Goal: Transaction & Acquisition: Purchase product/service

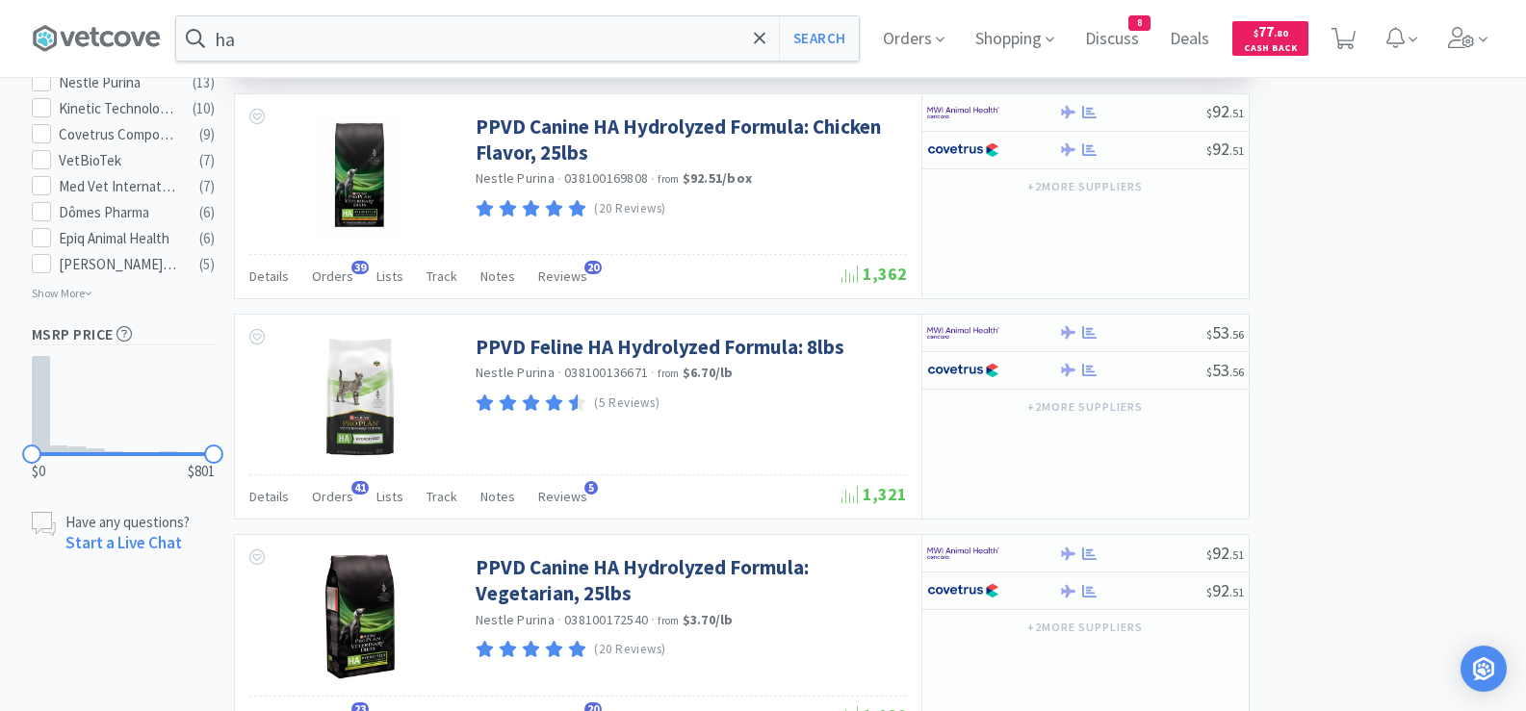
scroll to position [1348, 0]
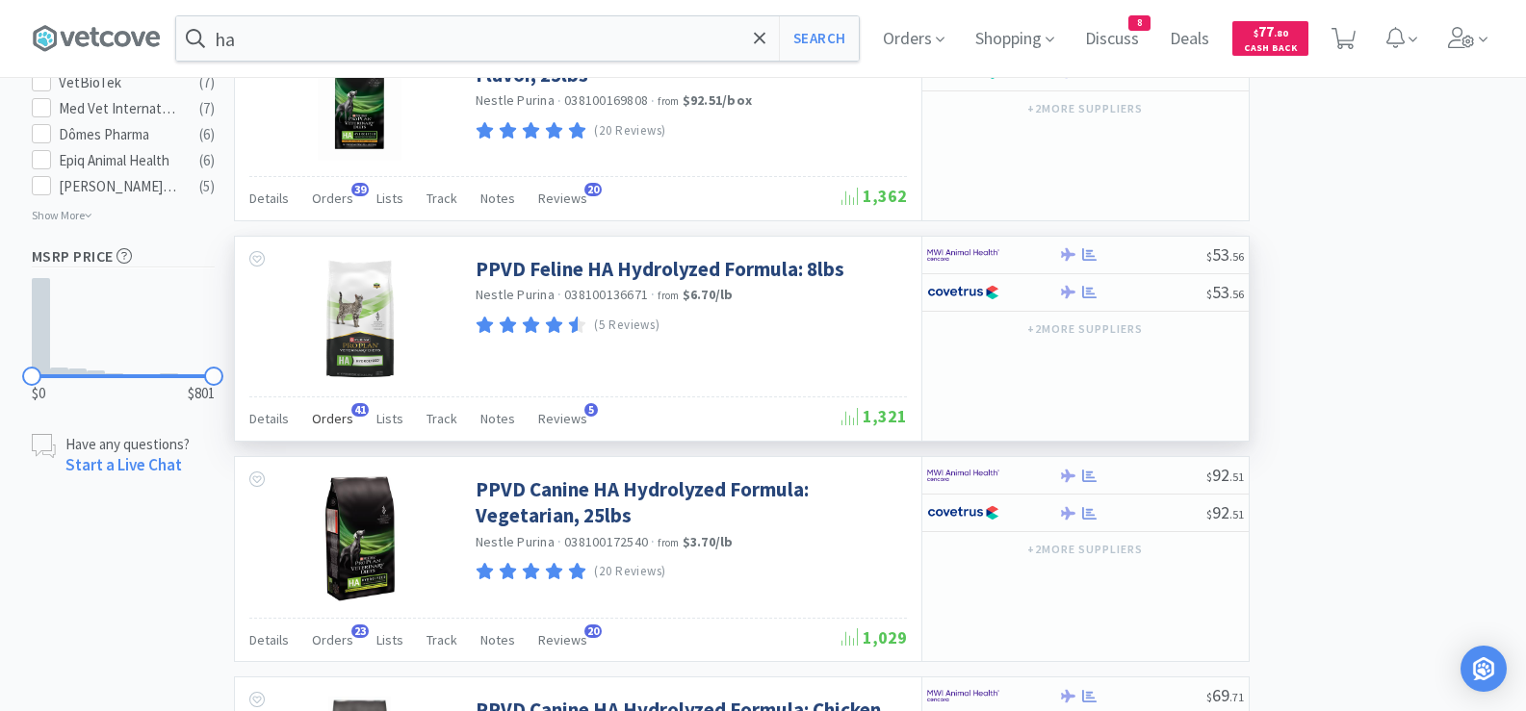
click at [343, 412] on span "Orders" at bounding box center [332, 418] width 41 height 17
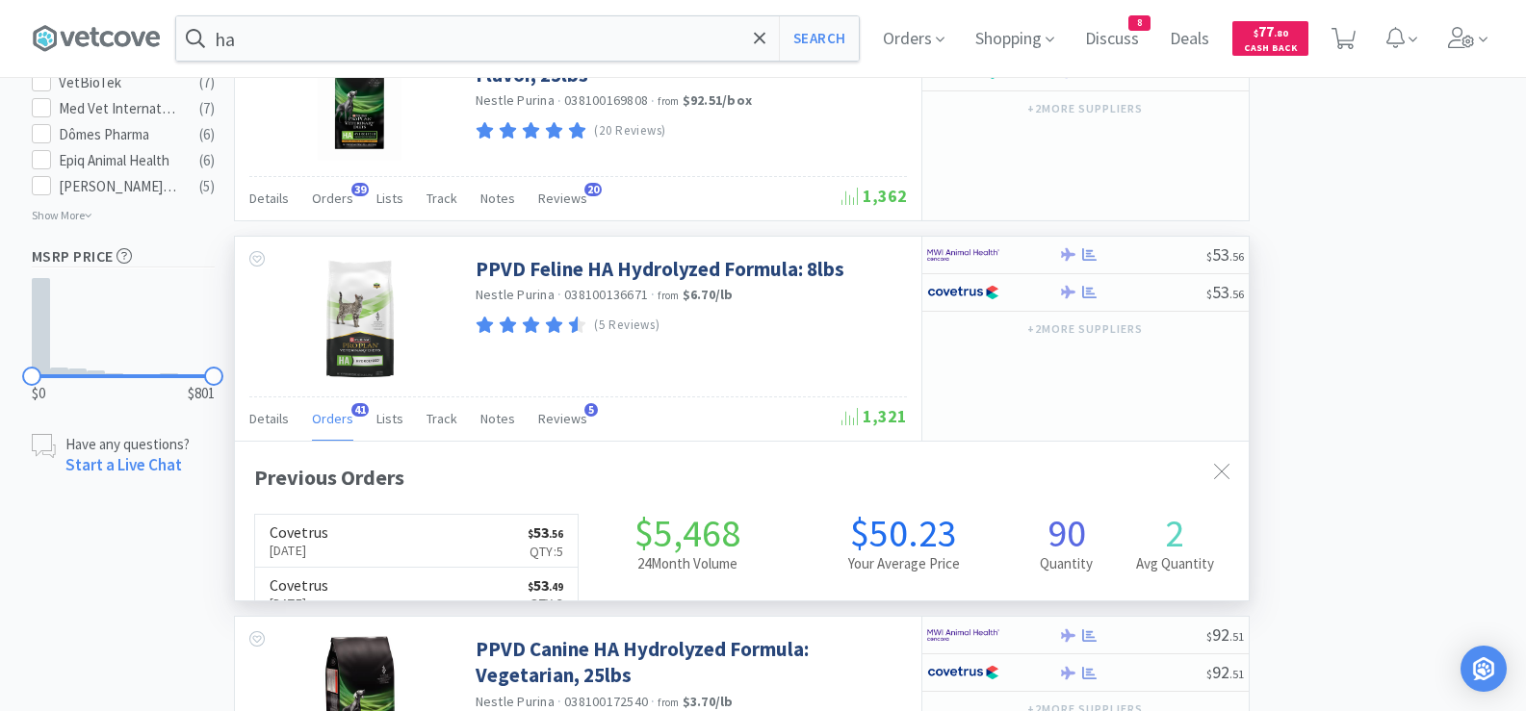
scroll to position [516, 1014]
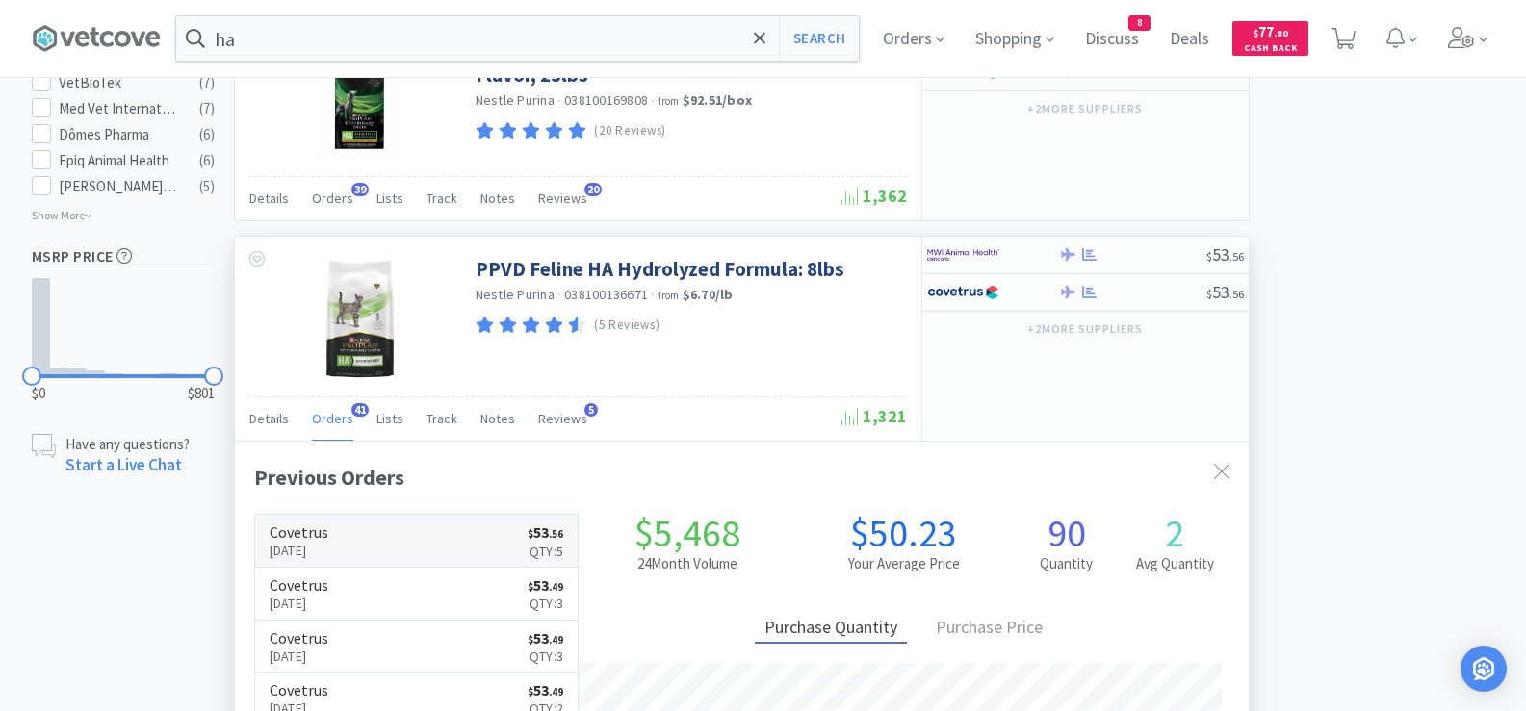
click at [426, 533] on link "Covetrus [DATE] $ 53 . 56 Qty: 5" at bounding box center [416, 541] width 323 height 53
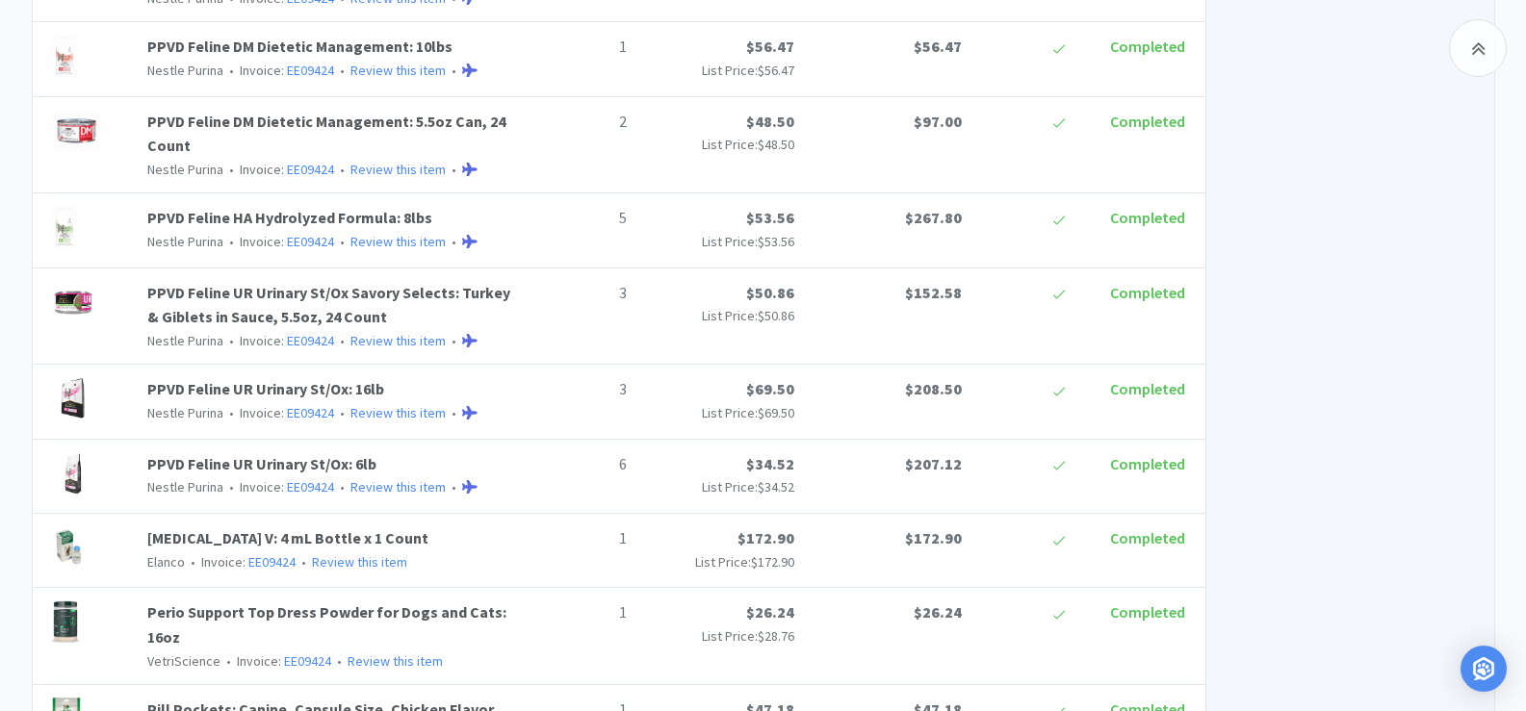
scroll to position [1829, 0]
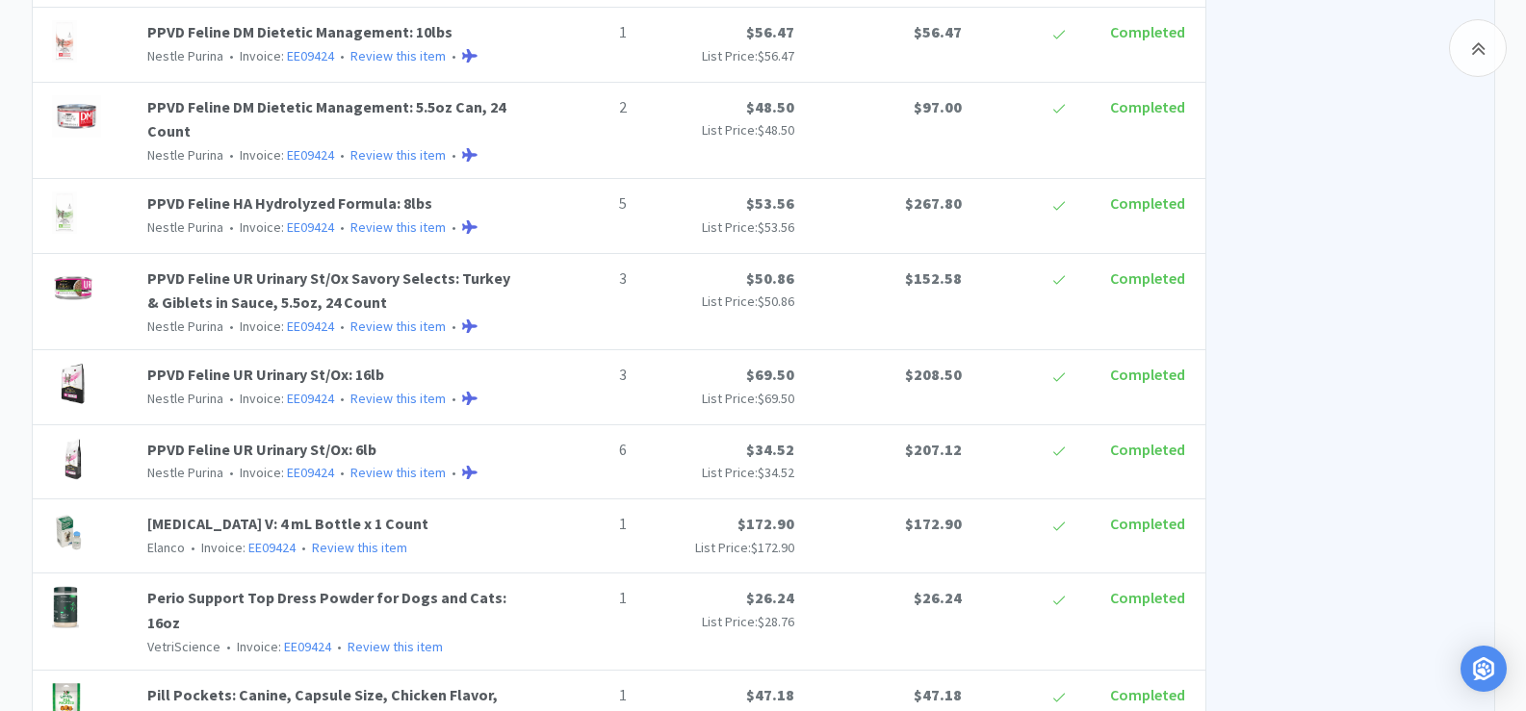
click at [616, 238] on div "5 $53.56 List Price: $53.56 $267.80 Completed" at bounding box center [858, 215] width 671 height 46
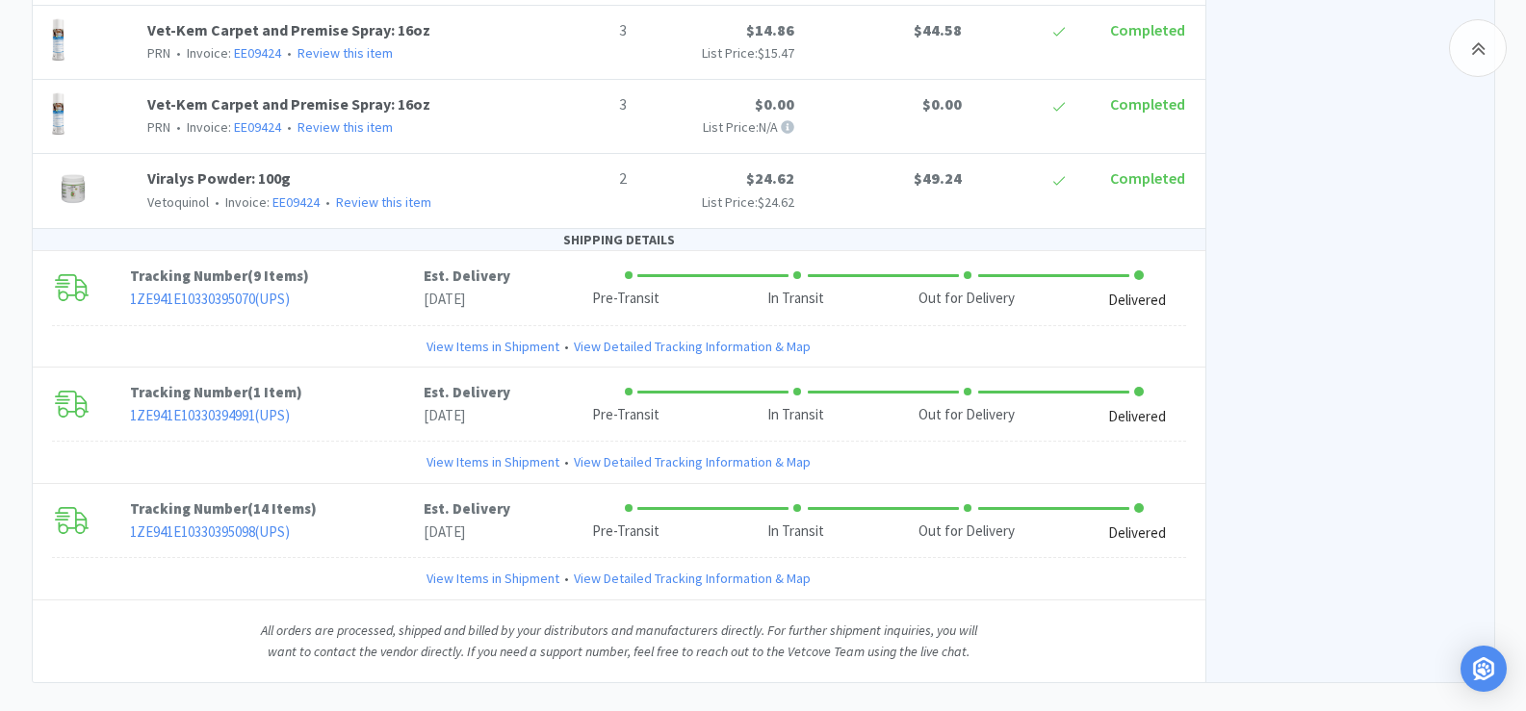
scroll to position [3157, 0]
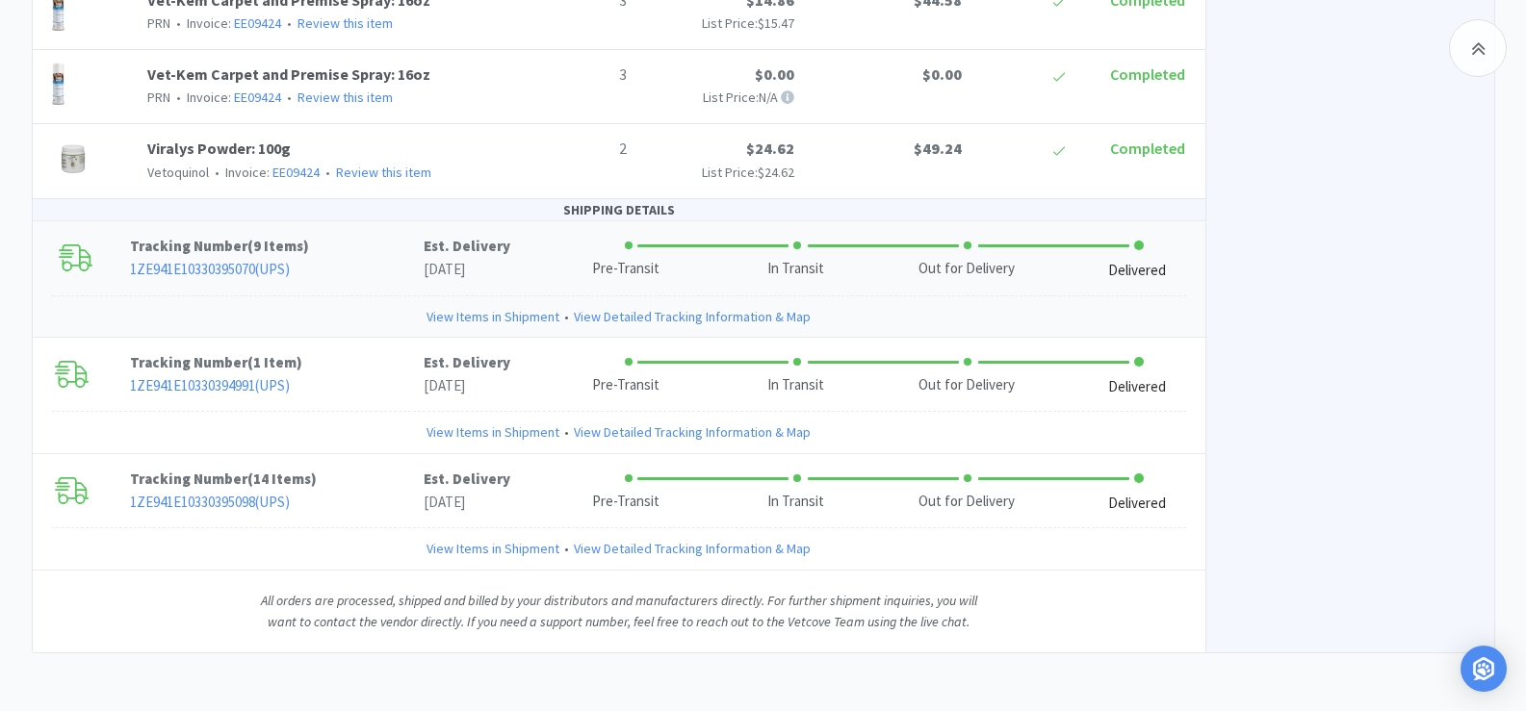
click at [485, 320] on link "View Items in Shipment" at bounding box center [492, 316] width 133 height 21
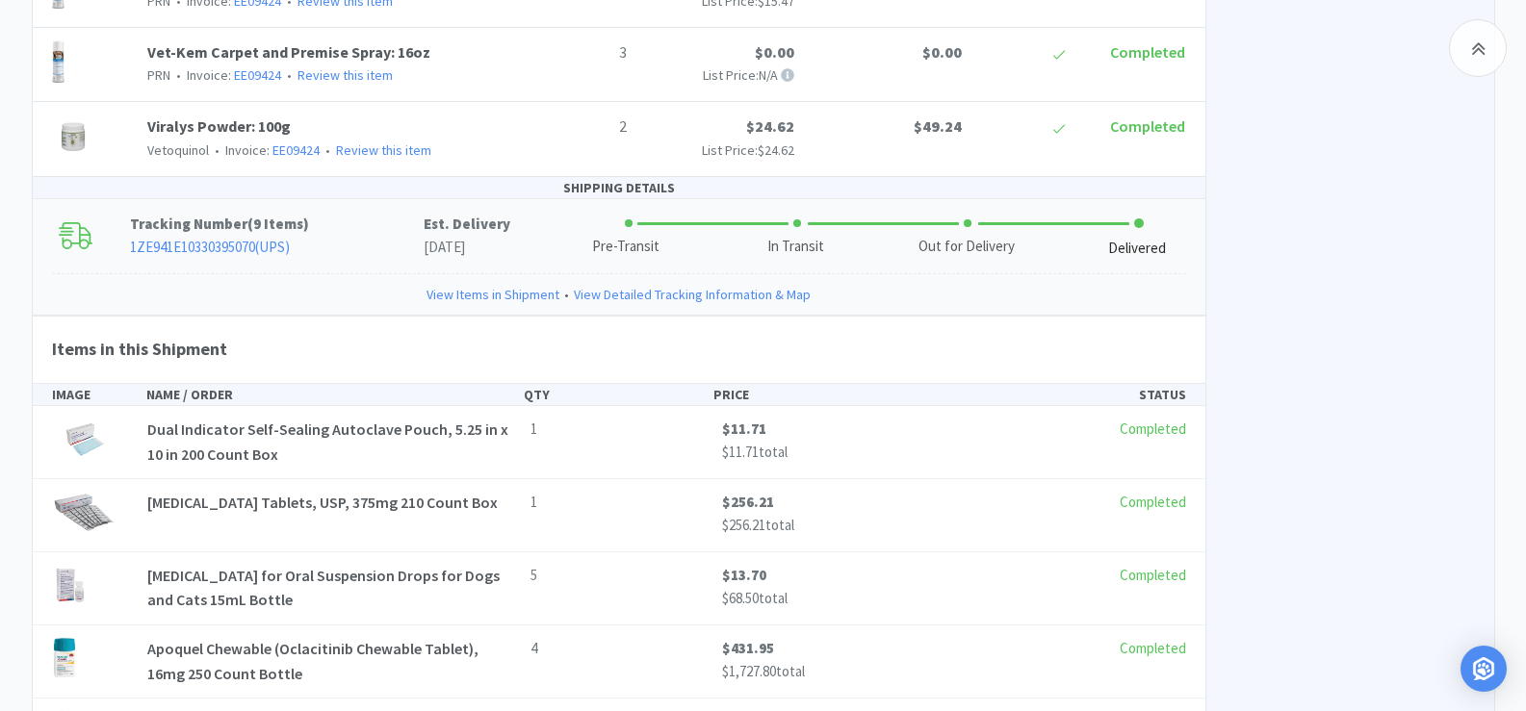
click at [485, 305] on link "View Items in Shipment" at bounding box center [492, 294] width 133 height 21
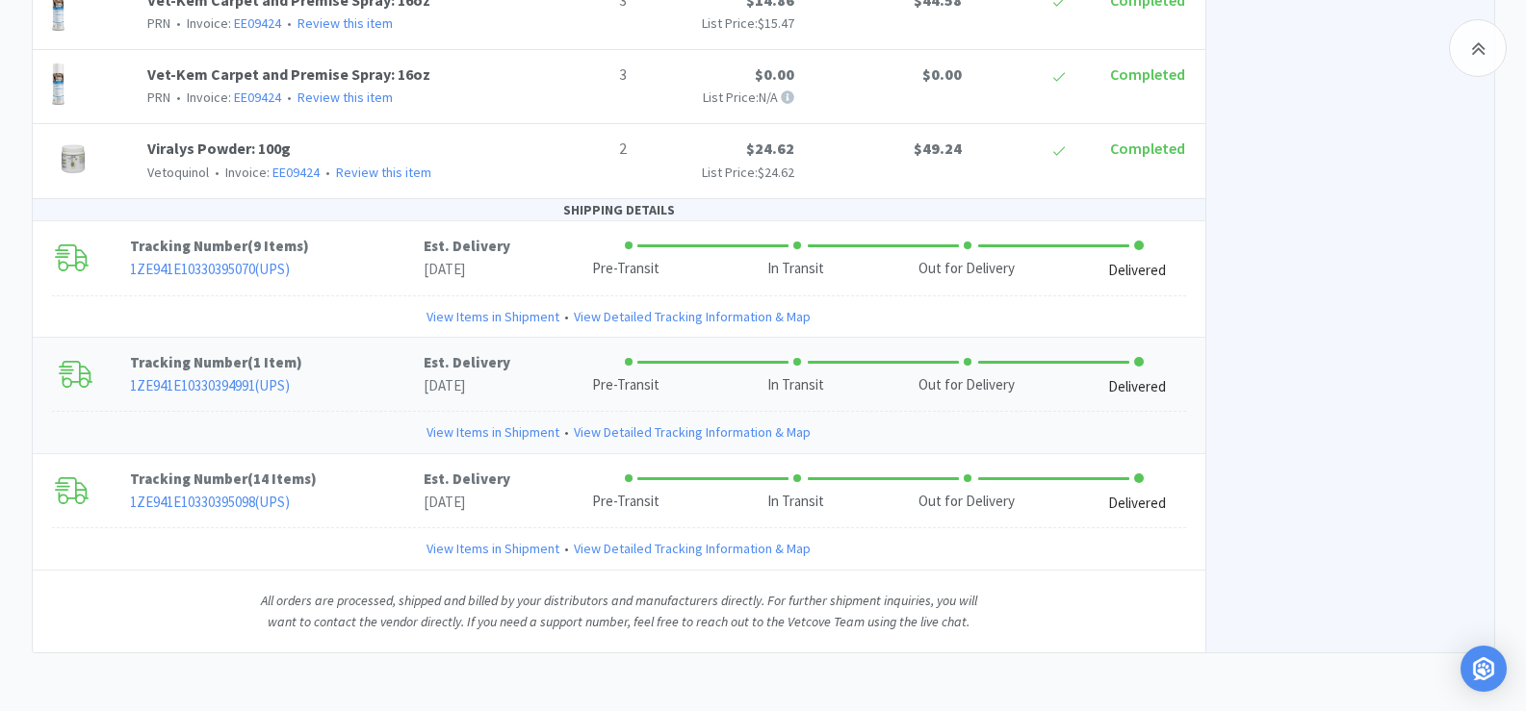
click at [467, 438] on link "View Items in Shipment" at bounding box center [492, 432] width 133 height 21
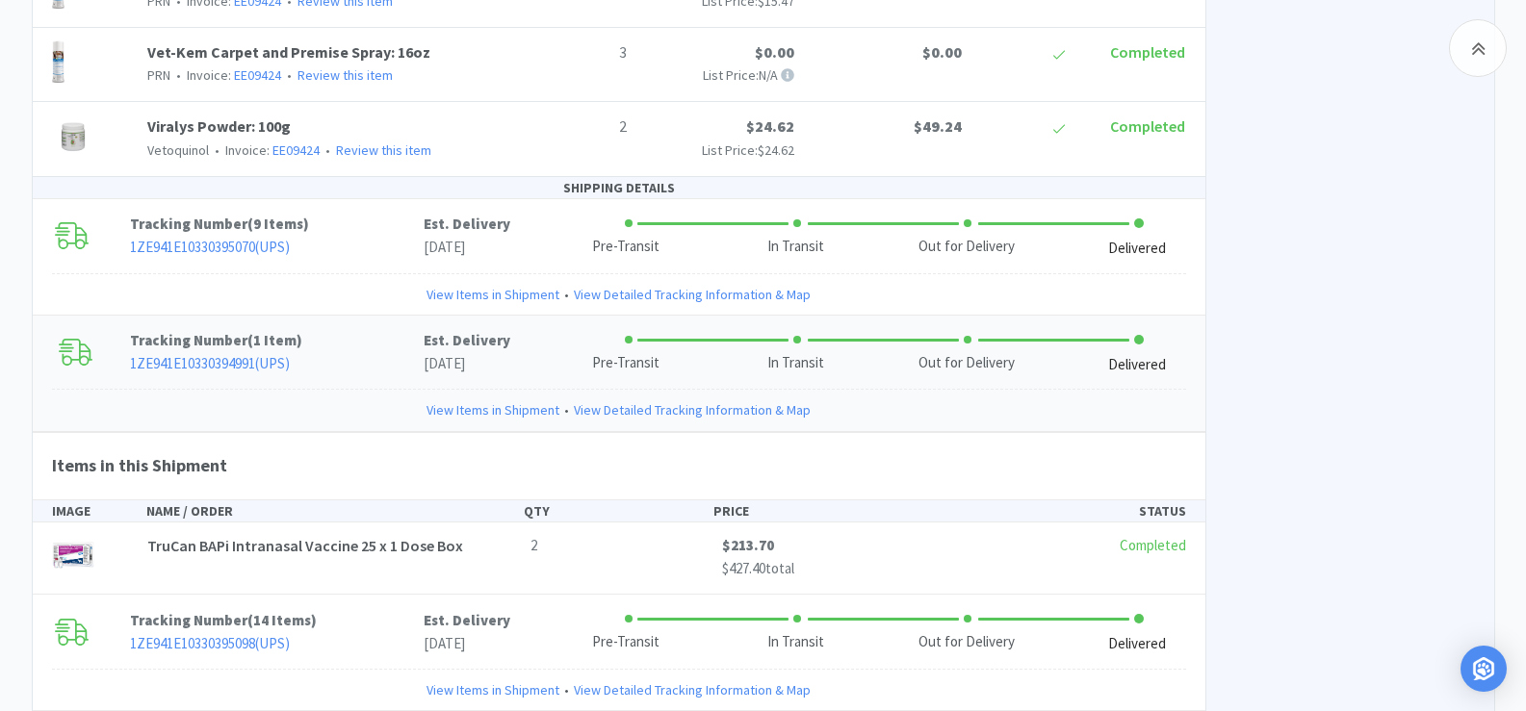
click at [467, 421] on link "View Items in Shipment" at bounding box center [492, 409] width 133 height 21
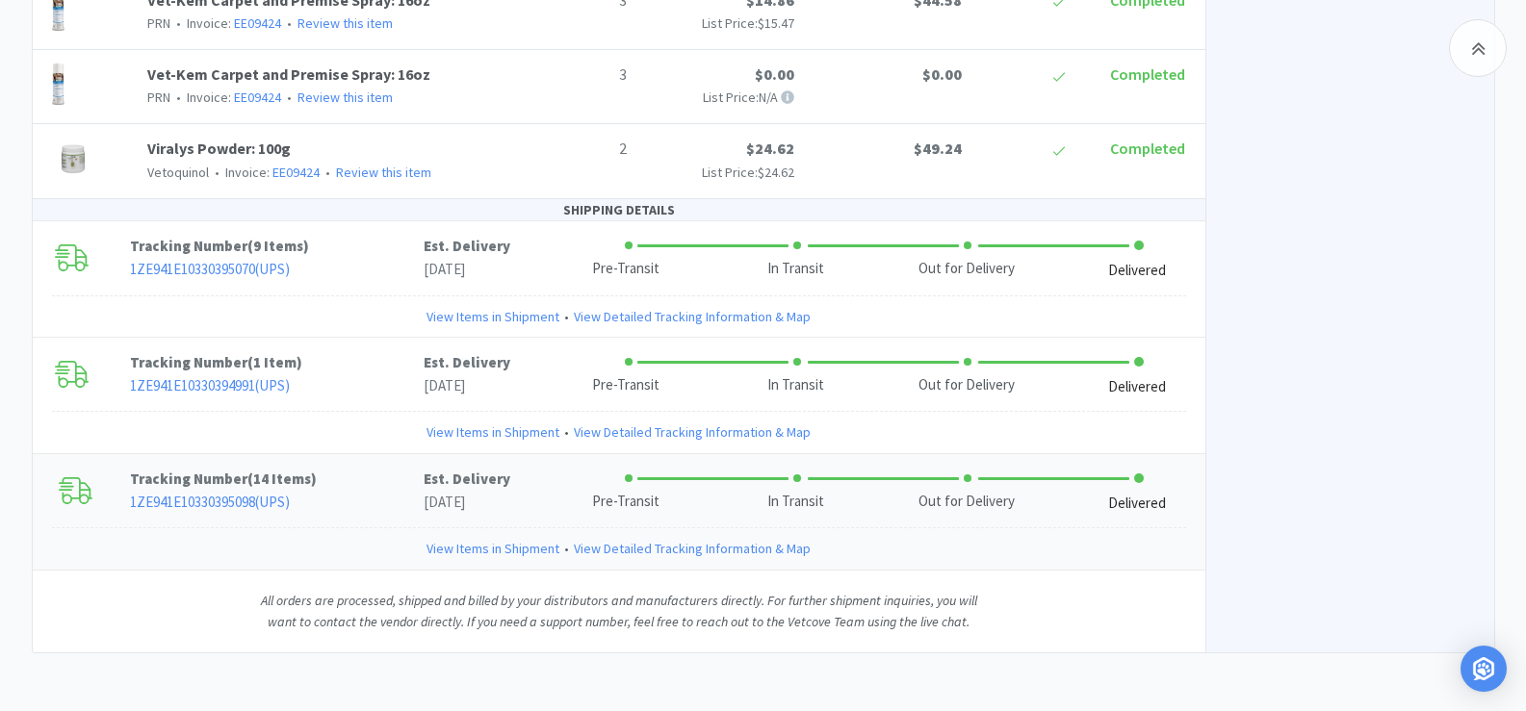
click at [471, 554] on link "View Items in Shipment" at bounding box center [492, 548] width 133 height 21
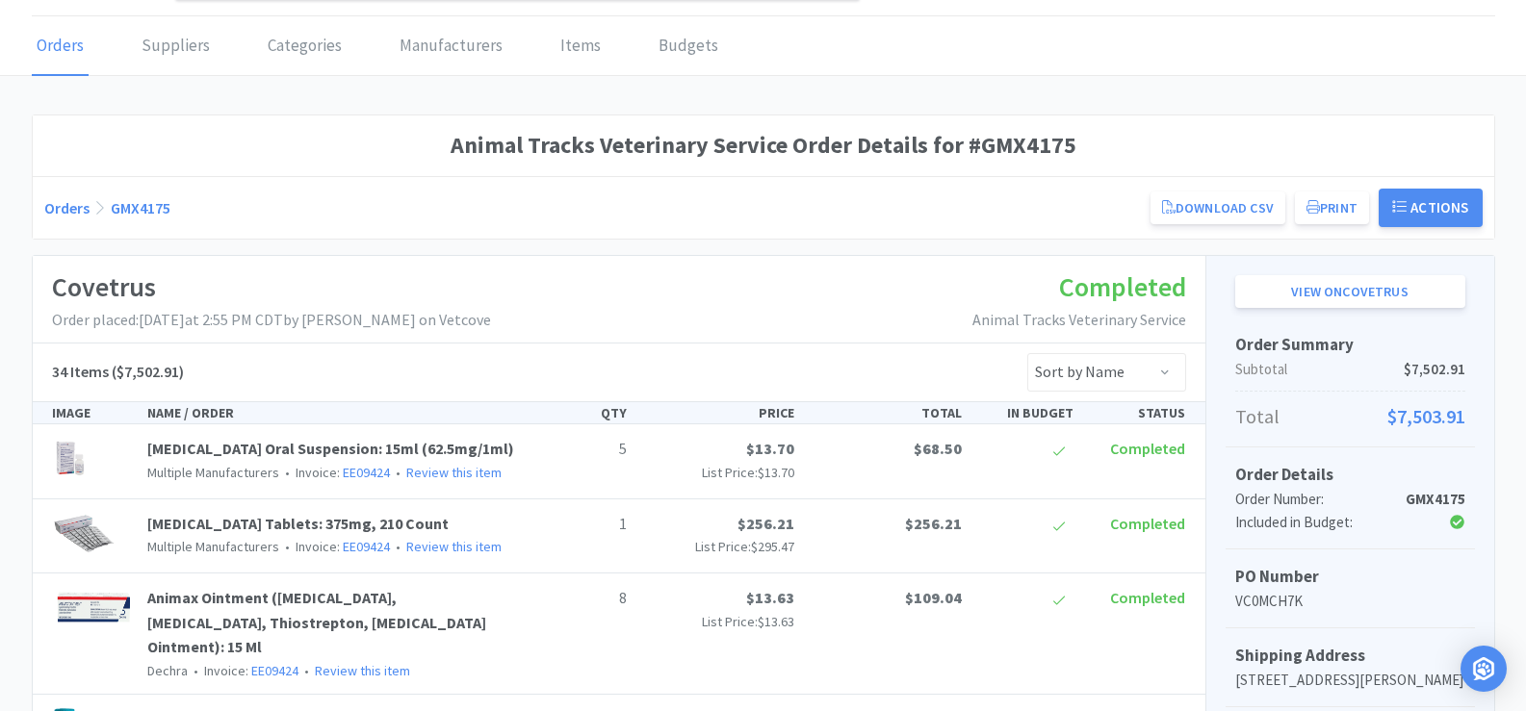
scroll to position [0, 0]
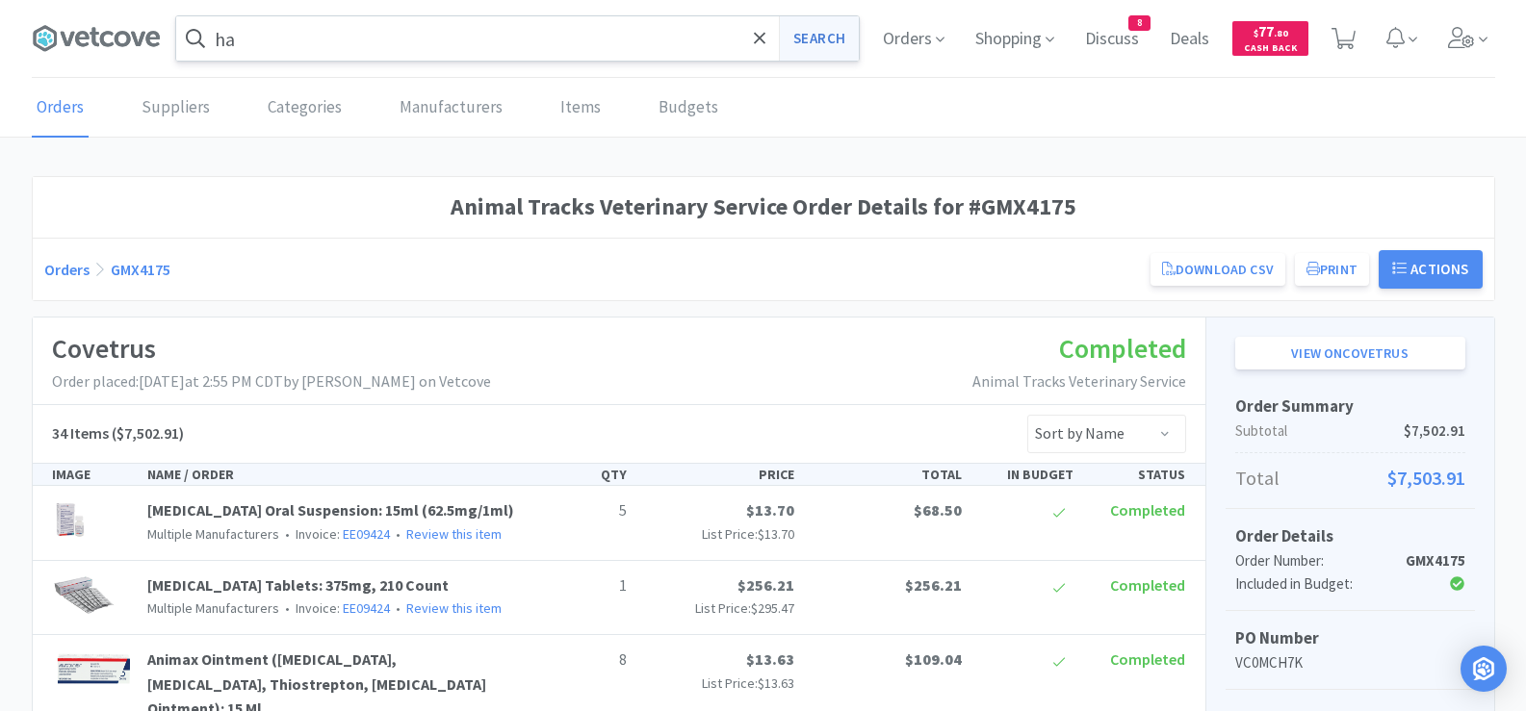
click at [808, 37] on button "Search" at bounding box center [819, 38] width 80 height 44
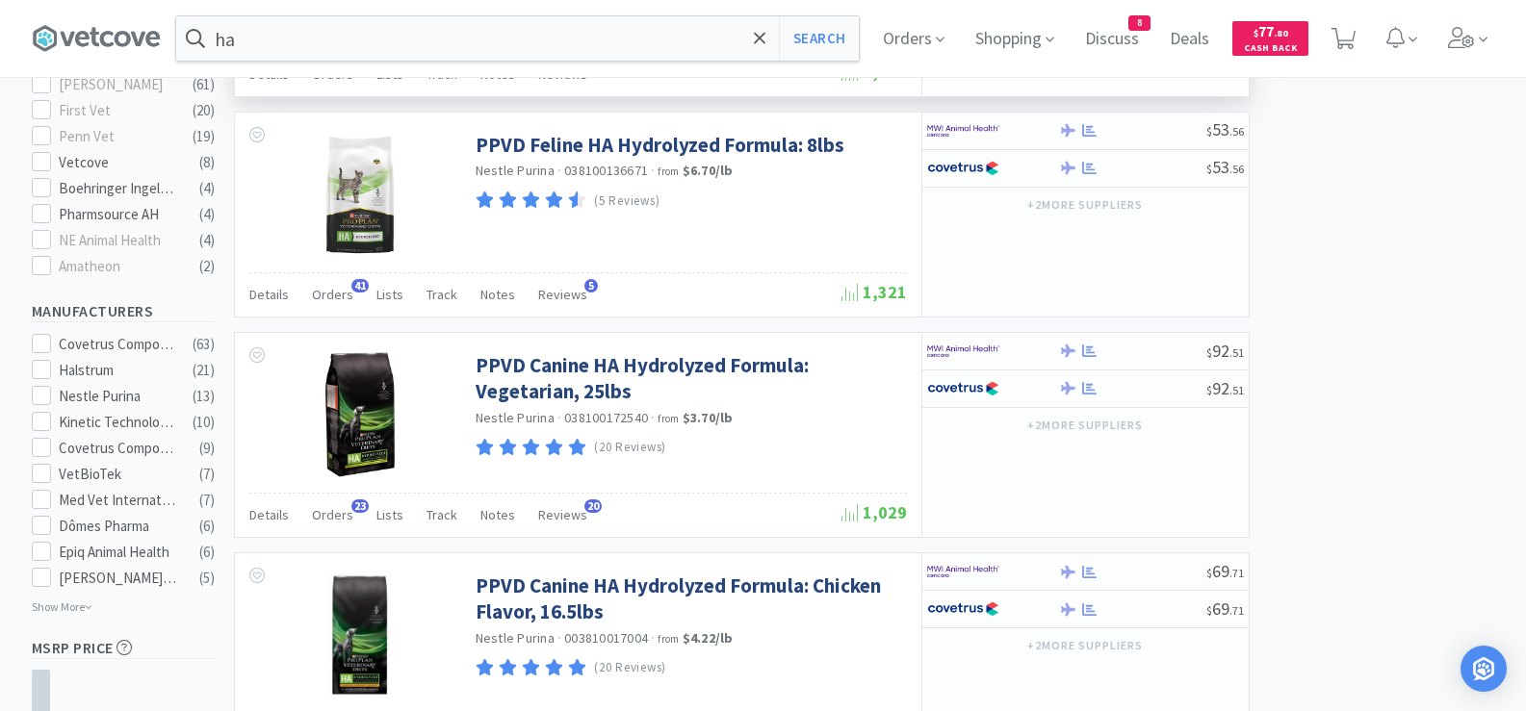
scroll to position [963, 0]
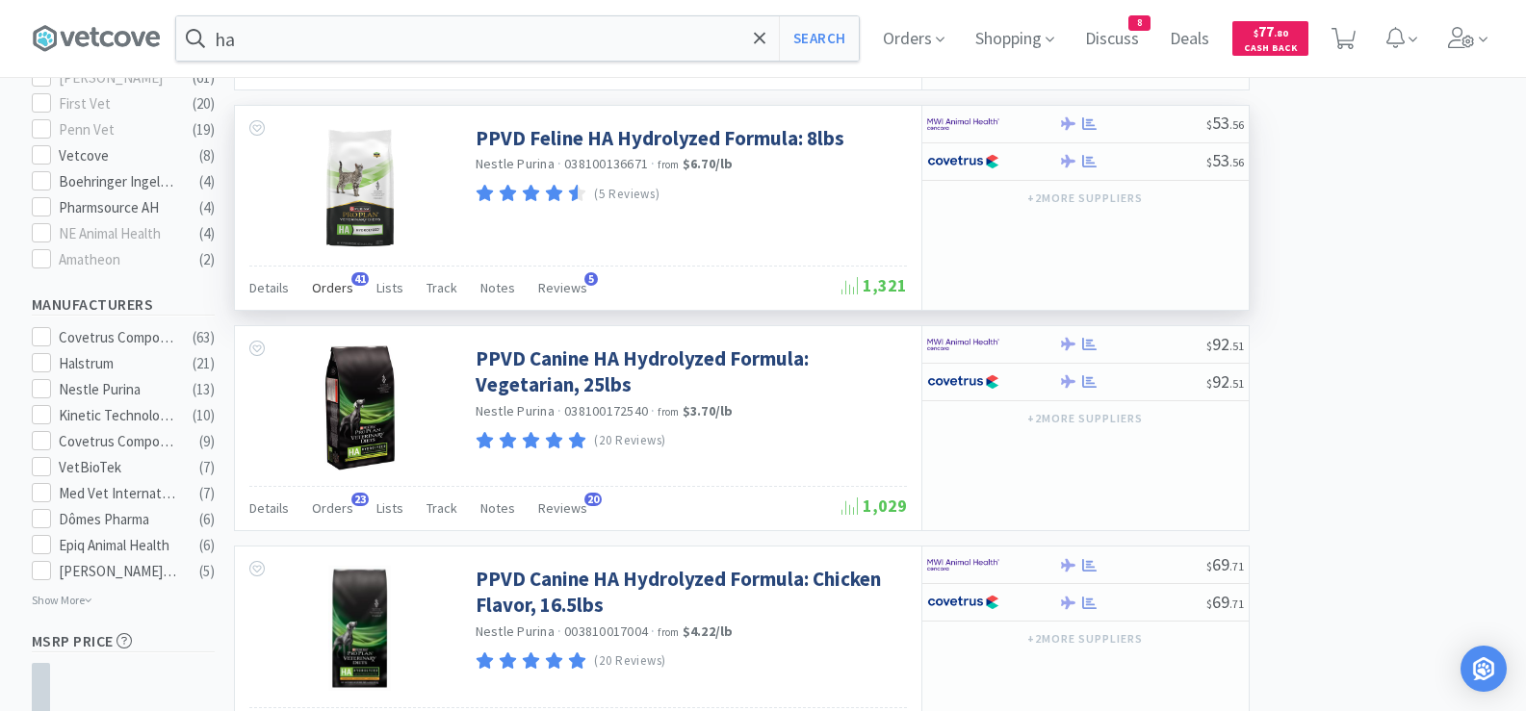
click at [315, 274] on div "Orders 41" at bounding box center [332, 290] width 41 height 37
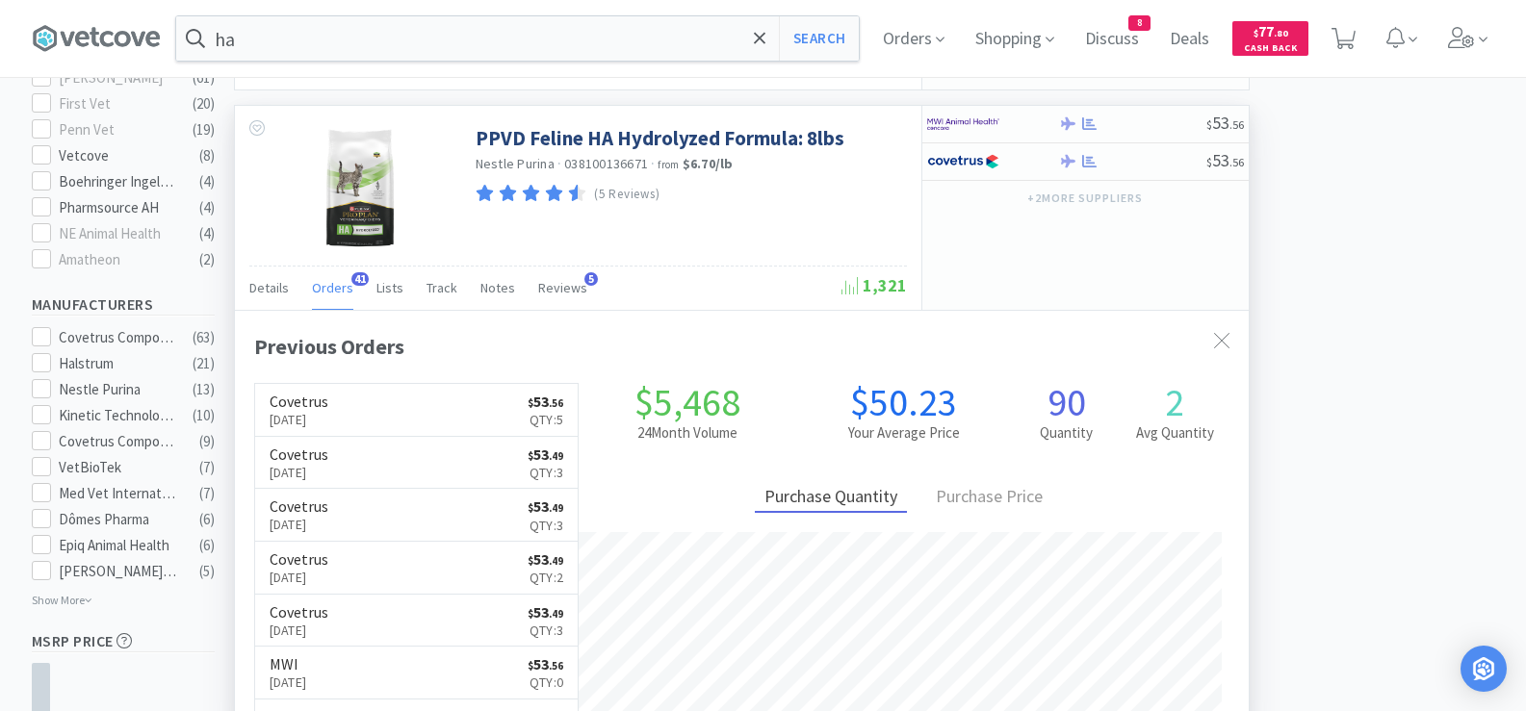
scroll to position [516, 1014]
click at [636, 42] on input "ha" at bounding box center [517, 38] width 682 height 44
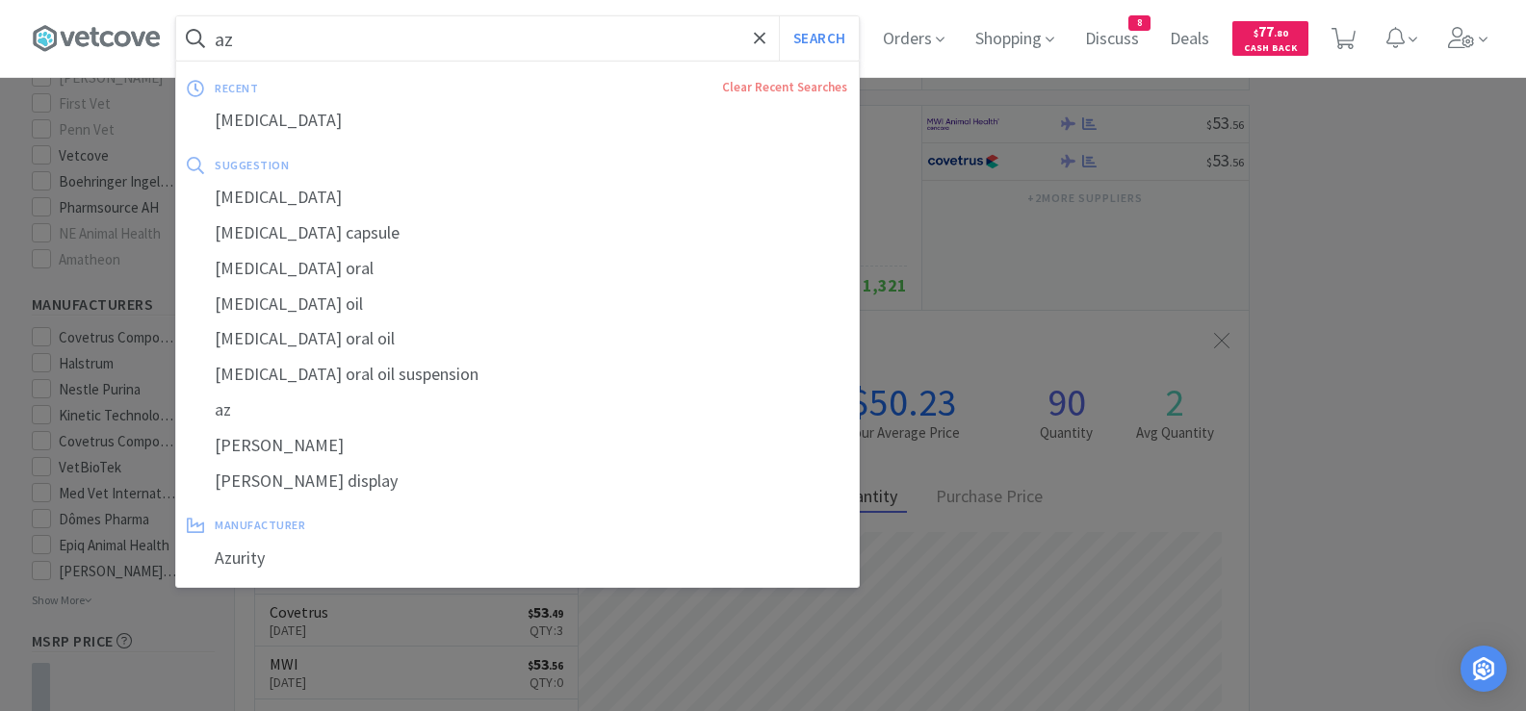
drag, startPoint x: 336, startPoint y: 126, endPoint x: 311, endPoint y: 118, distance: 26.2
click at [335, 126] on div "[MEDICAL_DATA]" at bounding box center [517, 121] width 682 height 36
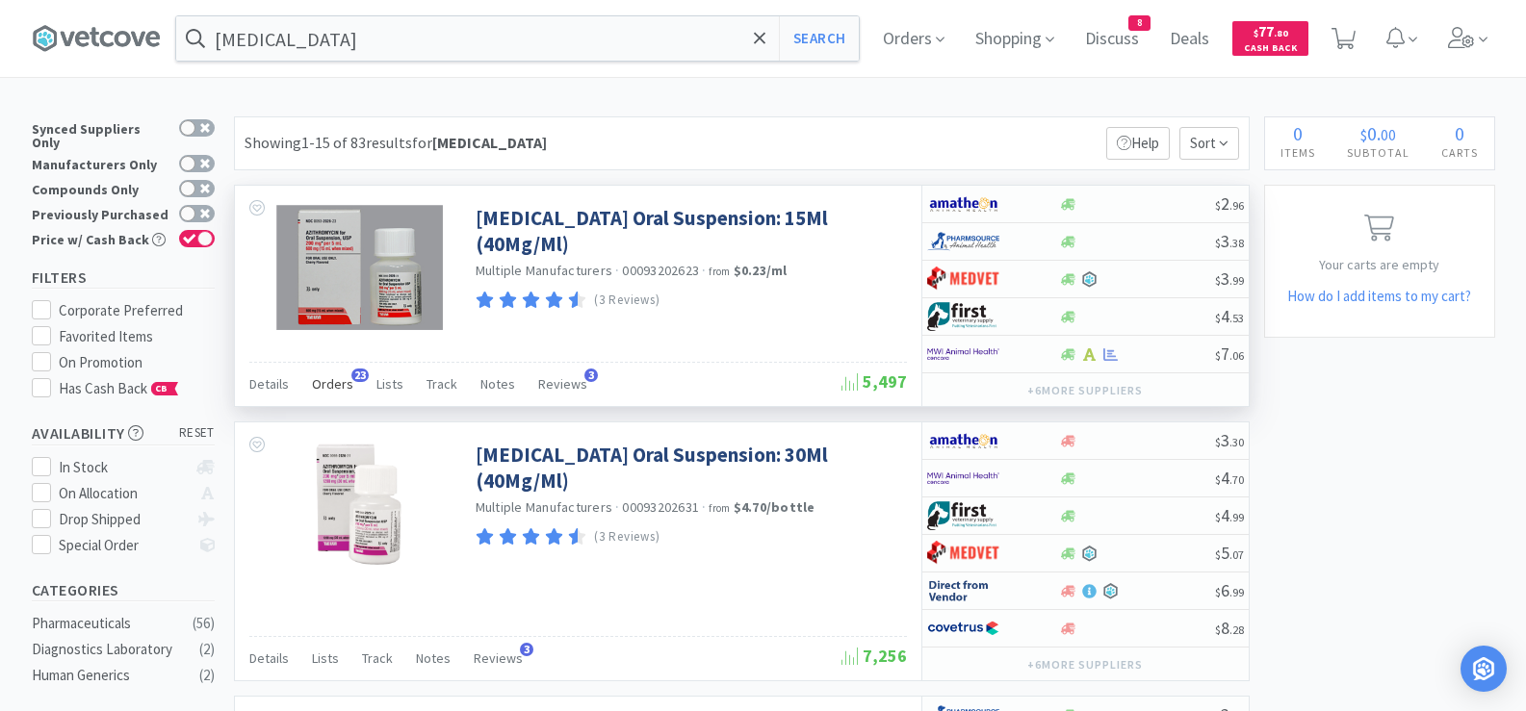
click at [345, 389] on span "Orders" at bounding box center [332, 383] width 41 height 17
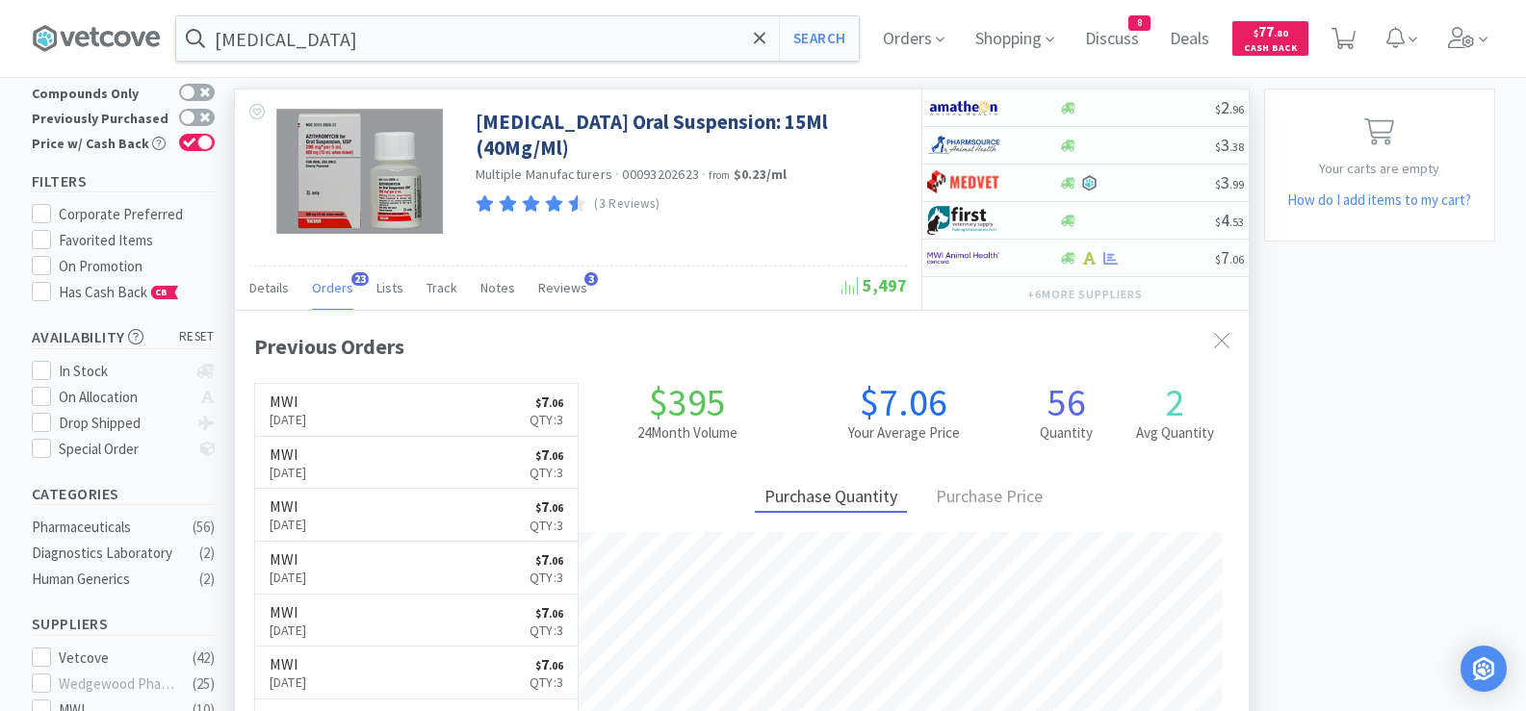
scroll to position [193, 0]
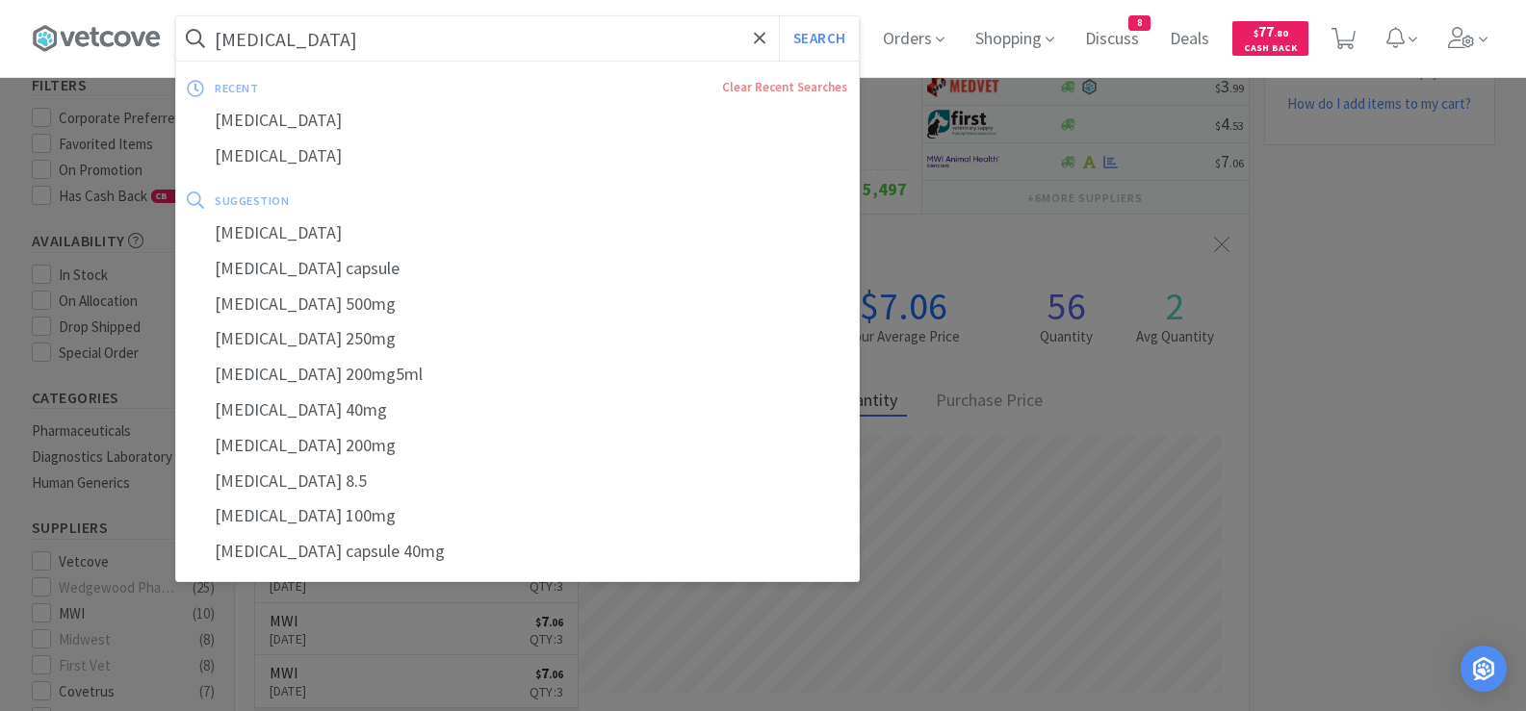
paste input "[MEDICAL_DATA]"
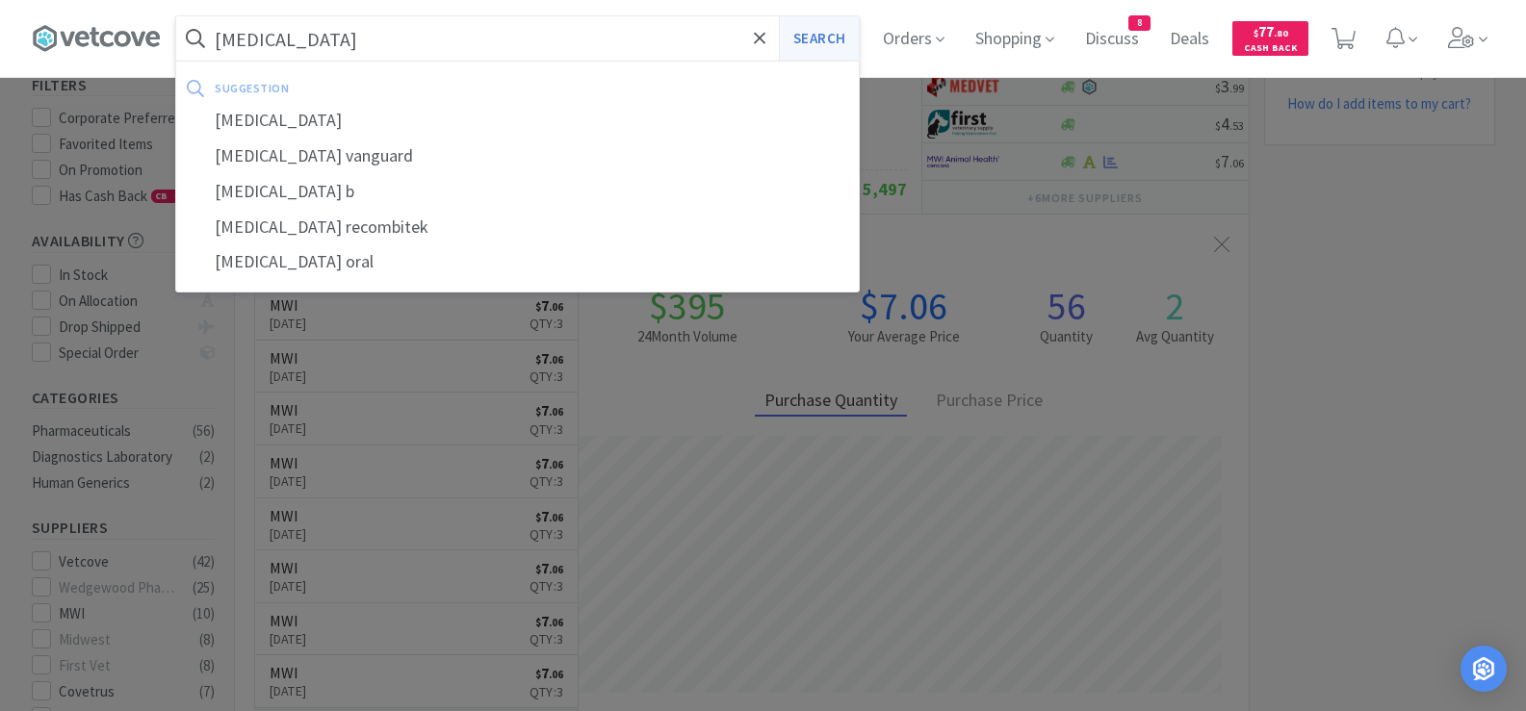
type input "[MEDICAL_DATA]"
click at [802, 33] on button "Search" at bounding box center [819, 38] width 80 height 44
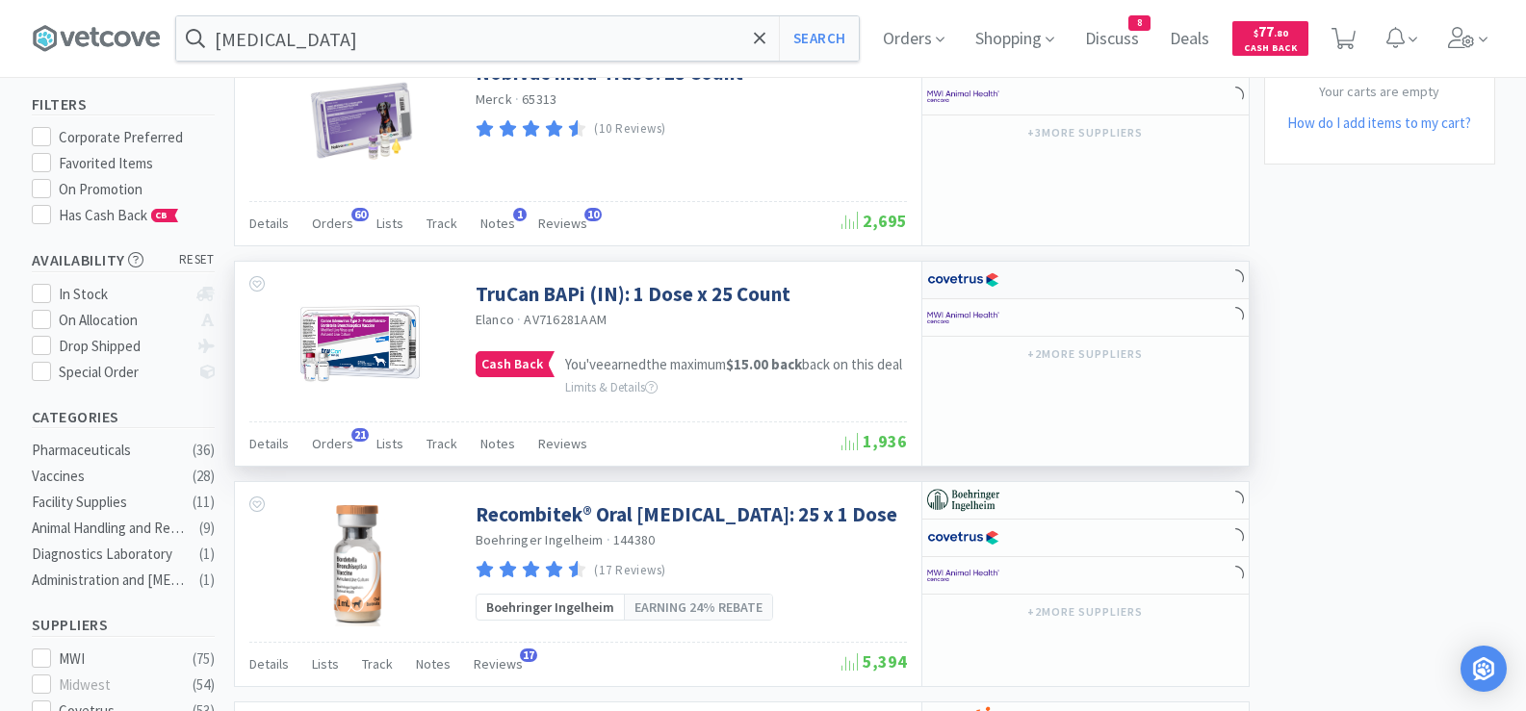
scroll to position [193, 0]
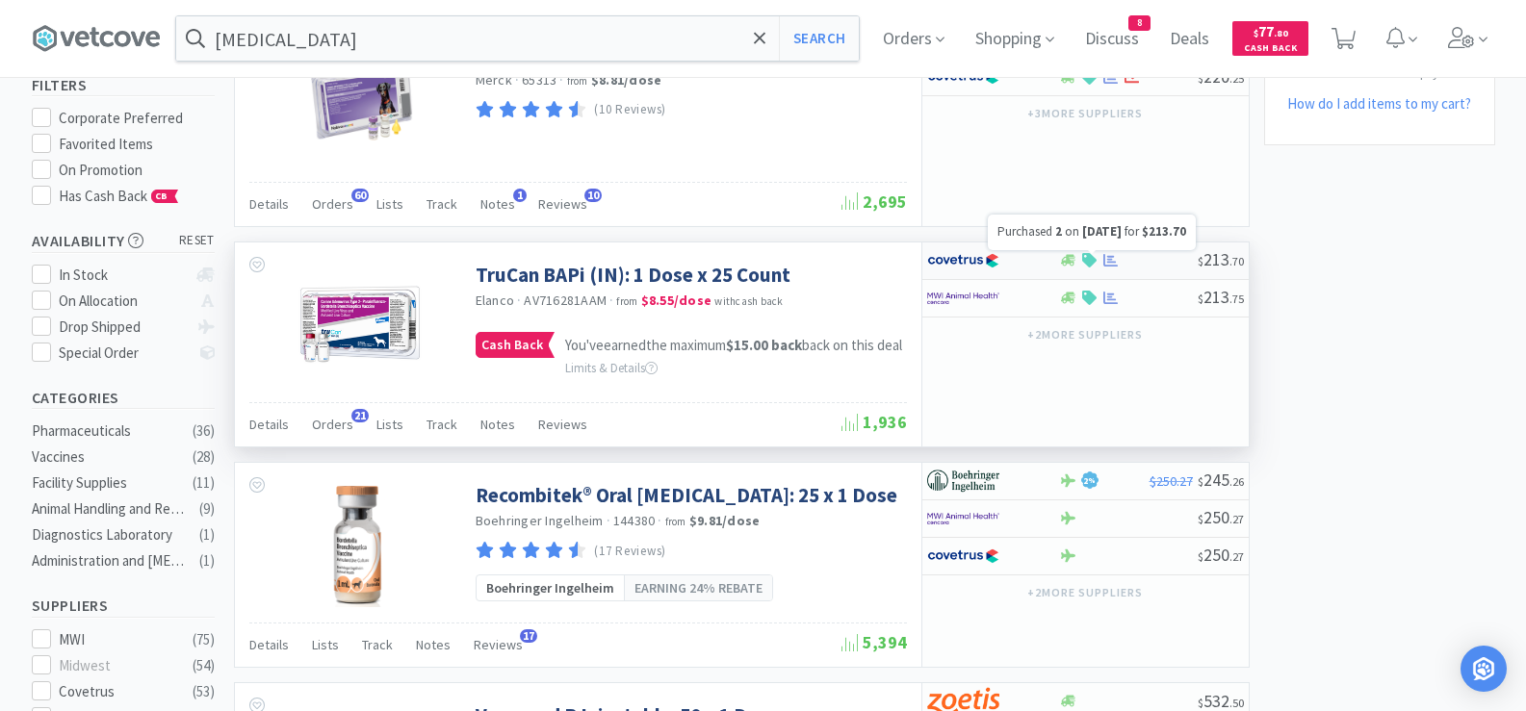
click at [1104, 258] on icon at bounding box center [1110, 260] width 14 height 13
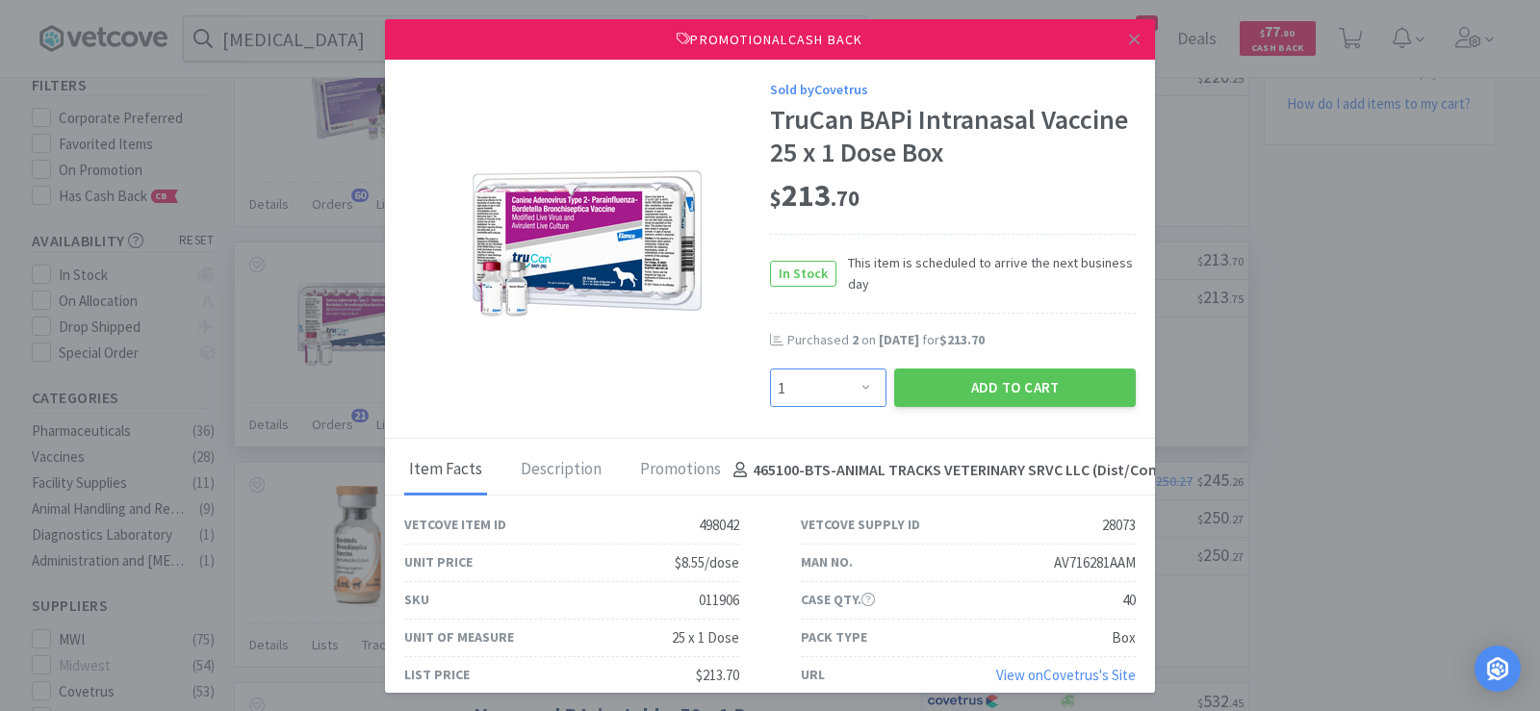
click at [854, 389] on select "Enter Quantity 1 2 3 4 5 6 7 8 9 10 11 12 13 14 15 16 17 18 19 20 Enter Quantity" at bounding box center [828, 388] width 116 height 39
select select "2"
click at [770, 369] on select "Enter Quantity 1 2 3 4 5 6 7 8 9 10 11 12 13 14 15 16 17 18 19 20 Enter Quantity" at bounding box center [828, 388] width 116 height 39
click at [935, 389] on button "Add to Cart" at bounding box center [1015, 388] width 242 height 39
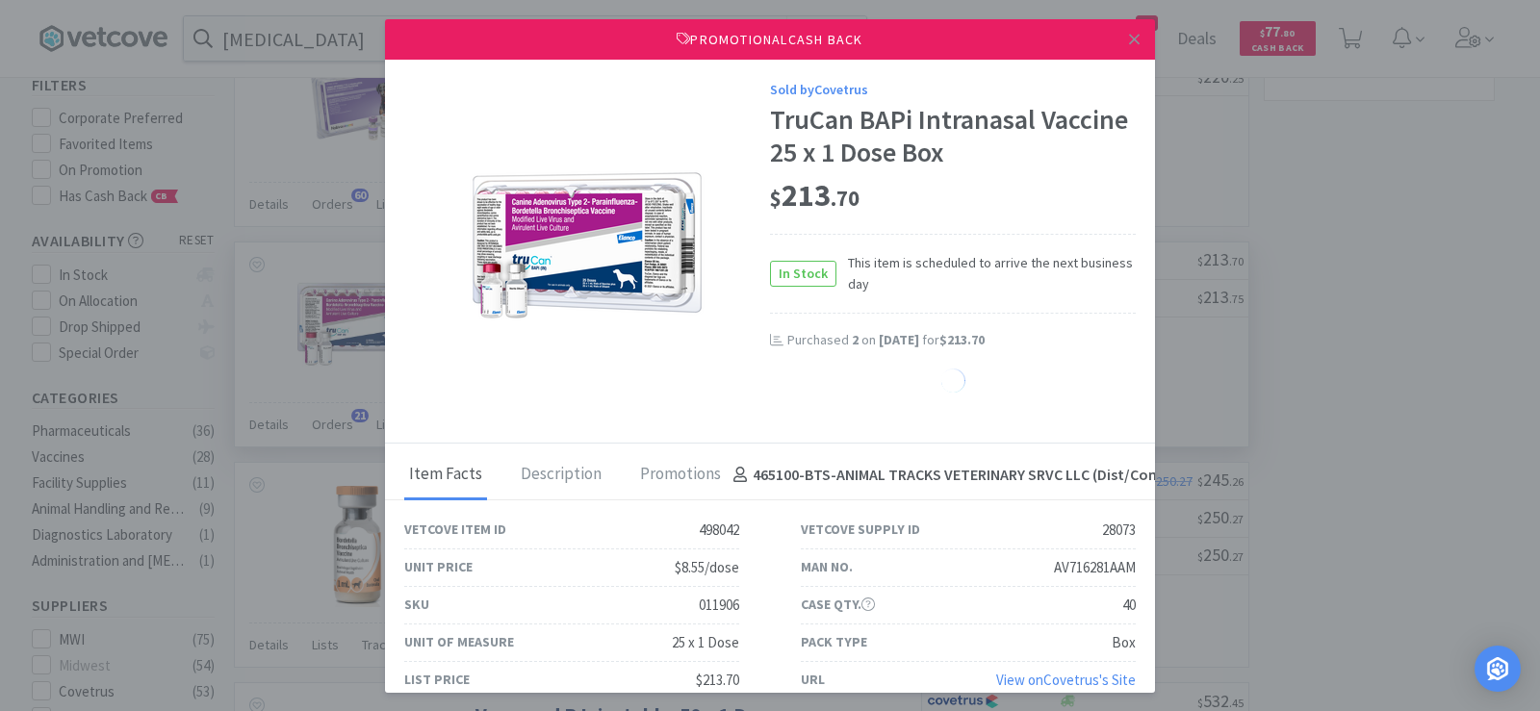
select select "1"
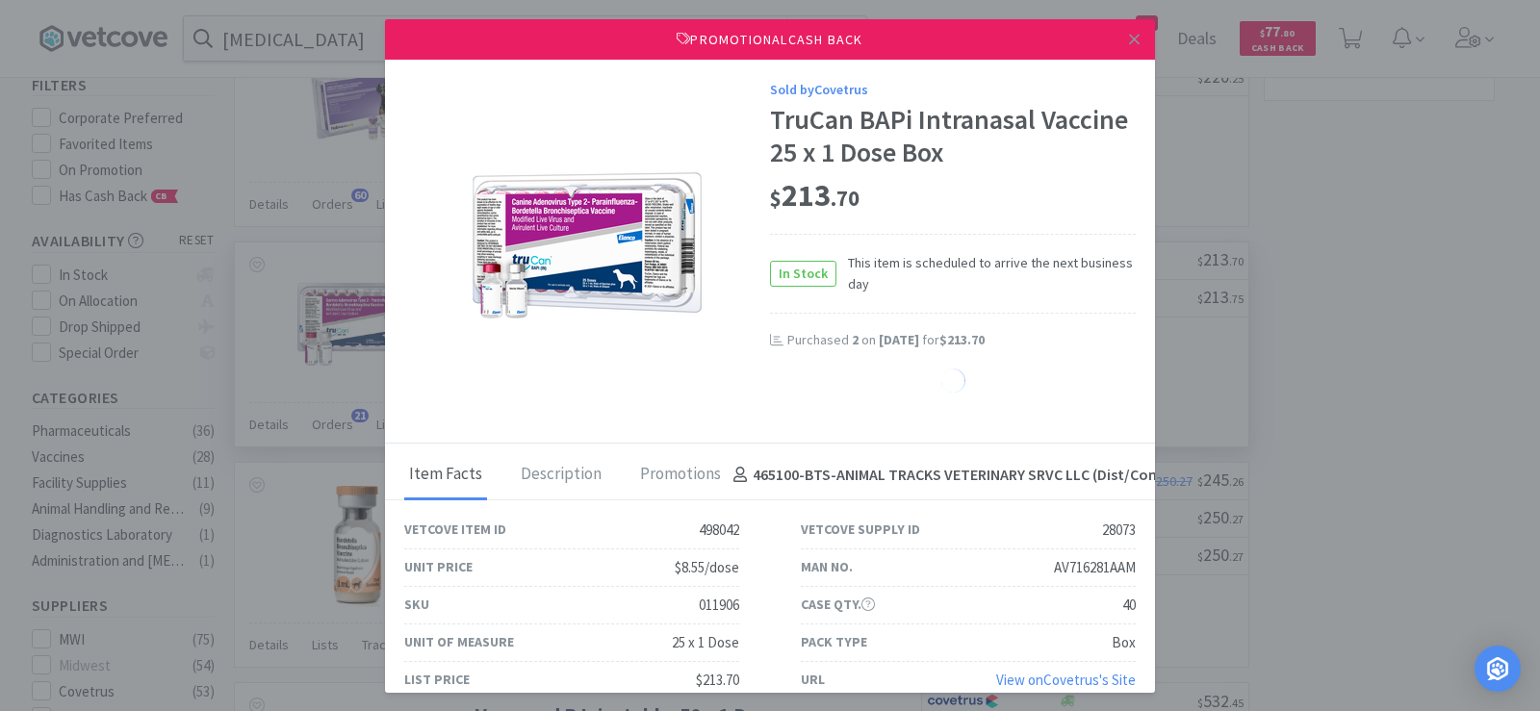
select select "1"
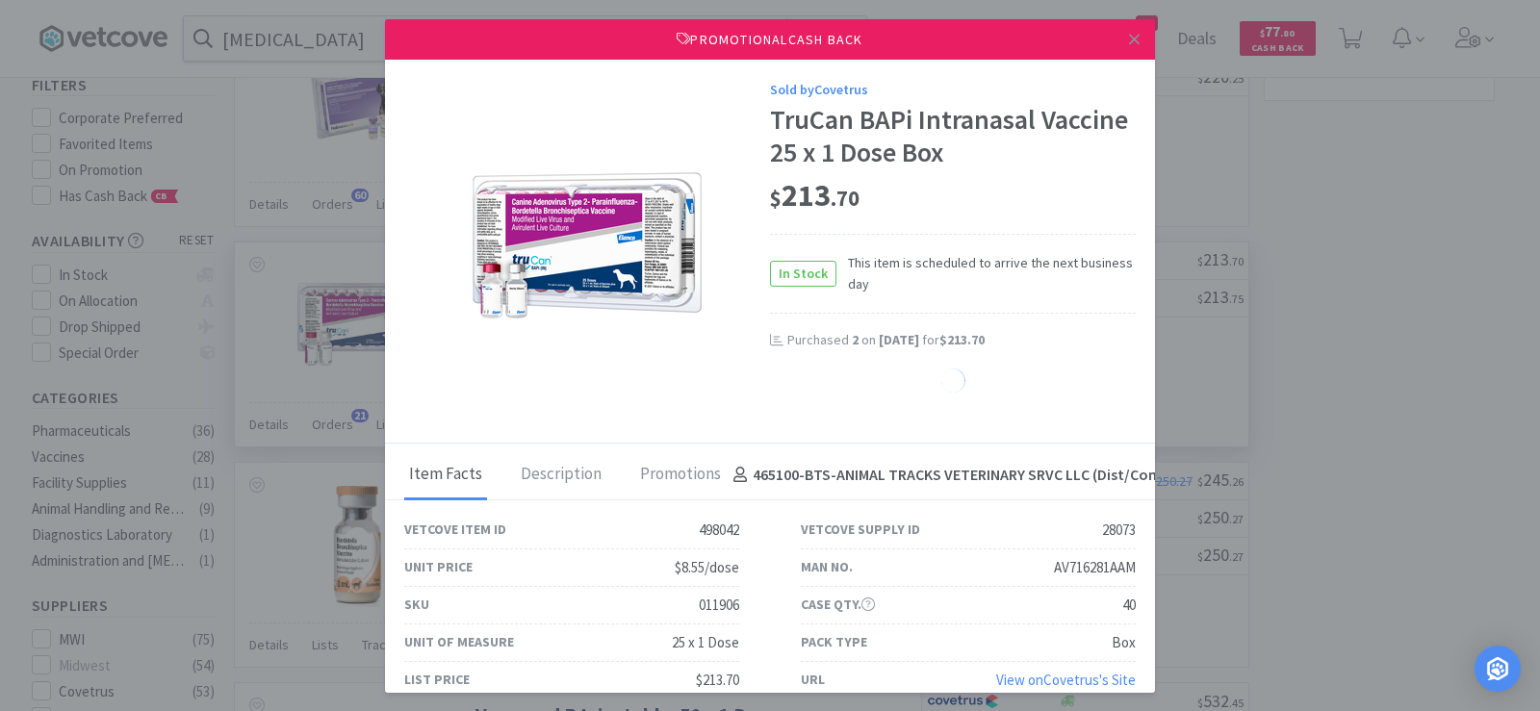
select select "1"
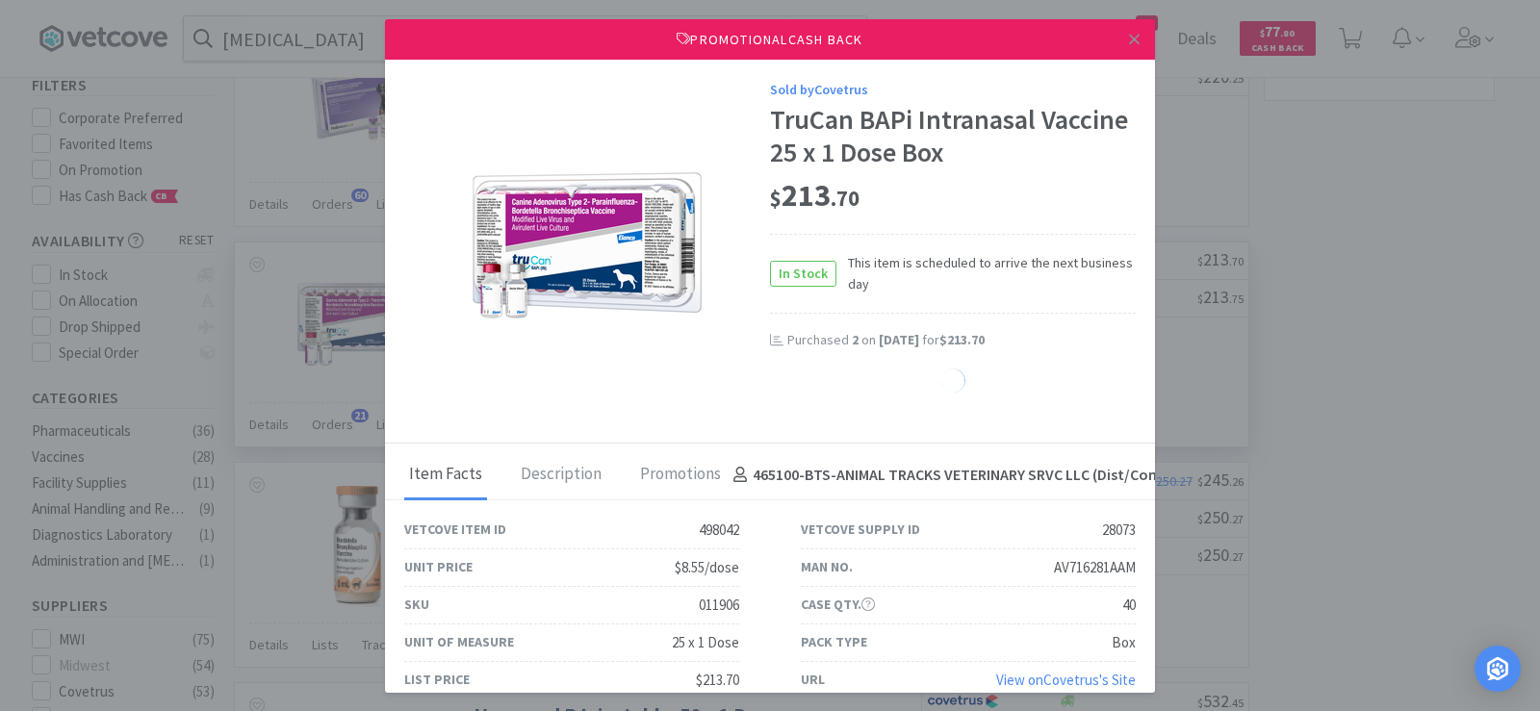
select select "1"
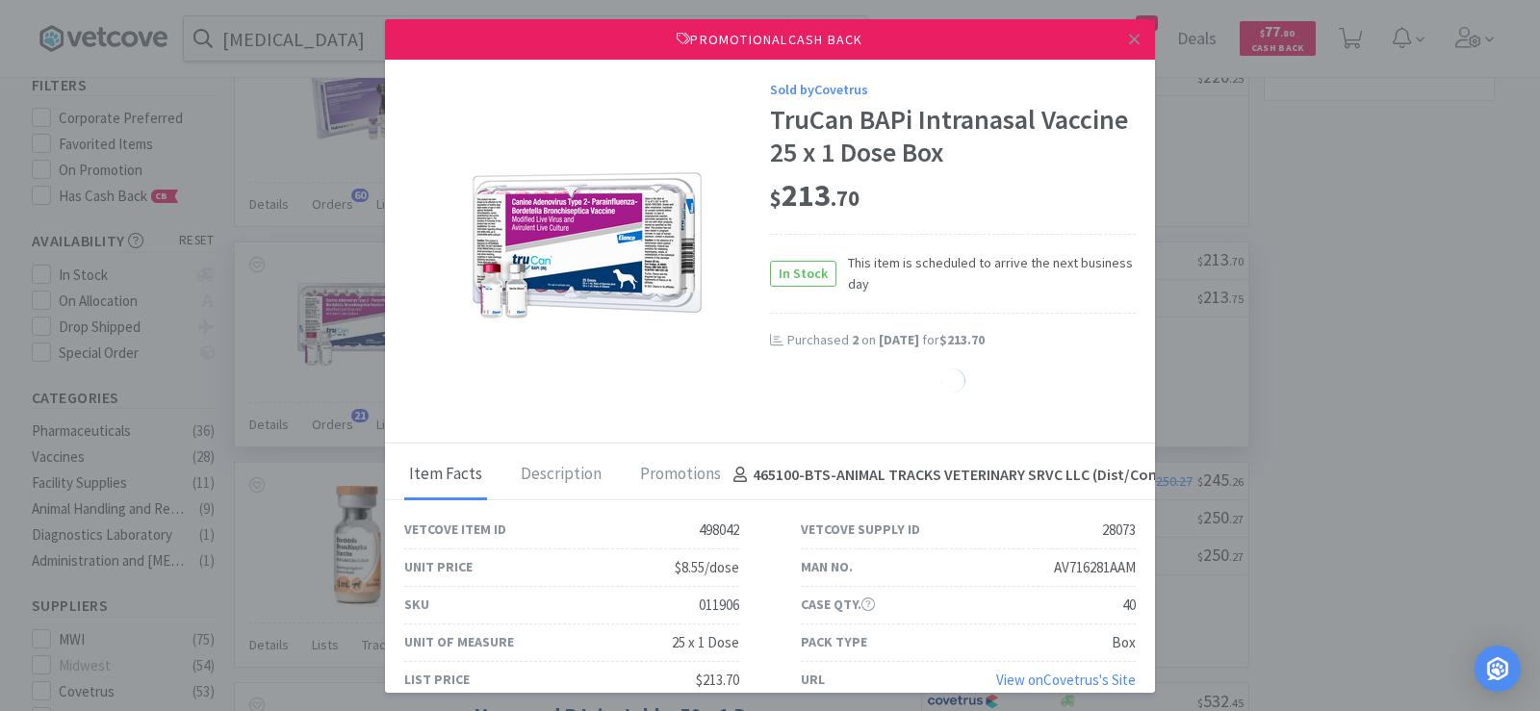
select select "1"
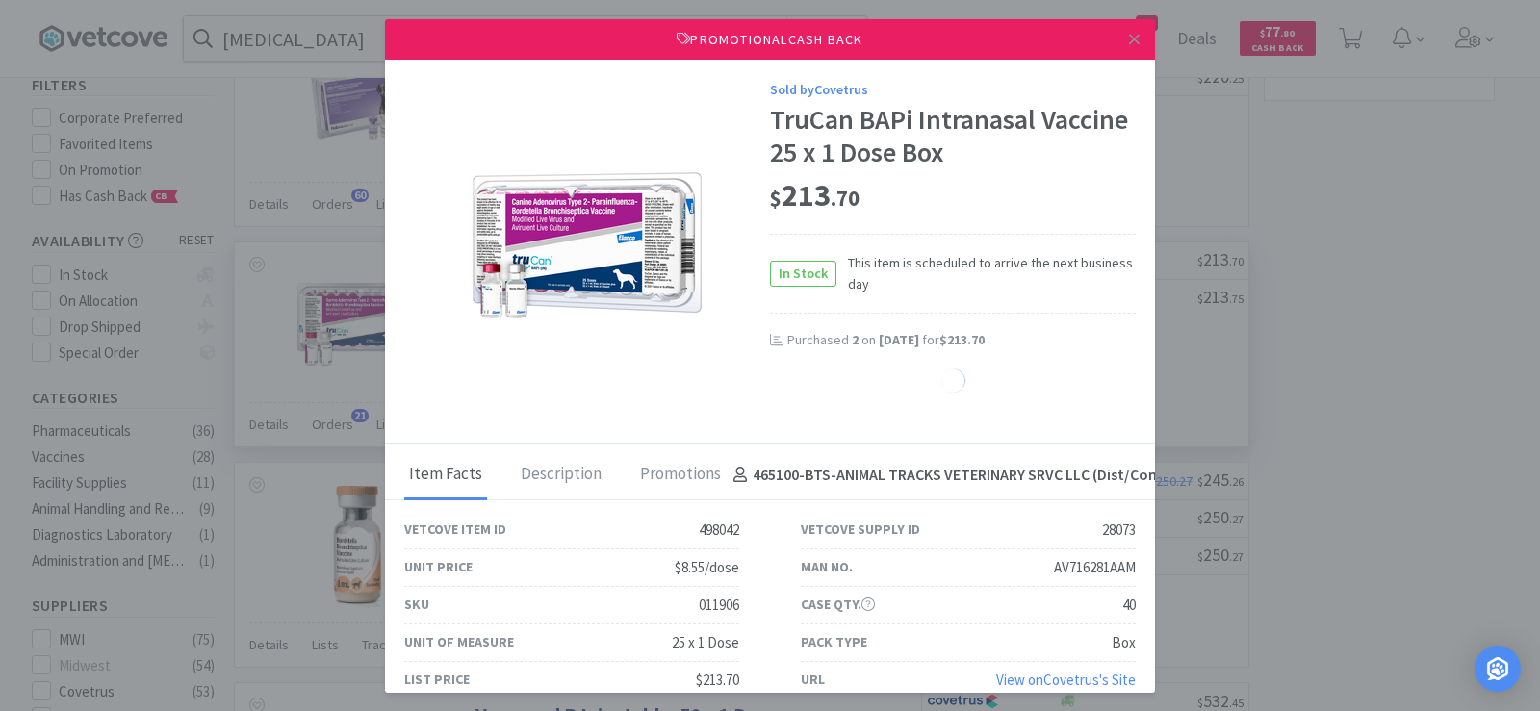
select select "1"
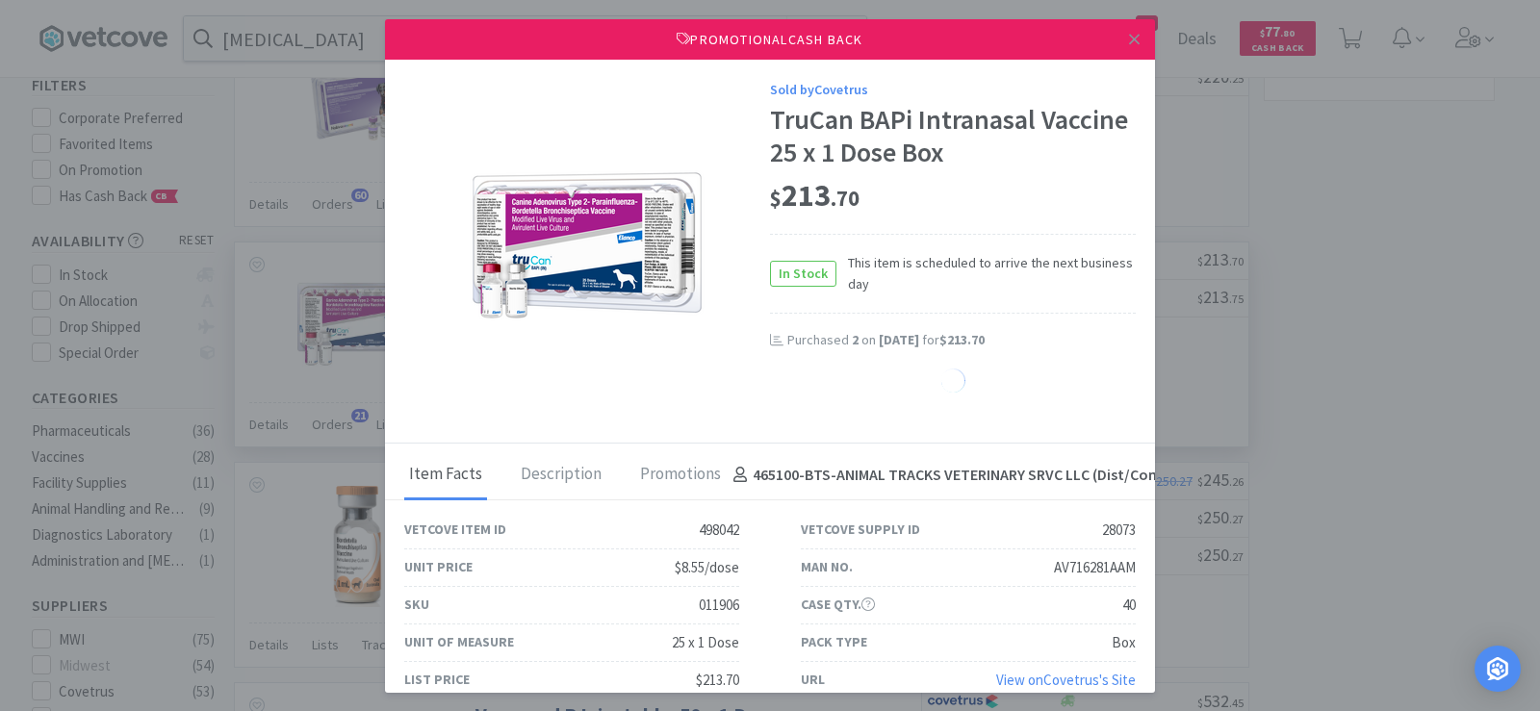
select select "1"
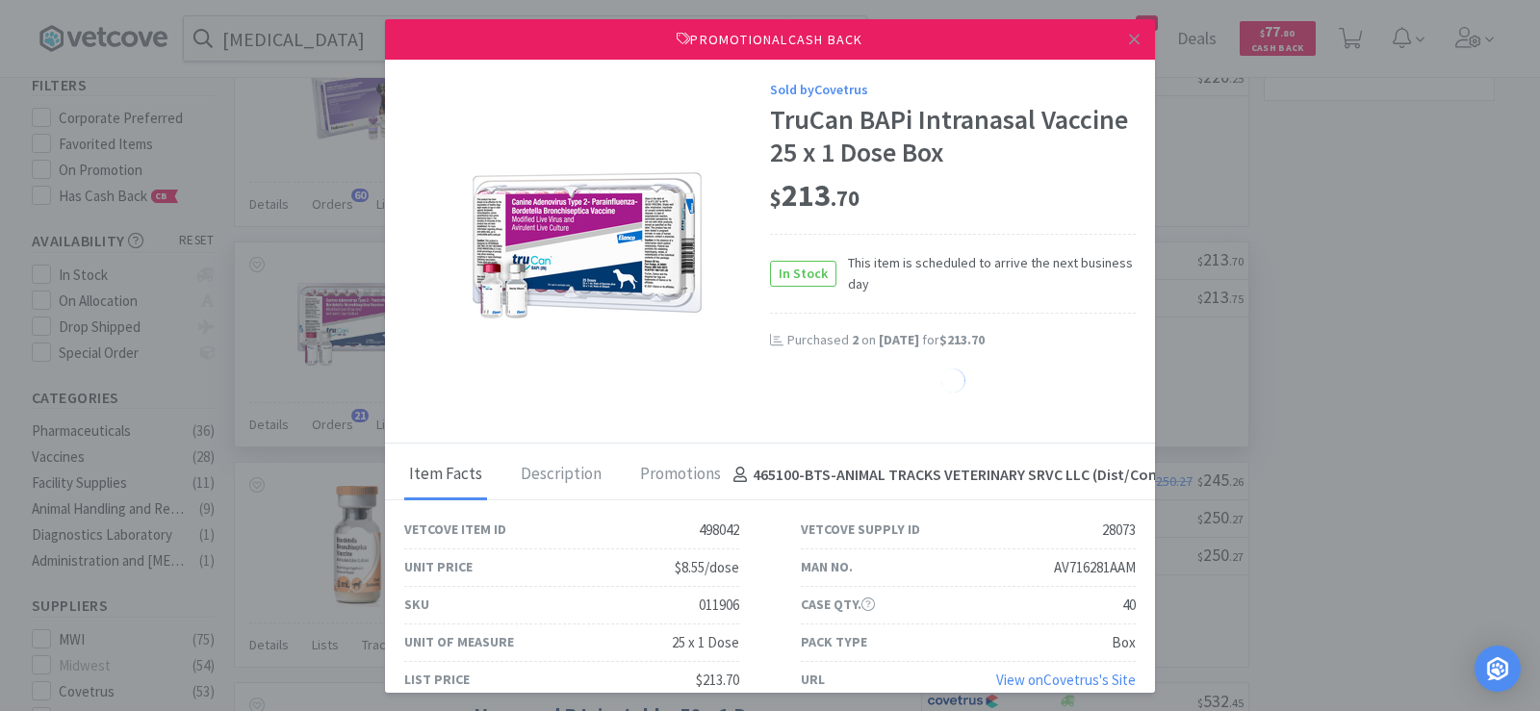
select select "1"
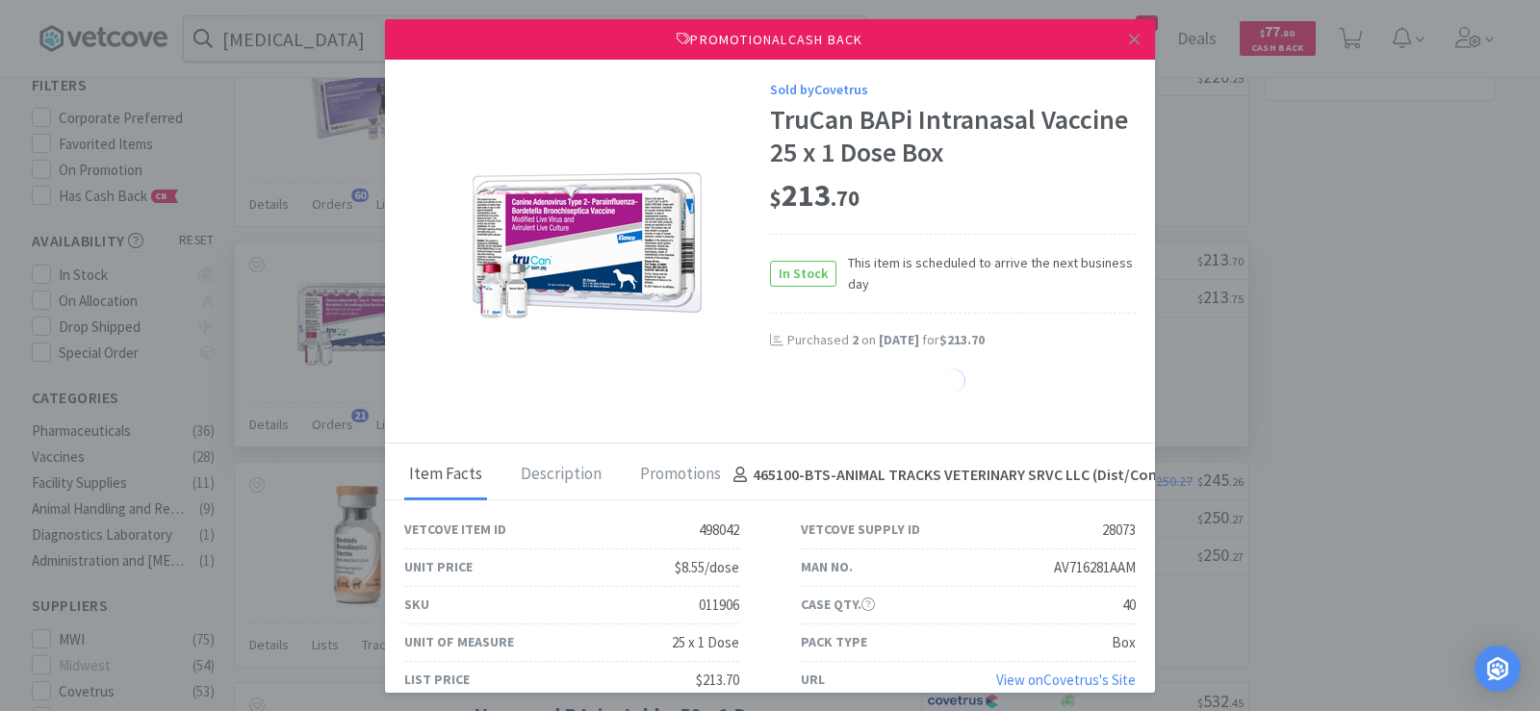
select select "1"
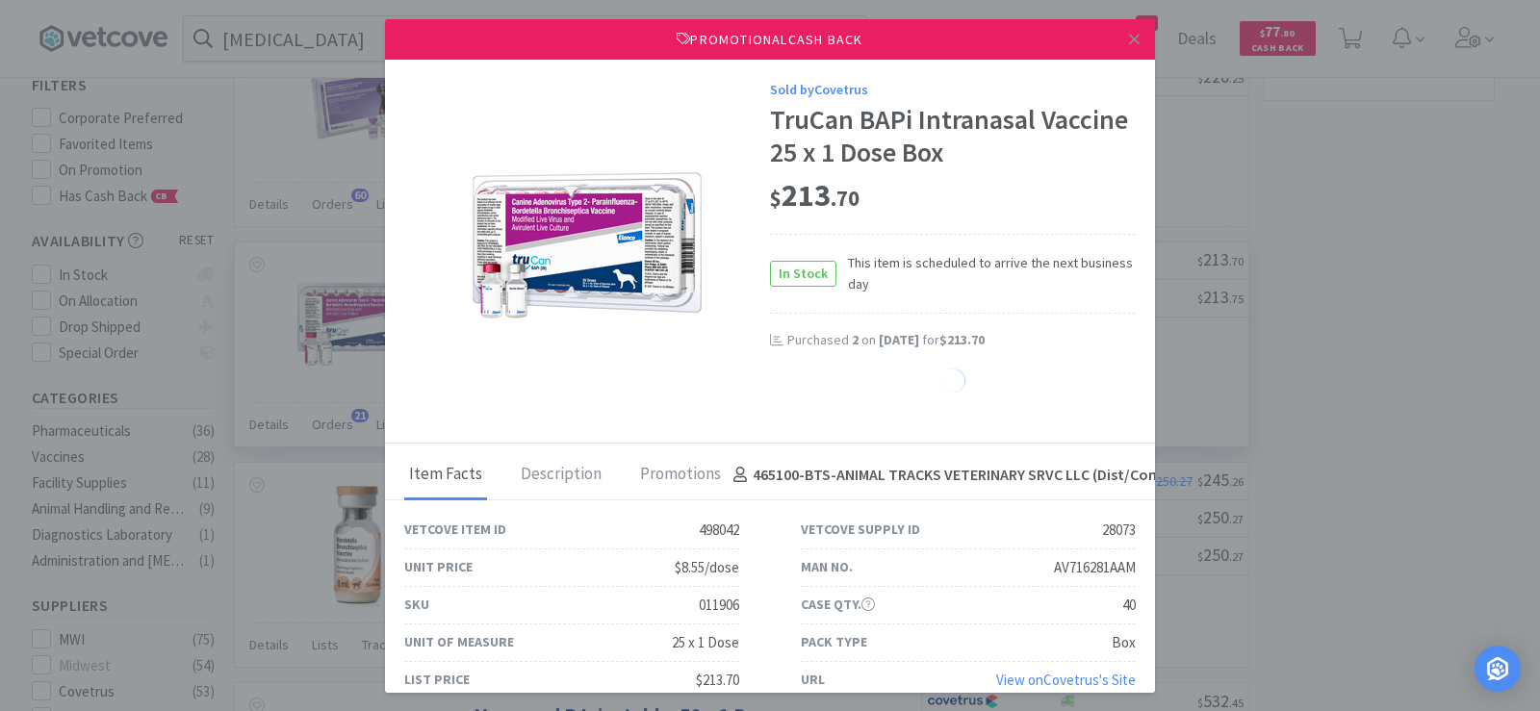
select select "1"
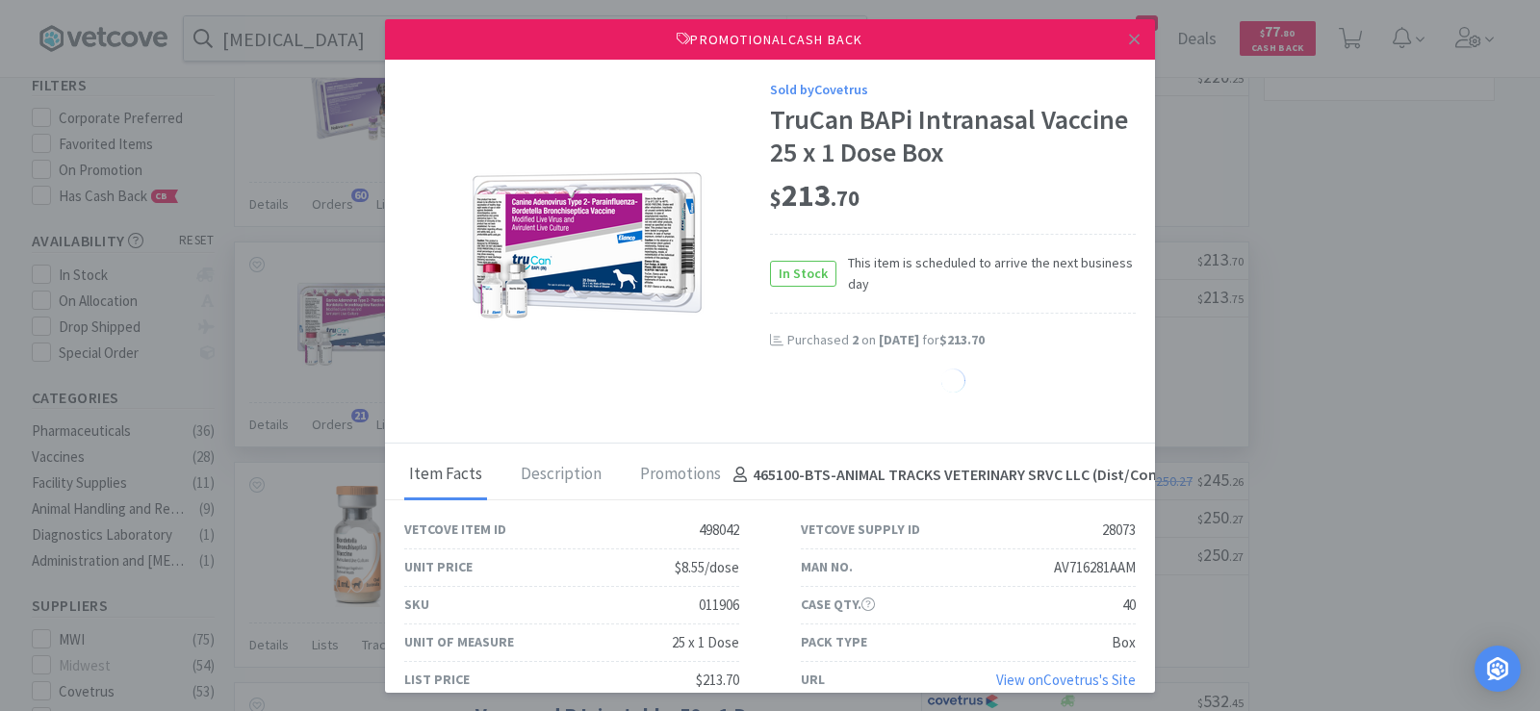
select select "1"
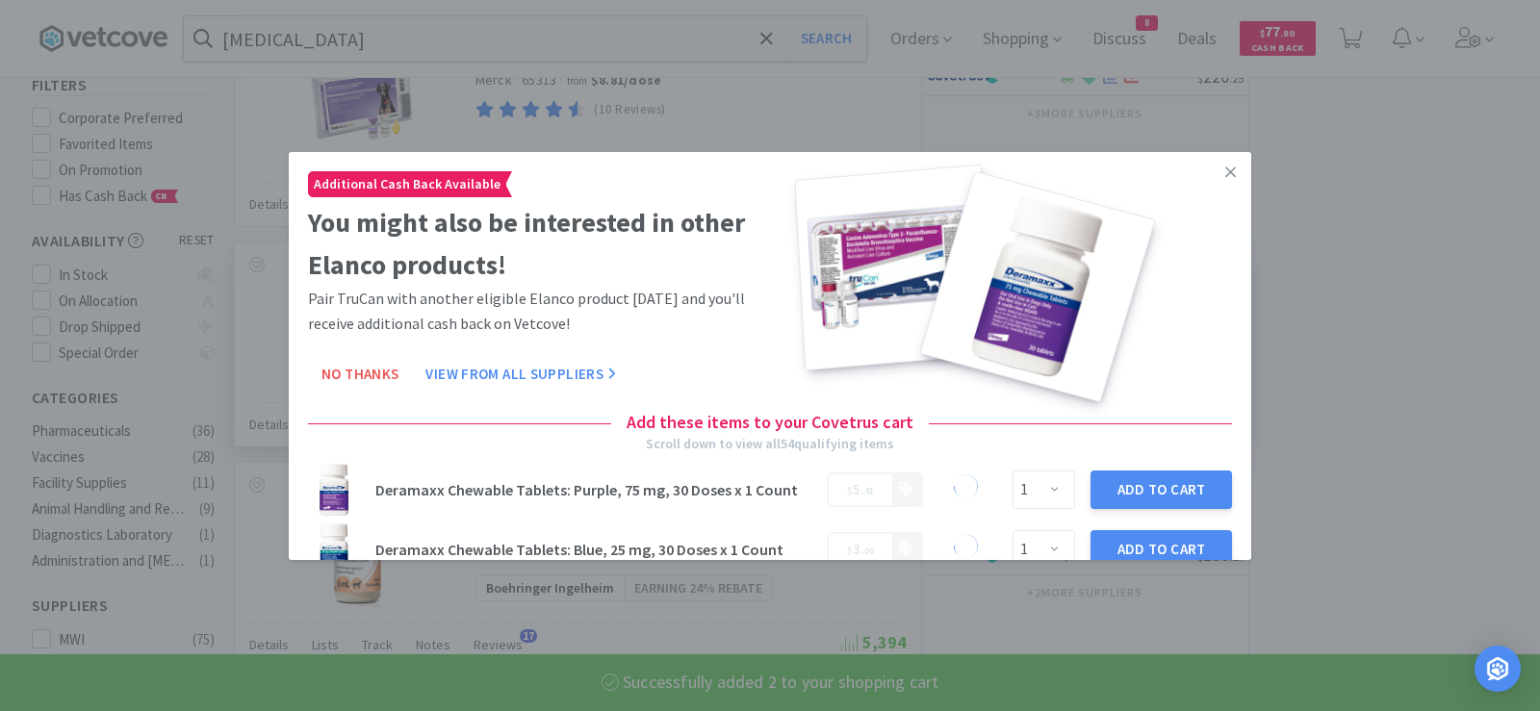
select select "2"
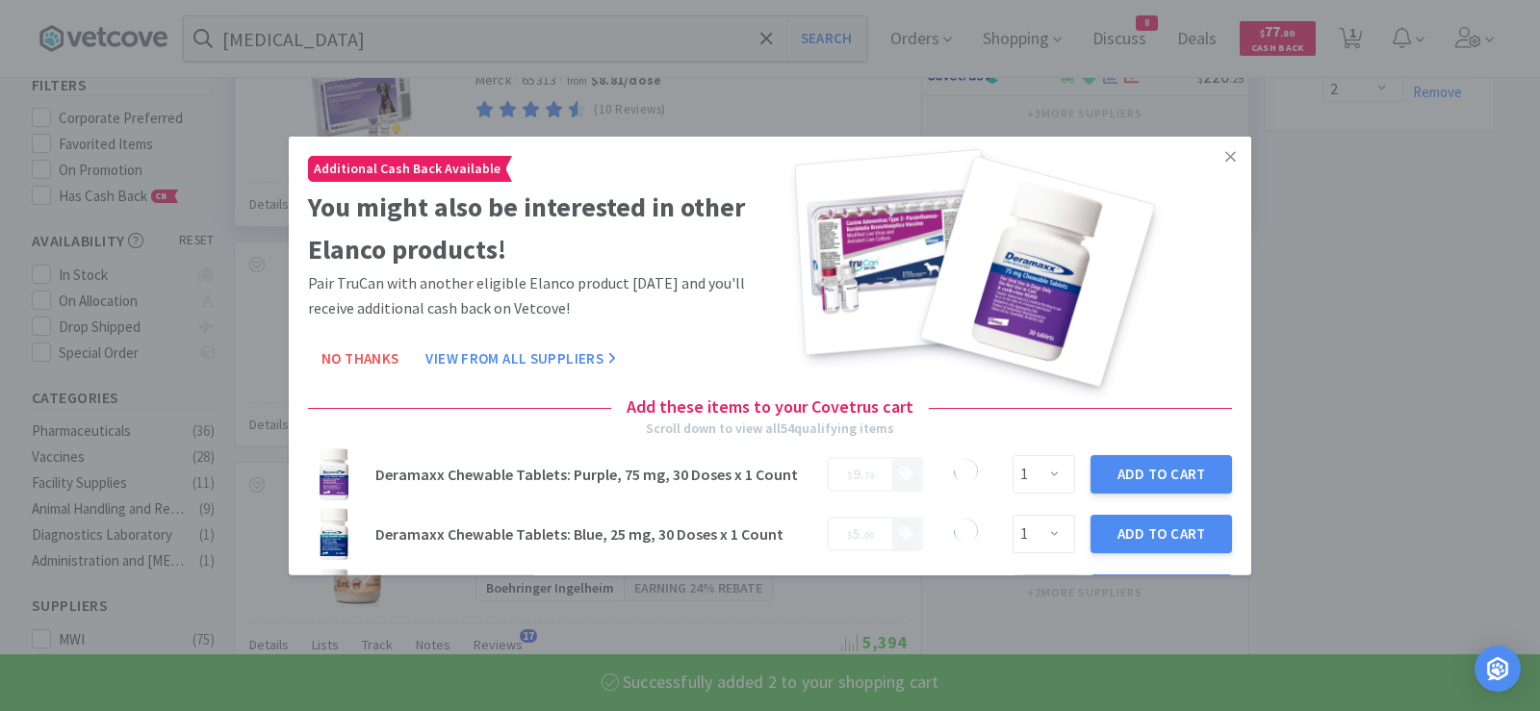
click at [1225, 157] on icon at bounding box center [1230, 155] width 11 height 17
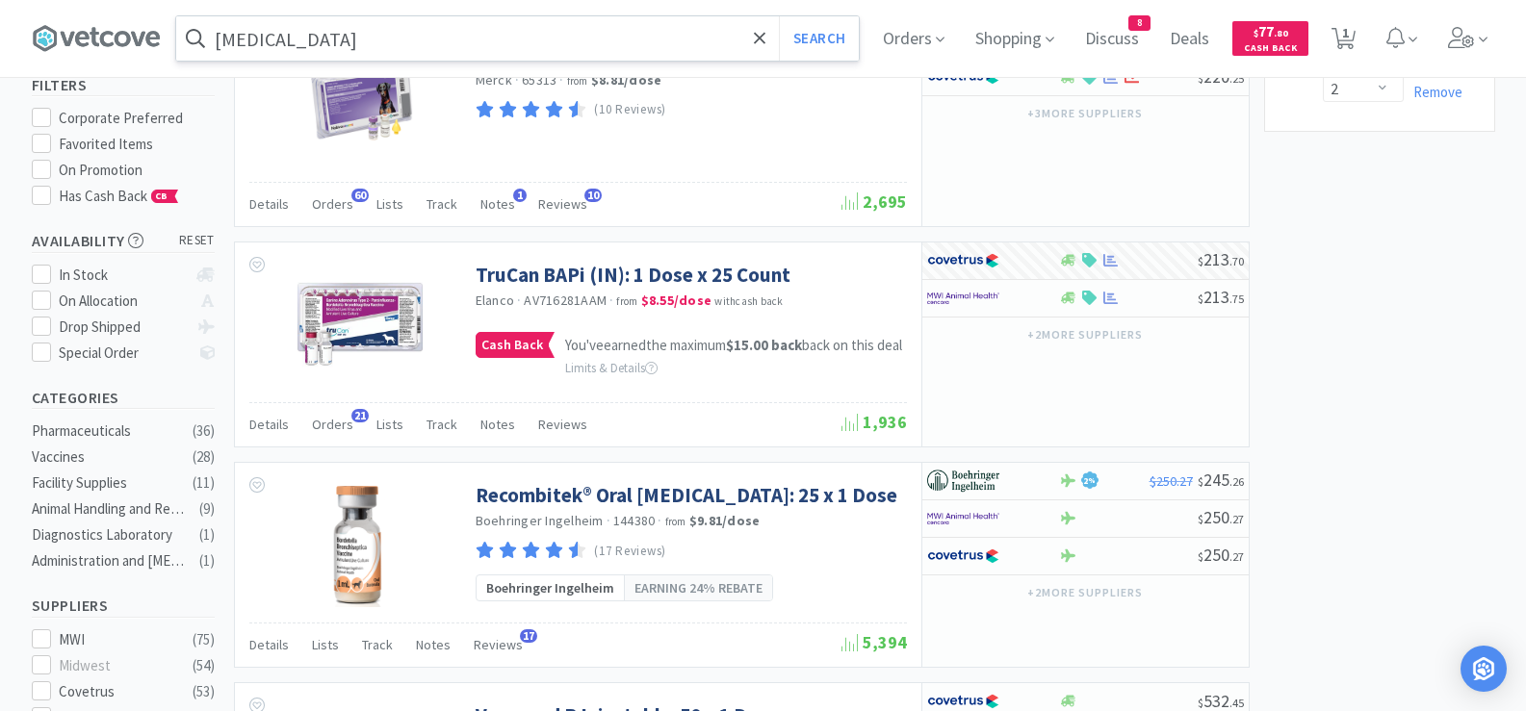
click at [430, 33] on input "[MEDICAL_DATA]" at bounding box center [517, 38] width 682 height 44
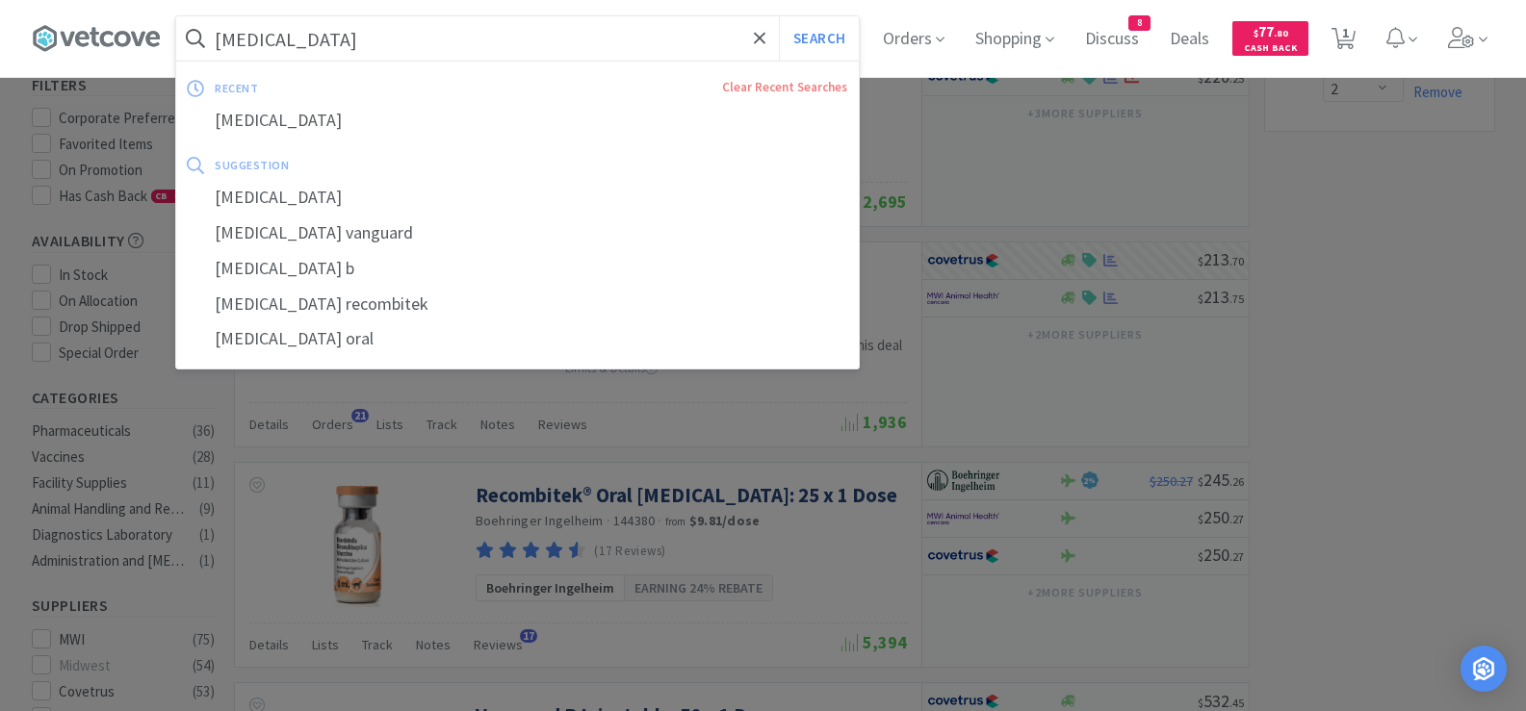
paste input "CET Oral Hygiene Kit"
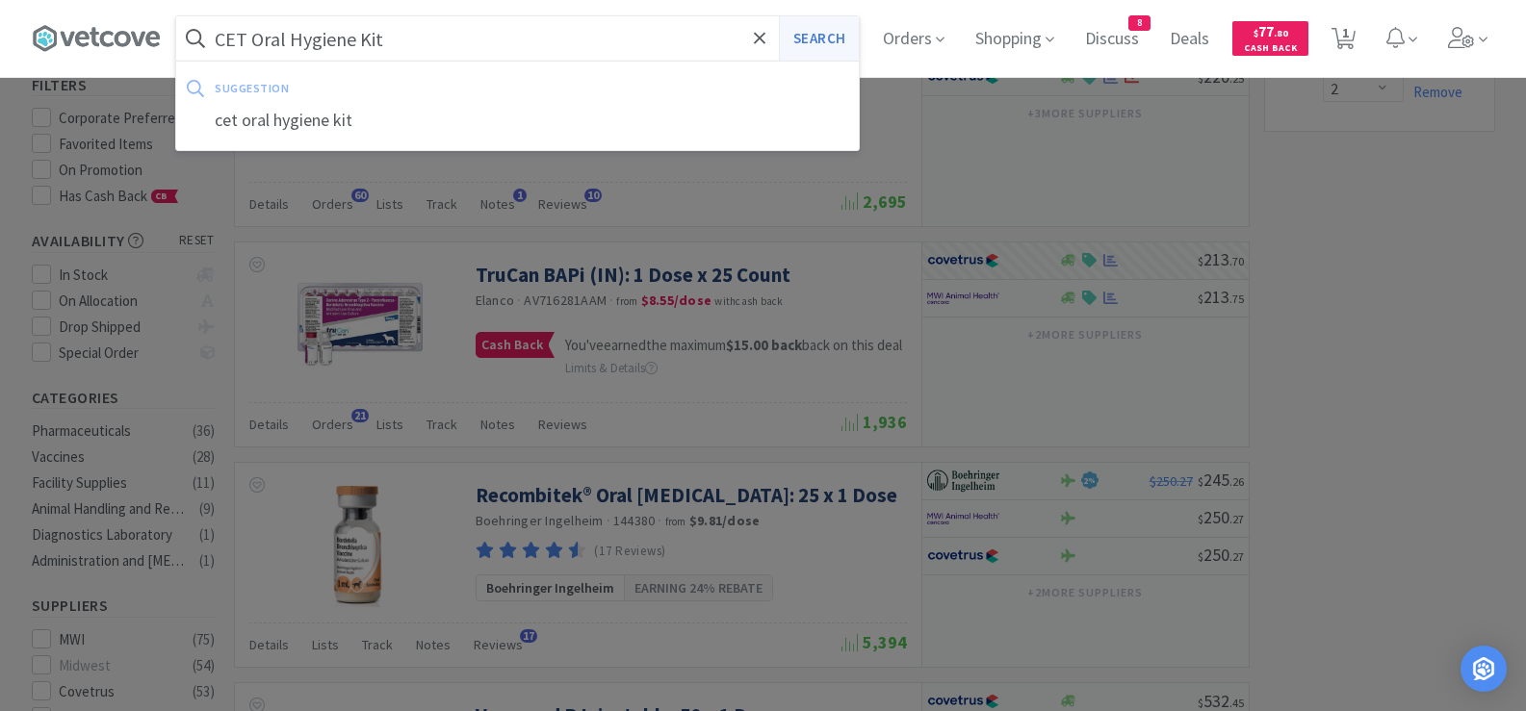
type input "CET Oral Hygiene Kit"
click at [822, 47] on button "Search" at bounding box center [819, 38] width 80 height 44
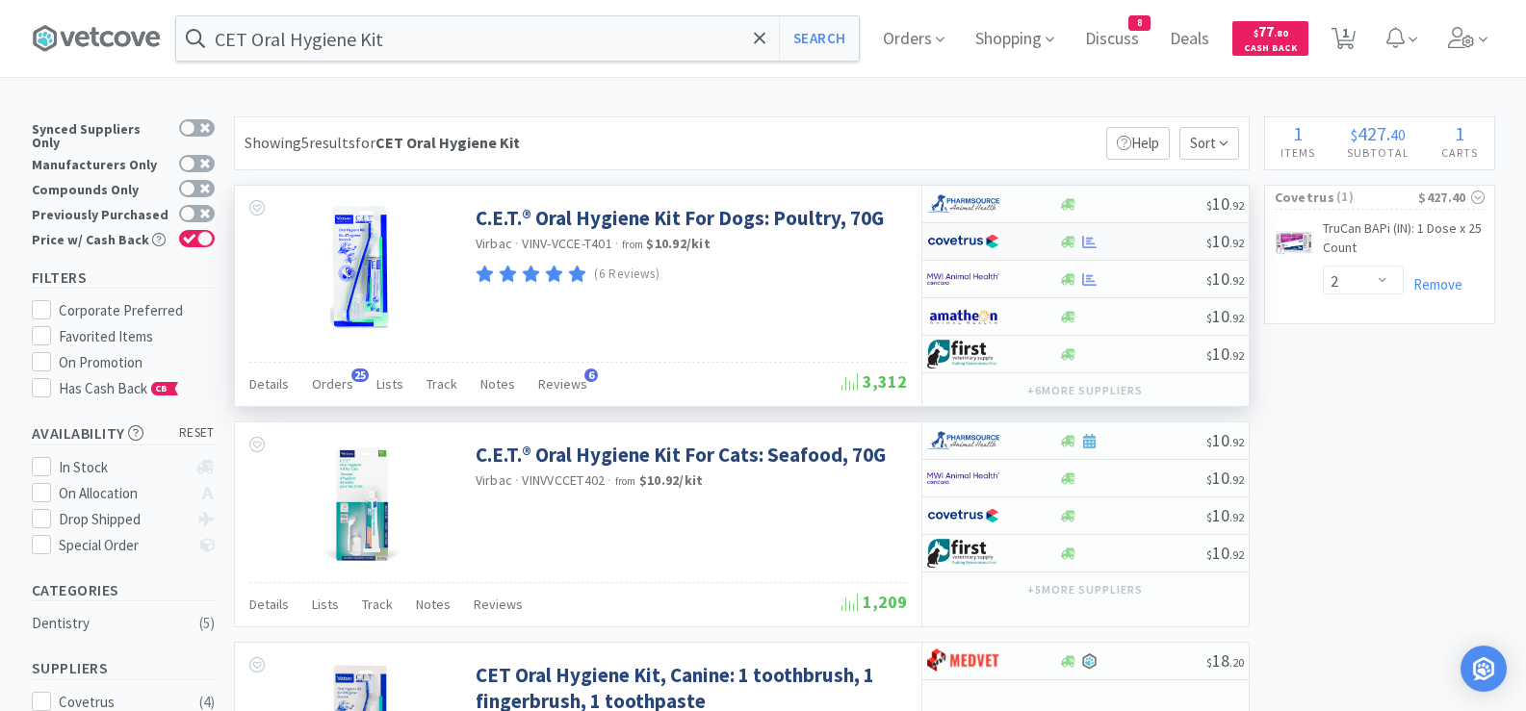
click at [1125, 249] on div "$ 10 . 92" at bounding box center [1085, 242] width 326 height 38
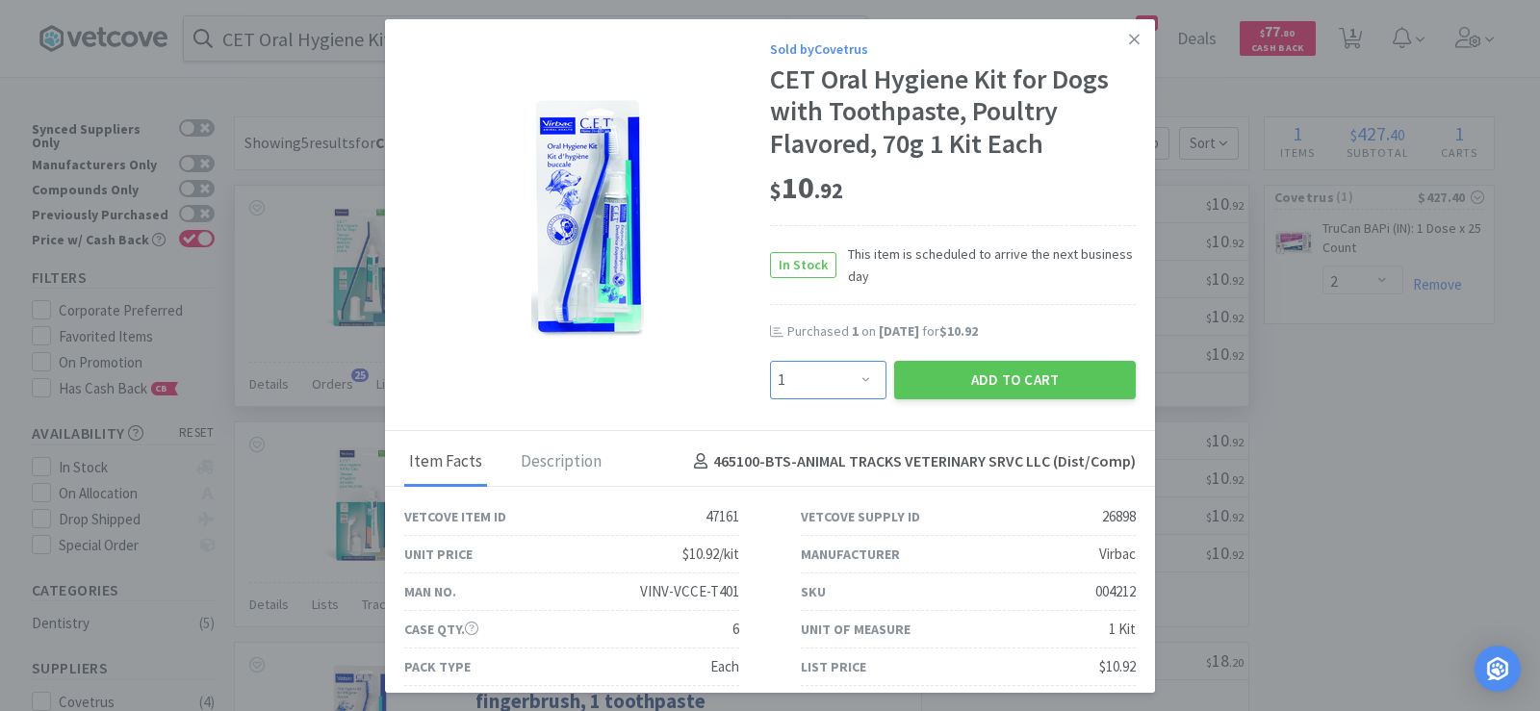
click at [787, 381] on select "Enter Quantity 1 2 3 4 5 6 7 8 9 10 11 12 13 14 15 16 17 18 19 20 Enter Quantity" at bounding box center [828, 380] width 116 height 39
select select "2"
click at [770, 361] on select "Enter Quantity 1 2 3 4 5 6 7 8 9 10 11 12 13 14 15 16 17 18 19 20 Enter Quantity" at bounding box center [828, 380] width 116 height 39
click at [969, 373] on button "Add to Cart" at bounding box center [1015, 380] width 242 height 39
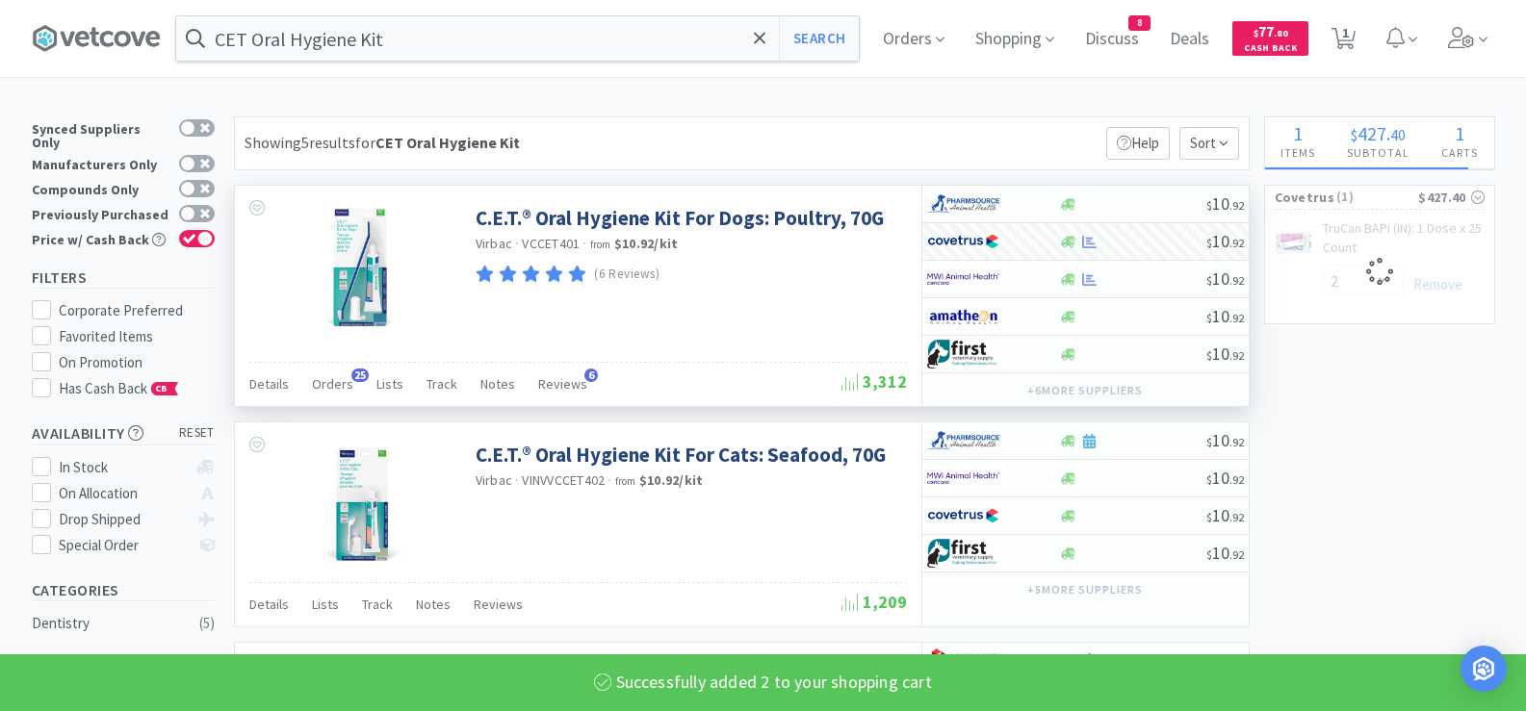
select select "2"
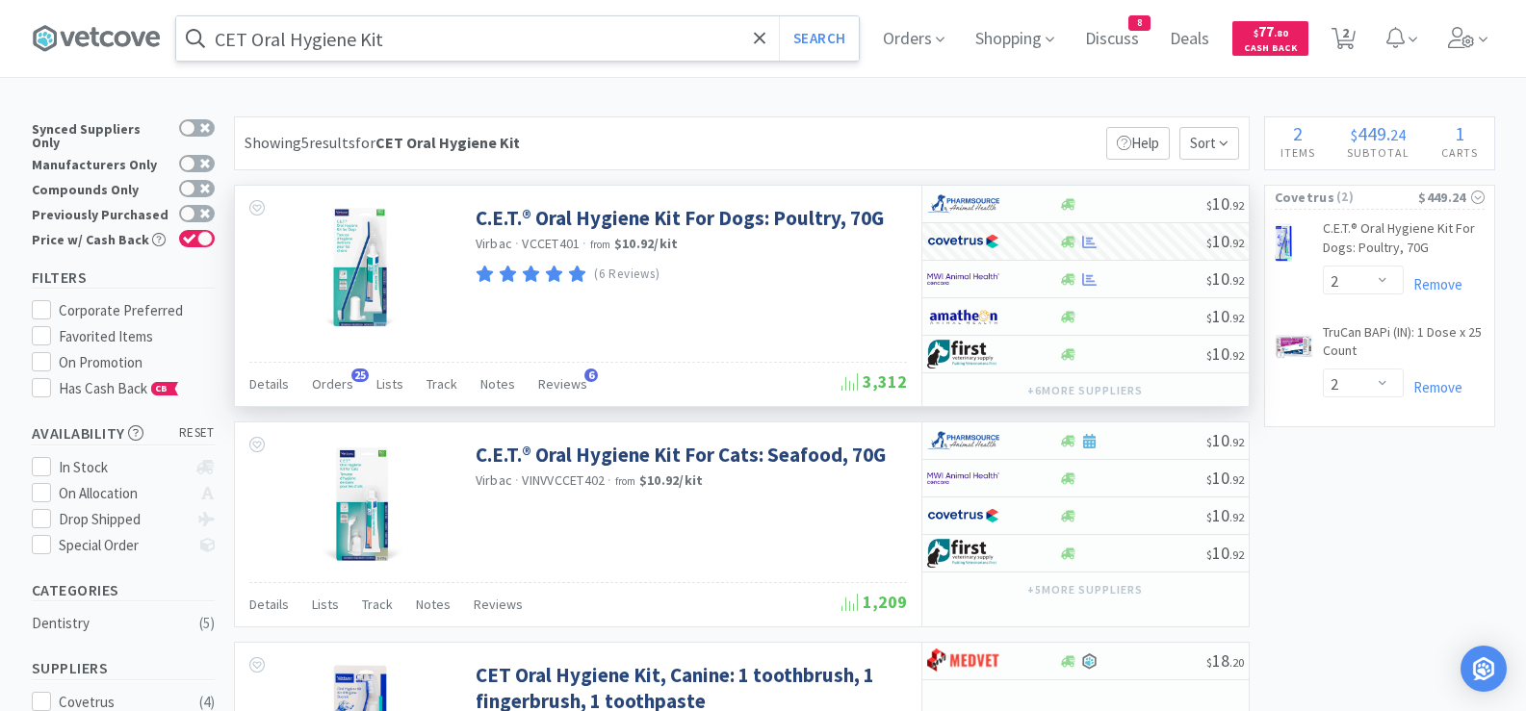
click at [475, 56] on input "CET Oral Hygiene Kit" at bounding box center [517, 38] width 682 height 44
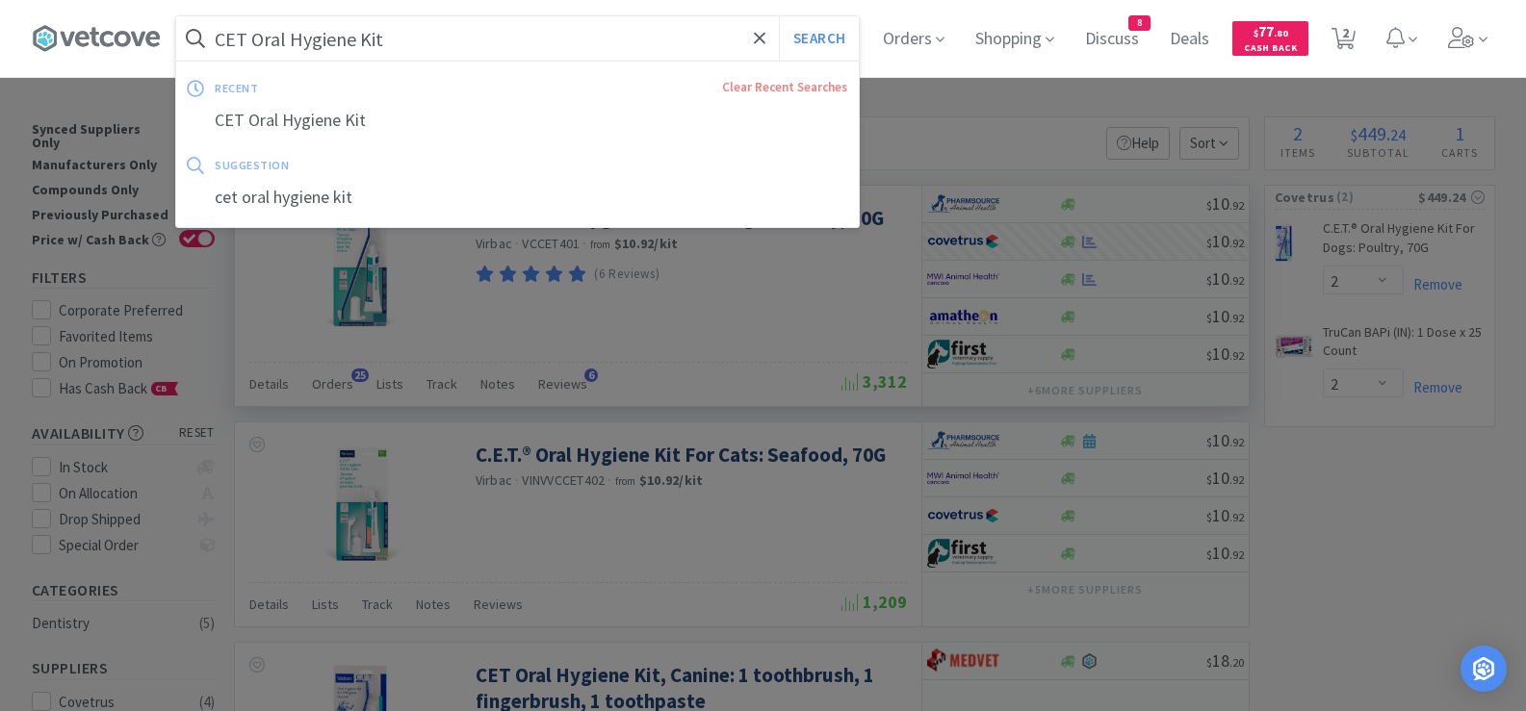
paste input "redelio Quattro"
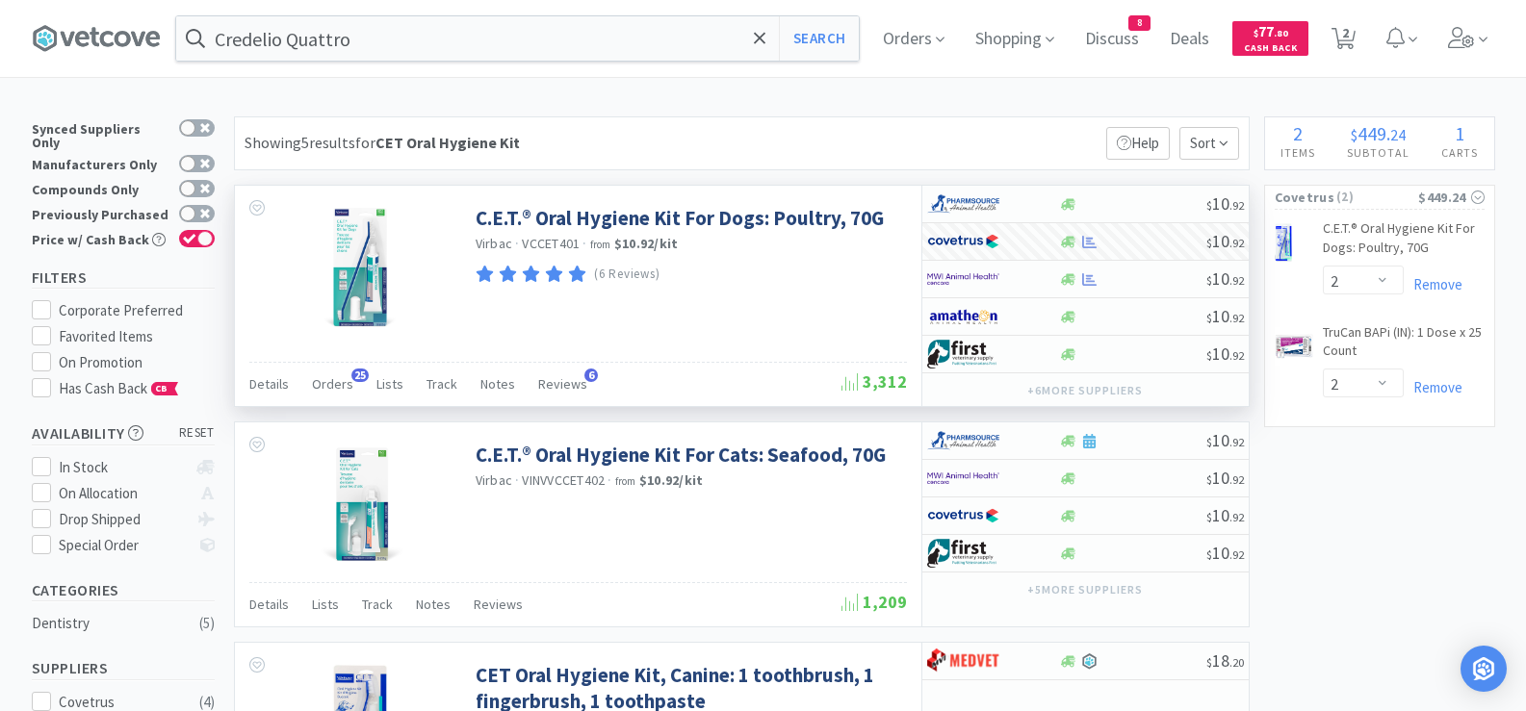
click at [565, 227] on div at bounding box center [763, 355] width 1526 height 711
click at [828, 44] on button "Search" at bounding box center [819, 38] width 80 height 44
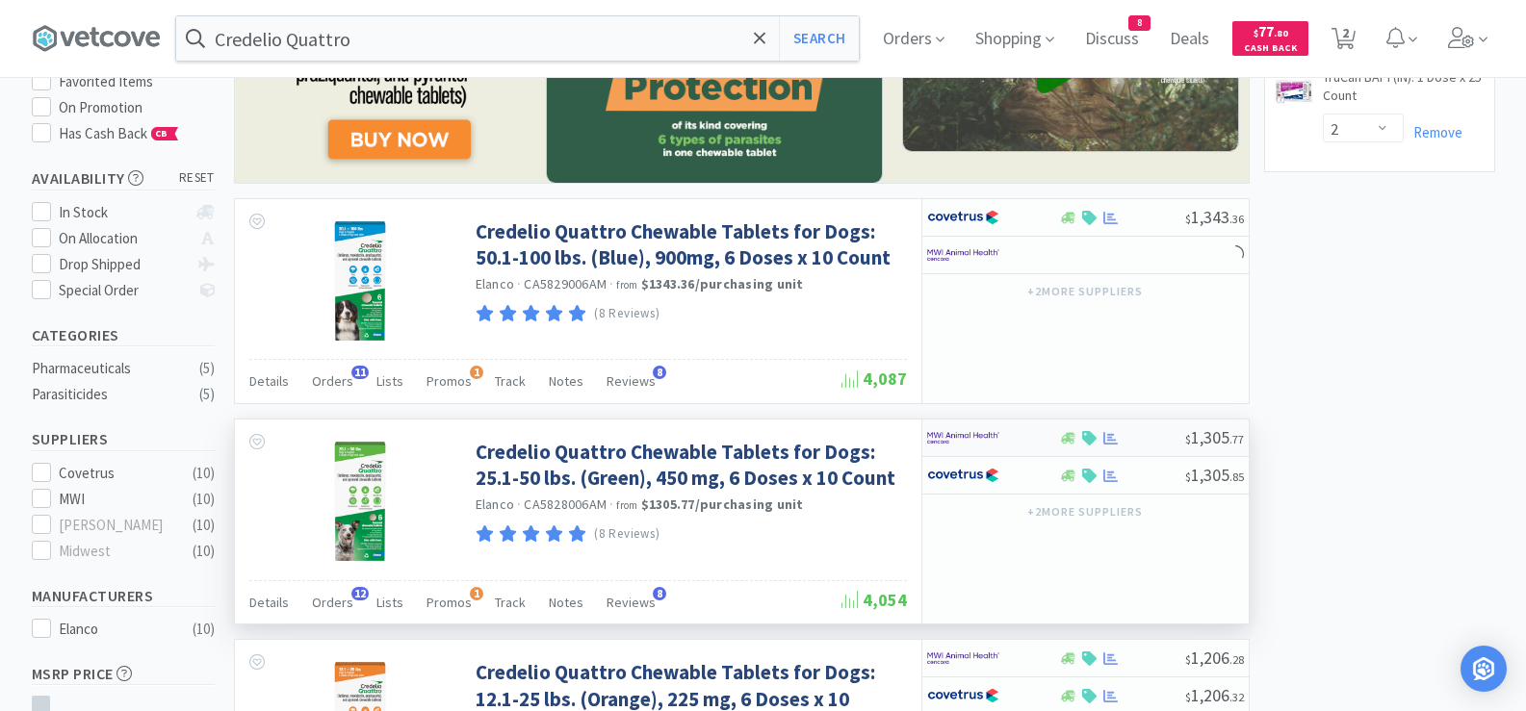
scroll to position [289, 0]
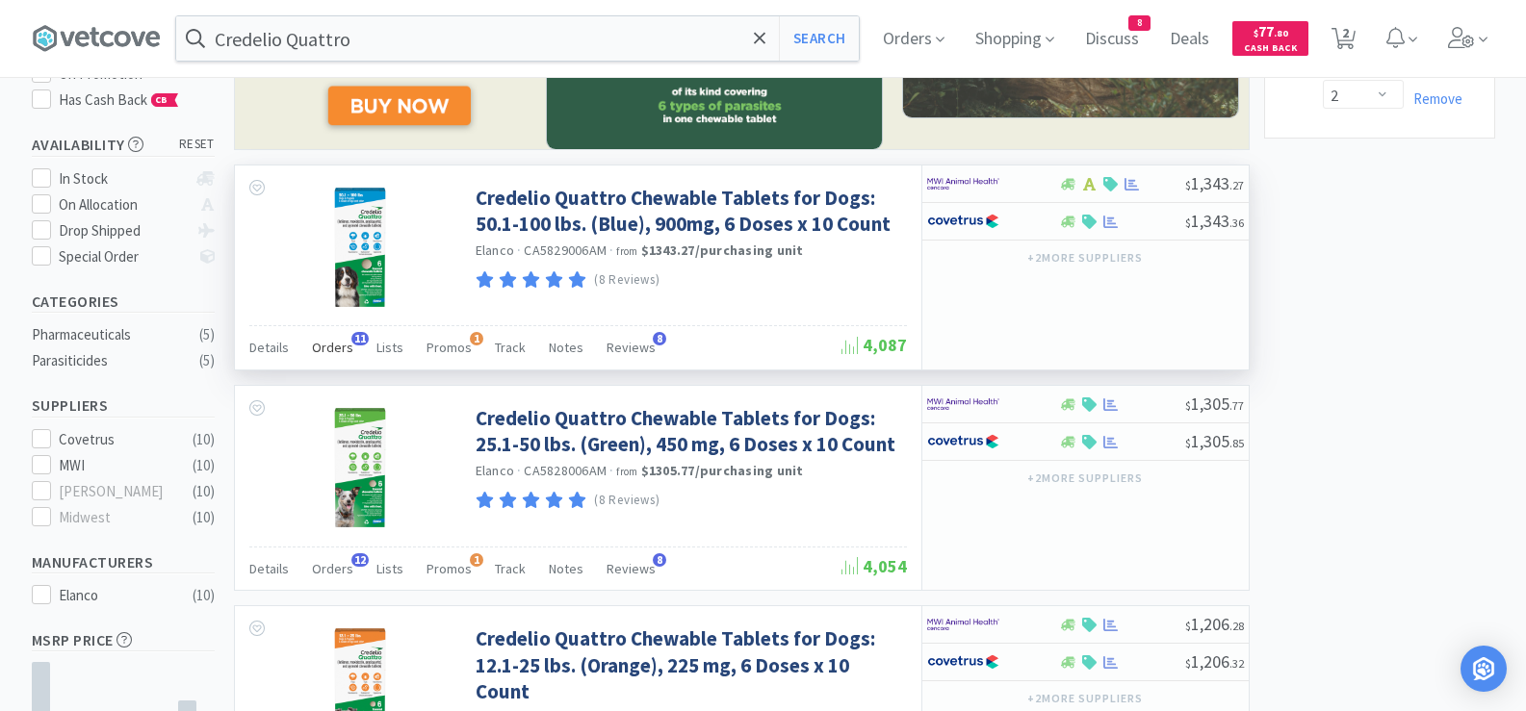
click at [340, 354] on span "Orders" at bounding box center [332, 347] width 41 height 17
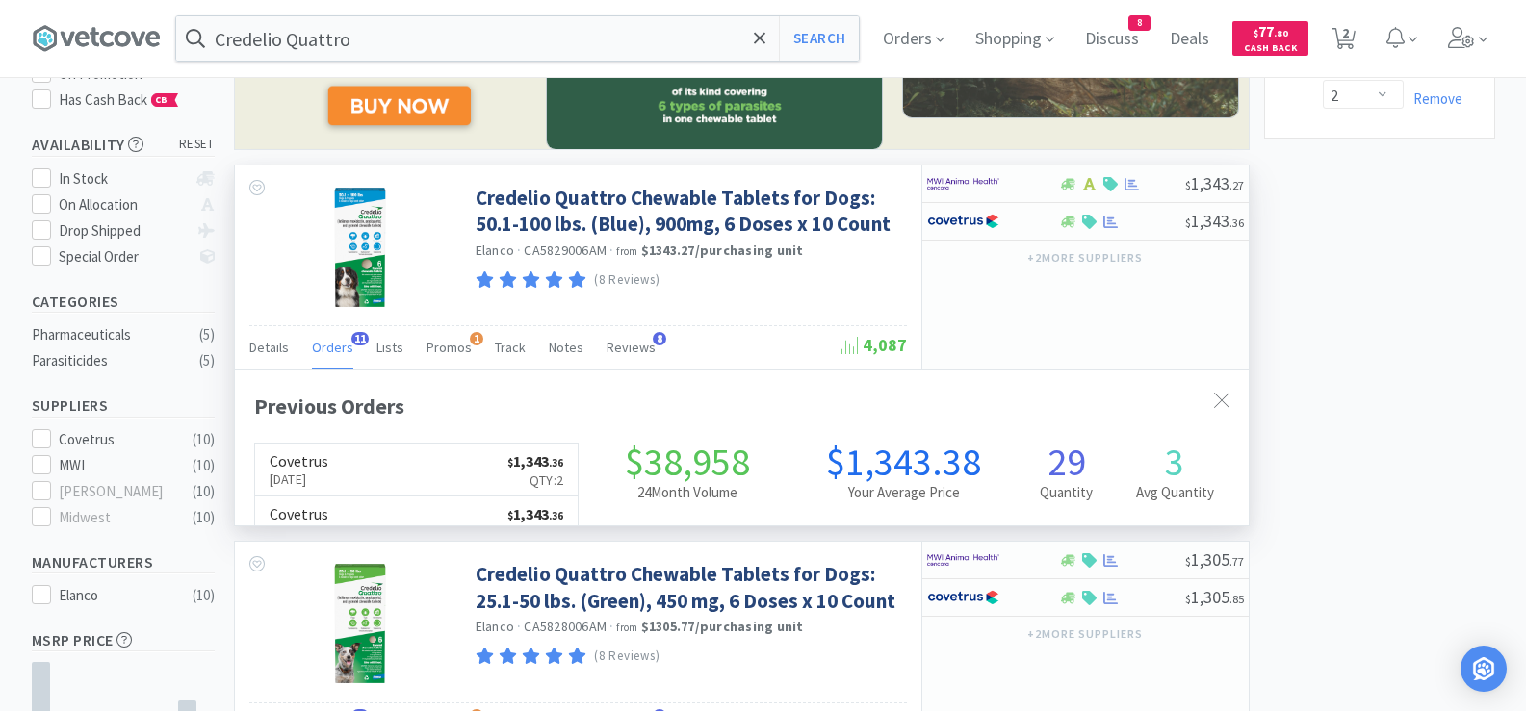
scroll to position [516, 1014]
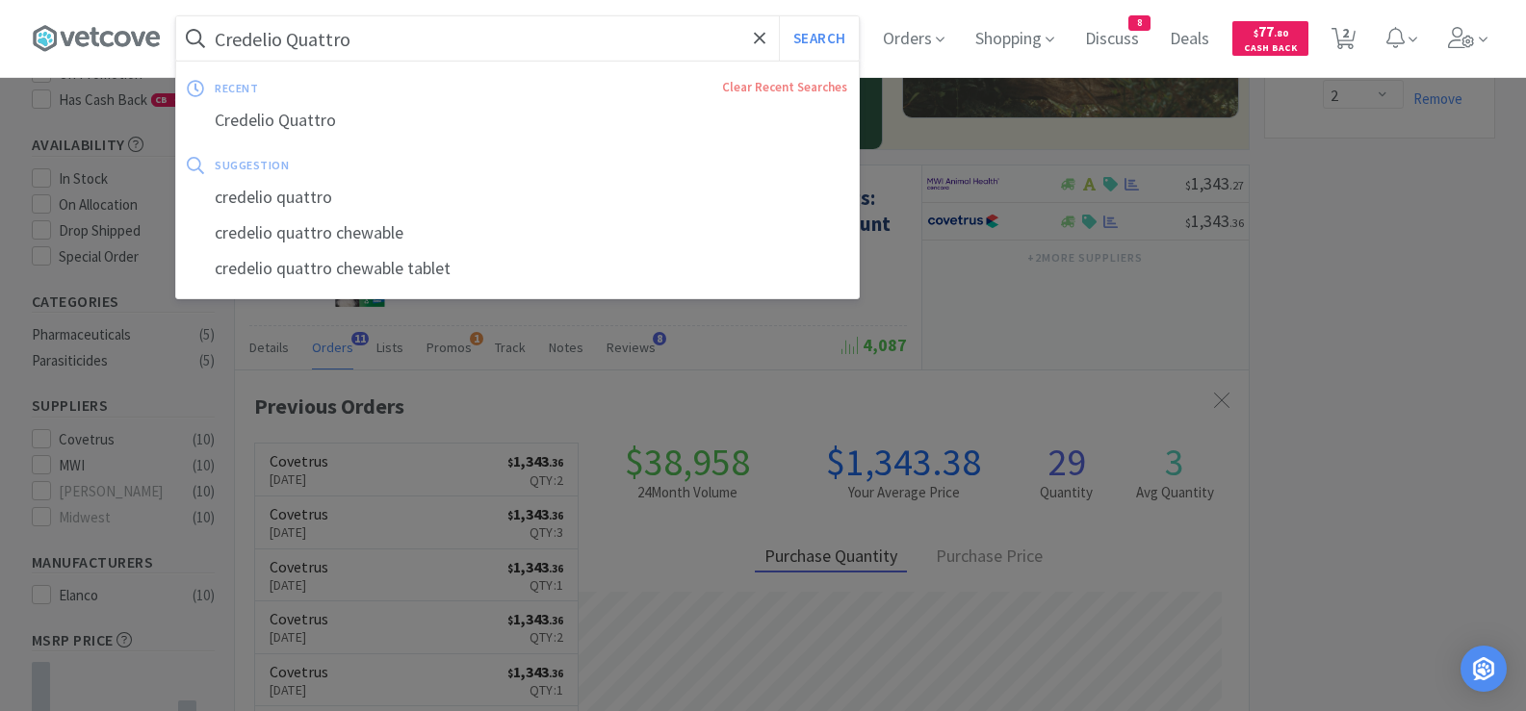
paste input "[MEDICAL_DATA]"
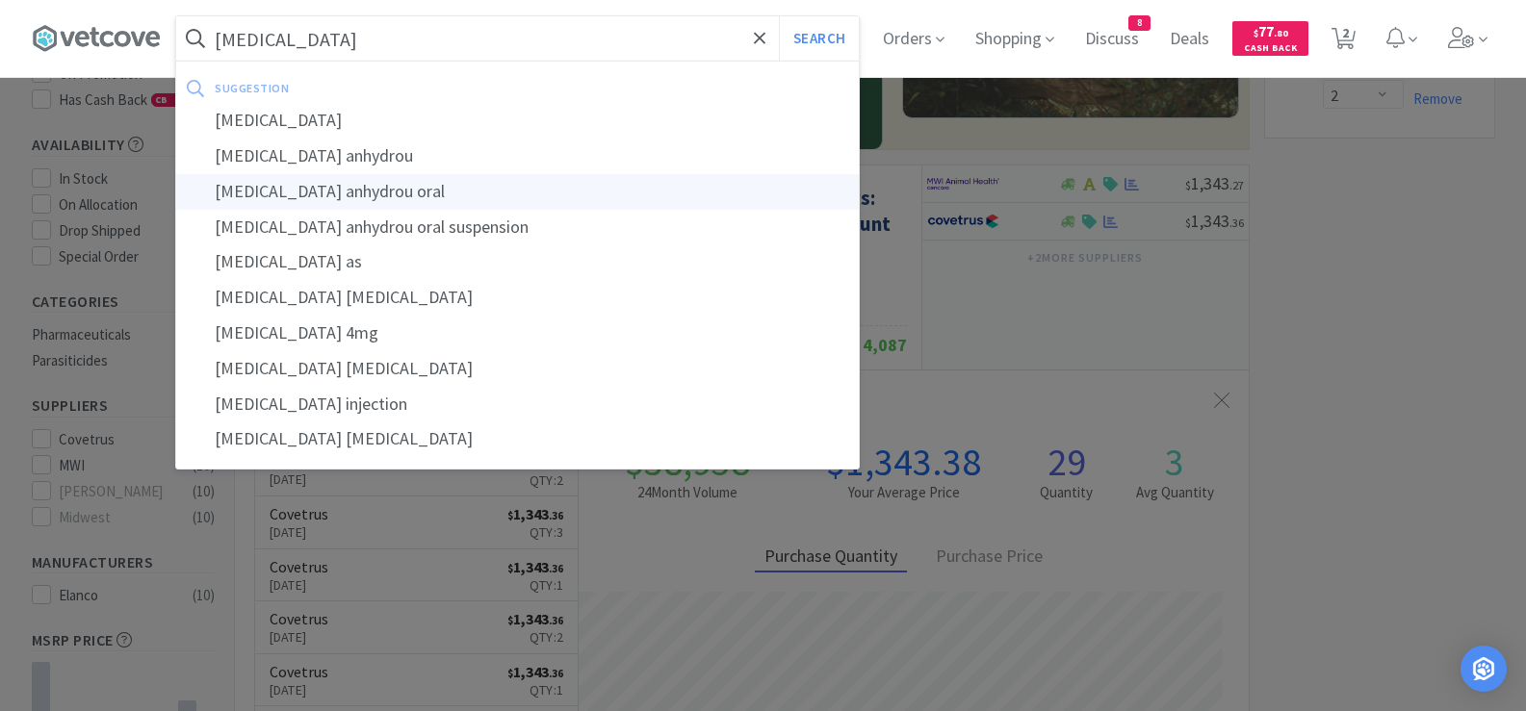
click at [779, 16] on button "Search" at bounding box center [819, 38] width 80 height 44
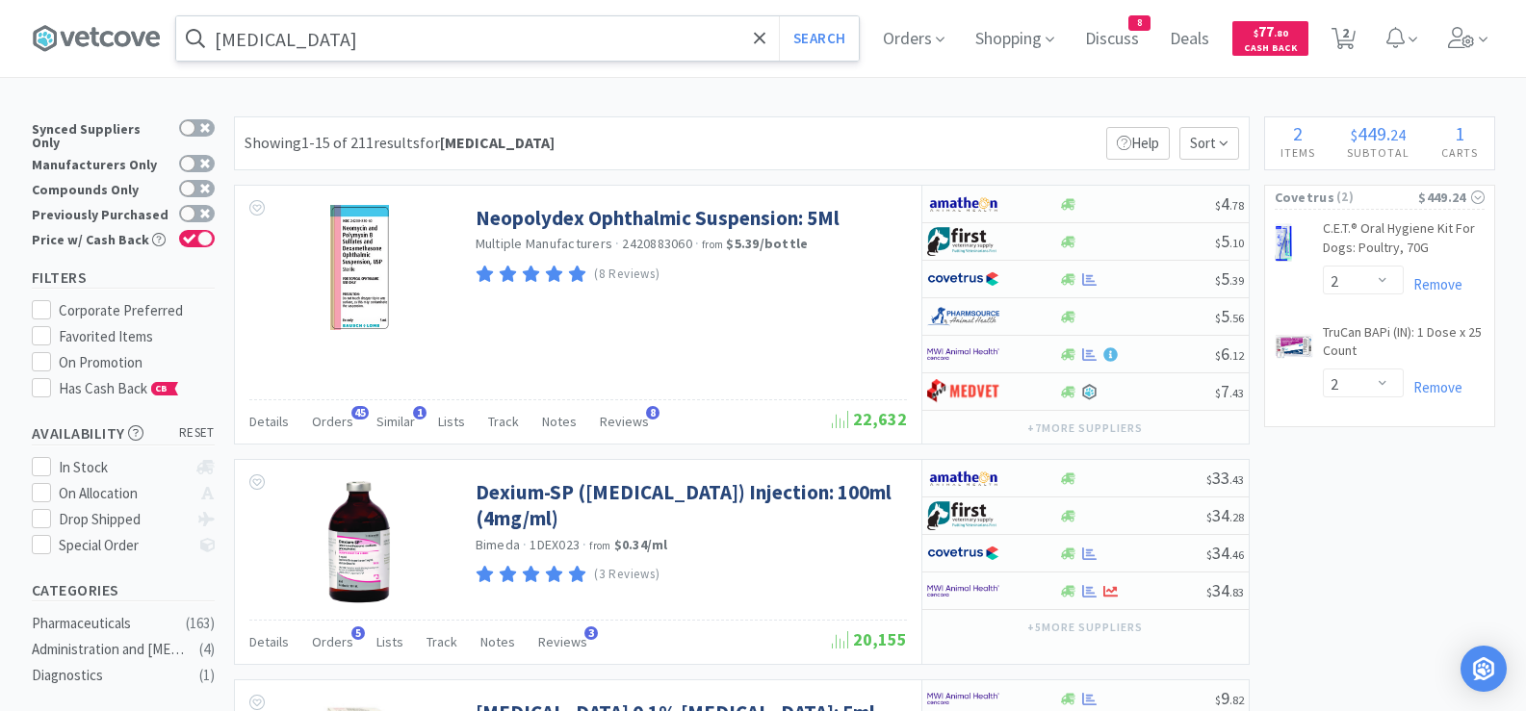
click at [419, 48] on input "[MEDICAL_DATA]" at bounding box center [517, 38] width 682 height 44
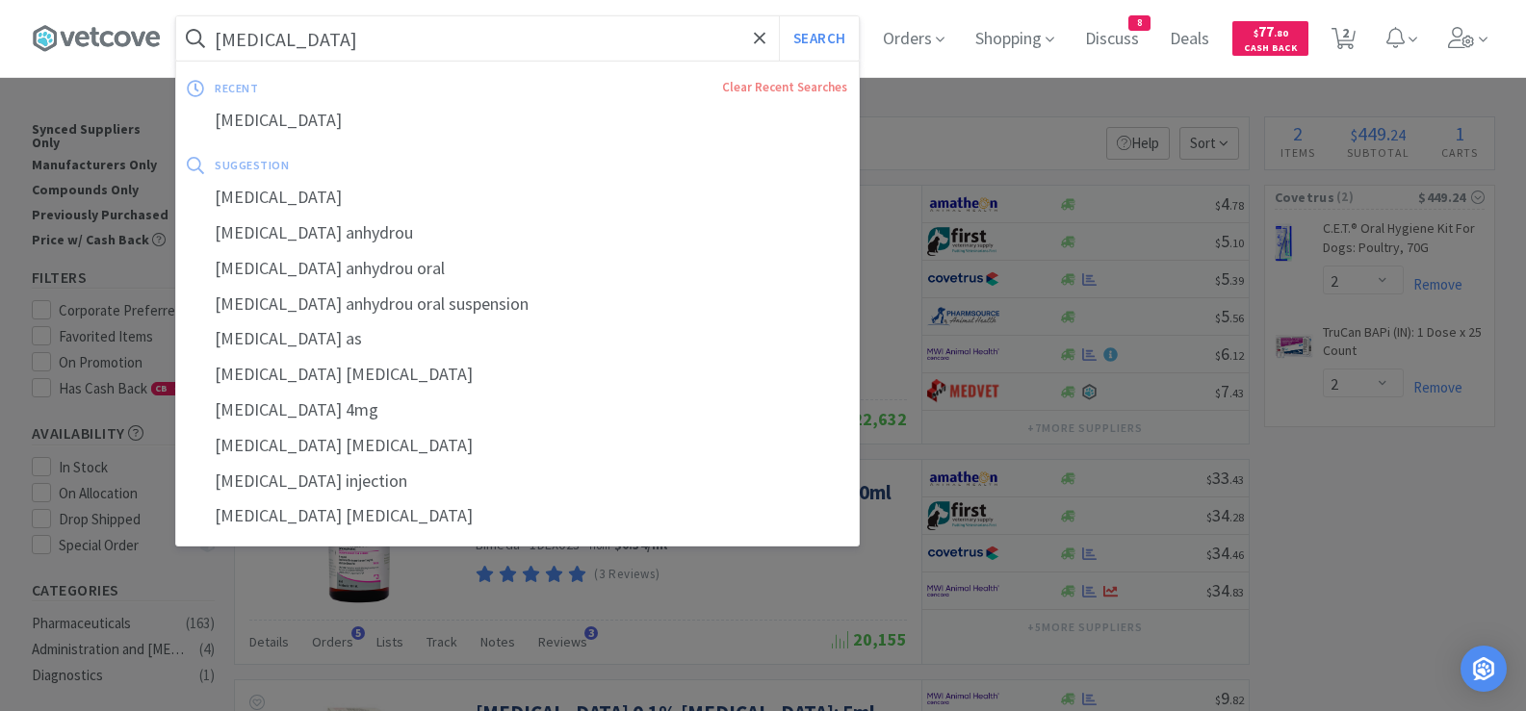
paste input "Shampoo - Aloe and Oatmeal 16 oz"
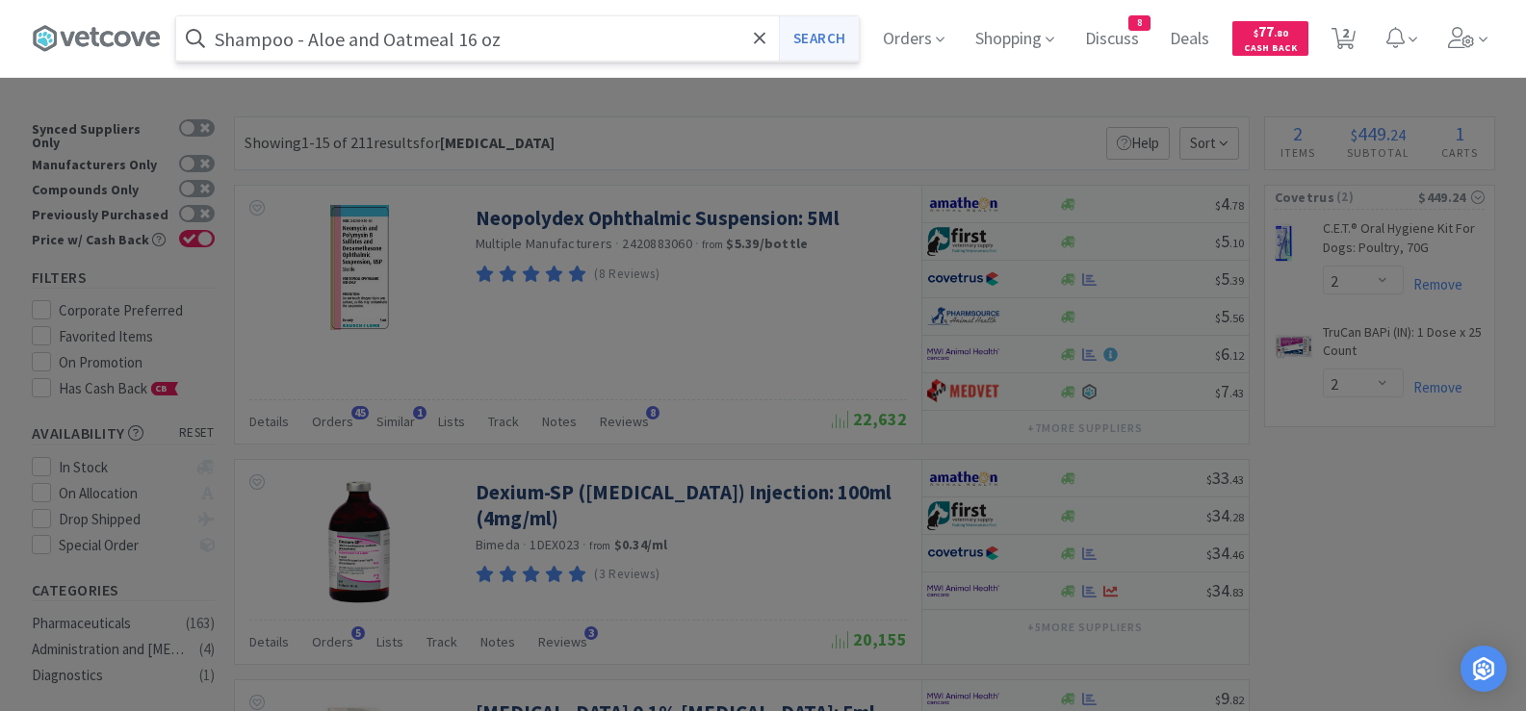
type input "Shampoo - Aloe and Oatmeal 16 oz"
click at [822, 31] on button "Search" at bounding box center [819, 38] width 80 height 44
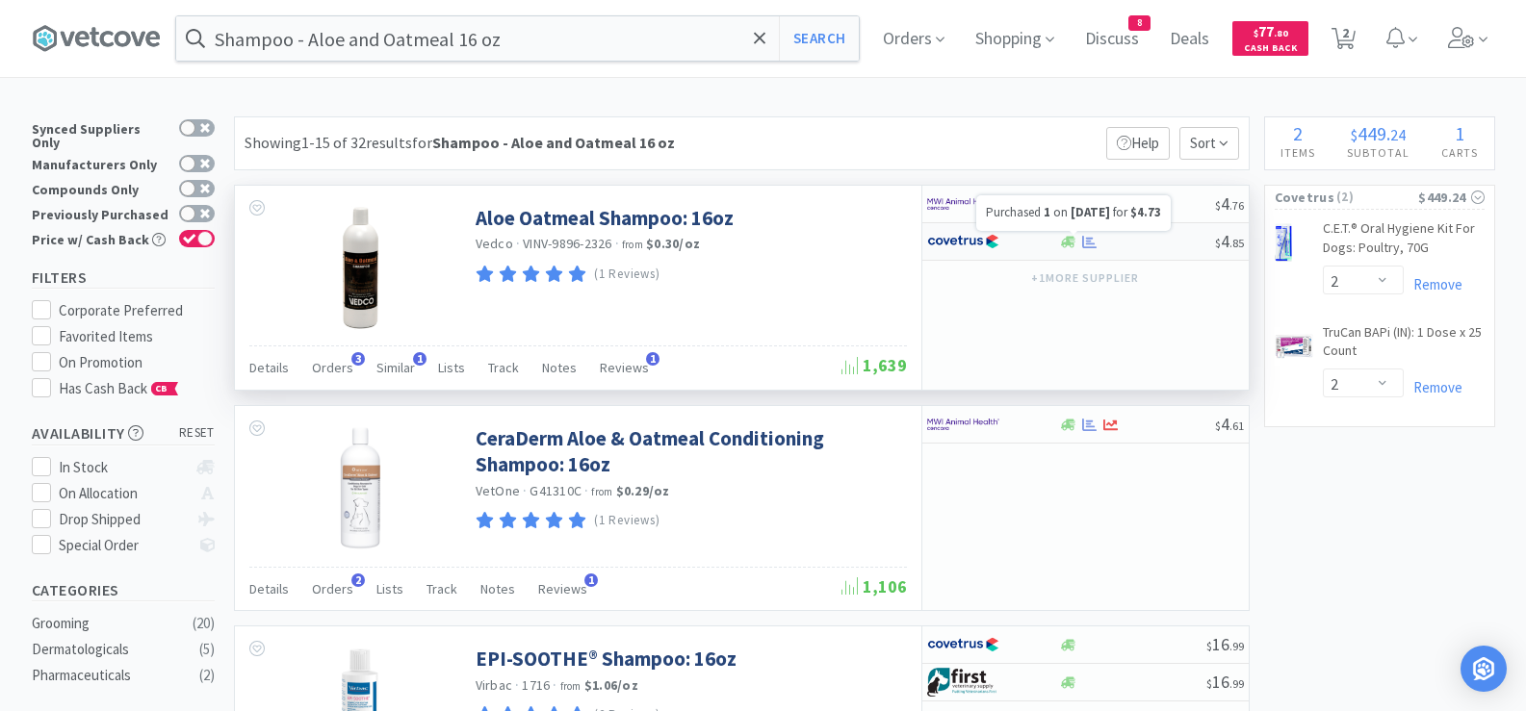
click at [1091, 244] on icon at bounding box center [1089, 242] width 14 height 14
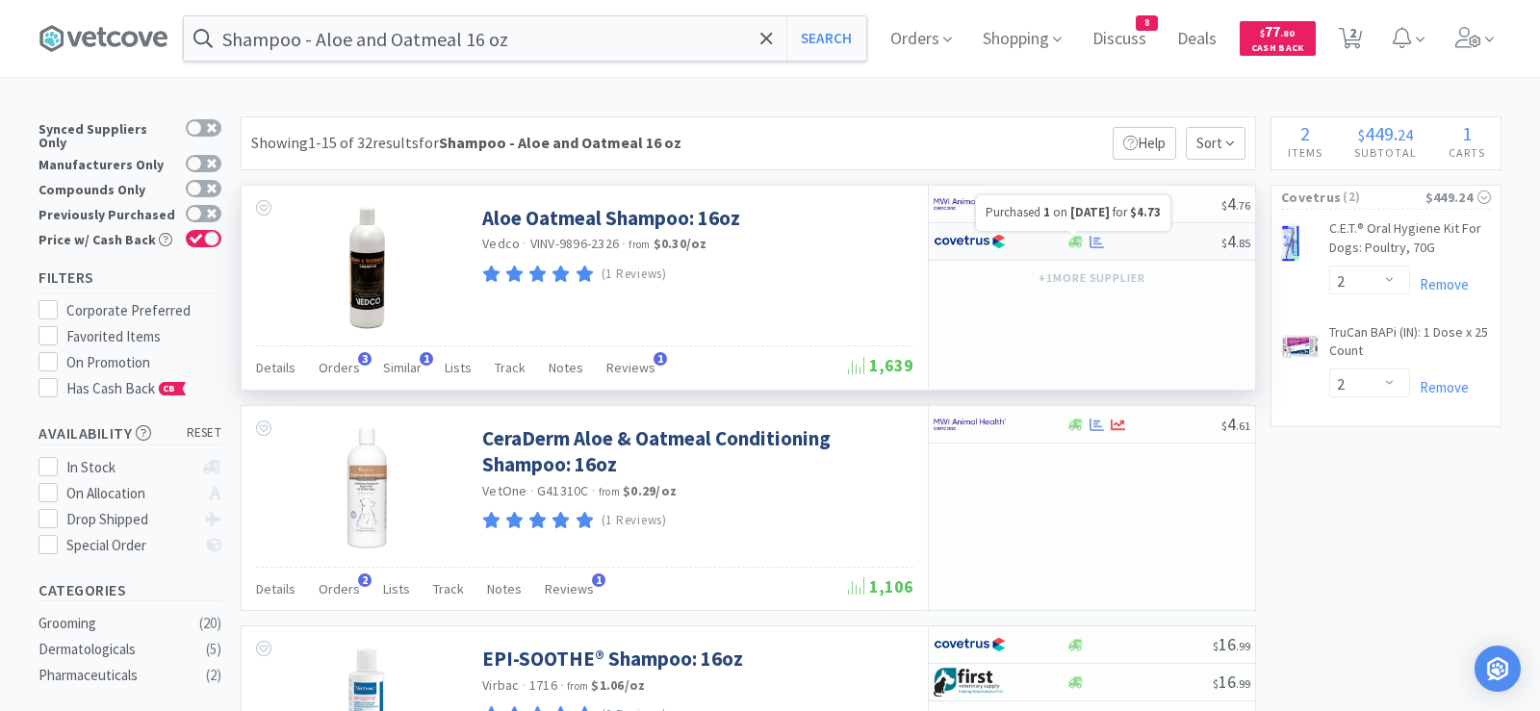
select select "1"
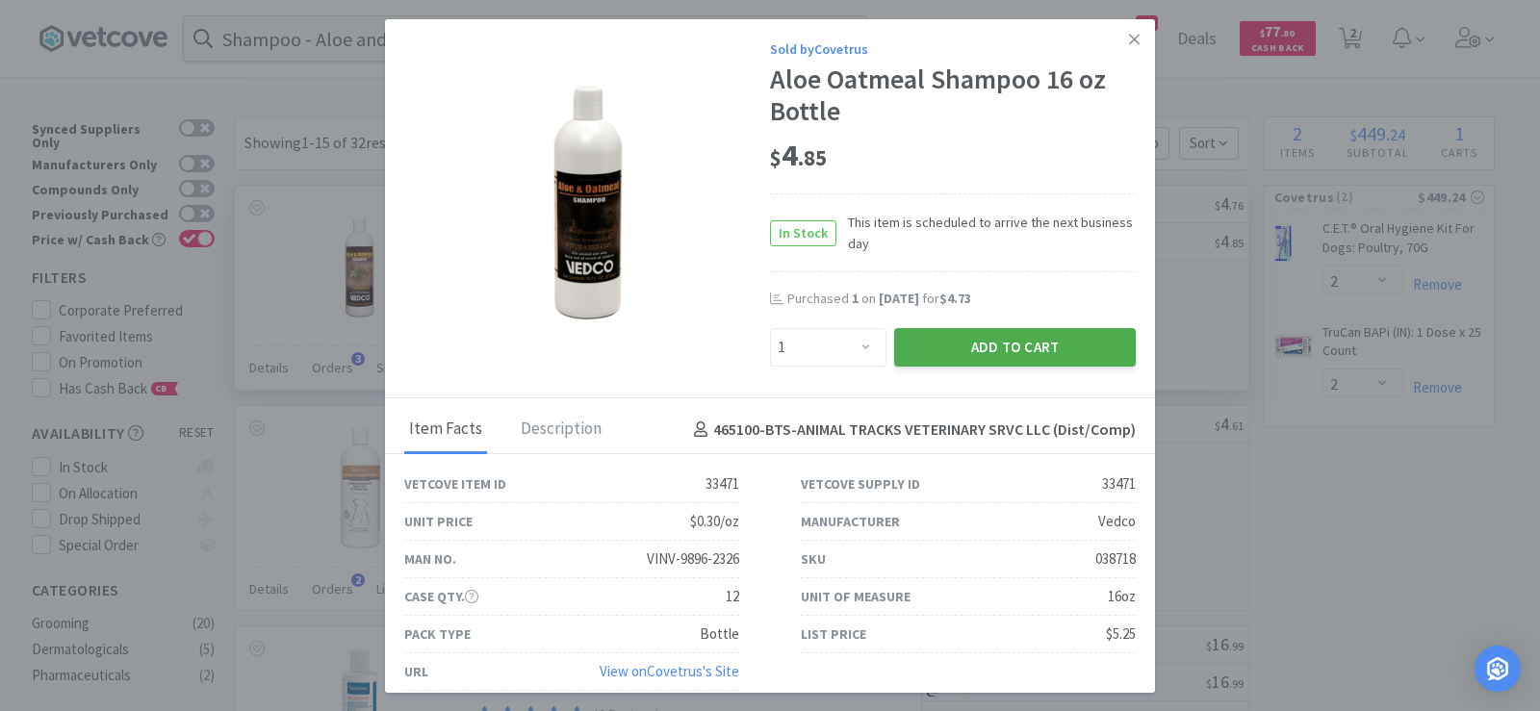
click at [1014, 357] on button "Add to Cart" at bounding box center [1015, 347] width 242 height 39
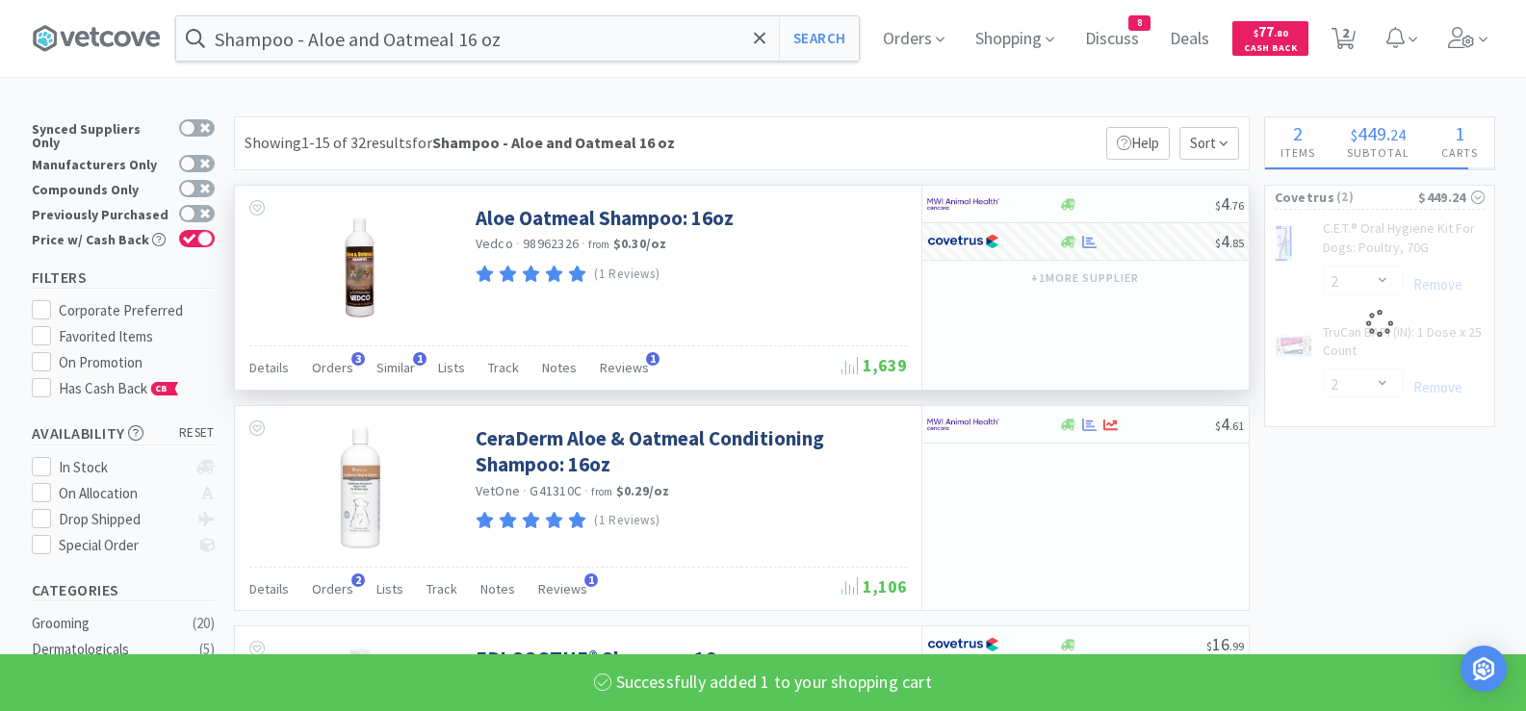
select select "1"
select select "2"
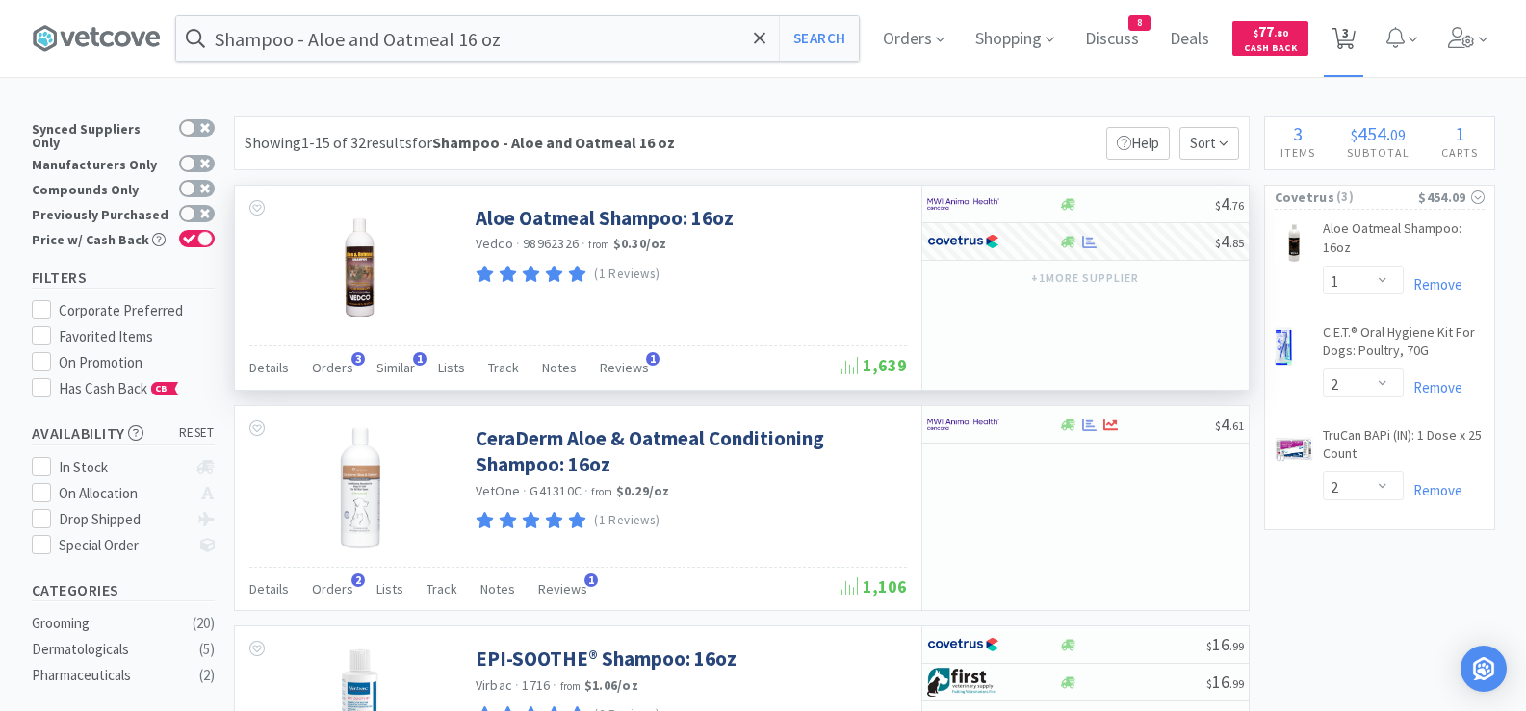
click at [1348, 39] on span "3" at bounding box center [1345, 32] width 7 height 77
select select "1"
select select "2"
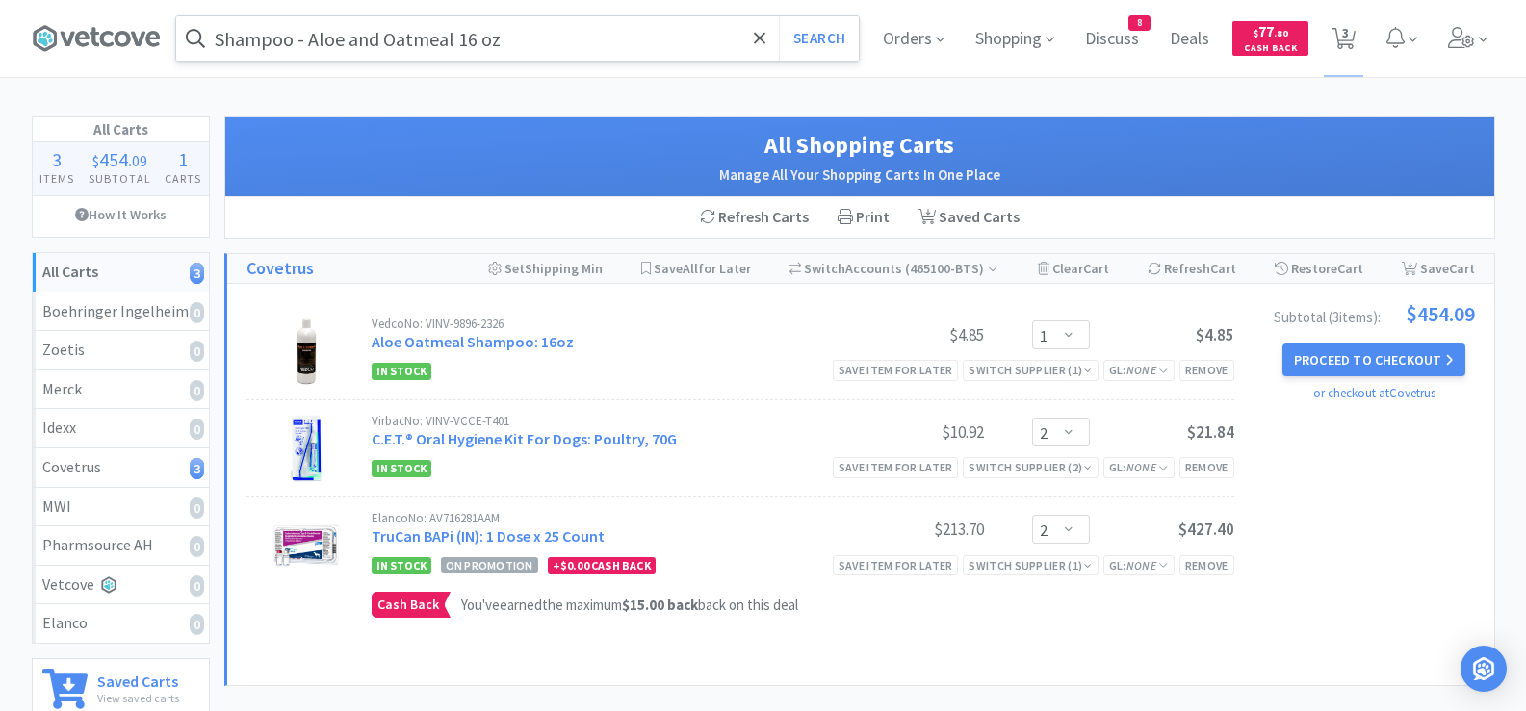
click at [514, 33] on input "Shampoo - Aloe and Oatmeal 16 oz" at bounding box center [517, 38] width 682 height 44
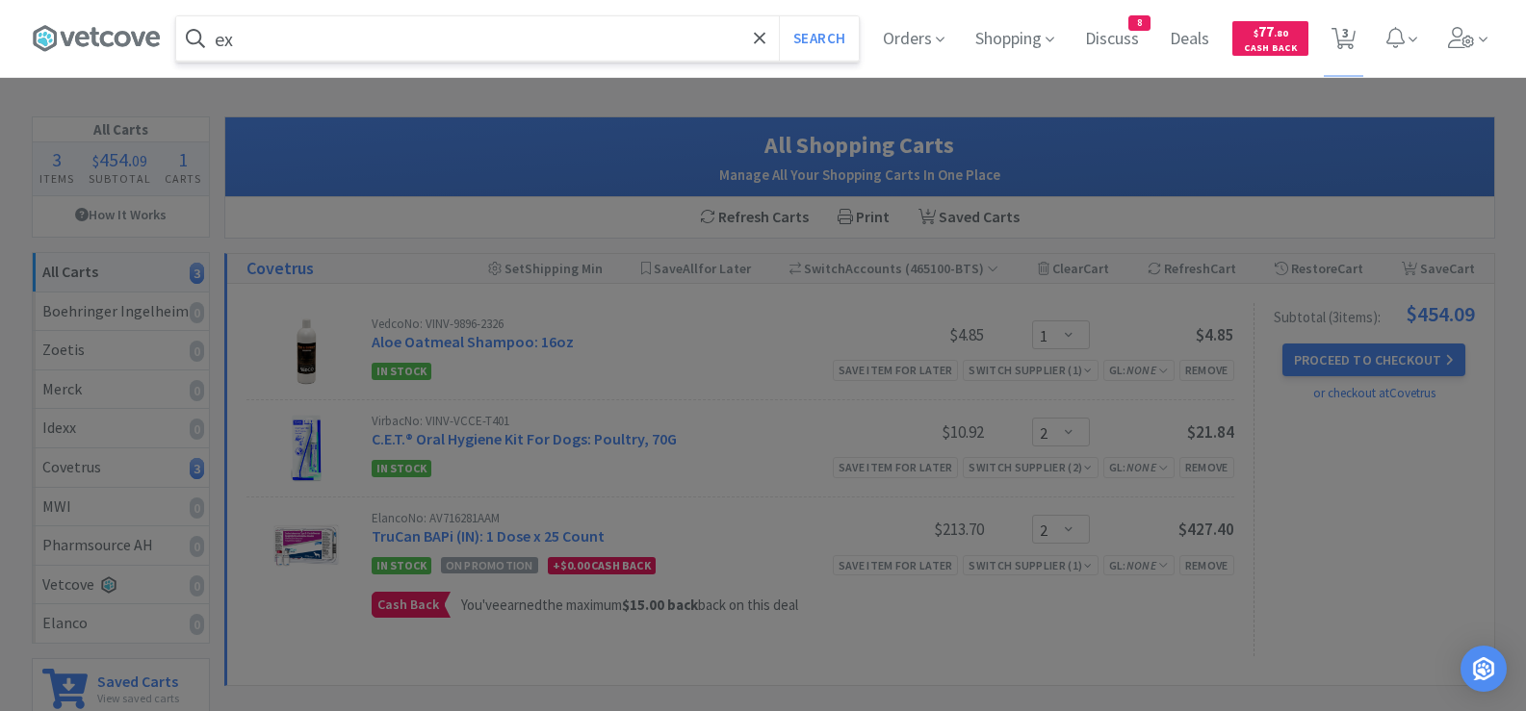
type input "e"
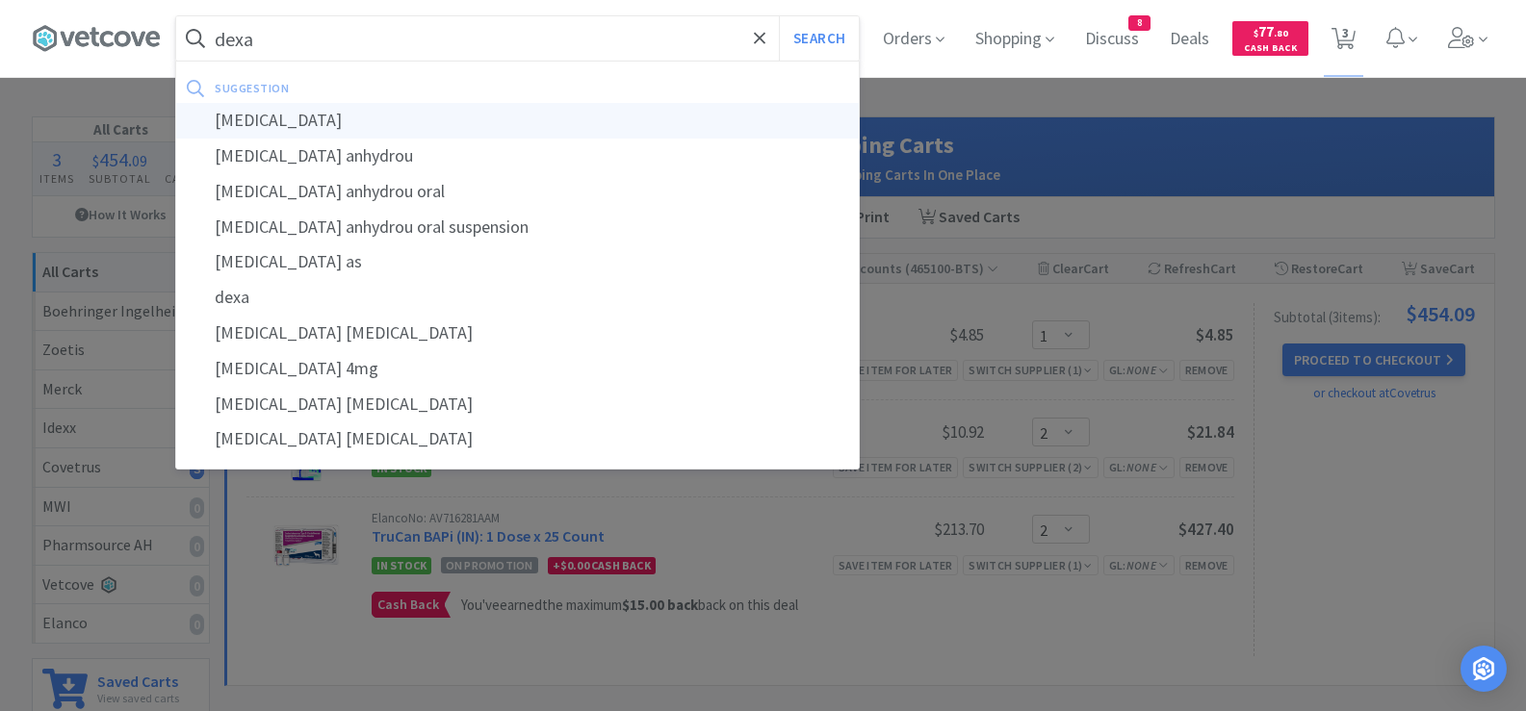
click at [276, 129] on div "[MEDICAL_DATA]" at bounding box center [517, 121] width 682 height 36
type input "[MEDICAL_DATA]"
select select "1"
select select "2"
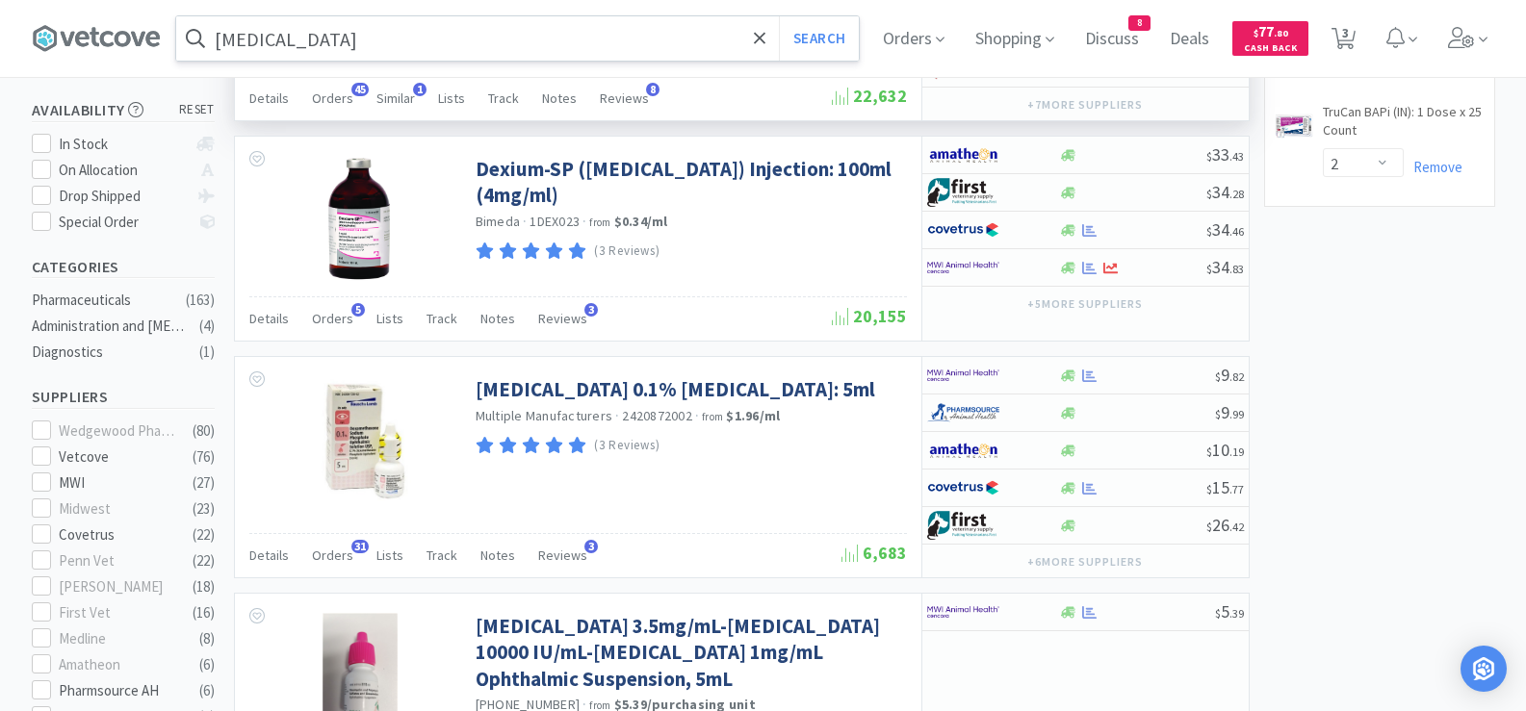
scroll to position [385, 0]
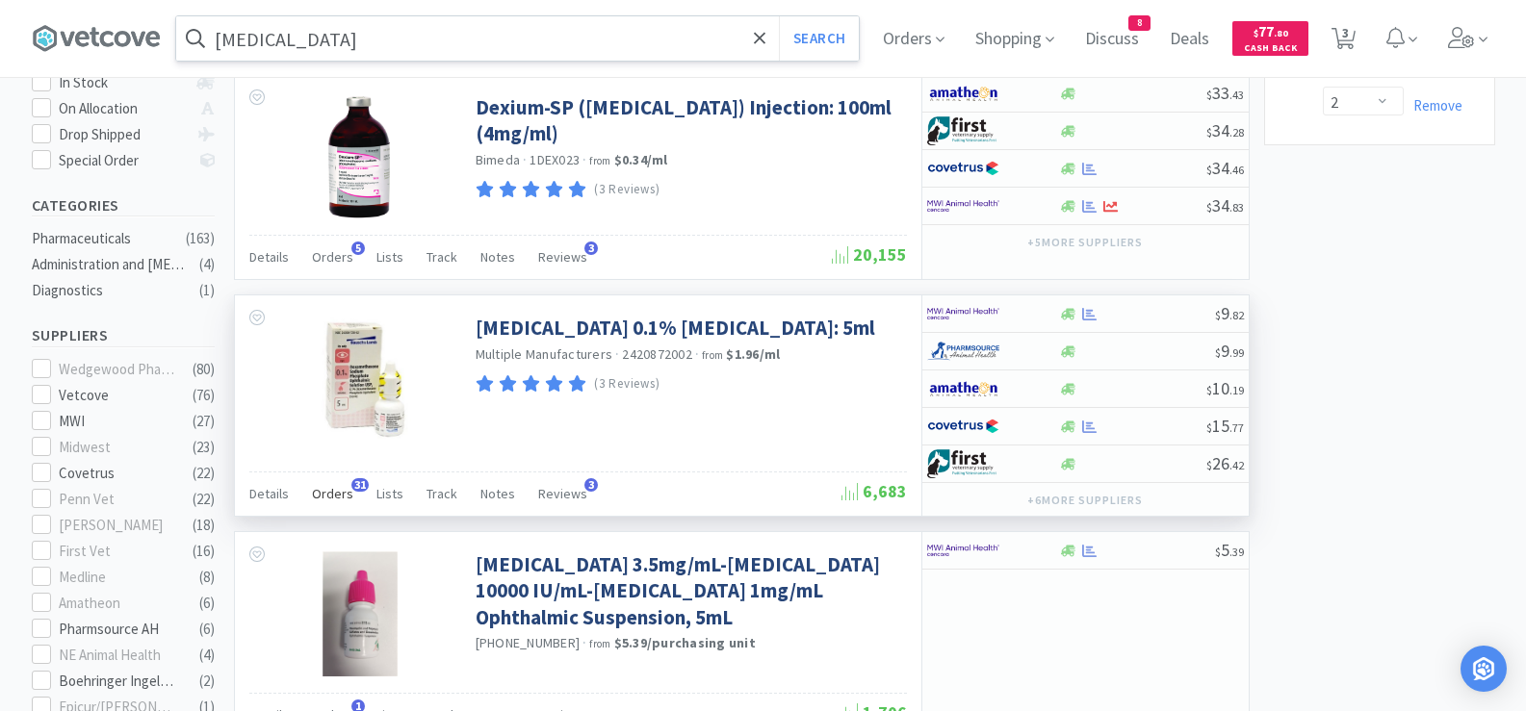
click at [339, 487] on span "Orders" at bounding box center [332, 493] width 41 height 17
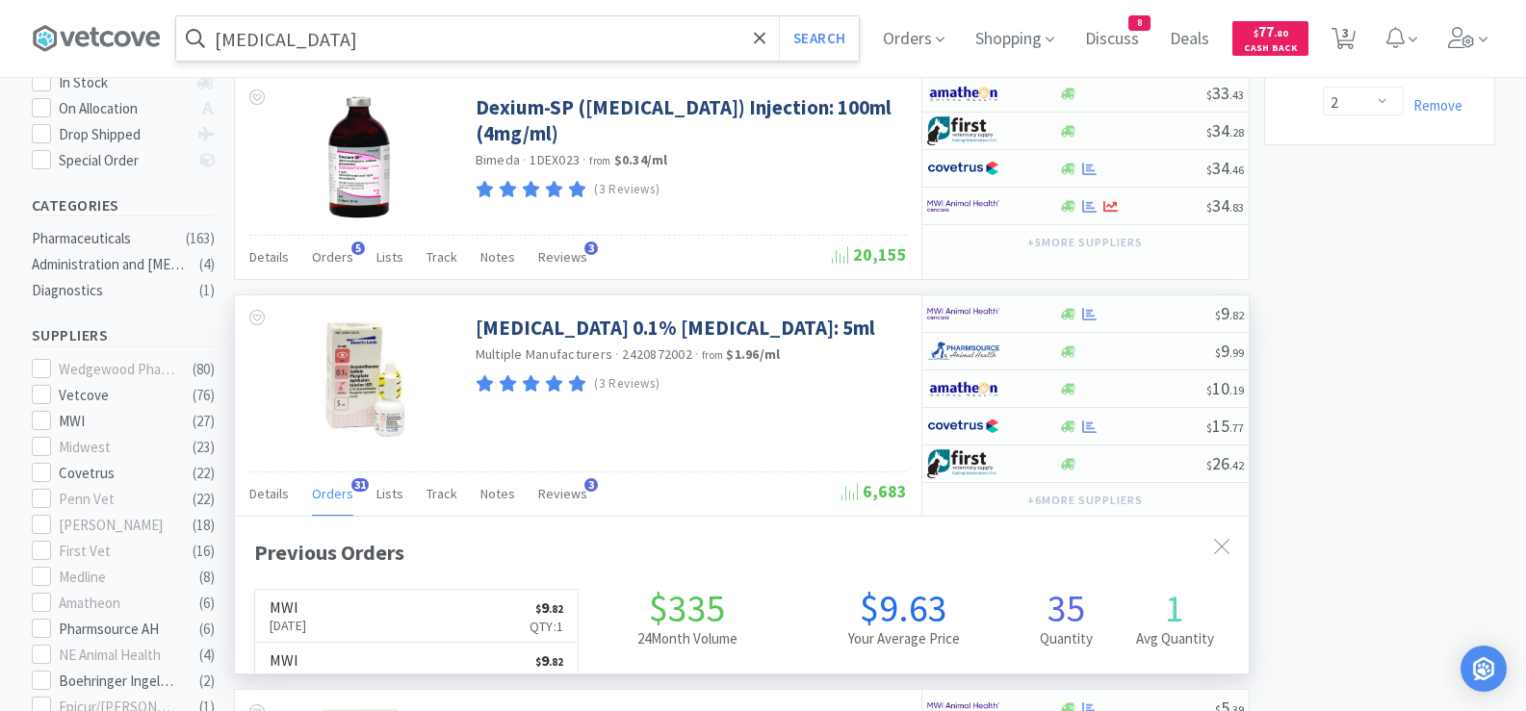
scroll to position [516, 1014]
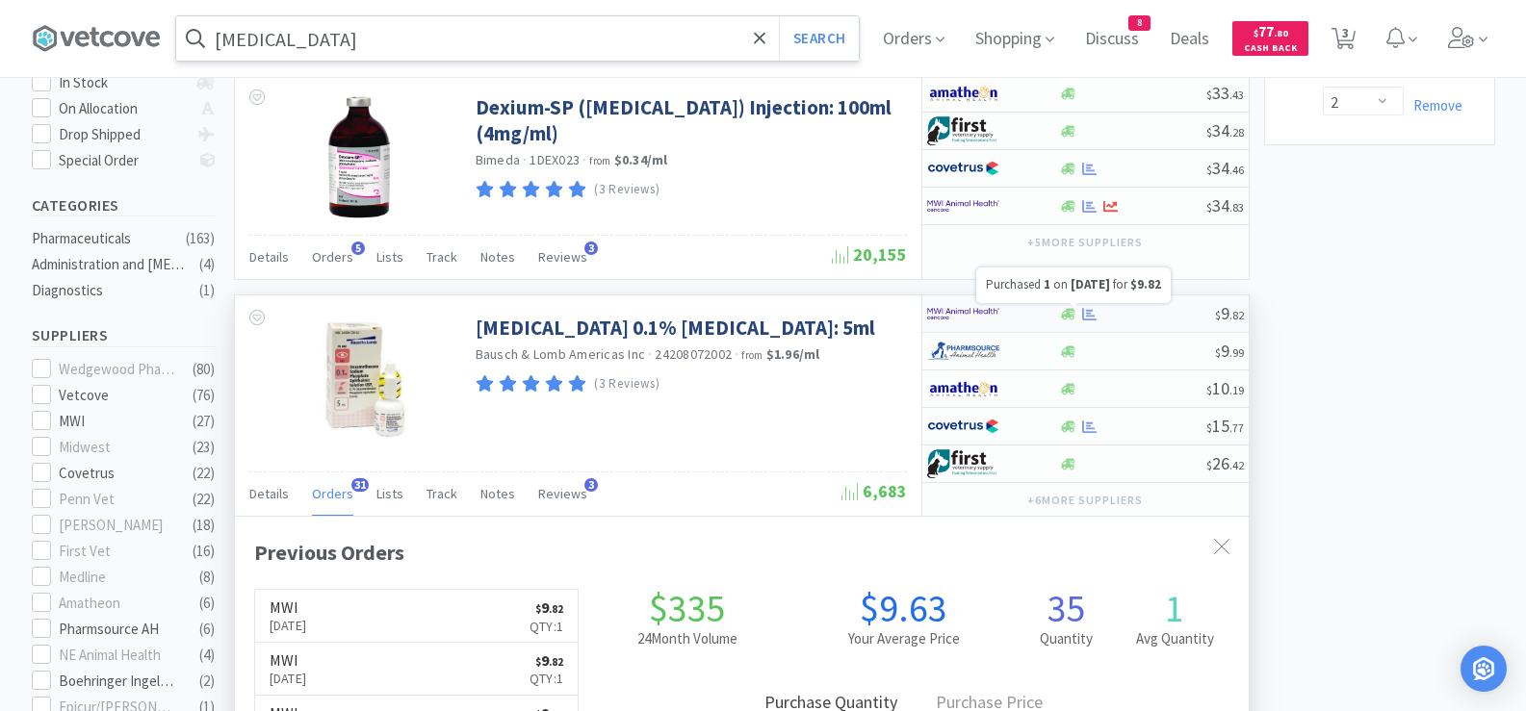
click at [1094, 310] on icon at bounding box center [1089, 314] width 14 height 14
select select "1"
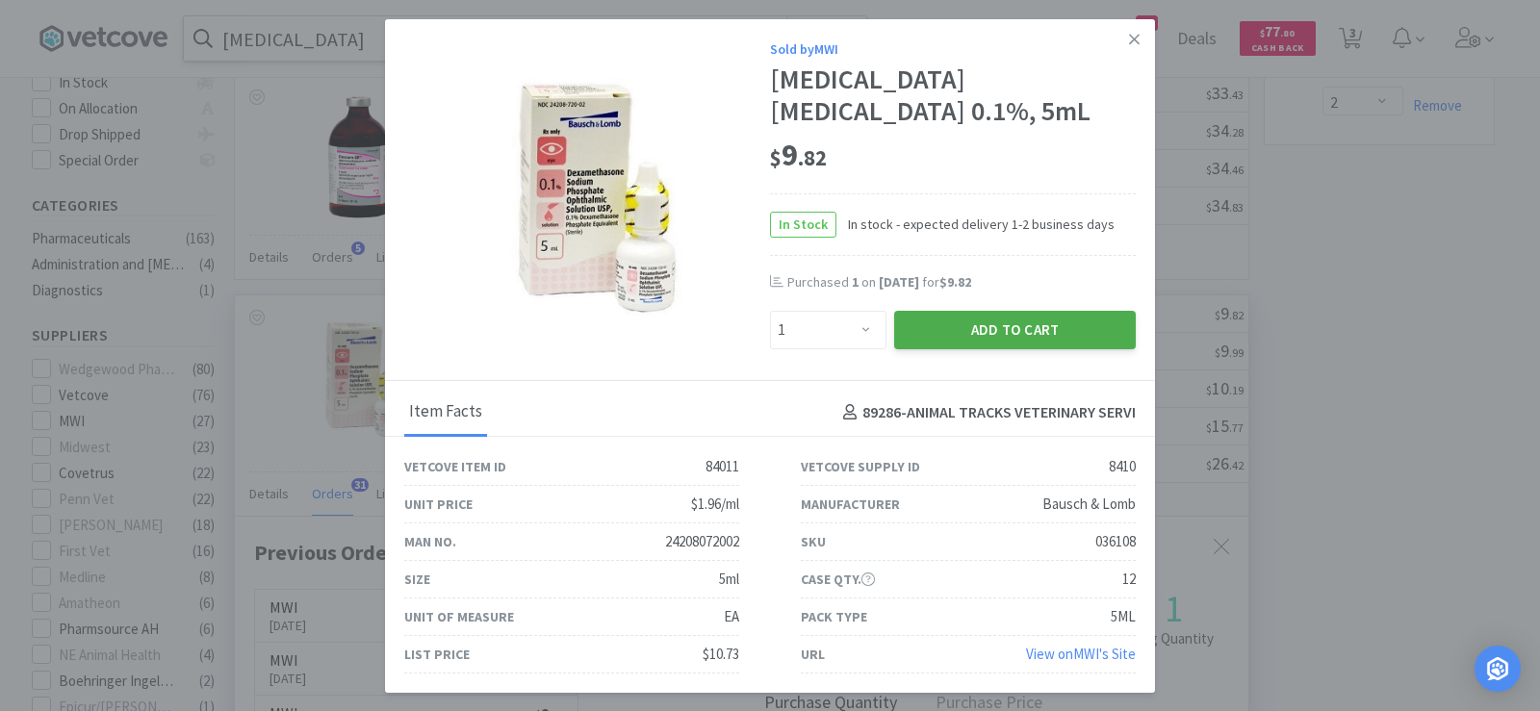
click at [982, 349] on button "Add to Cart" at bounding box center [1015, 330] width 242 height 39
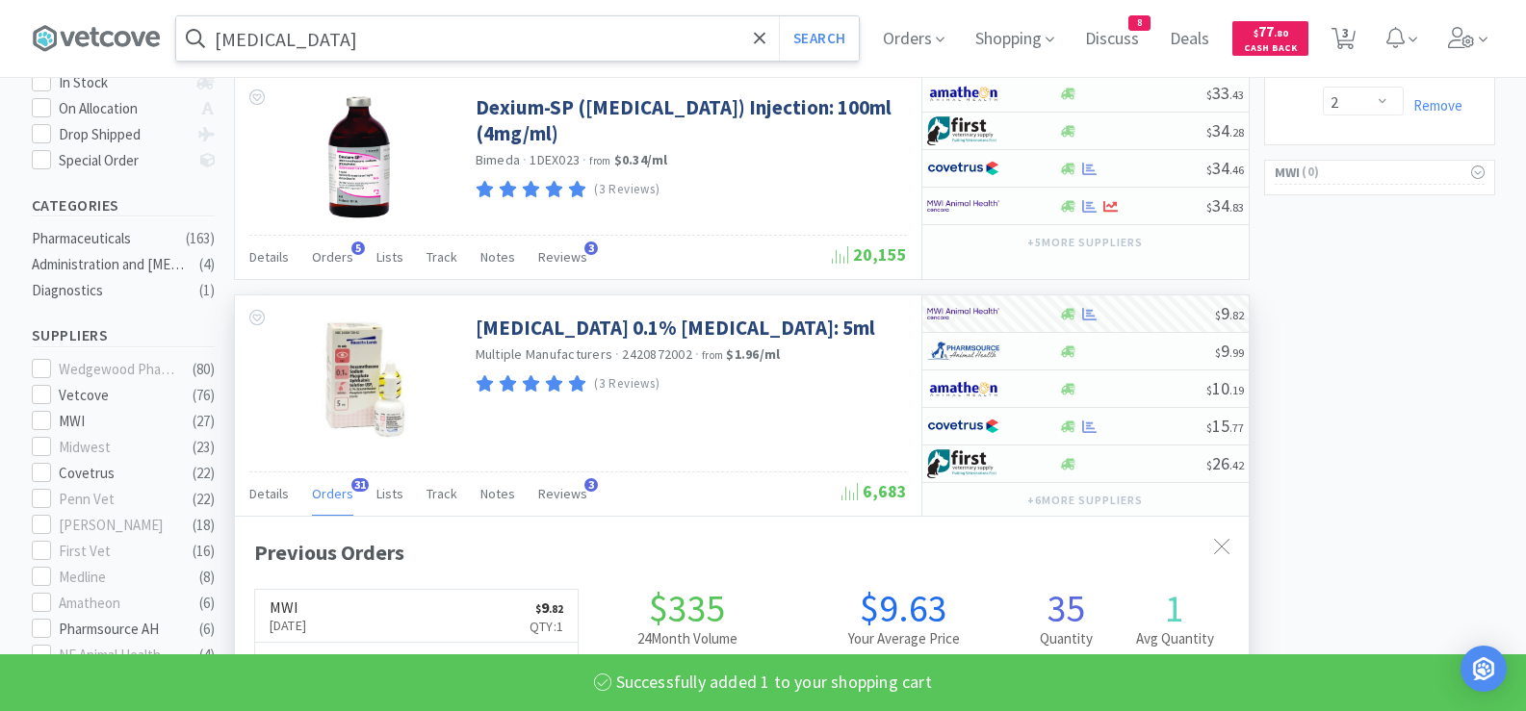
select select "1"
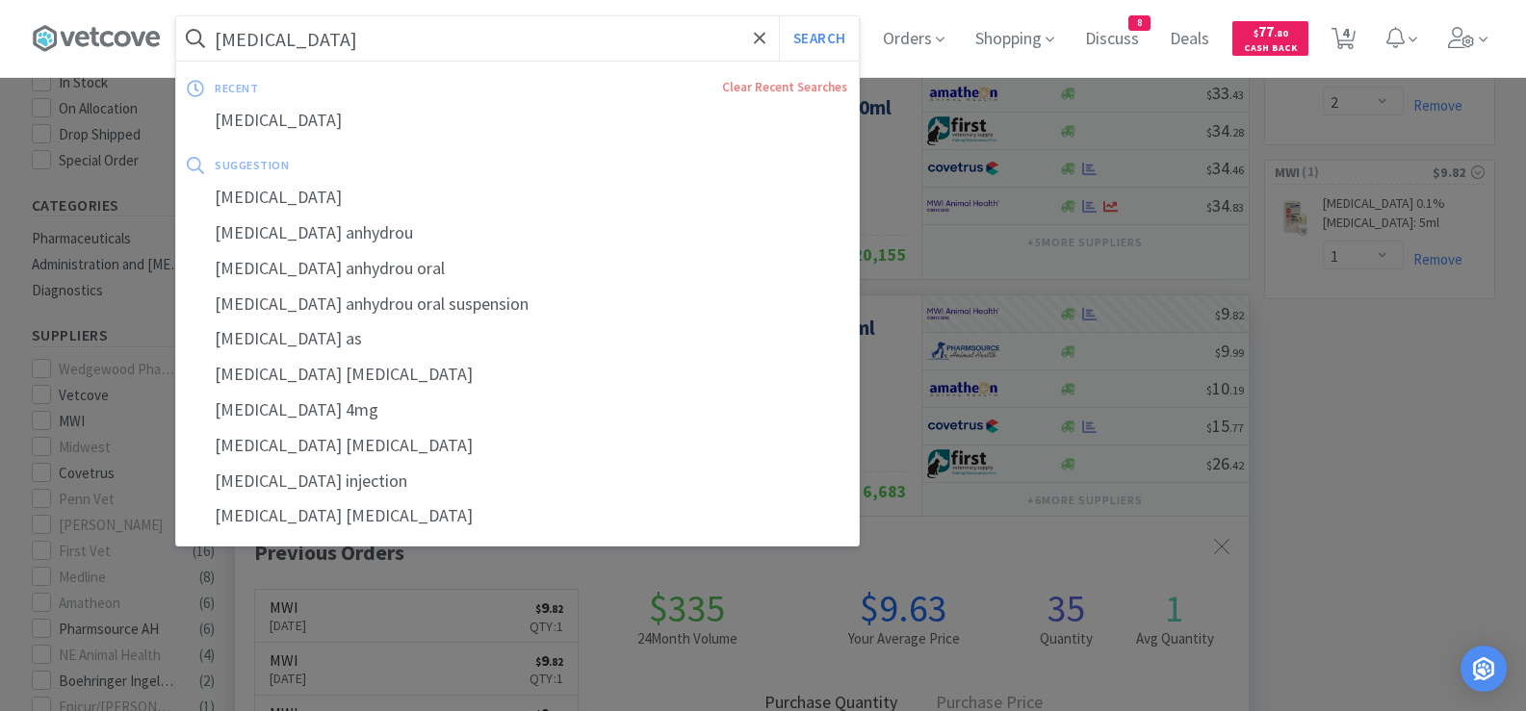
paste input "DH Canine 6"
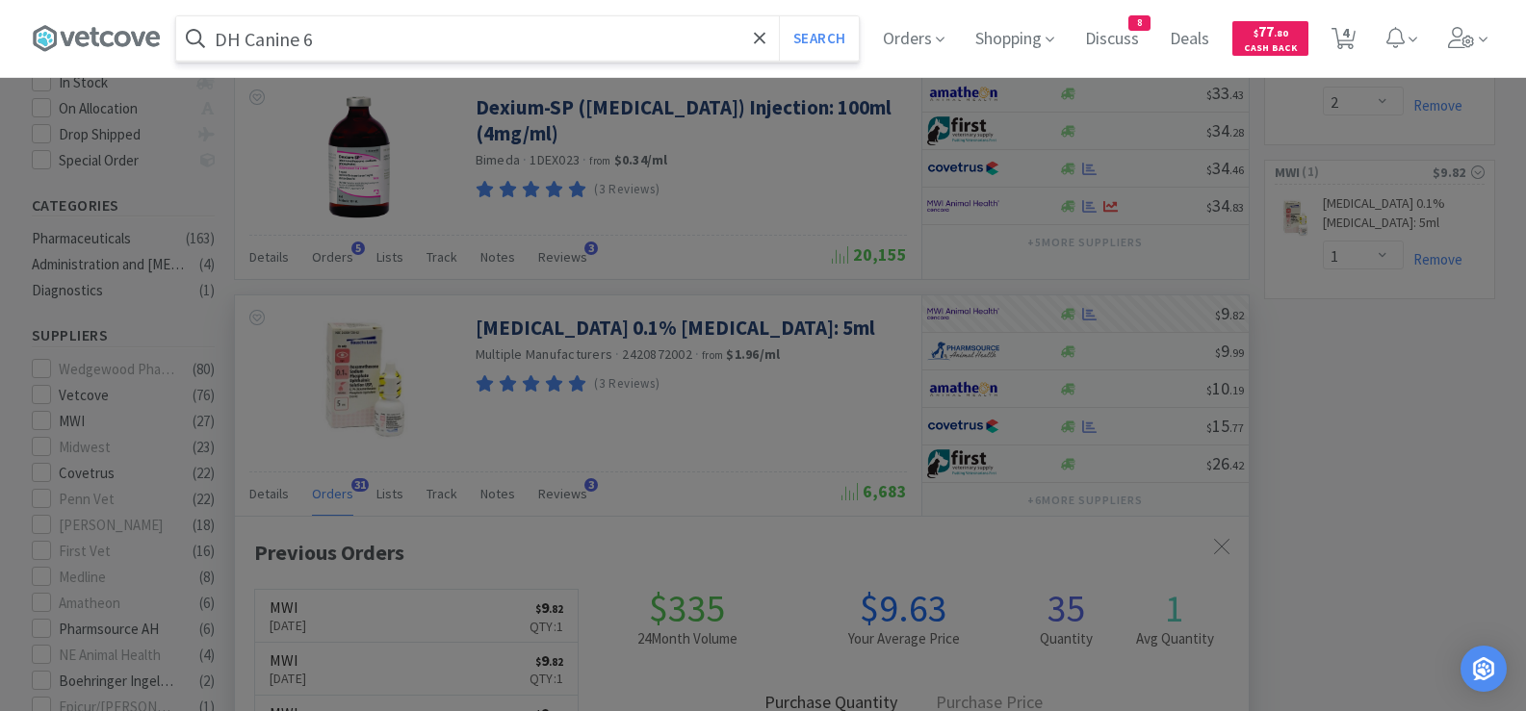
type input "DH Canine 6"
click at [779, 16] on button "Search" at bounding box center [819, 38] width 80 height 44
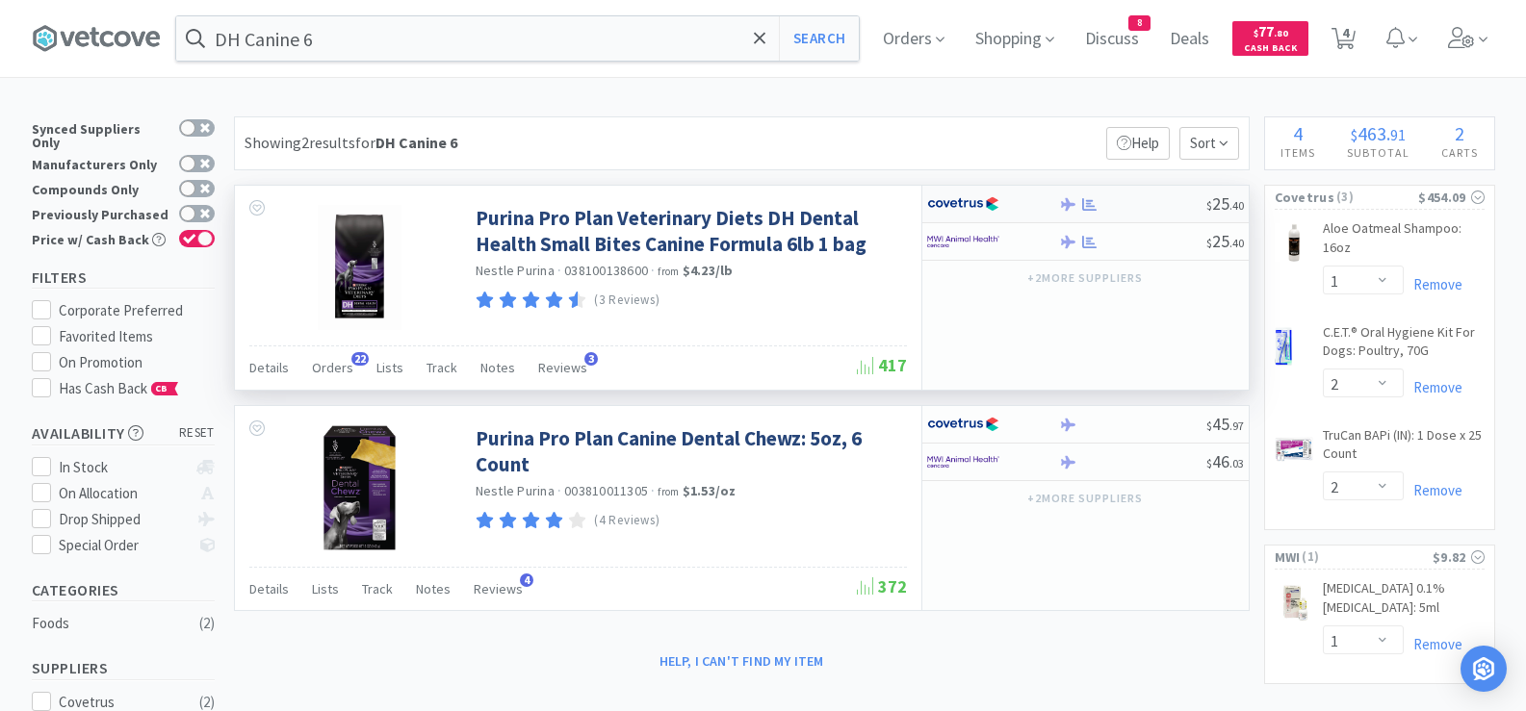
click at [1162, 197] on div at bounding box center [1132, 204] width 147 height 14
select select "1"
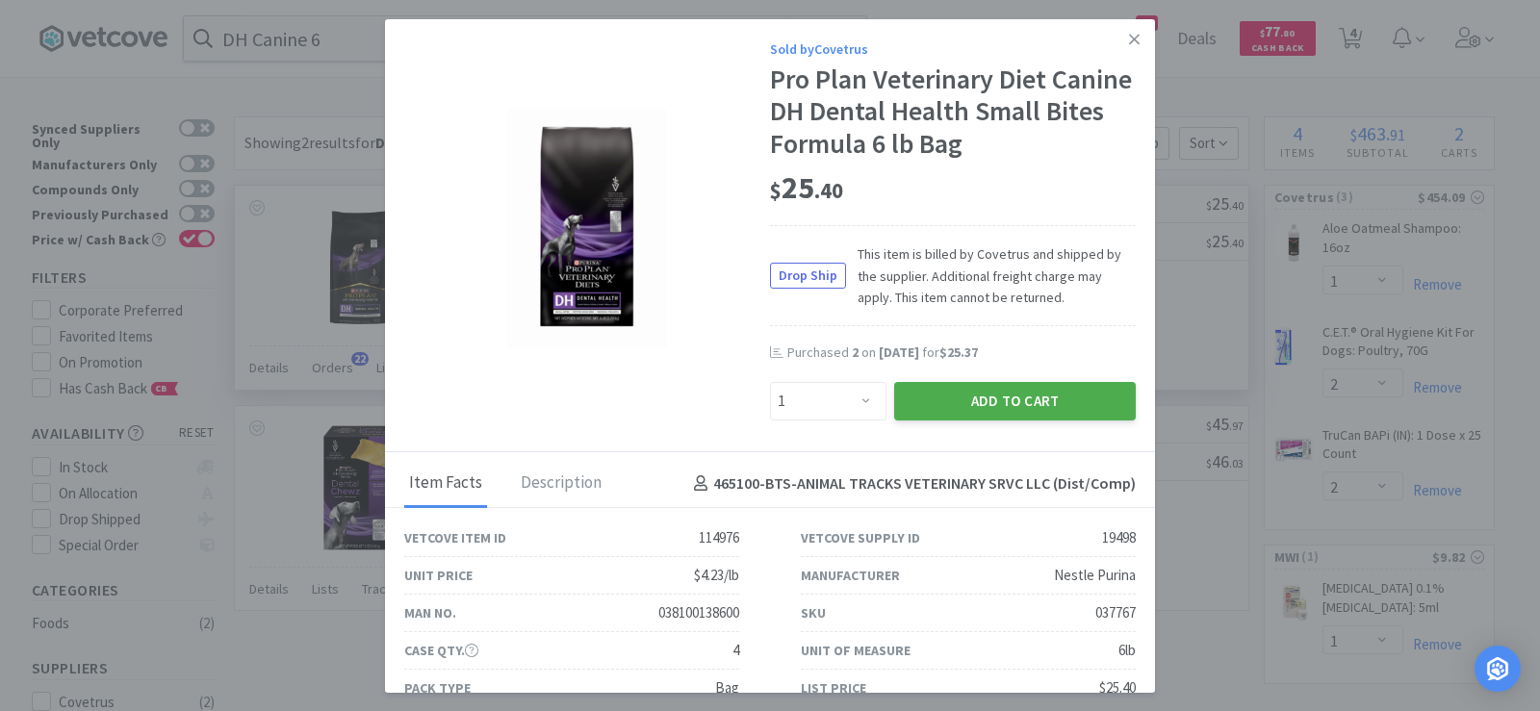
click at [992, 404] on button "Add to Cart" at bounding box center [1015, 401] width 242 height 39
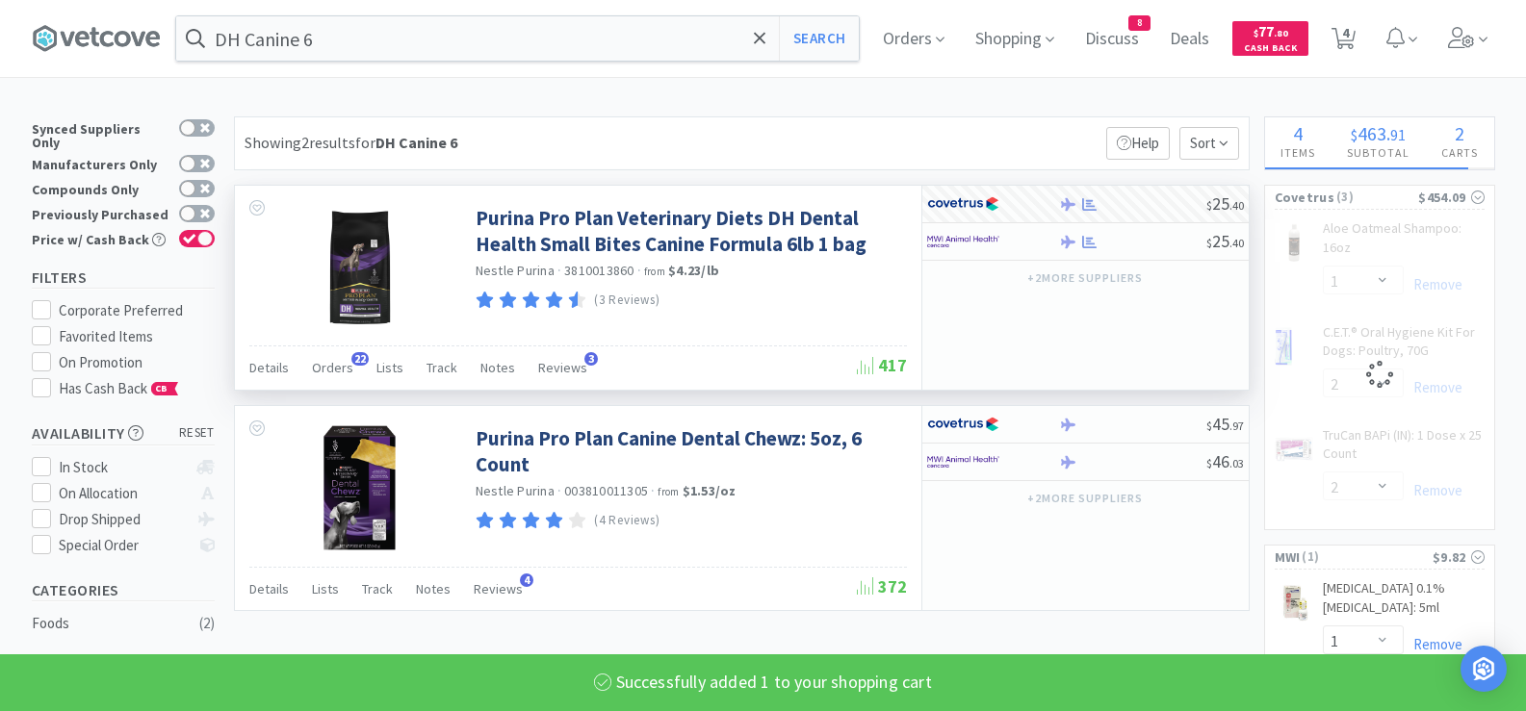
select select "1"
select select "2"
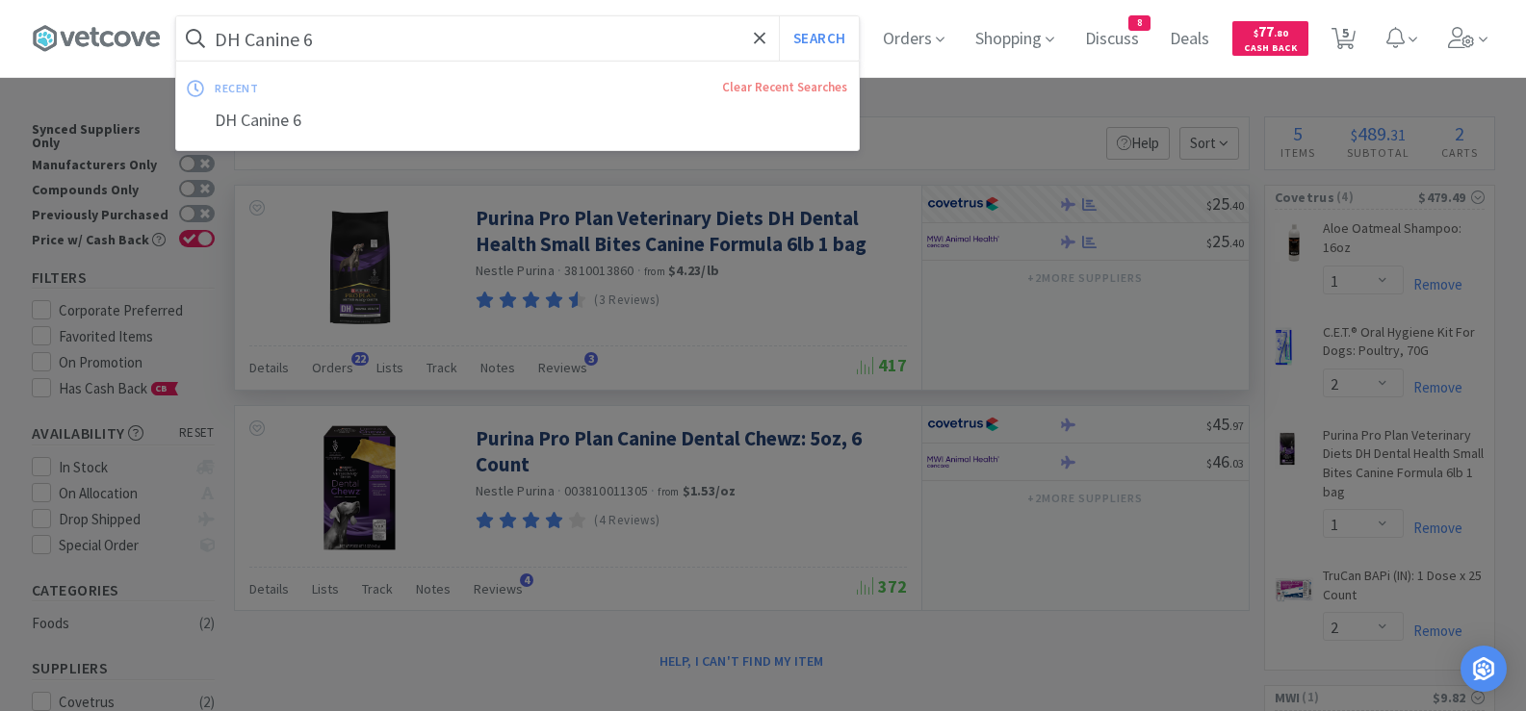
paste input "Mousse - DouxoS3 Pyo"
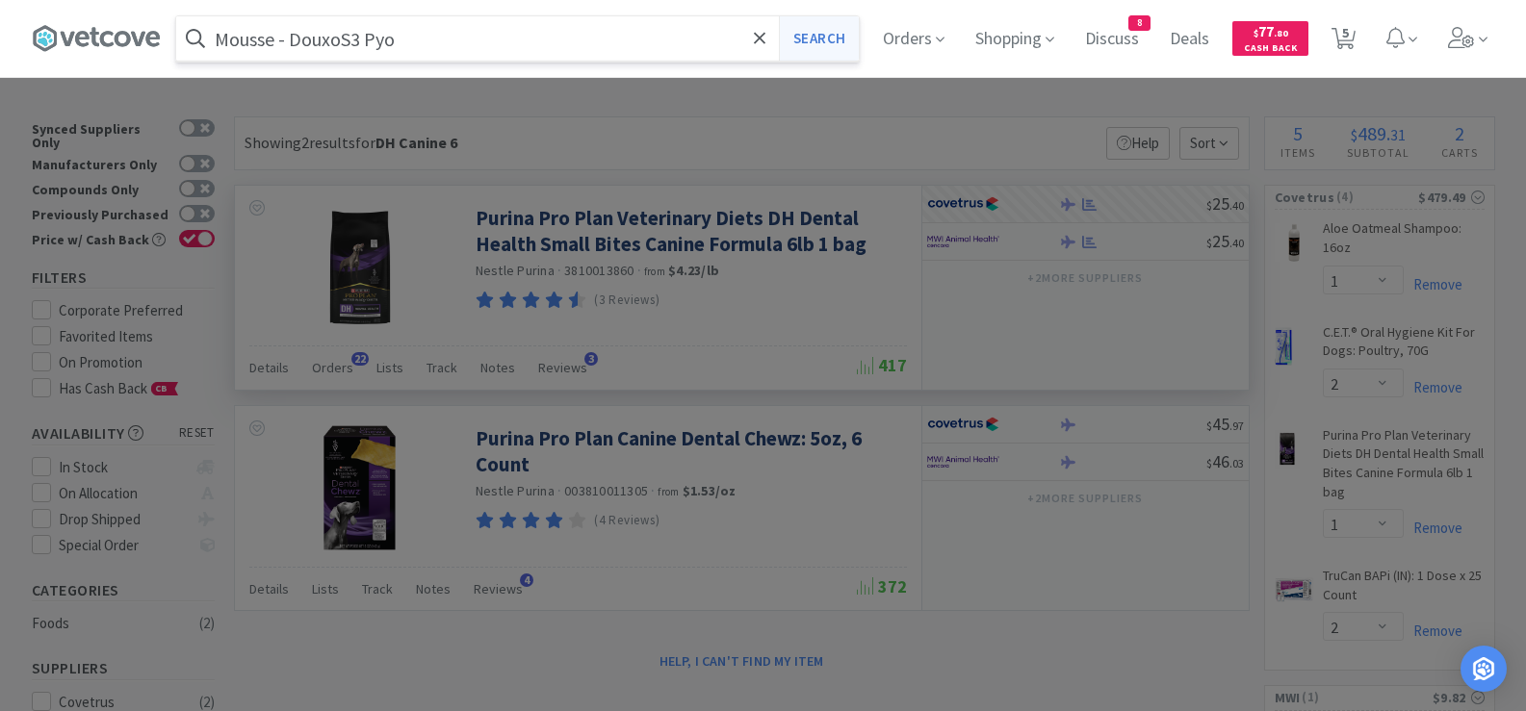
type input "Mousse - DouxoS3 Pyo"
click at [831, 37] on button "Search" at bounding box center [819, 38] width 80 height 44
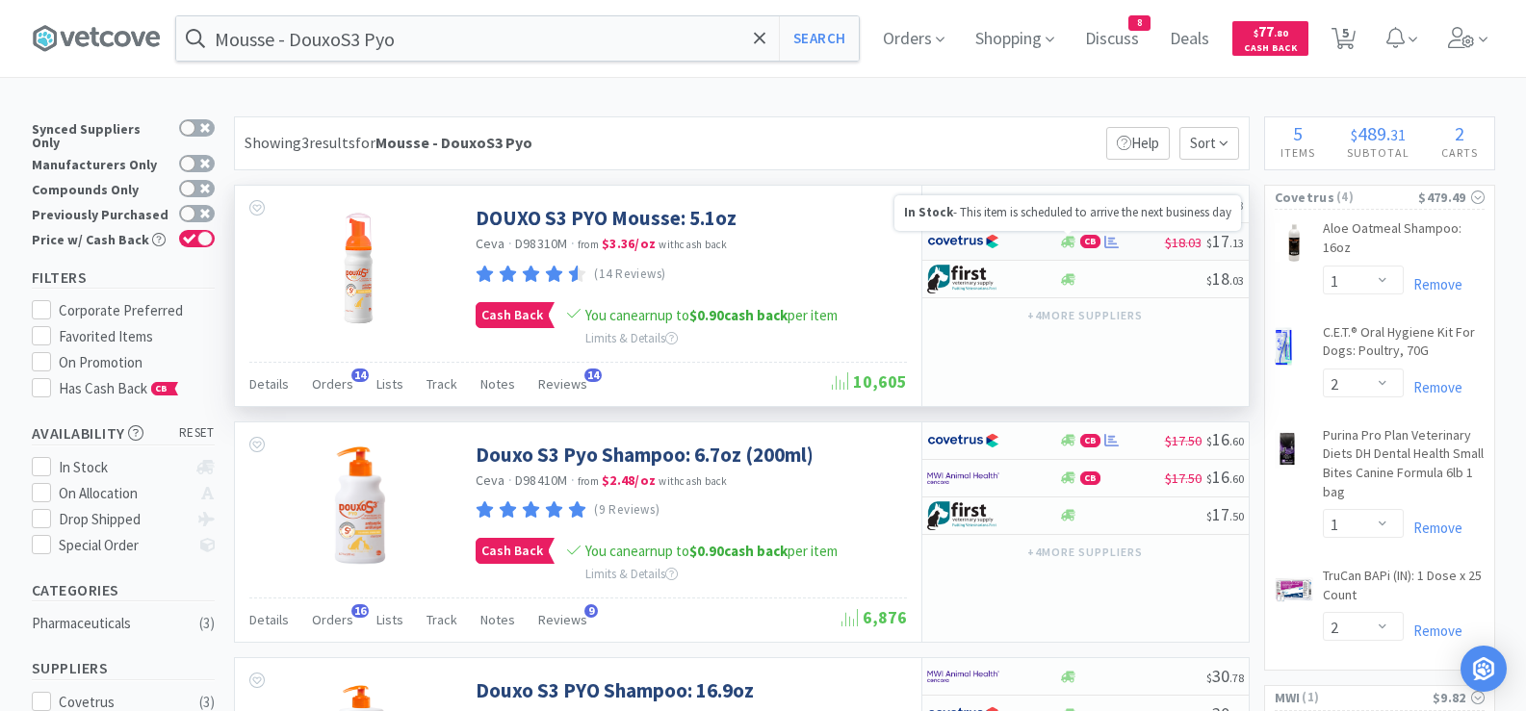
click at [1063, 241] on icon at bounding box center [1068, 242] width 14 height 12
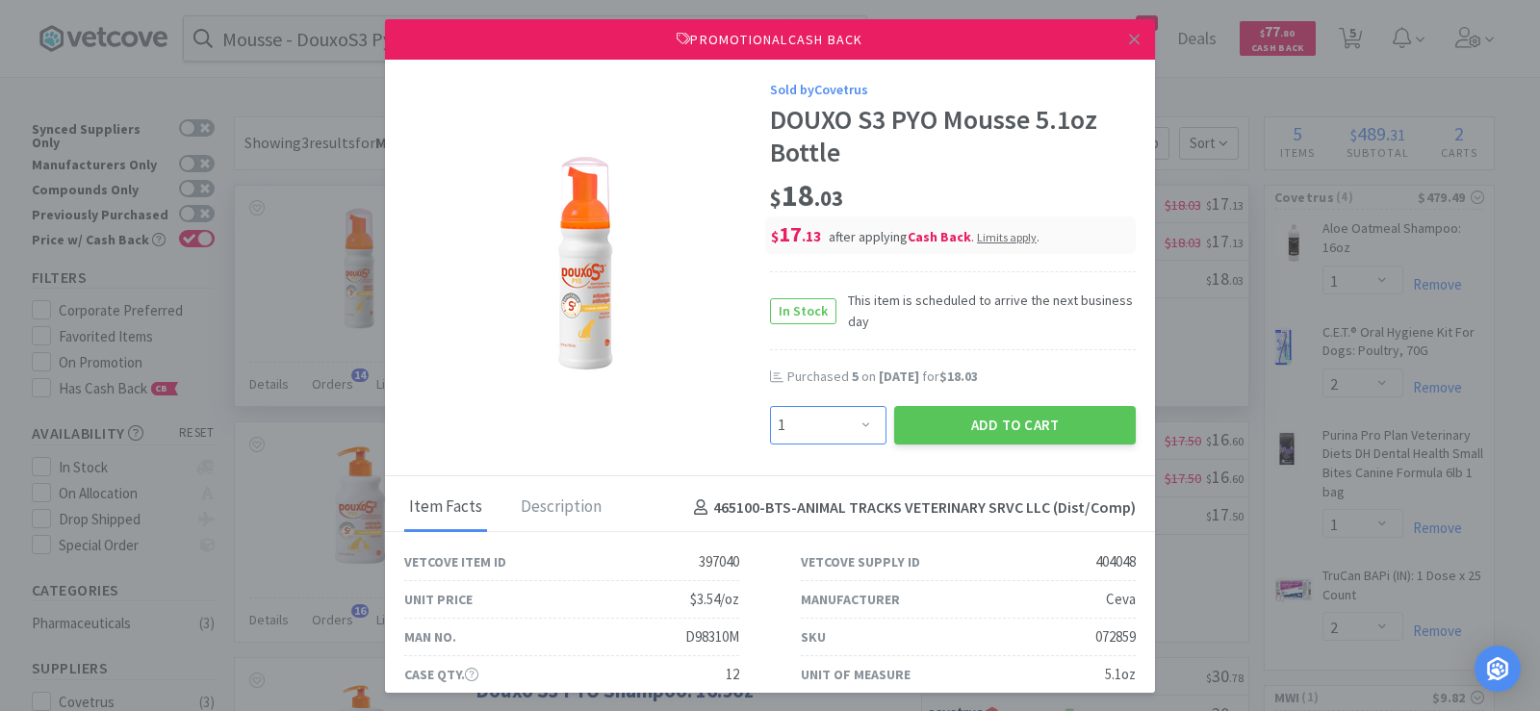
click at [799, 430] on select "Enter Quantity 1 2 3 4 5 6 7 8 9 10 11 12 13 14 15 16 17 18 19 20 Enter Quantity" at bounding box center [828, 425] width 116 height 39
select select "5"
click at [770, 406] on select "Enter Quantity 1 2 3 4 5 6 7 8 9 10 11 12 13 14 15 16 17 18 19 20 Enter Quantity" at bounding box center [828, 425] width 116 height 39
click at [930, 434] on button "Add to Cart" at bounding box center [1015, 425] width 242 height 39
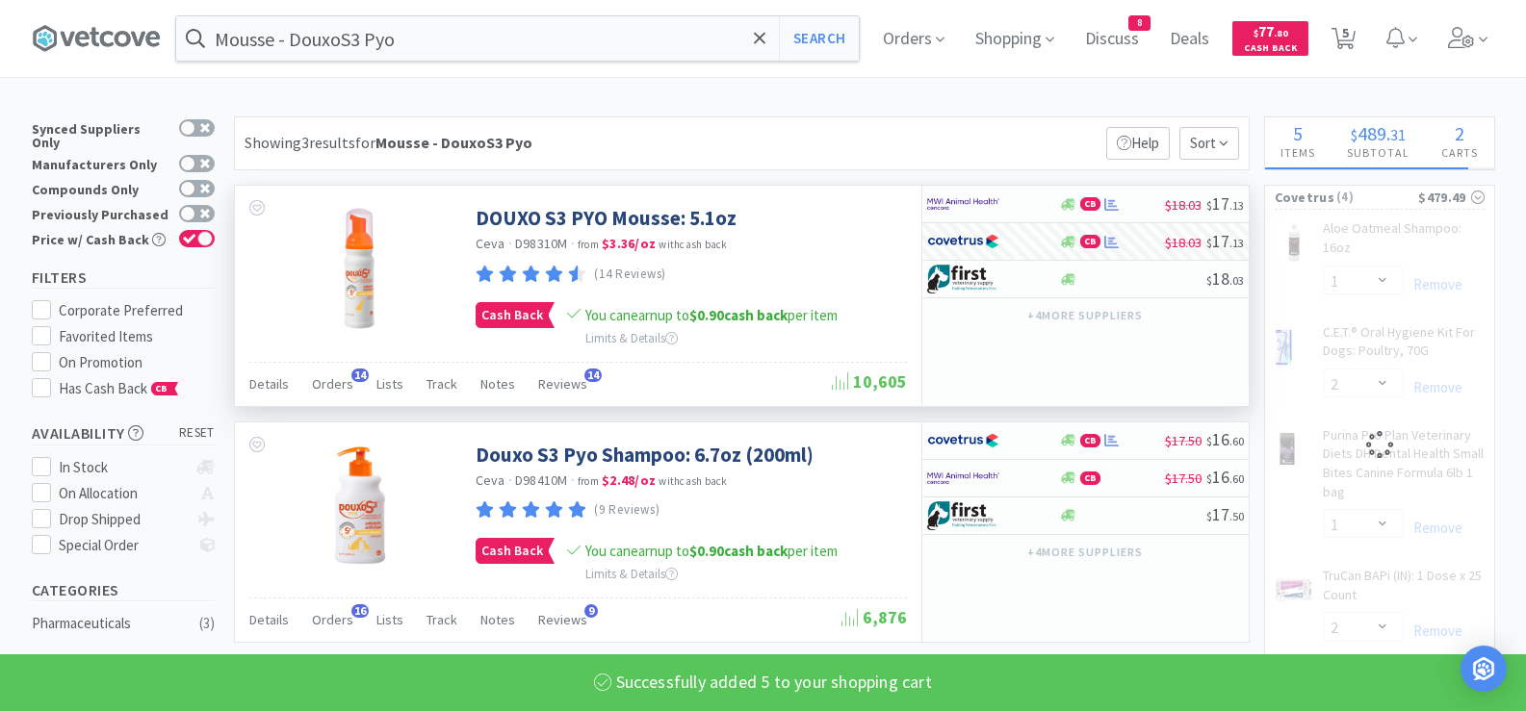
select select "5"
select select "1"
select select "2"
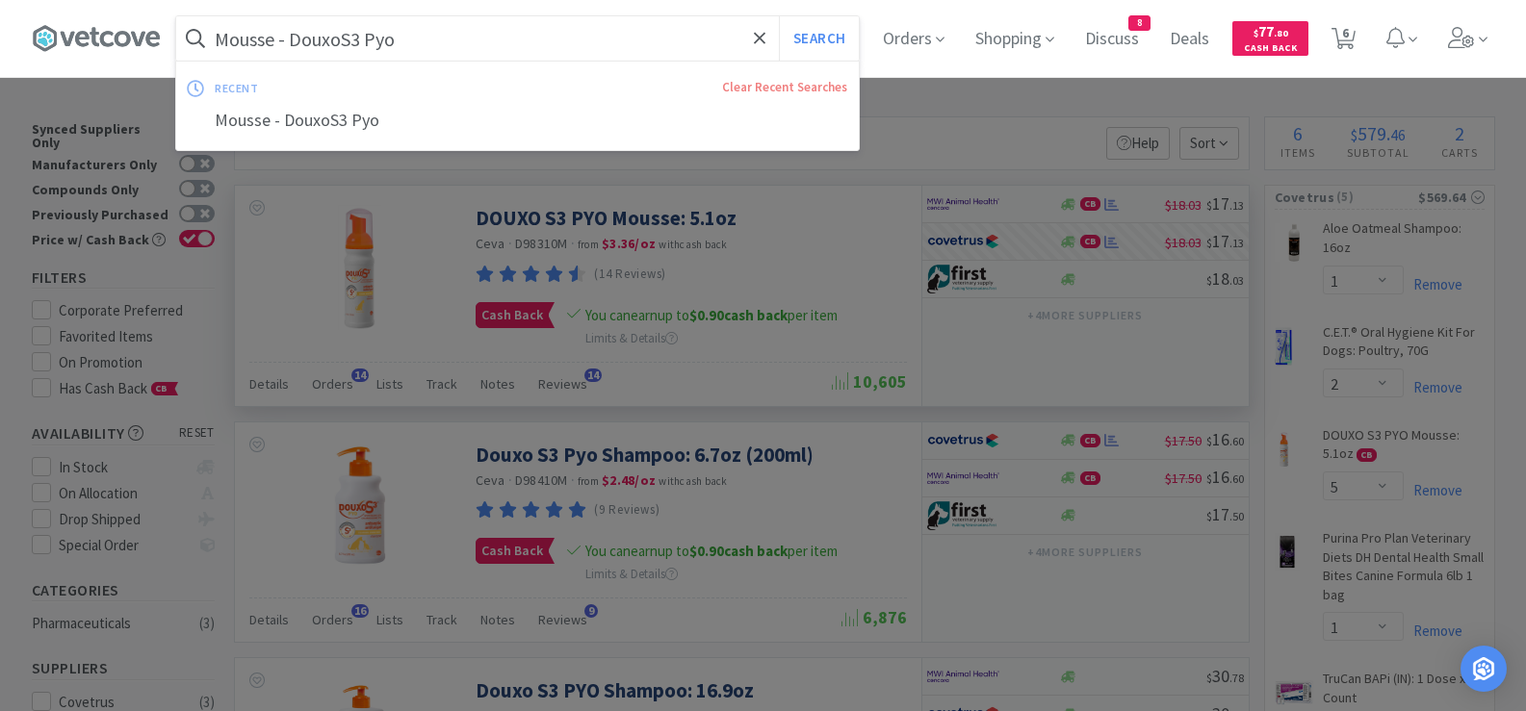
click at [430, 48] on input "Mousse - DouxoS3 Pyo" at bounding box center [517, 38] width 682 height 44
paste input "Shampoo - Douxo Calm"
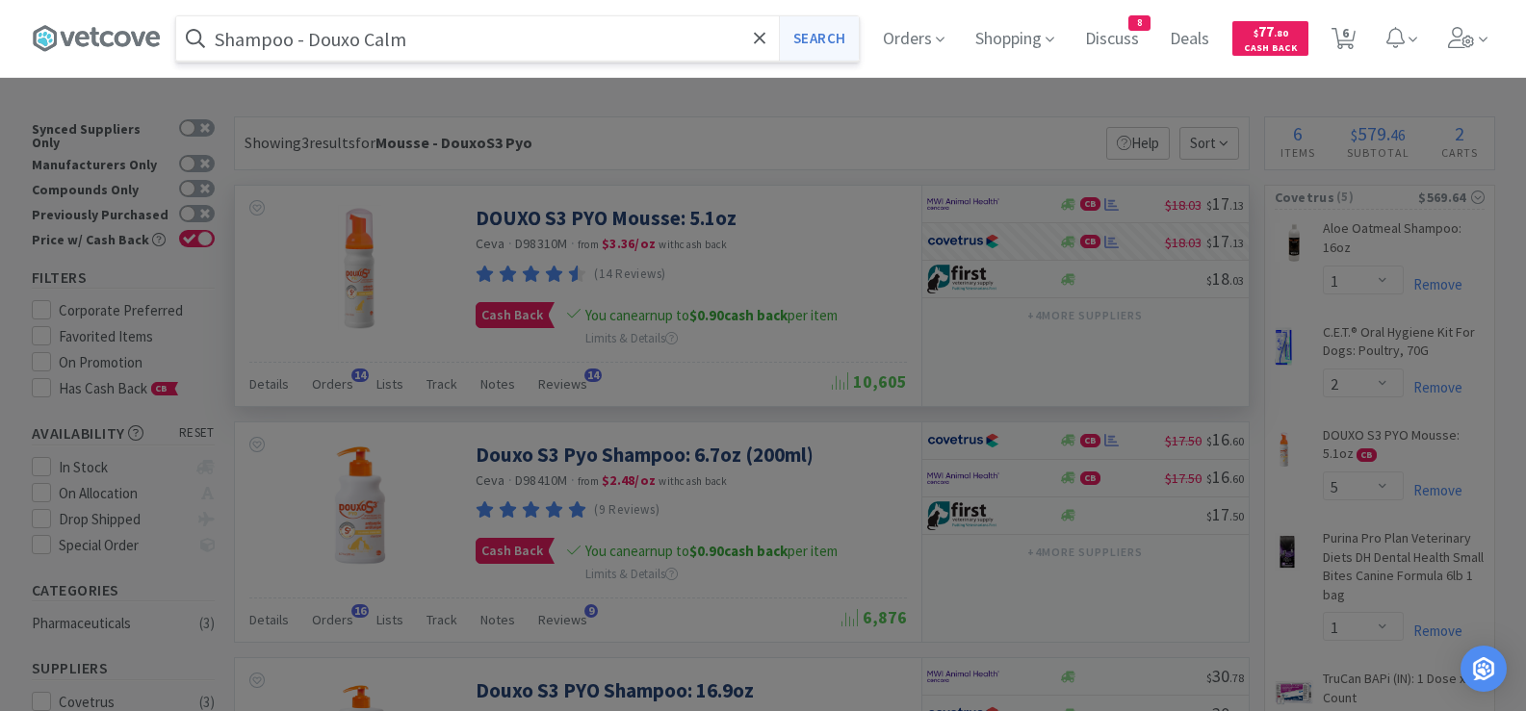
type input "Shampoo - Douxo Calm"
click at [840, 38] on button "Search" at bounding box center [819, 38] width 80 height 44
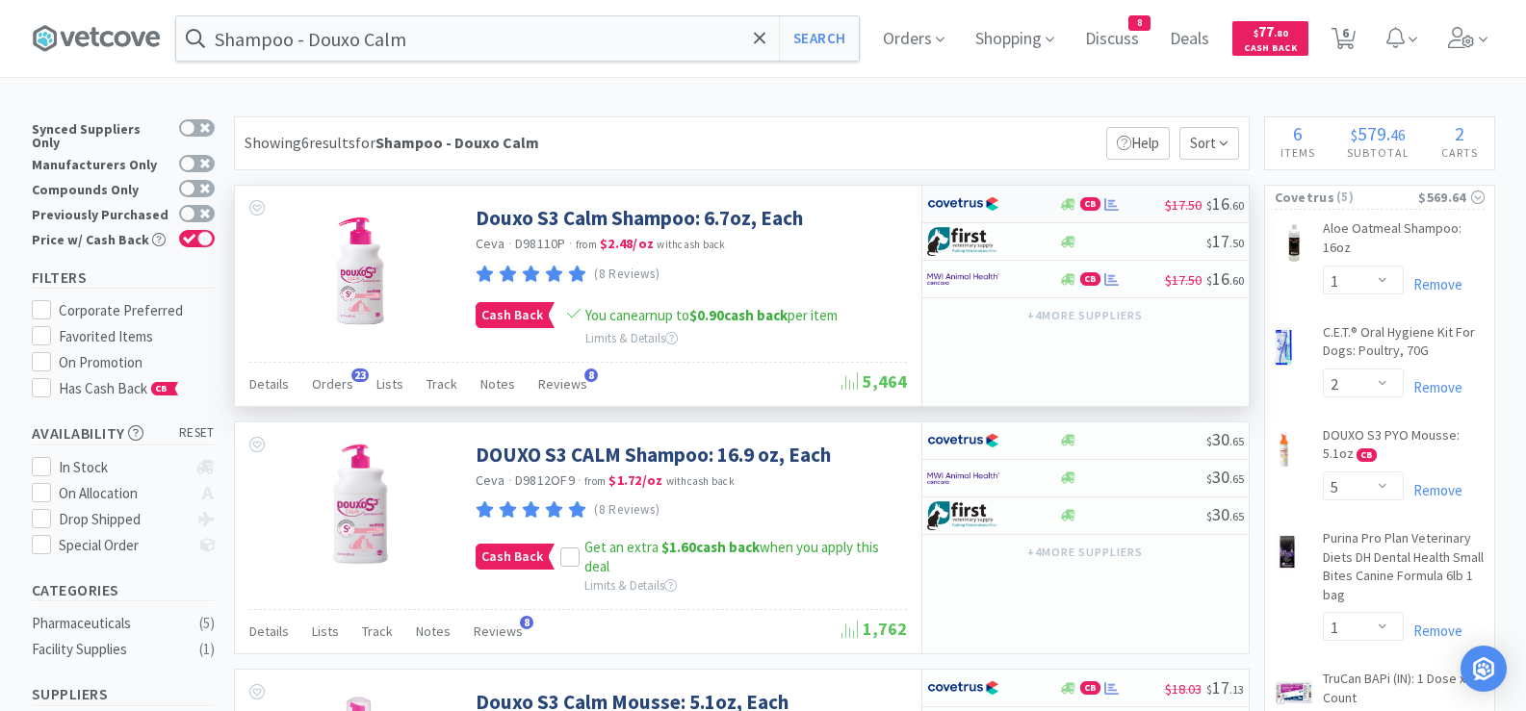
click at [1137, 213] on div "CB $17.50 $ 16 . 60" at bounding box center [1085, 205] width 326 height 38
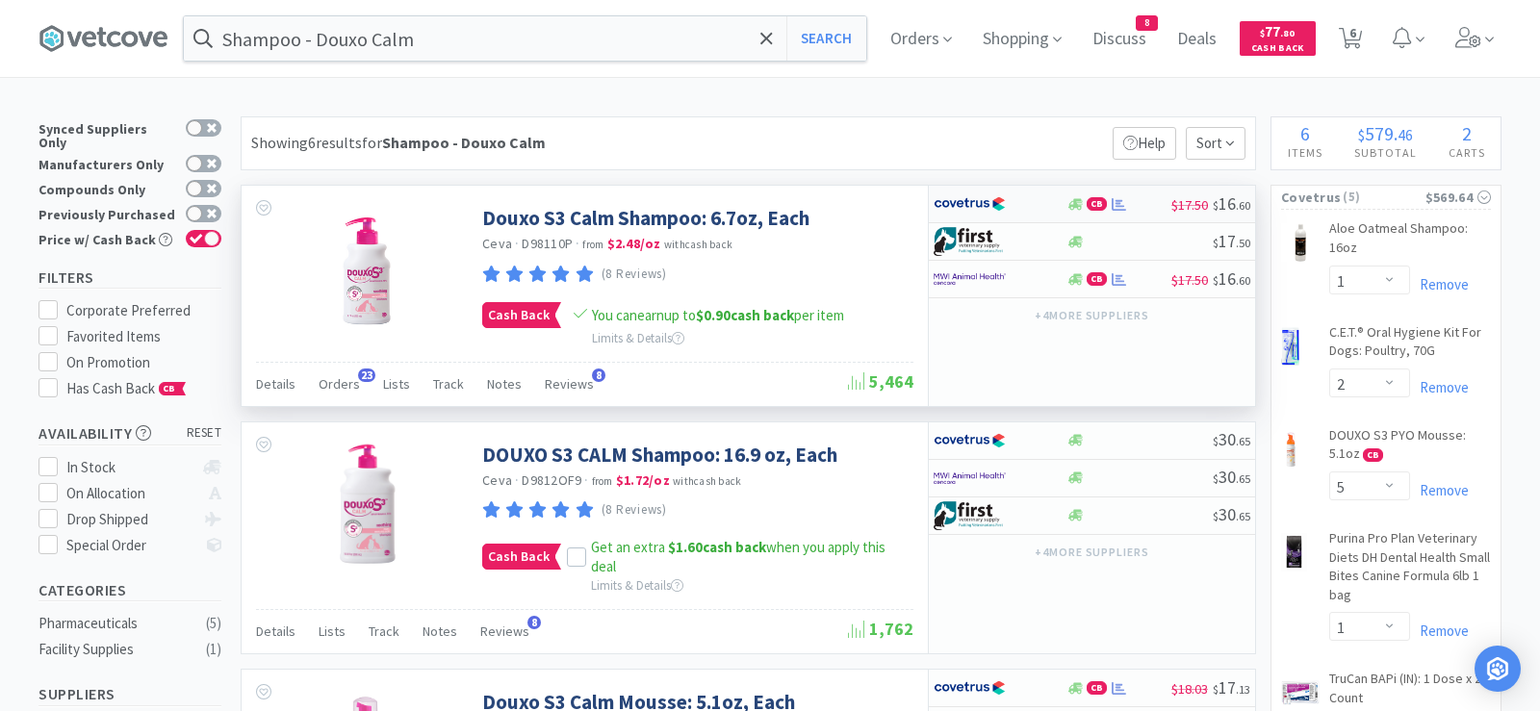
select select "1"
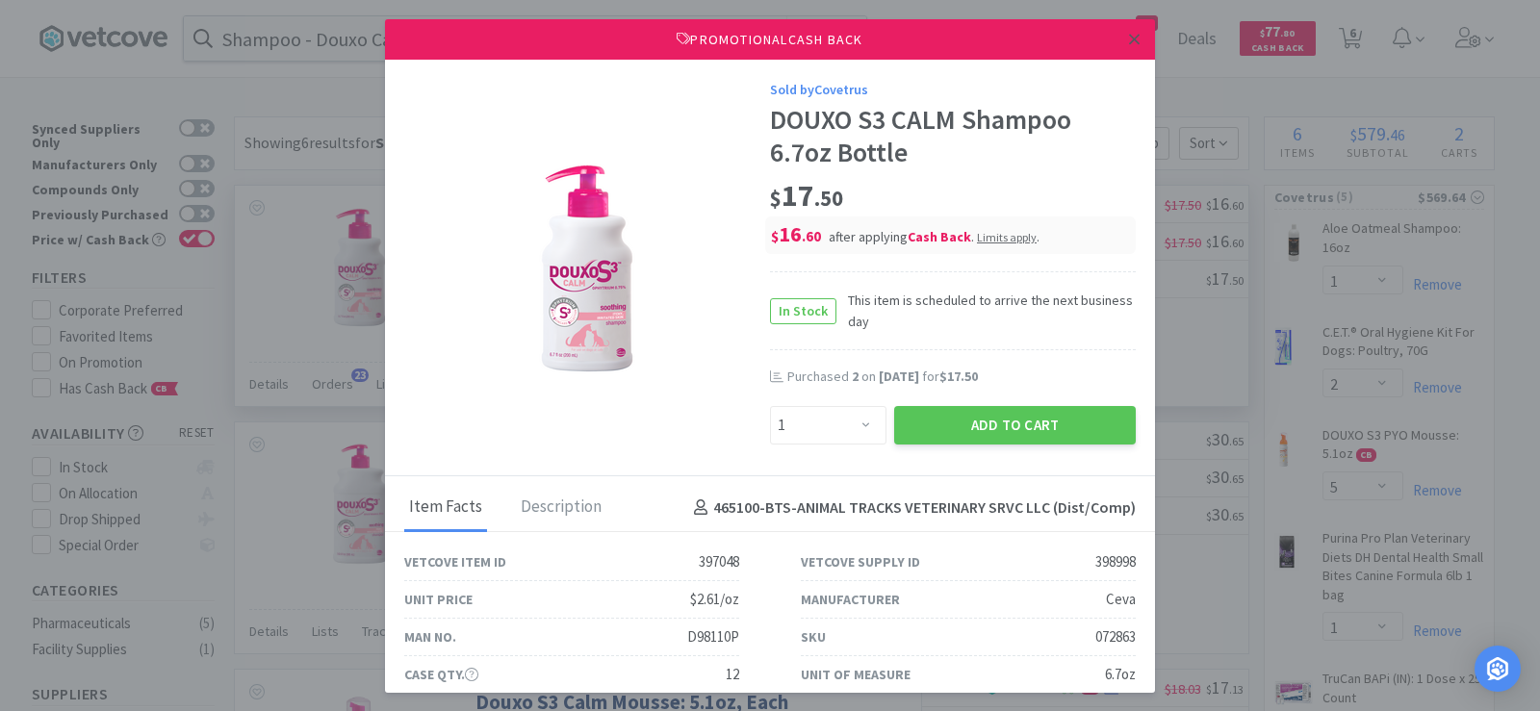
click at [1129, 44] on icon at bounding box center [1134, 39] width 11 height 17
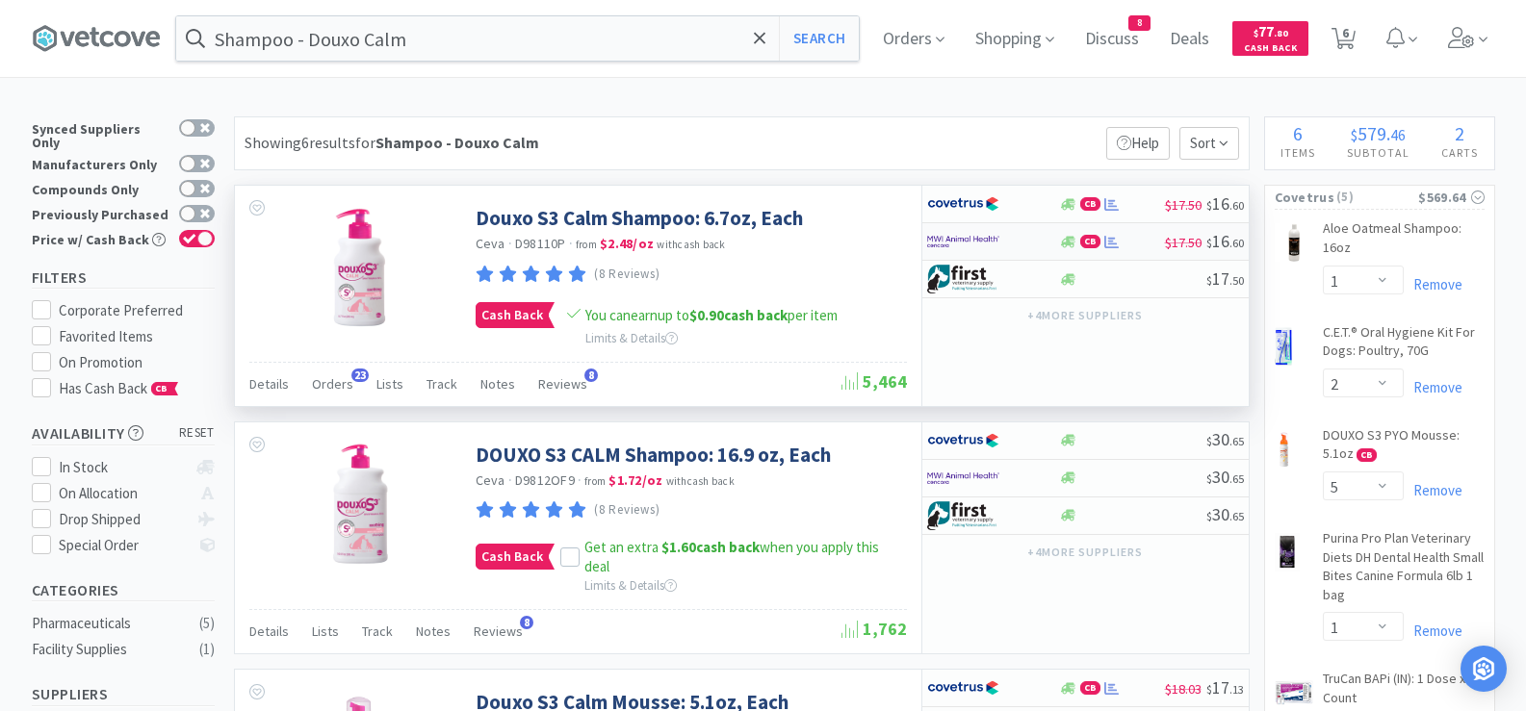
click at [1136, 233] on div "CB $17.50 $ 16 . 60" at bounding box center [1085, 242] width 326 height 38
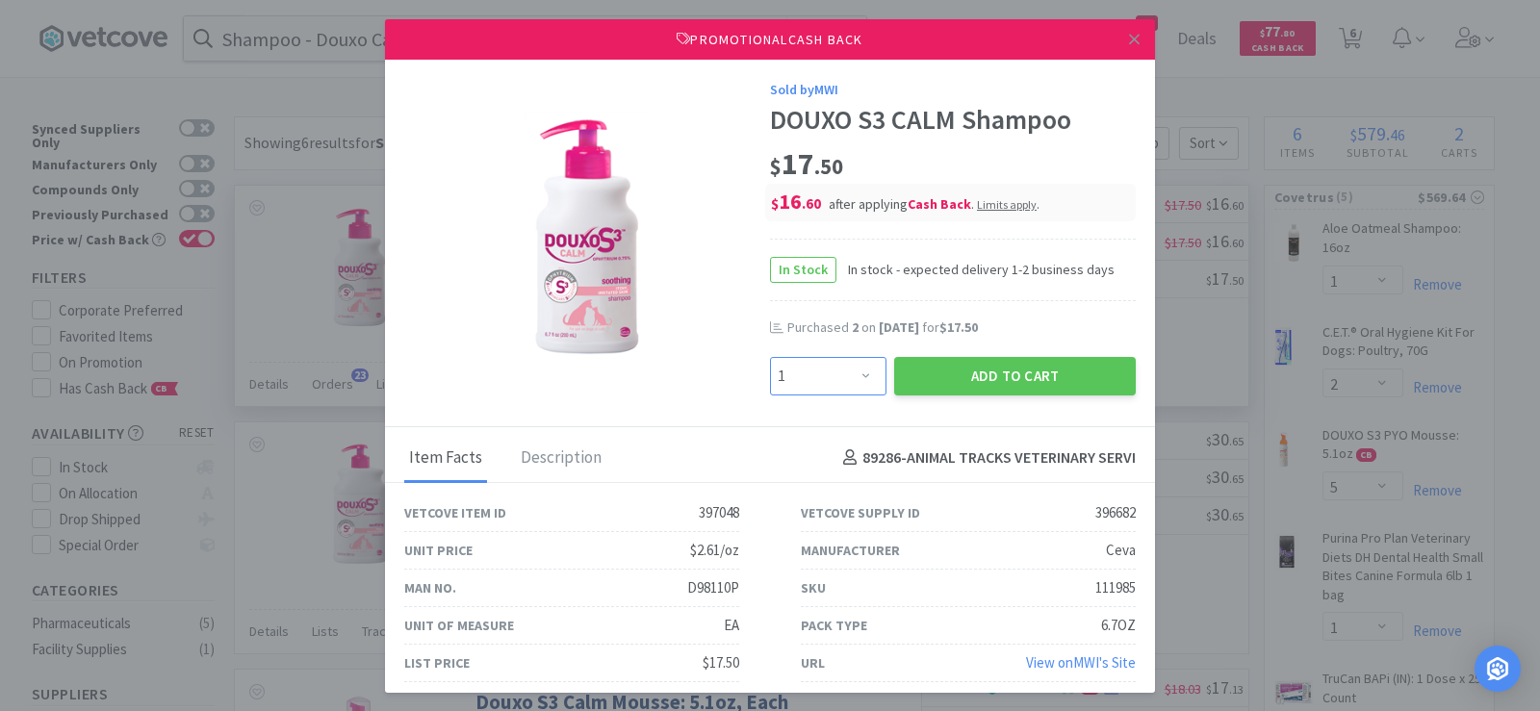
drag, startPoint x: 783, startPoint y: 386, endPoint x: 792, endPoint y: 367, distance: 21.5
click at [783, 386] on select "Enter Quantity 1 2 3 4 5 6 7 8 9 10 11 12 13 14 15 16 17 18 19 20 Enter Quantity" at bounding box center [828, 376] width 116 height 39
select select "2"
click at [770, 357] on select "Enter Quantity 1 2 3 4 5 6 7 8 9 10 11 12 13 14 15 16 17 18 19 20 Enter Quantity" at bounding box center [828, 376] width 116 height 39
click at [912, 389] on button "Add to Cart" at bounding box center [1015, 376] width 242 height 39
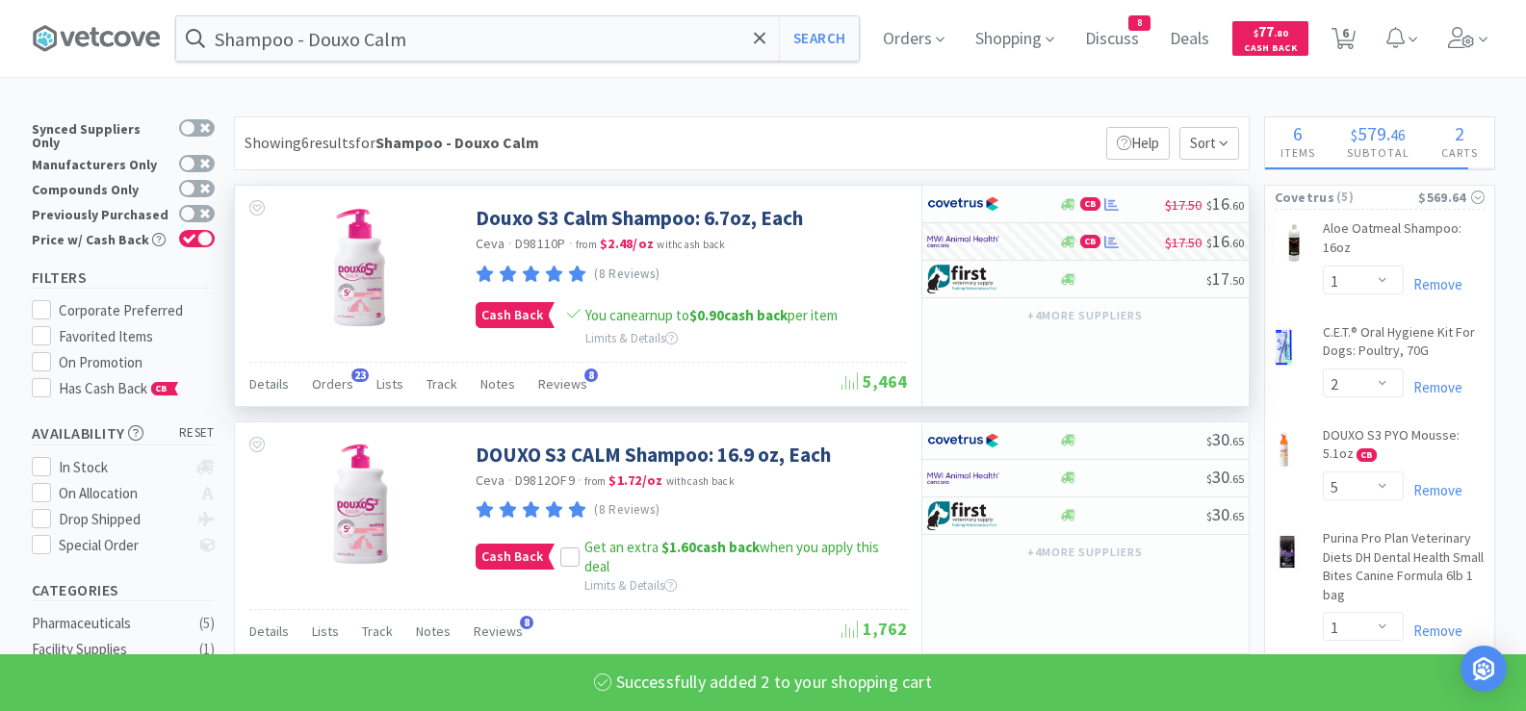
select select "2"
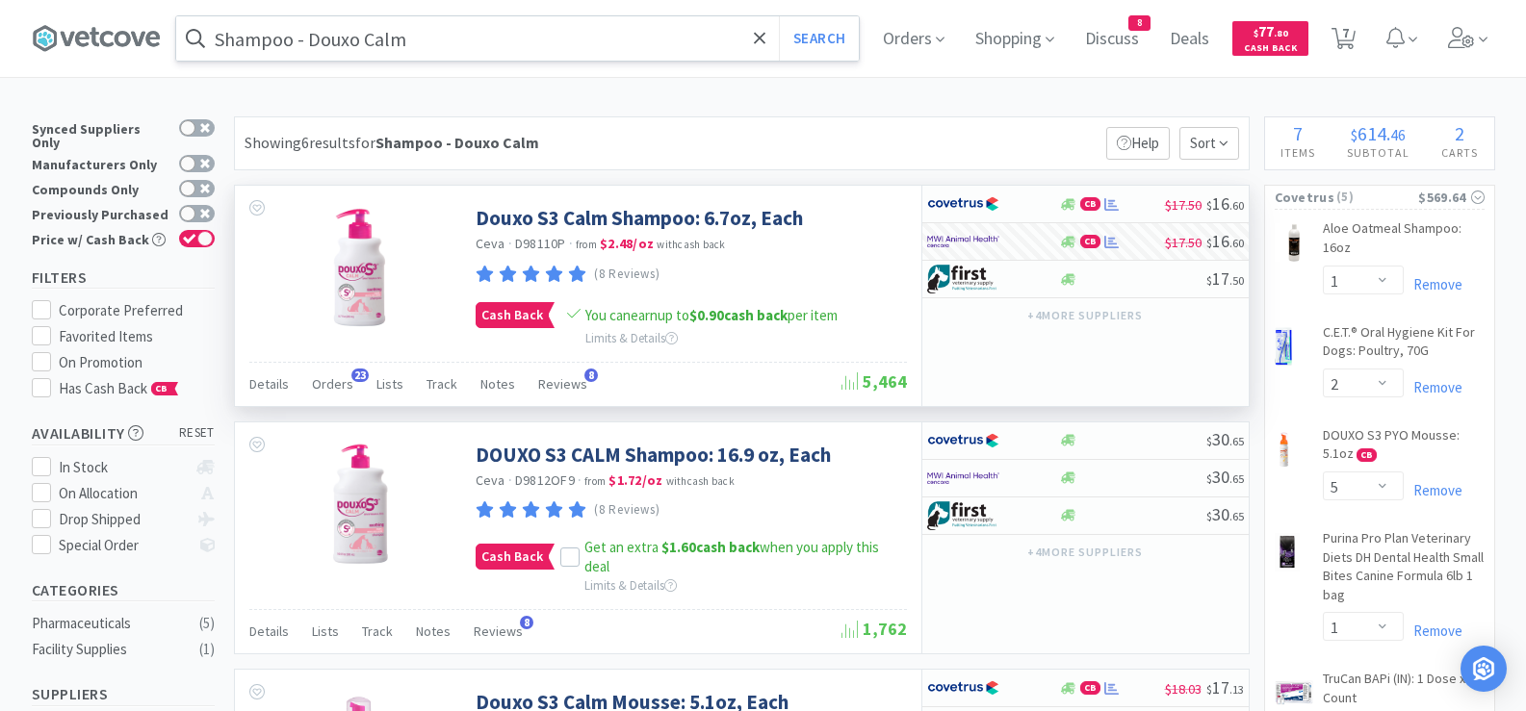
click at [522, 43] on input "Shampoo - Douxo Calm" at bounding box center [517, 38] width 682 height 44
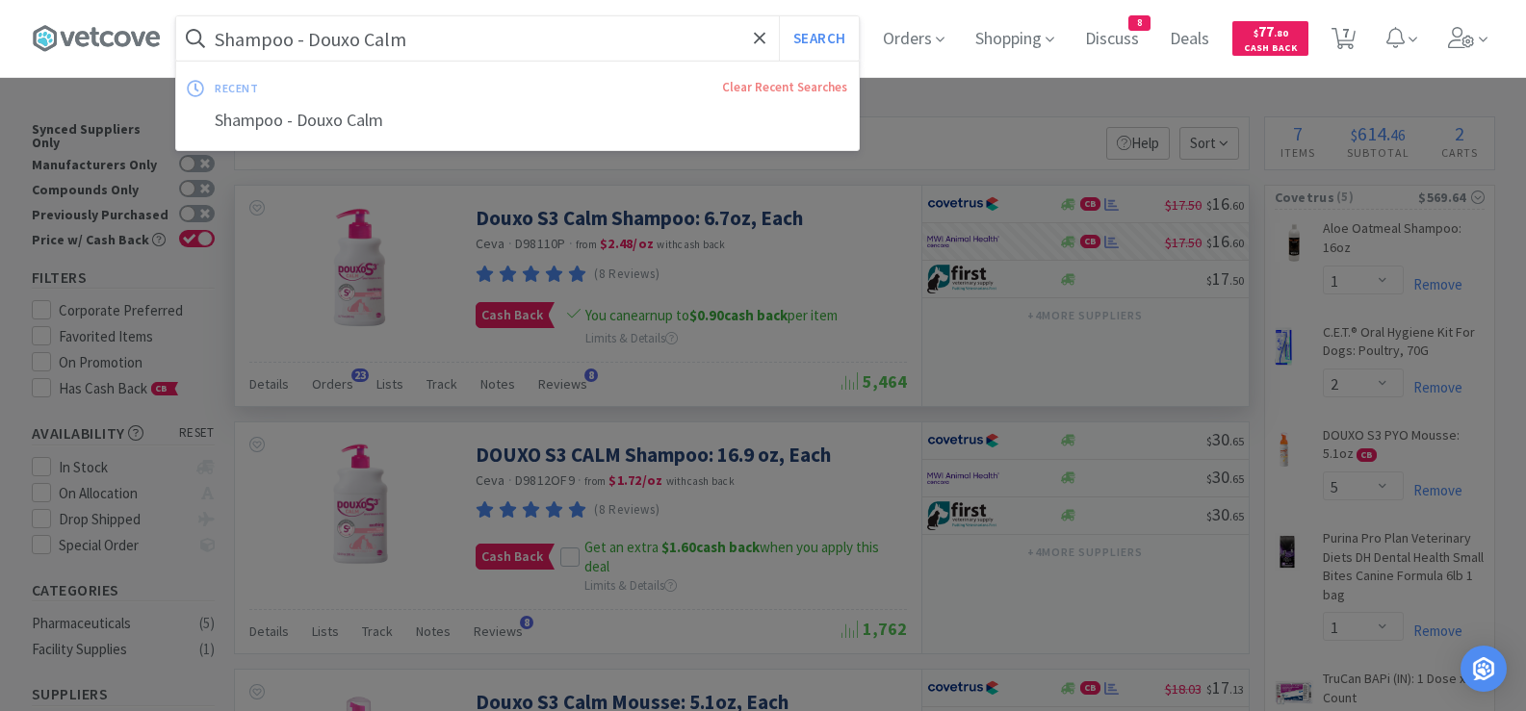
paste input "EN Canine 16.5"
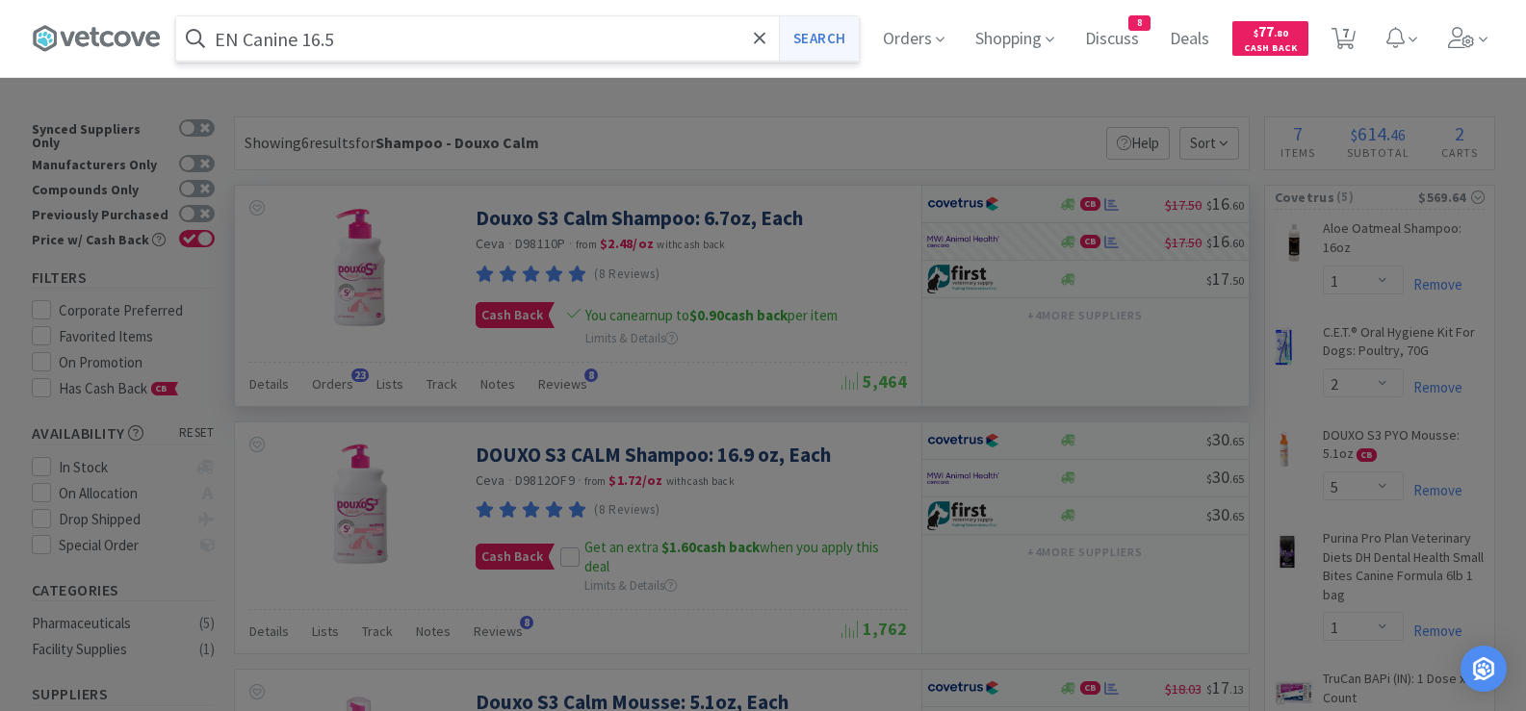
type input "EN Canine 16.5"
click at [833, 34] on button "Search" at bounding box center [819, 38] width 80 height 44
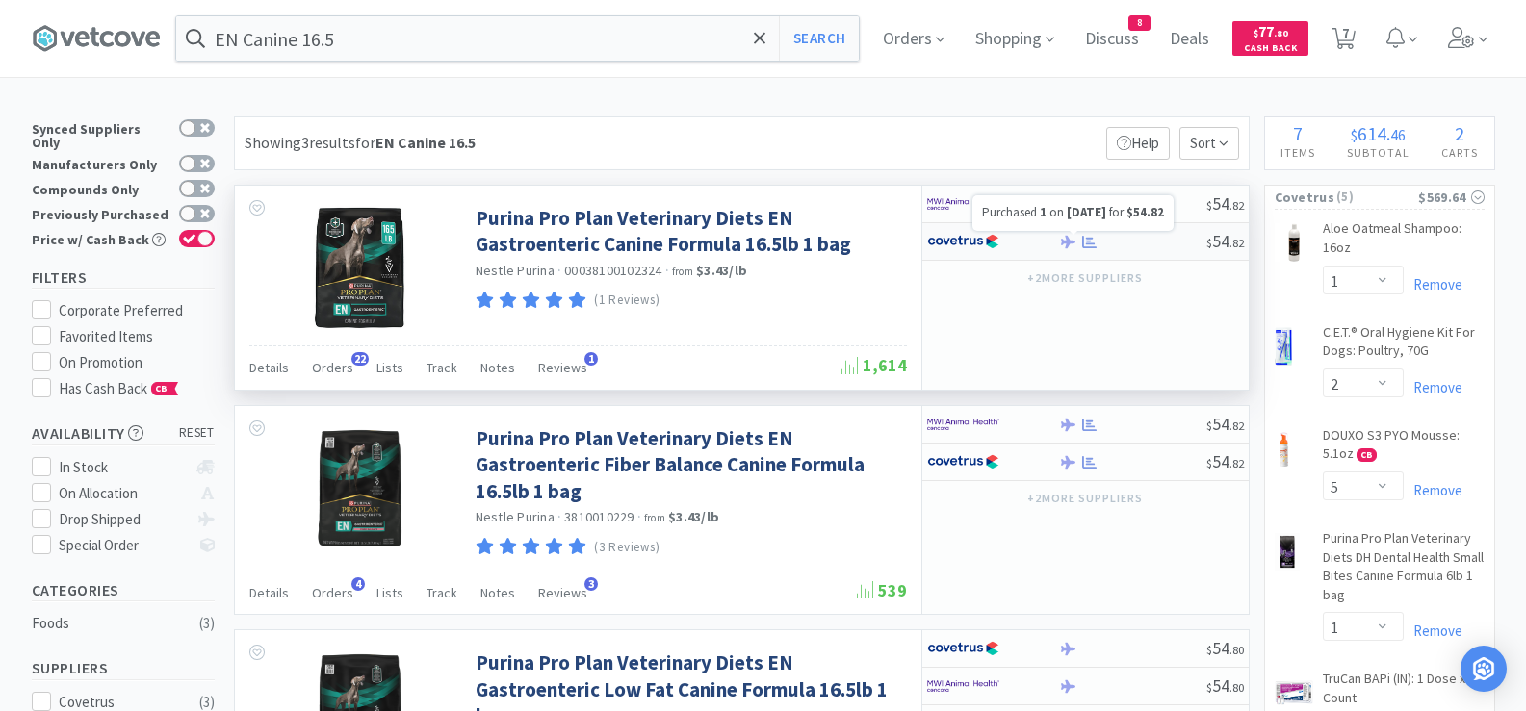
click at [1085, 245] on icon at bounding box center [1089, 242] width 14 height 14
select select "1"
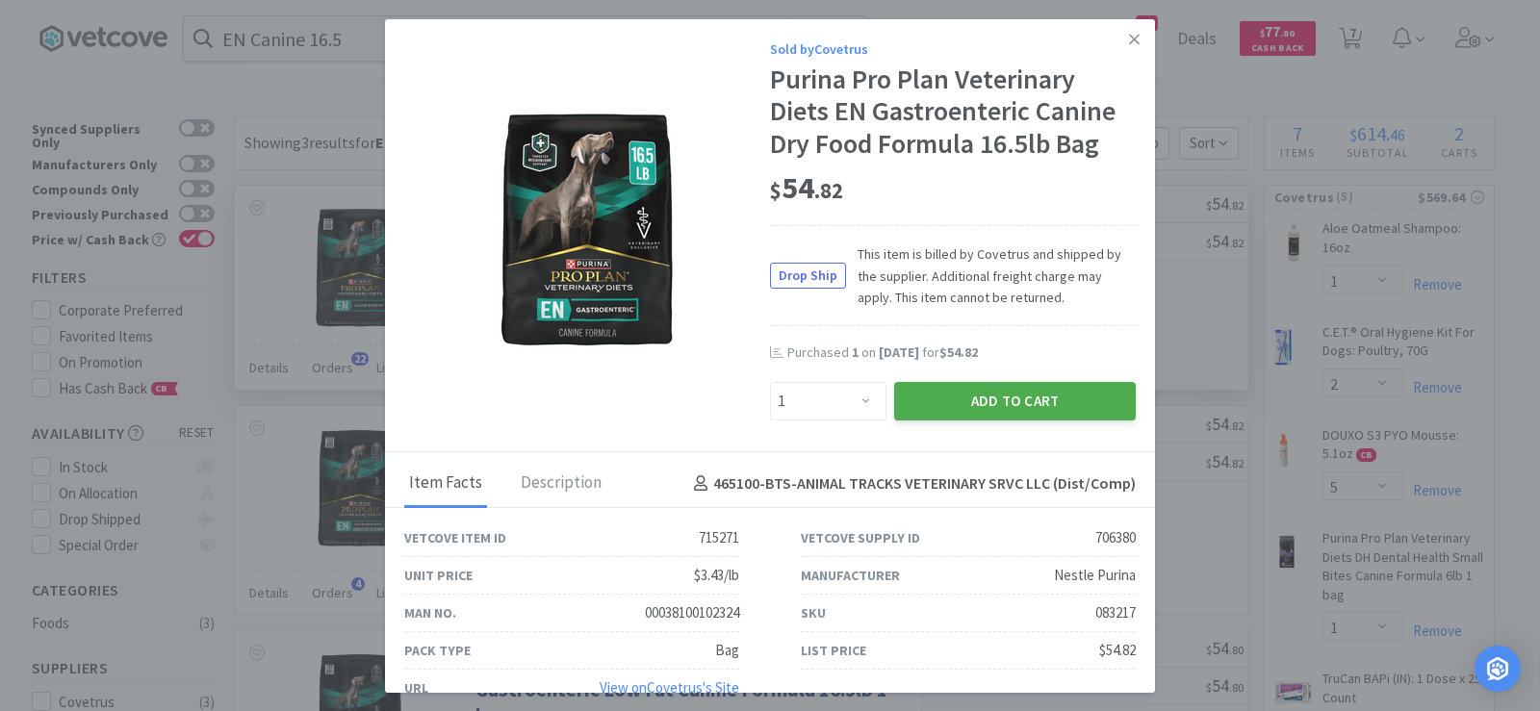
click at [927, 386] on button "Add to Cart" at bounding box center [1015, 401] width 242 height 39
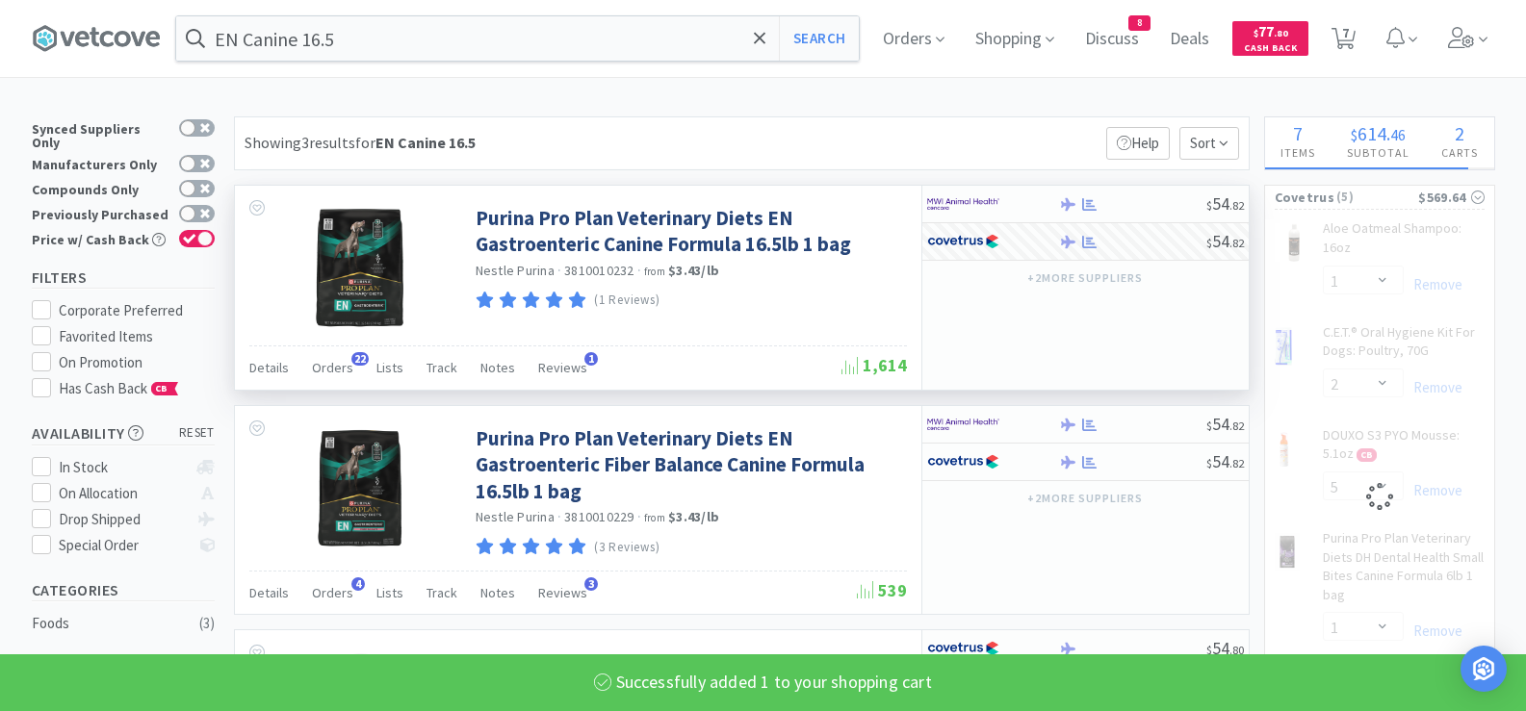
select select "1"
select select "2"
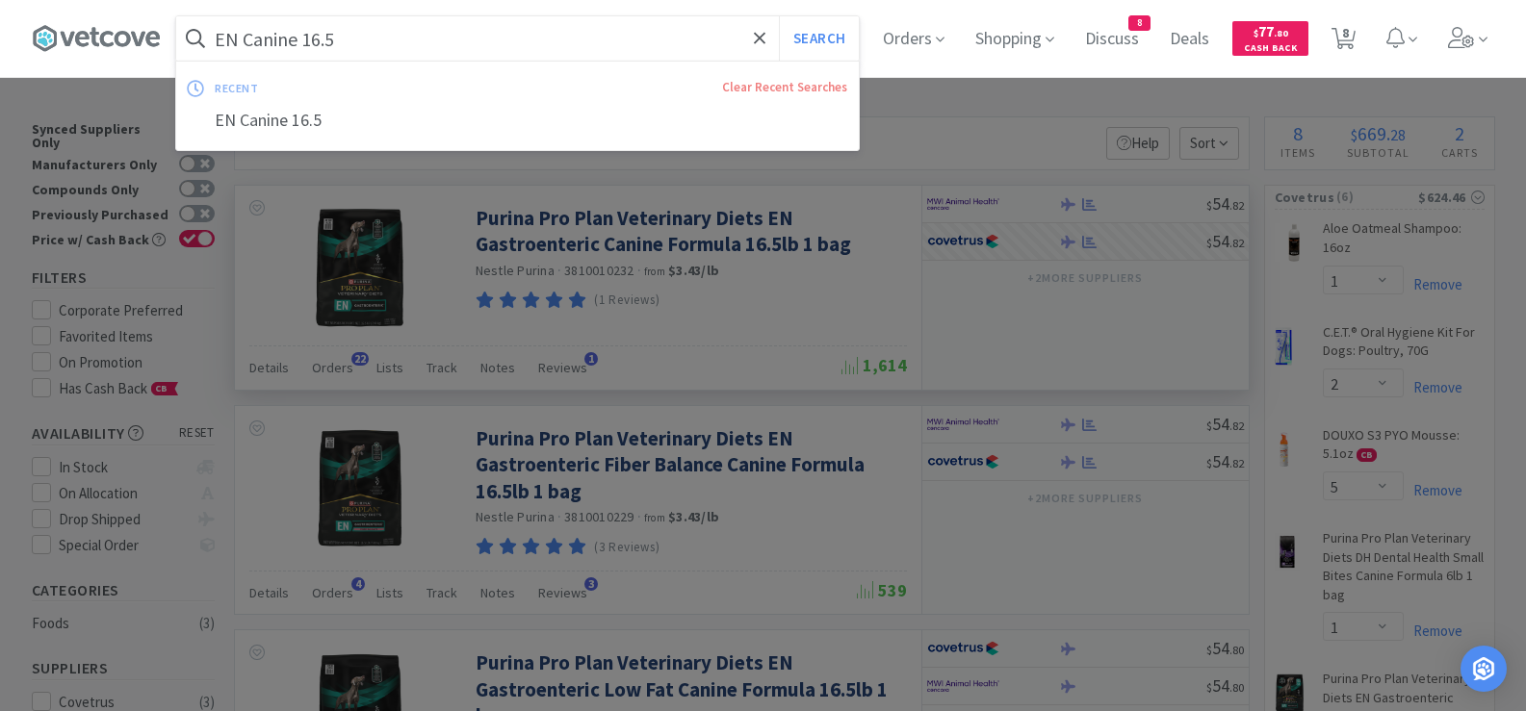
click at [364, 32] on input "EN Canine 16.5" at bounding box center [517, 38] width 682 height 44
paste input "FELINE DM 10"
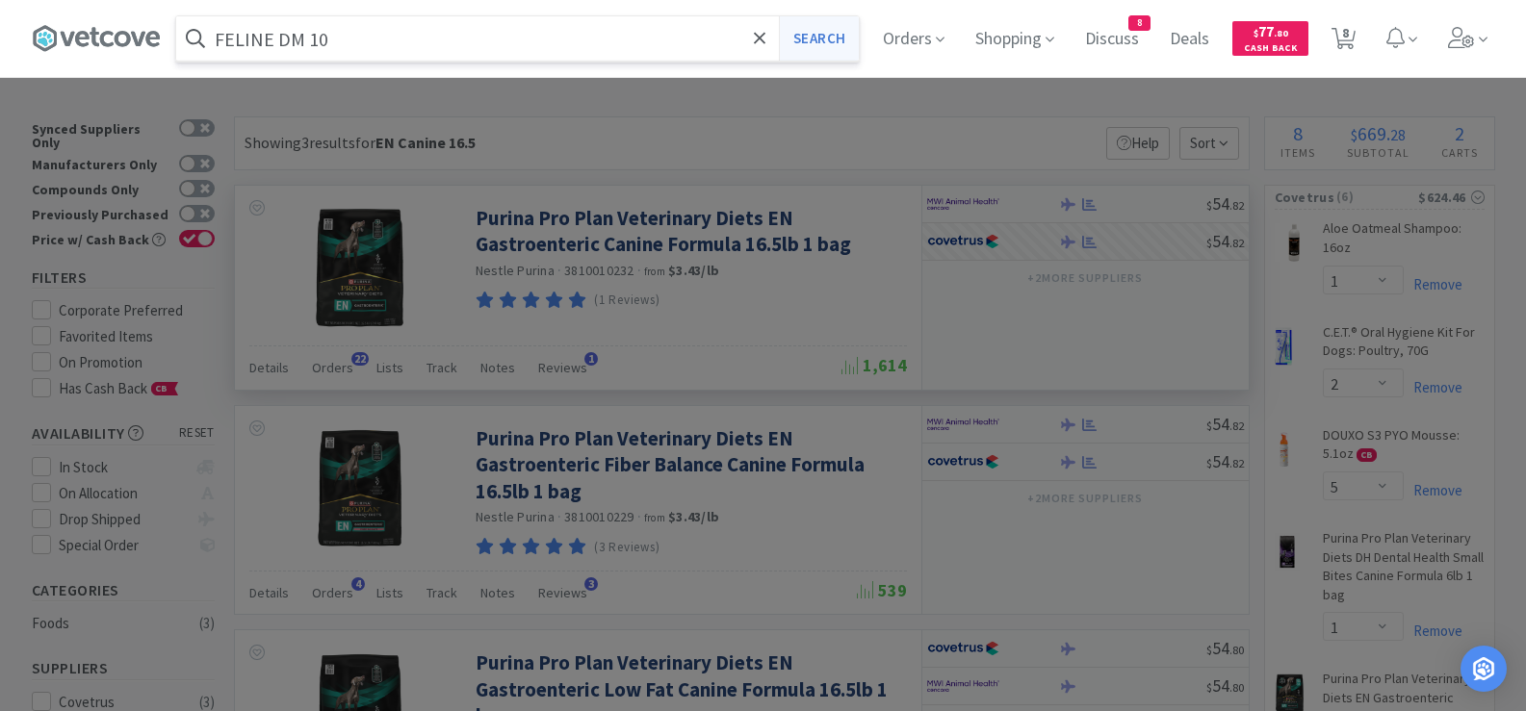
type input "FELINE DM 10"
click at [837, 44] on button "Search" at bounding box center [819, 38] width 80 height 44
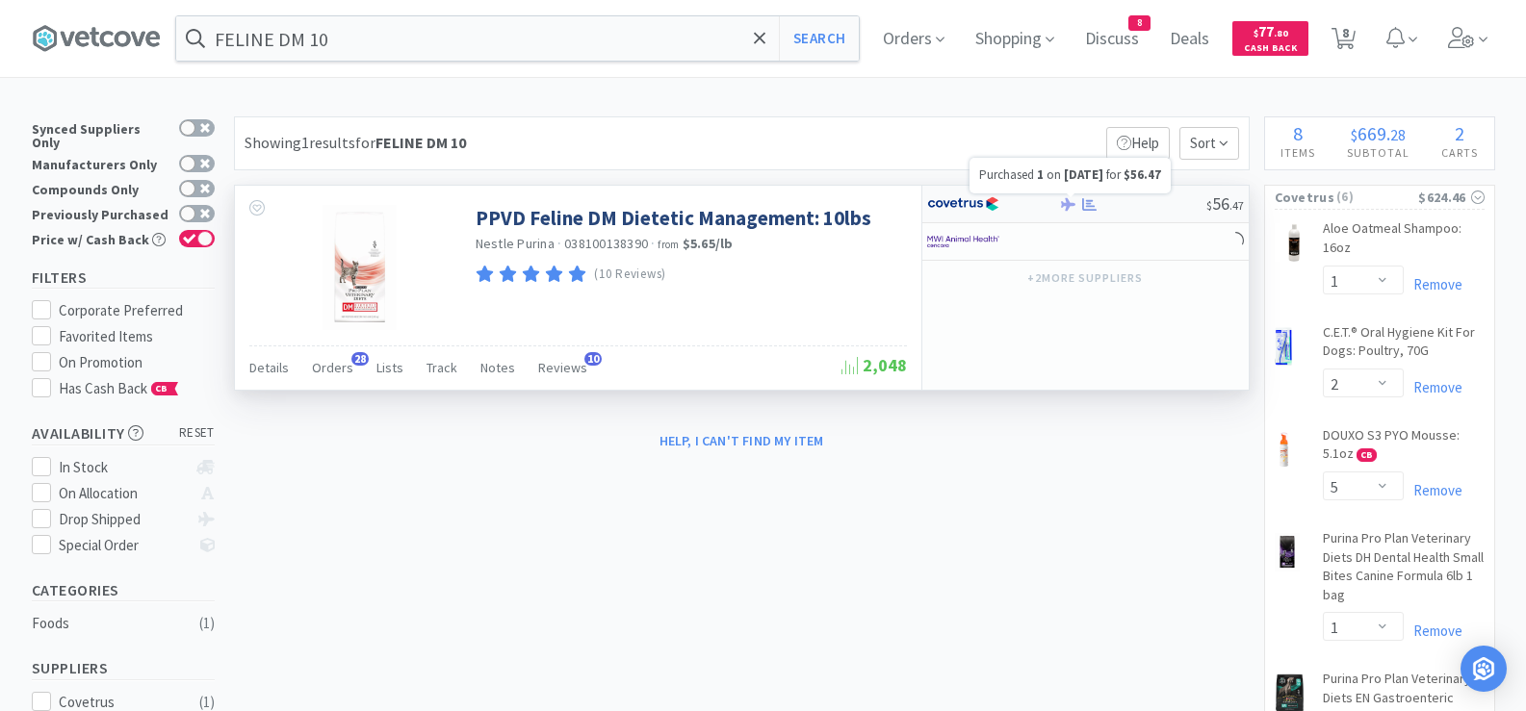
click at [1083, 206] on icon at bounding box center [1089, 203] width 14 height 13
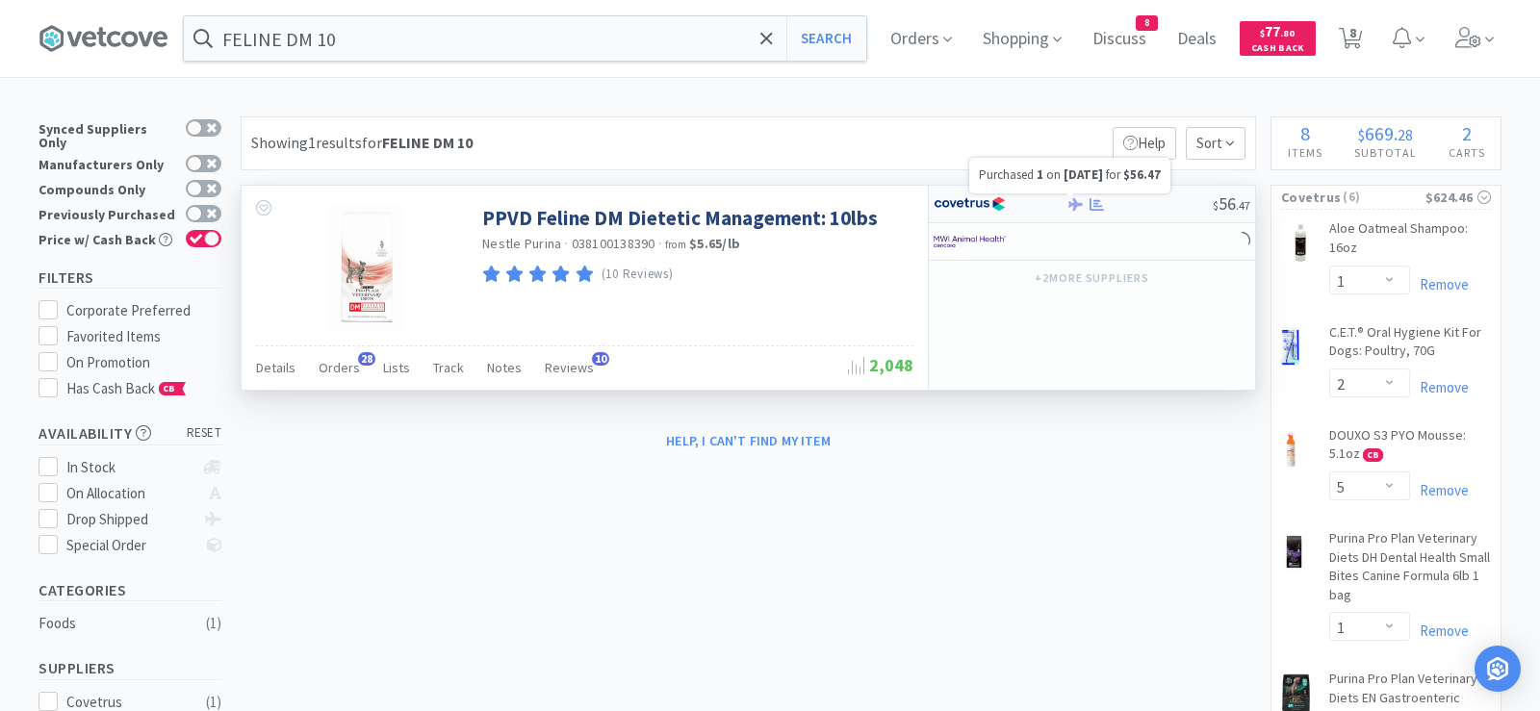
select select "1"
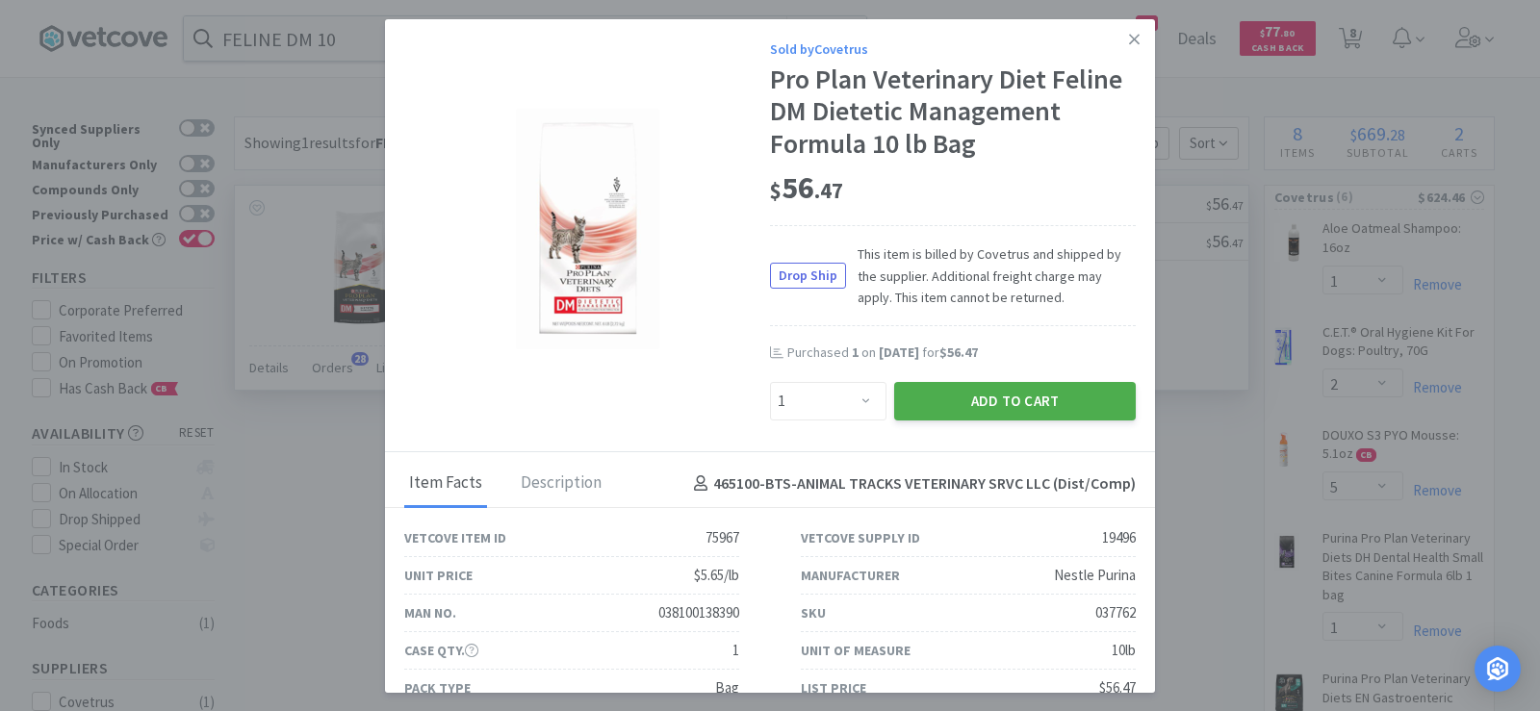
click at [964, 398] on button "Add to Cart" at bounding box center [1015, 401] width 242 height 39
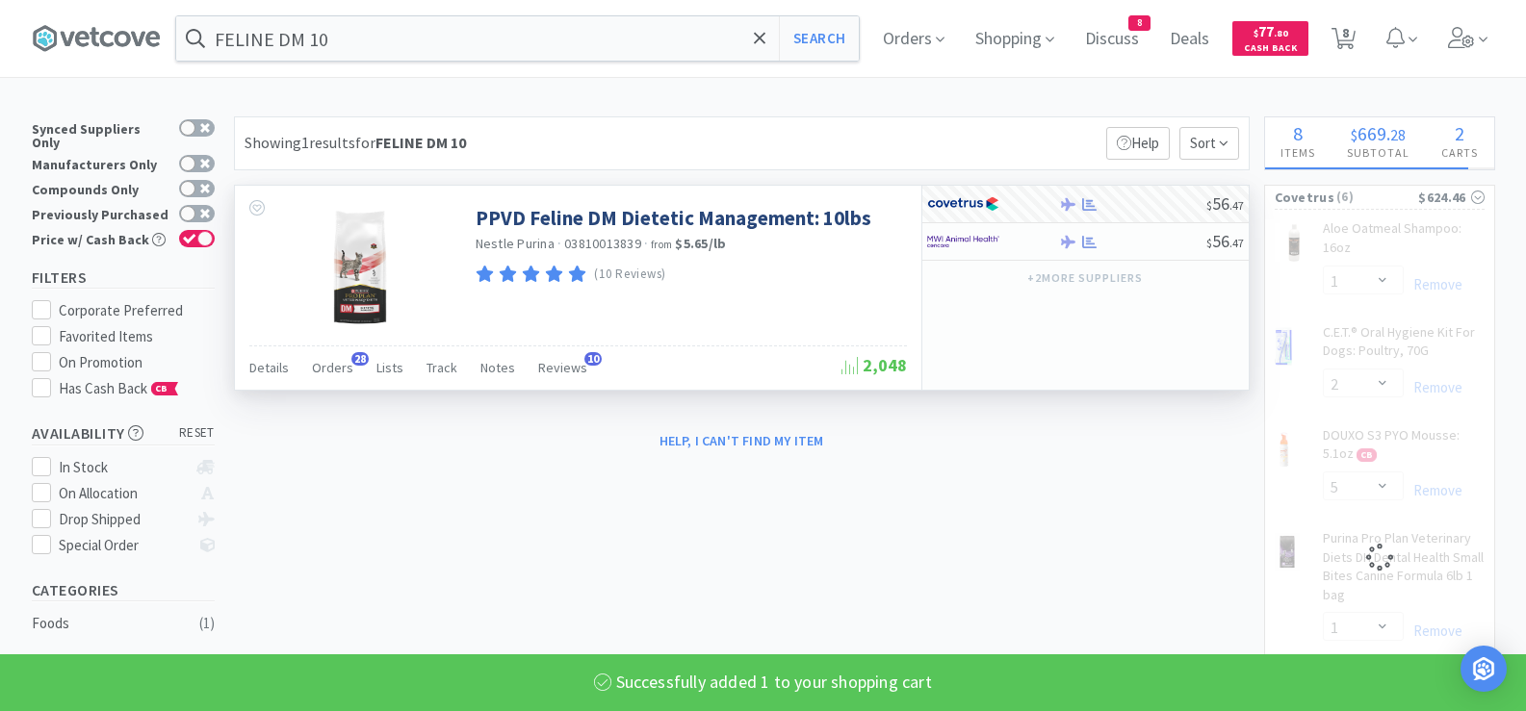
select select "1"
select select "2"
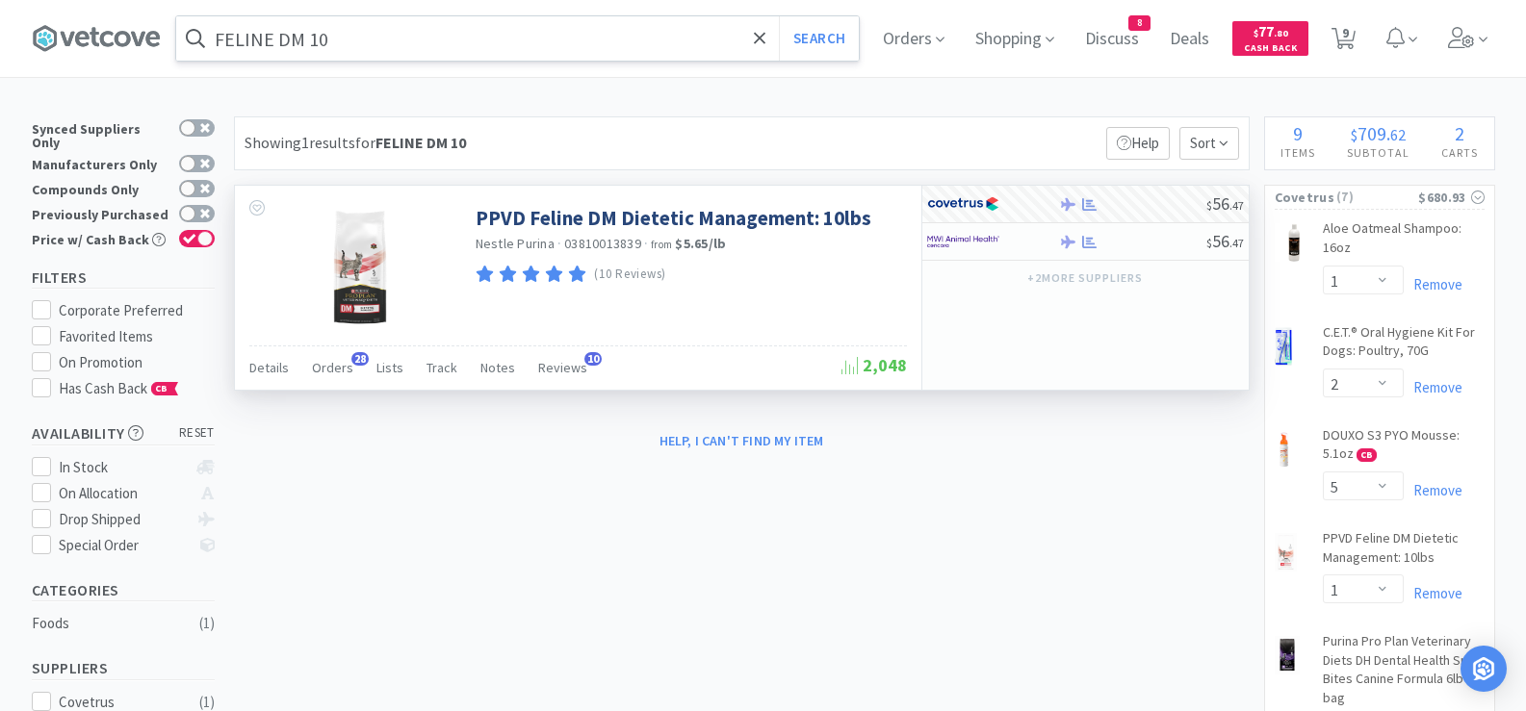
click at [452, 53] on input "FELINE DM 10" at bounding box center [517, 38] width 682 height 44
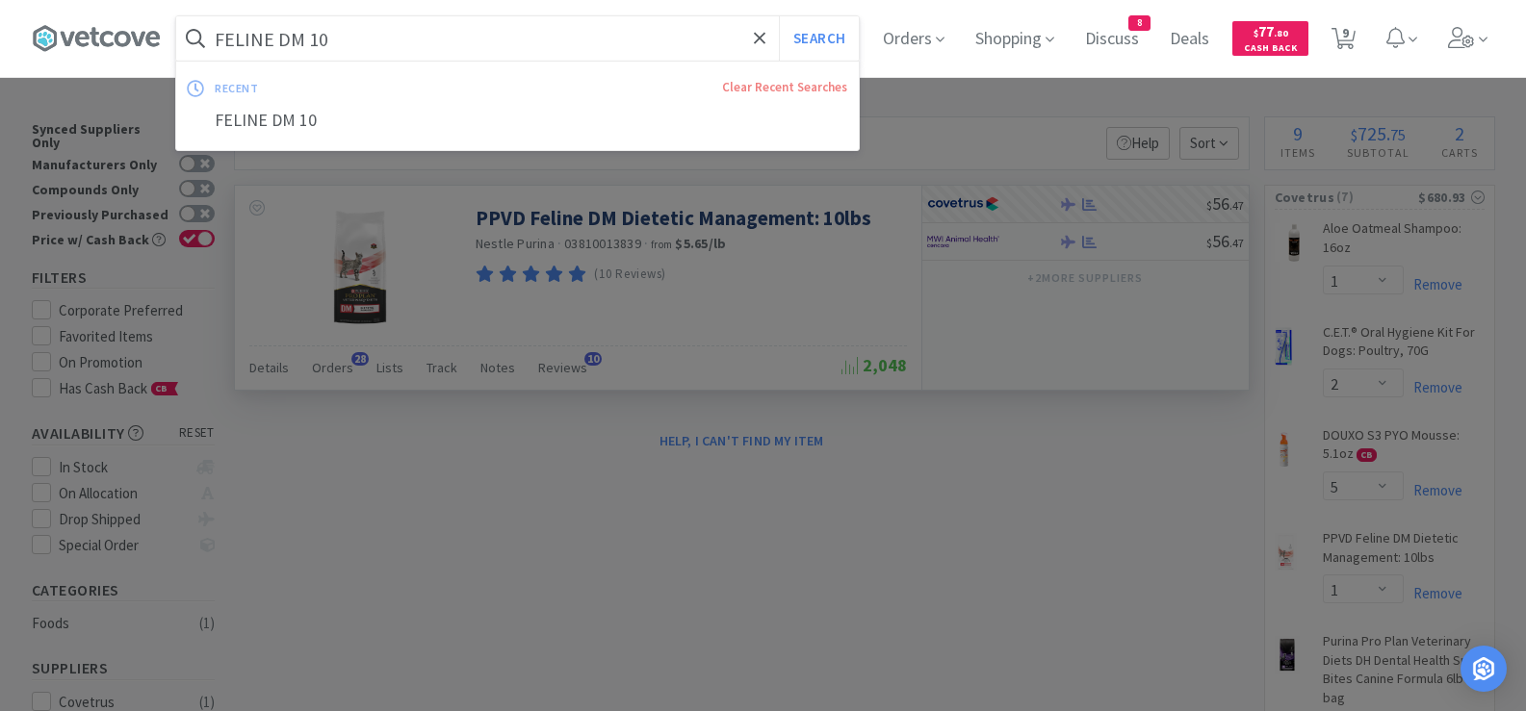
paste input "EN 6"
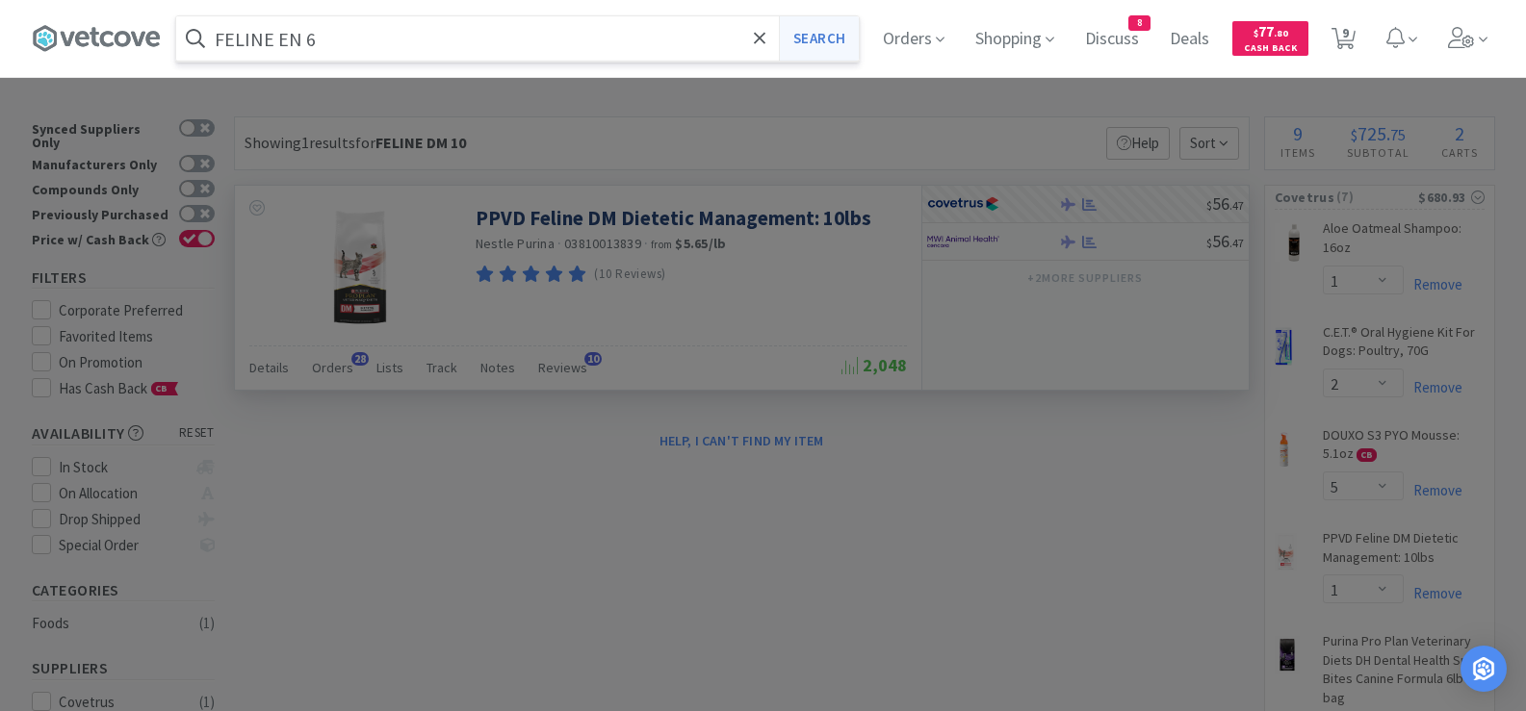
type input "FELINE EN 6"
click at [827, 41] on button "Search" at bounding box center [819, 38] width 80 height 44
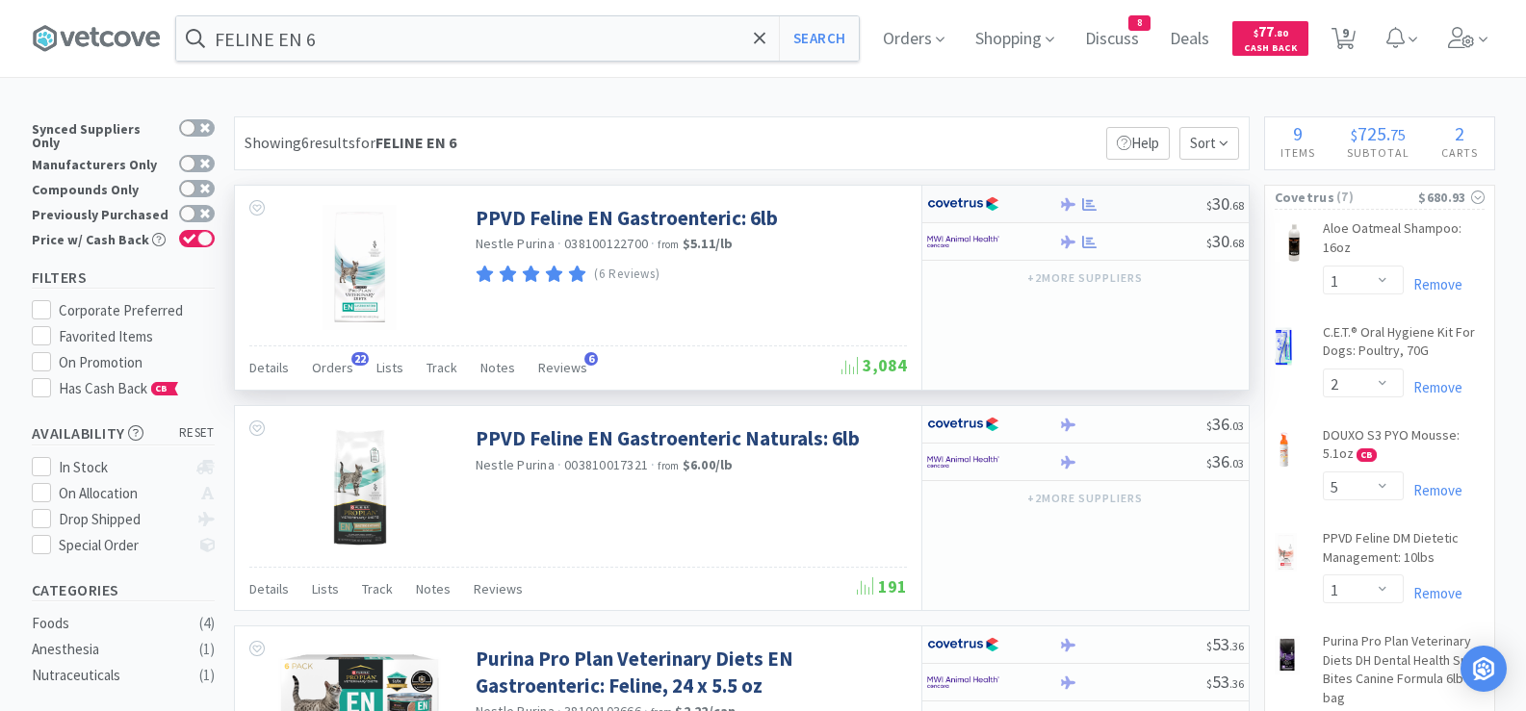
click at [1137, 213] on div "$ 30 . 68" at bounding box center [1085, 205] width 326 height 38
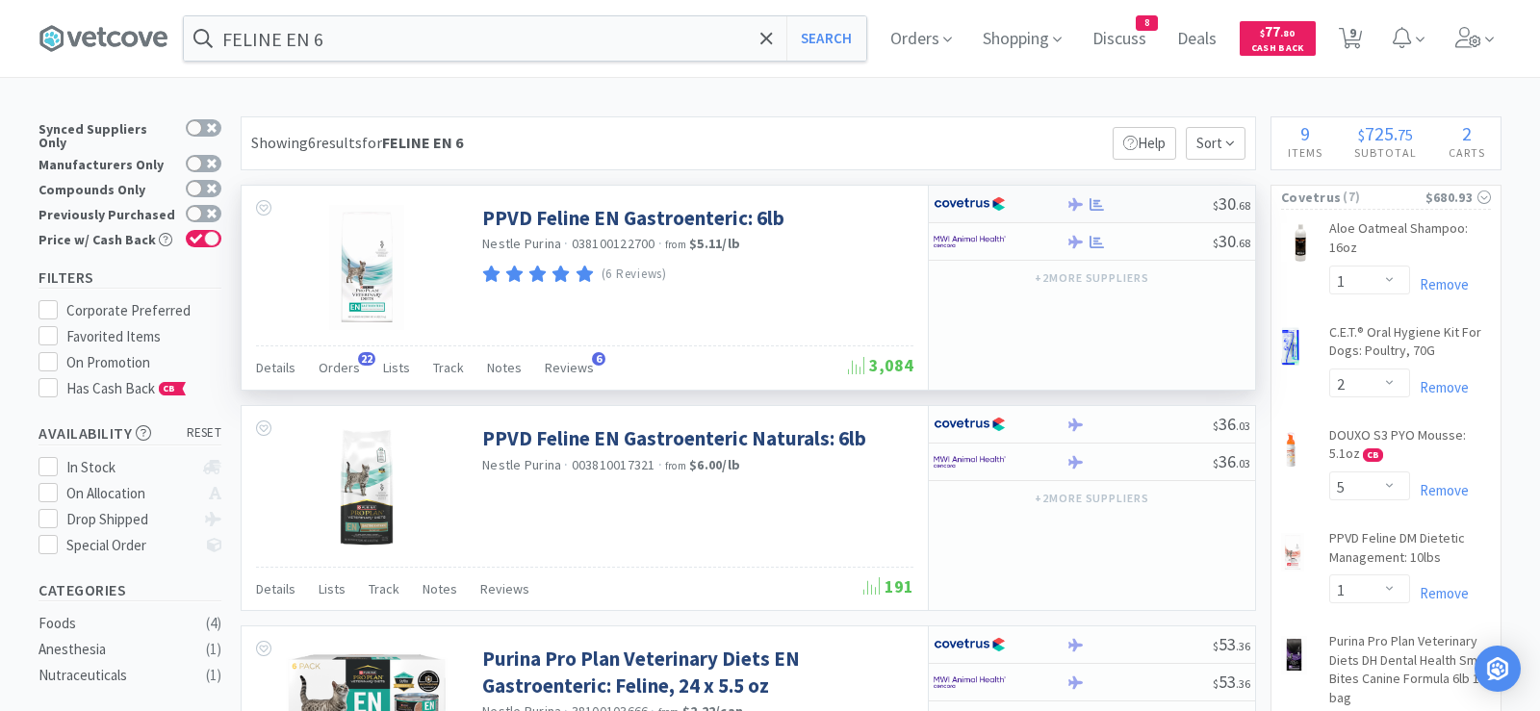
select select "1"
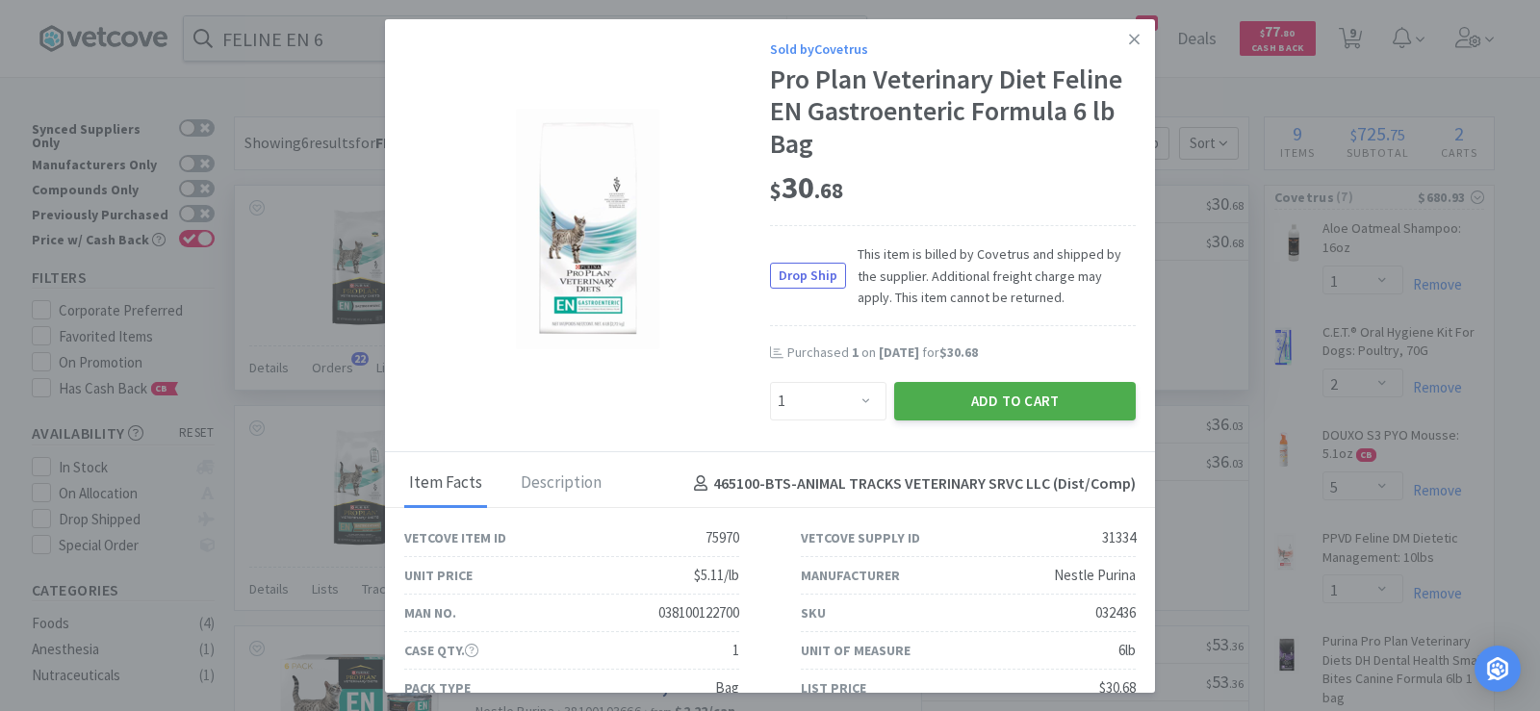
click at [1034, 387] on button "Add to Cart" at bounding box center [1015, 401] width 242 height 39
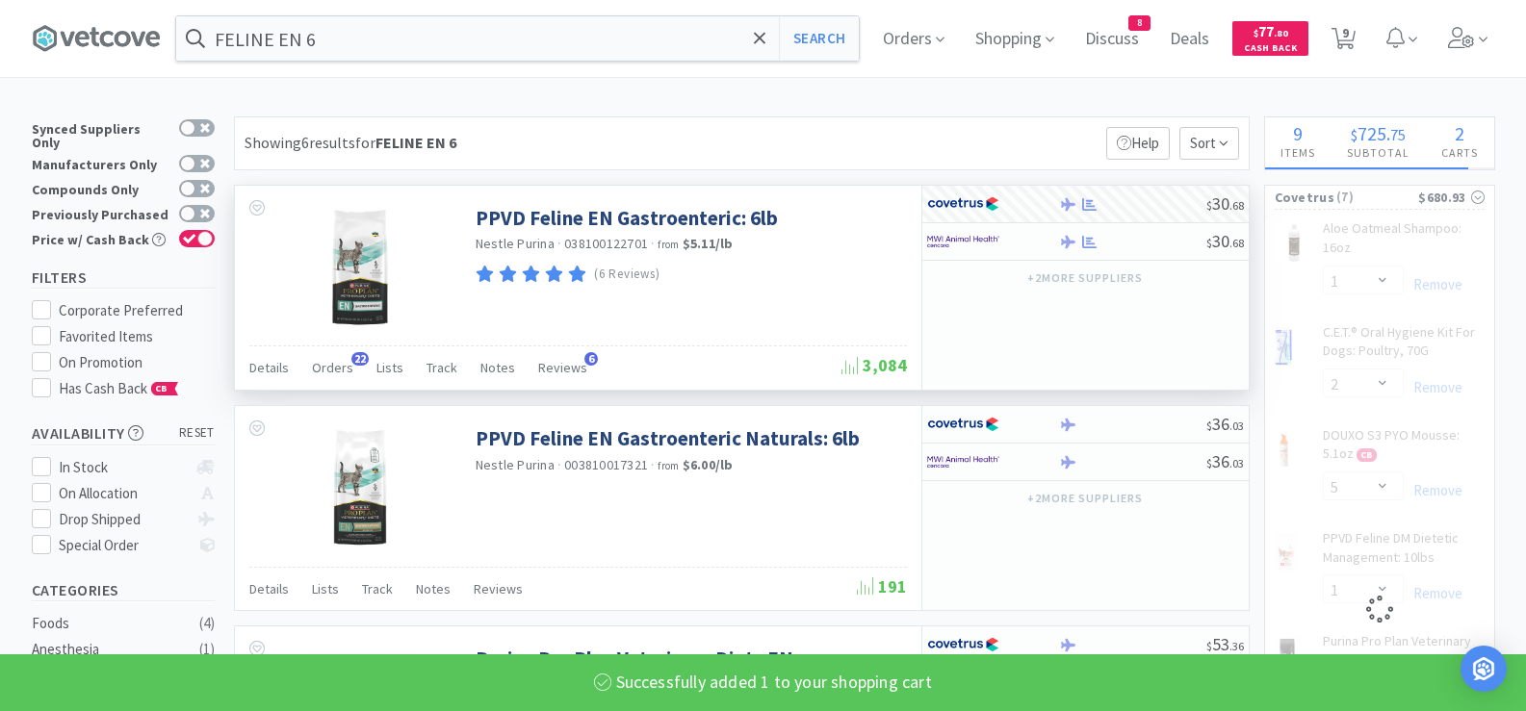
select select "1"
select select "2"
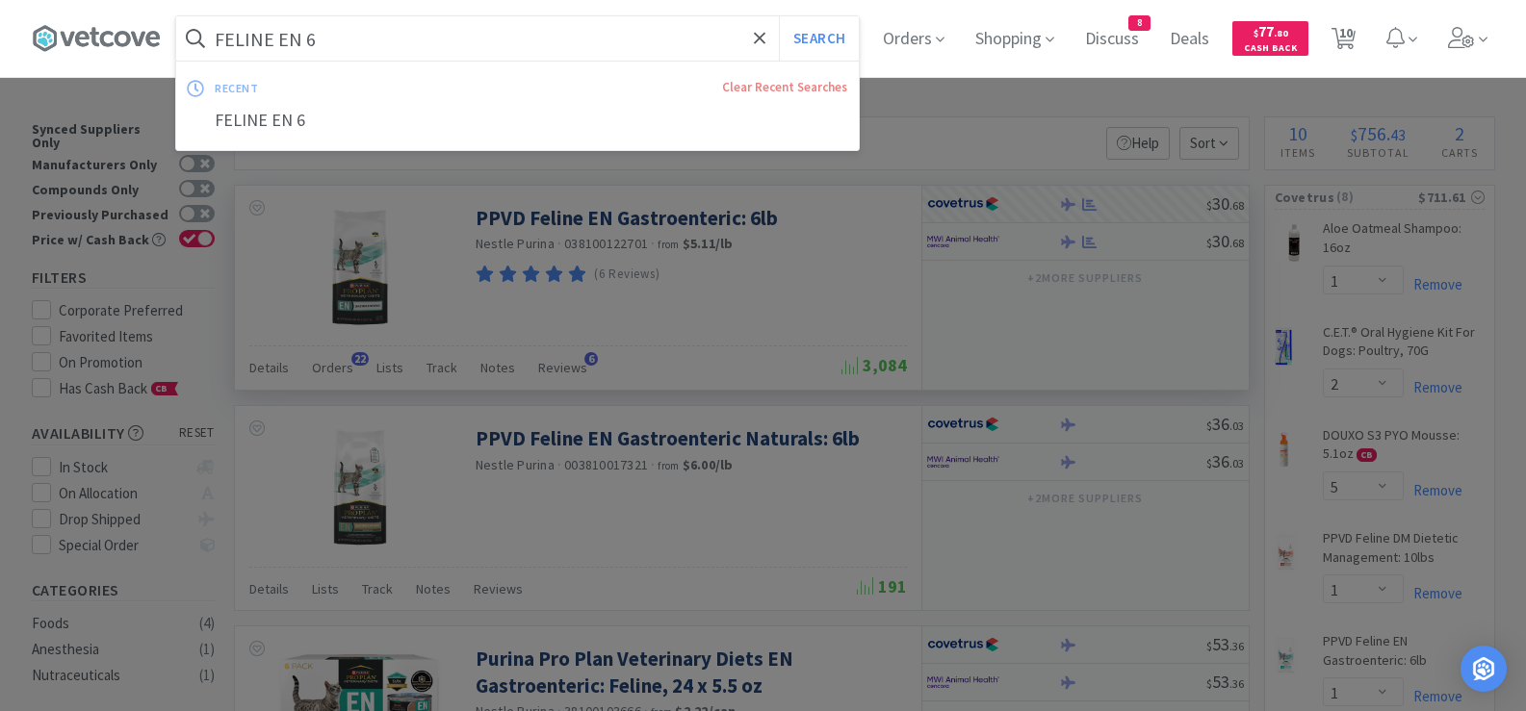
click at [435, 44] on input "FELINE EN 6" at bounding box center [517, 38] width 682 height 44
paste input "HA 4"
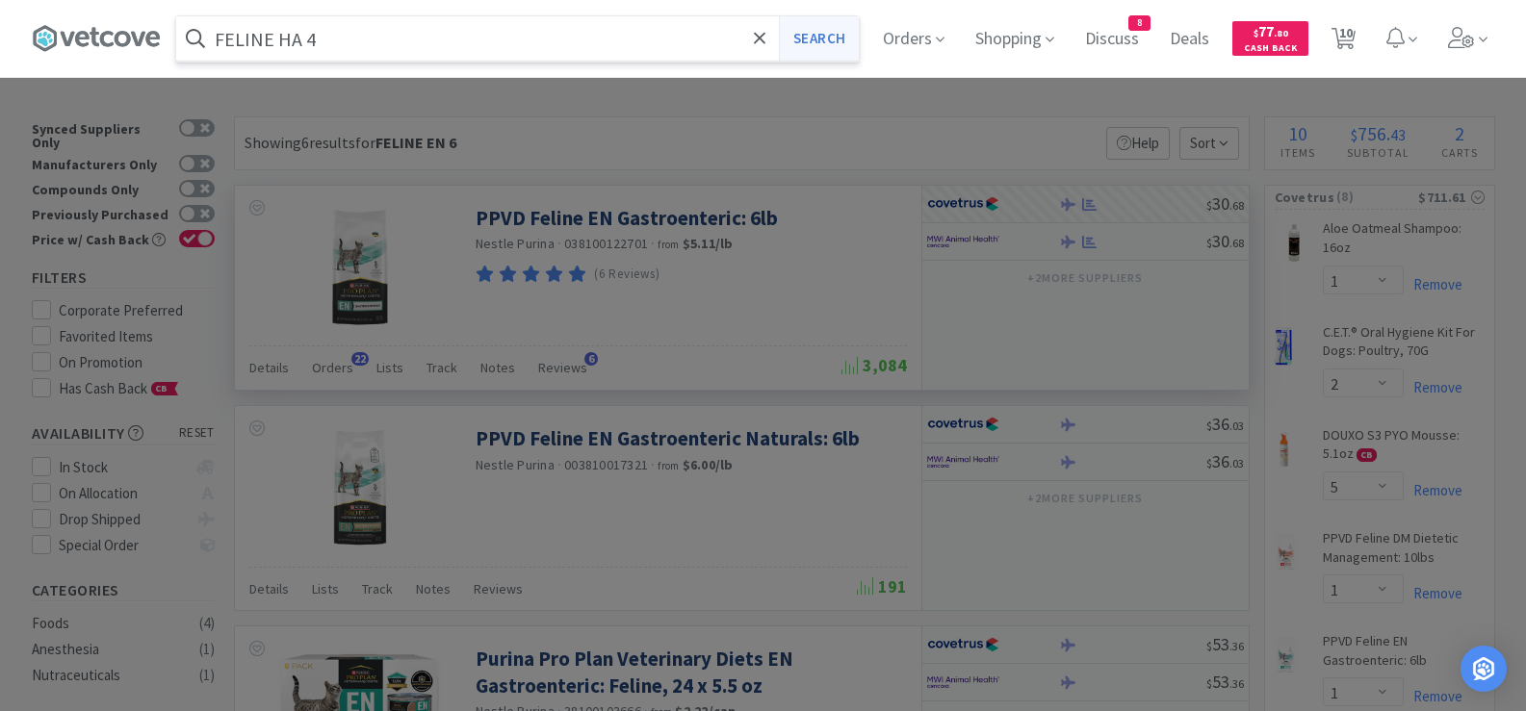
type input "FELINE HA 4"
click at [827, 41] on button "Search" at bounding box center [819, 38] width 80 height 44
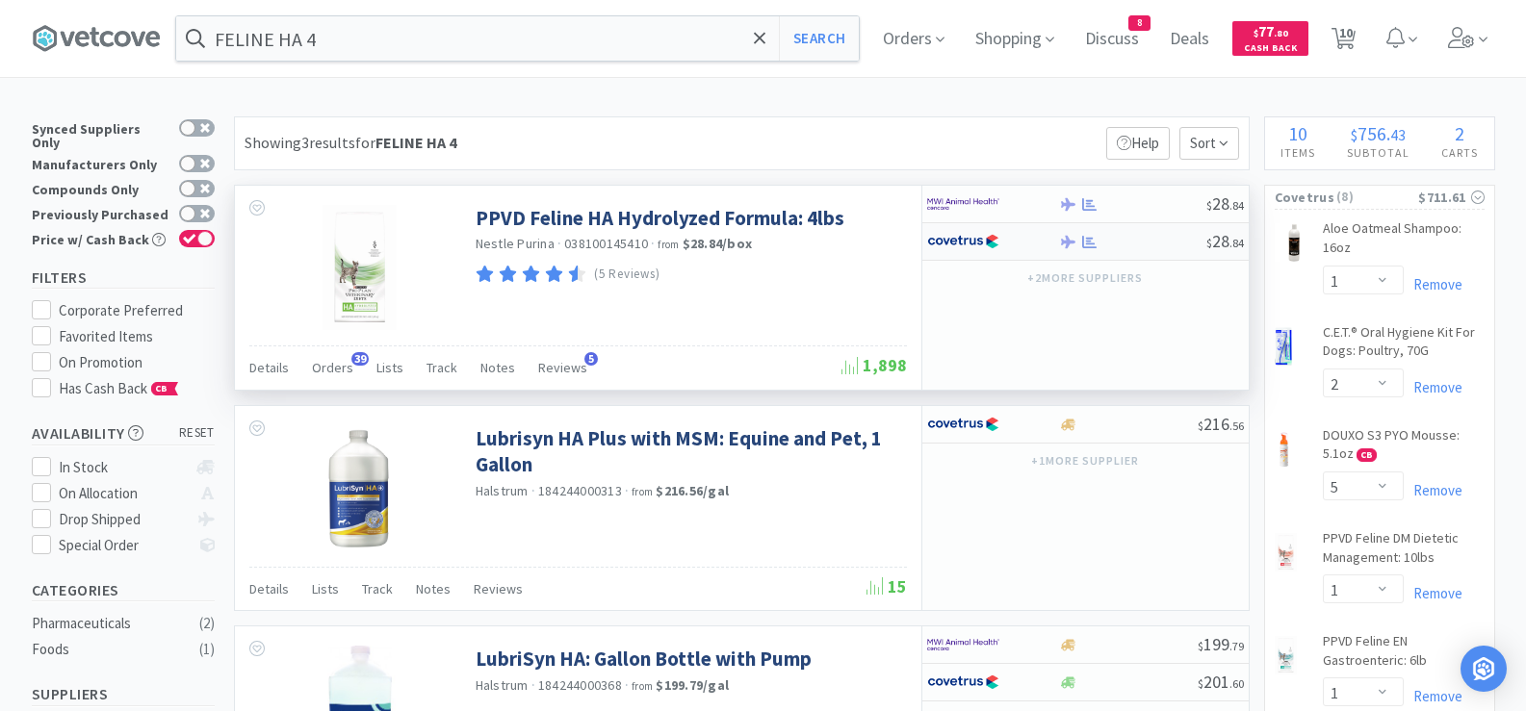
click at [1140, 248] on div at bounding box center [1132, 242] width 147 height 14
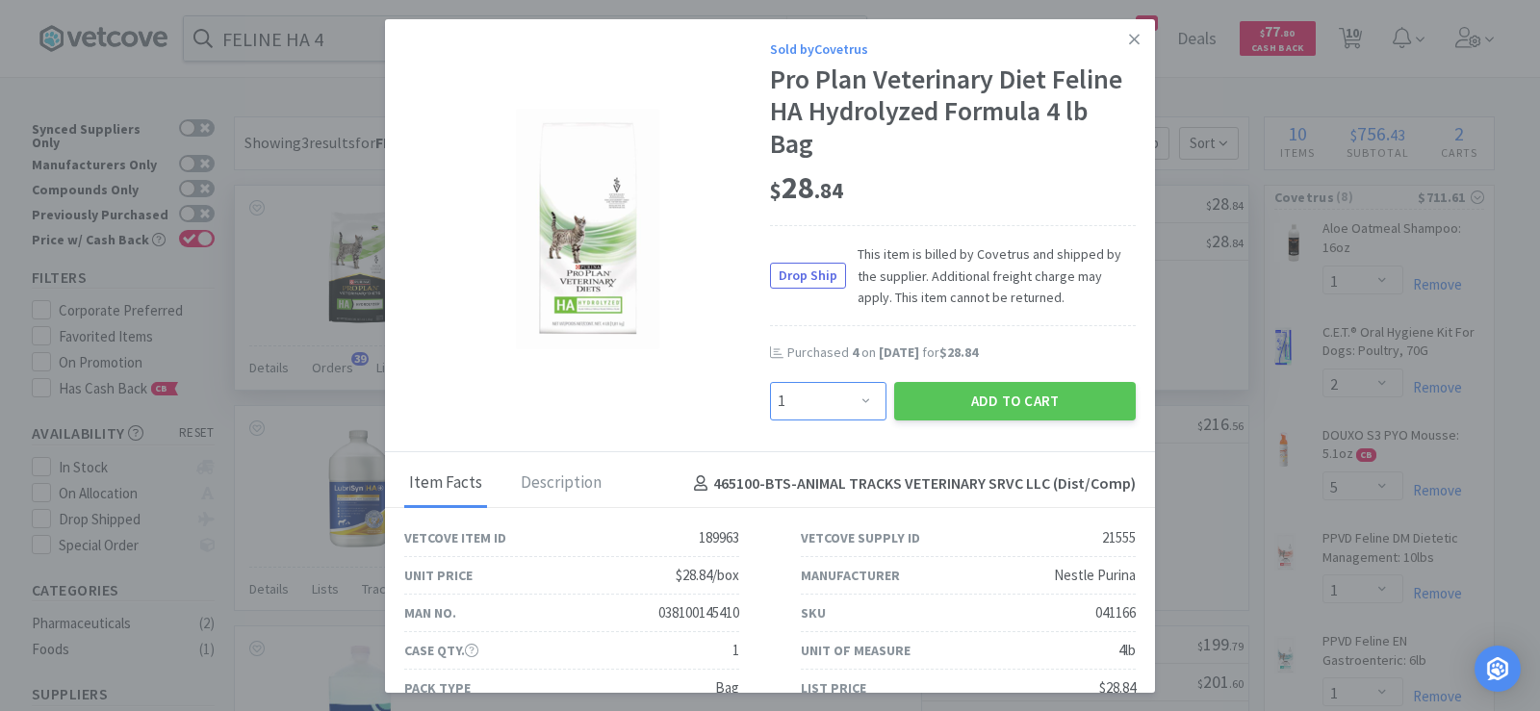
click at [843, 398] on select "Enter Quantity 1 2 3 4 5 6 7 8 9 10 11 12 13 14 15 16 17 18 19 20 Enter Quantity" at bounding box center [828, 401] width 116 height 39
select select "3"
click at [770, 382] on select "Enter Quantity 1 2 3 4 5 6 7 8 9 10 11 12 13 14 15 16 17 18 19 20 Enter Quantity" at bounding box center [828, 401] width 116 height 39
click at [973, 401] on button "Add to Cart" at bounding box center [1015, 401] width 242 height 39
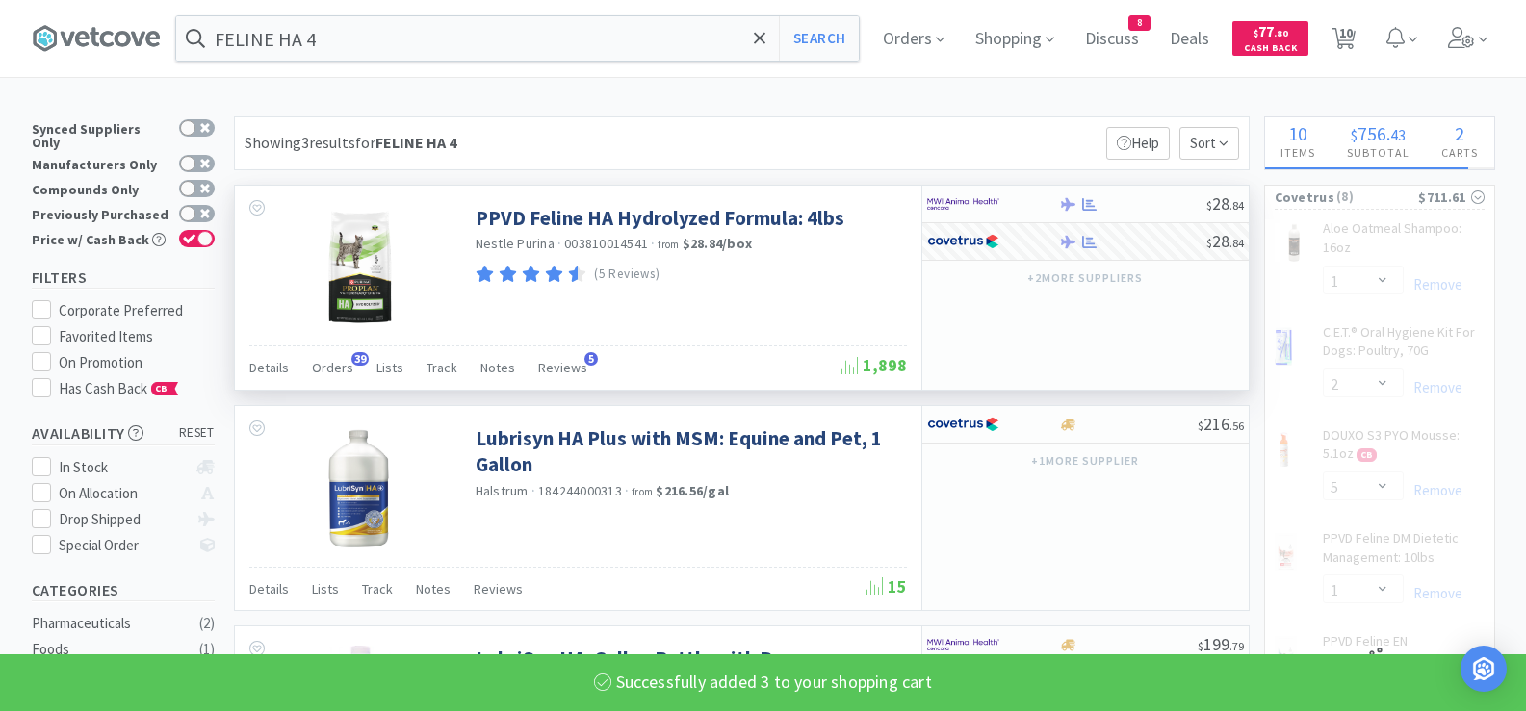
select select "3"
select select "1"
select select "2"
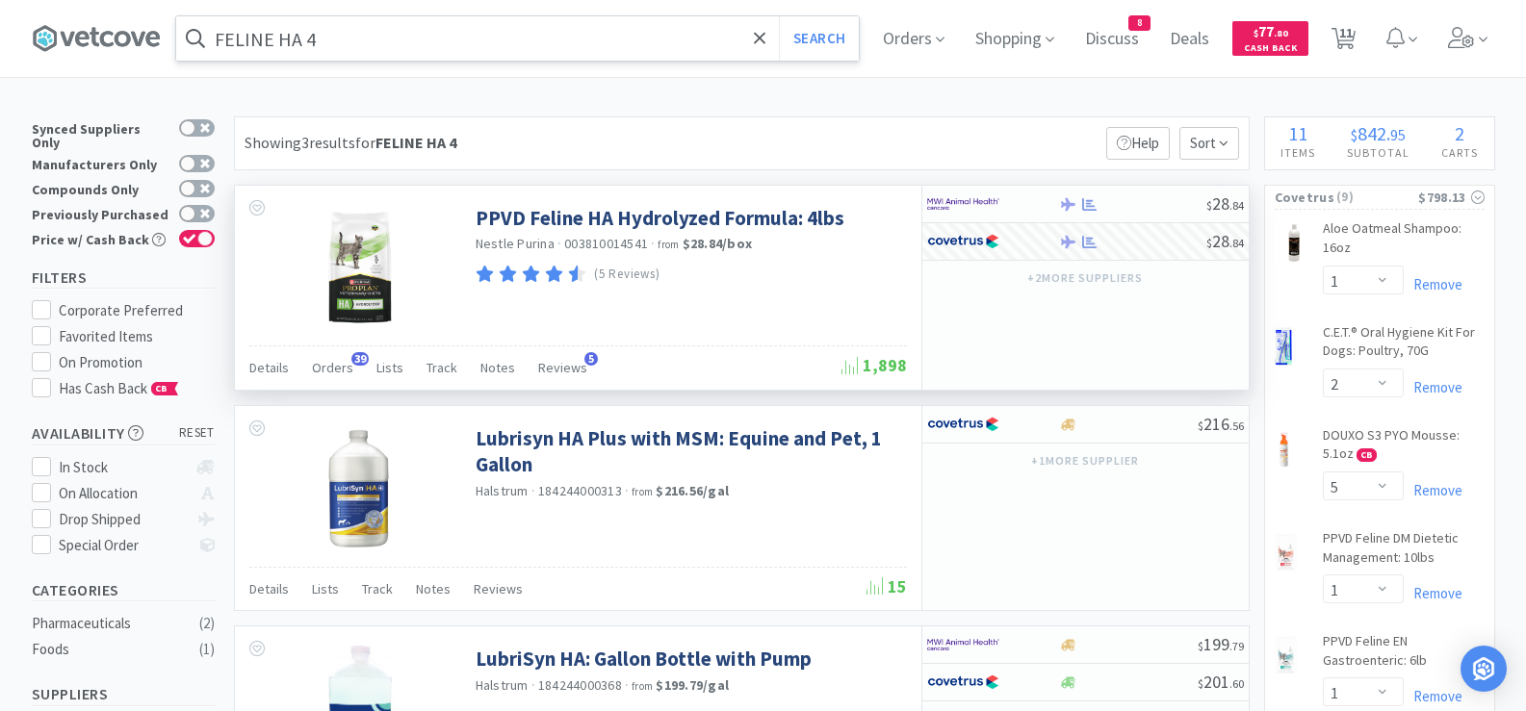
click at [398, 34] on input "FELINE HA 4" at bounding box center [517, 38] width 682 height 44
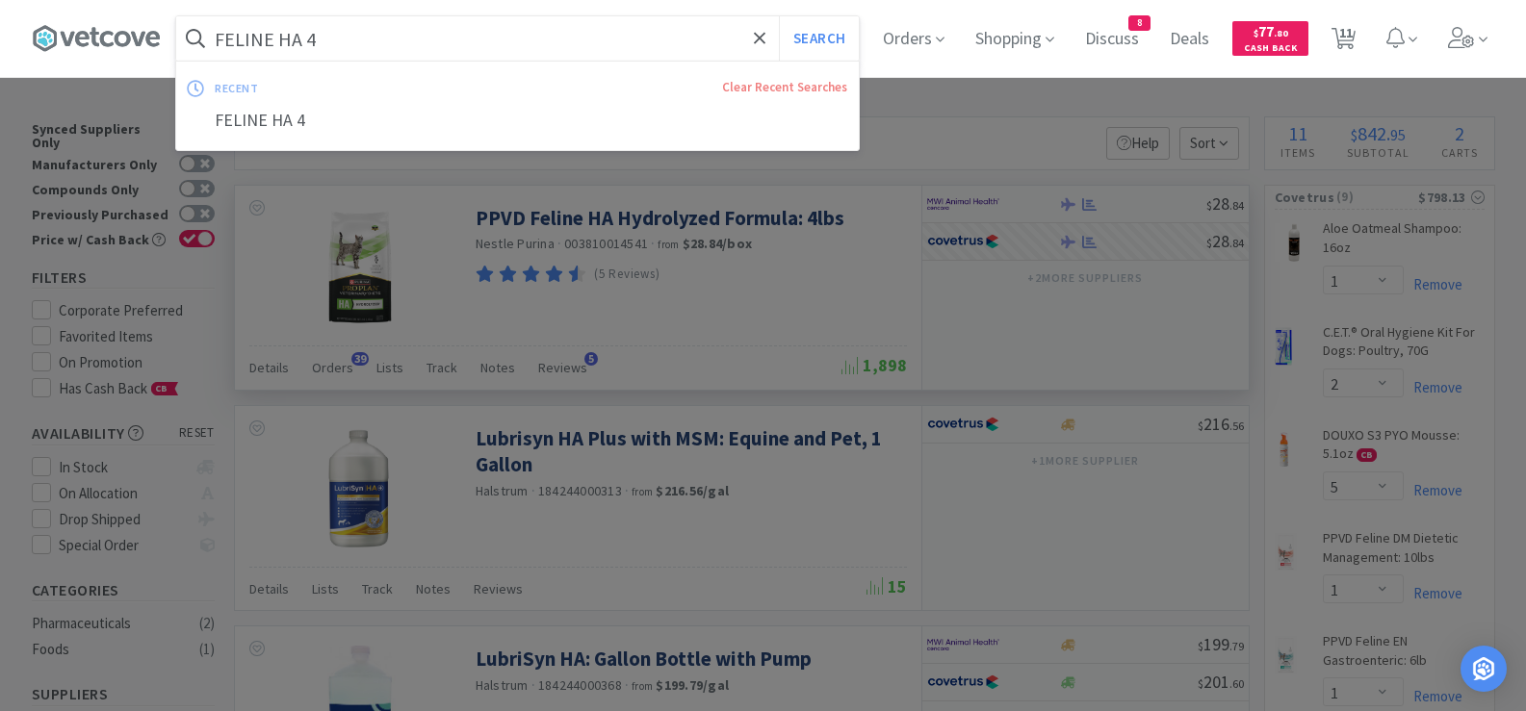
paste input "FELINE OM 6"
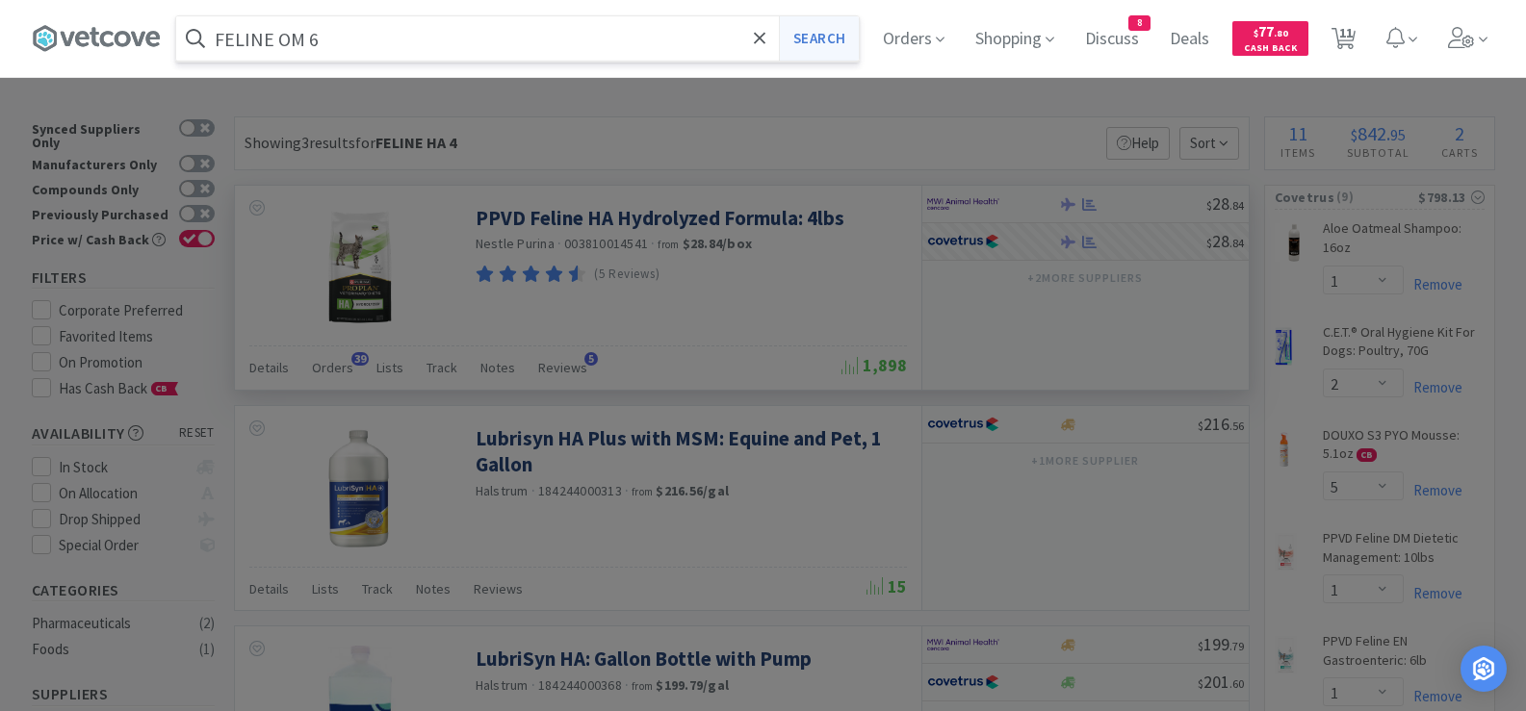
click at [831, 39] on button "Search" at bounding box center [819, 38] width 80 height 44
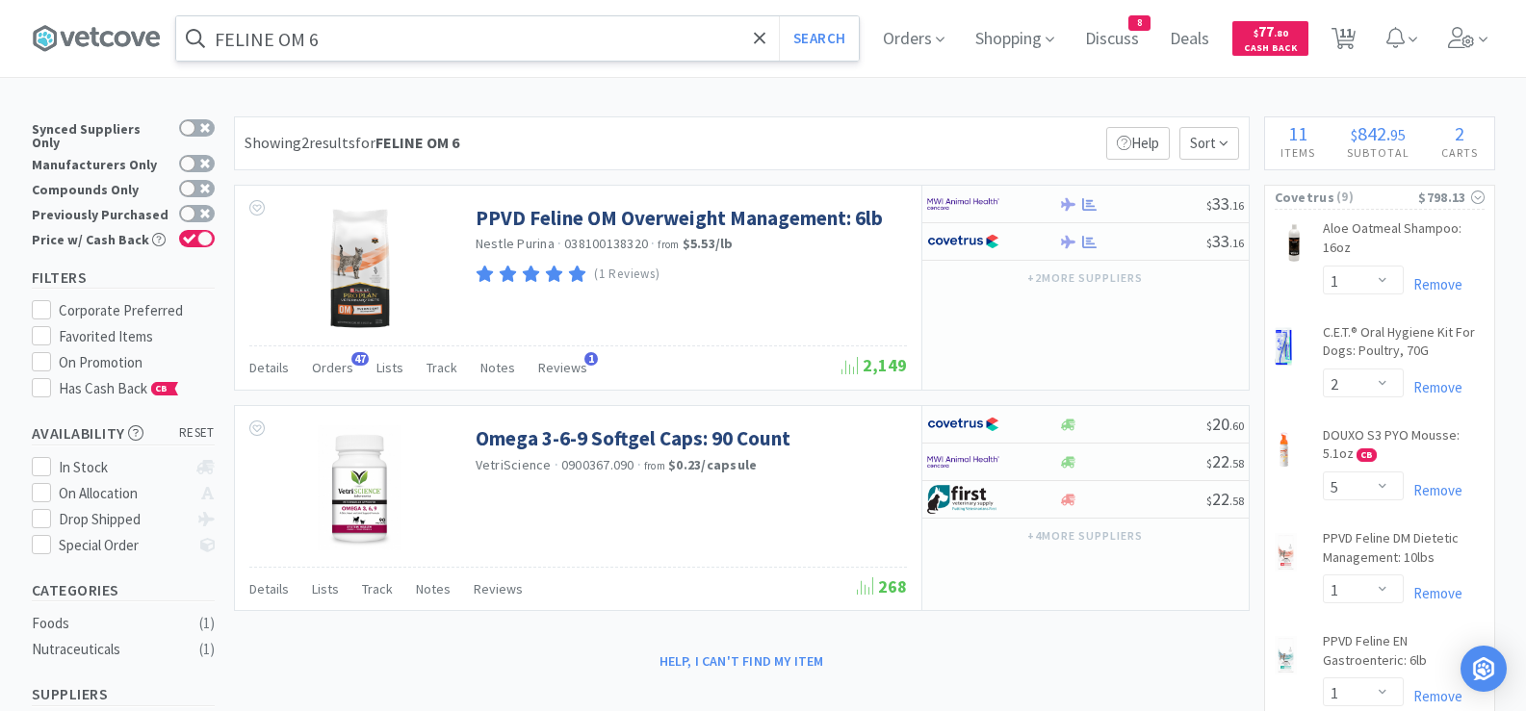
click at [372, 25] on input "FELINE OM 6" at bounding box center [517, 38] width 682 height 44
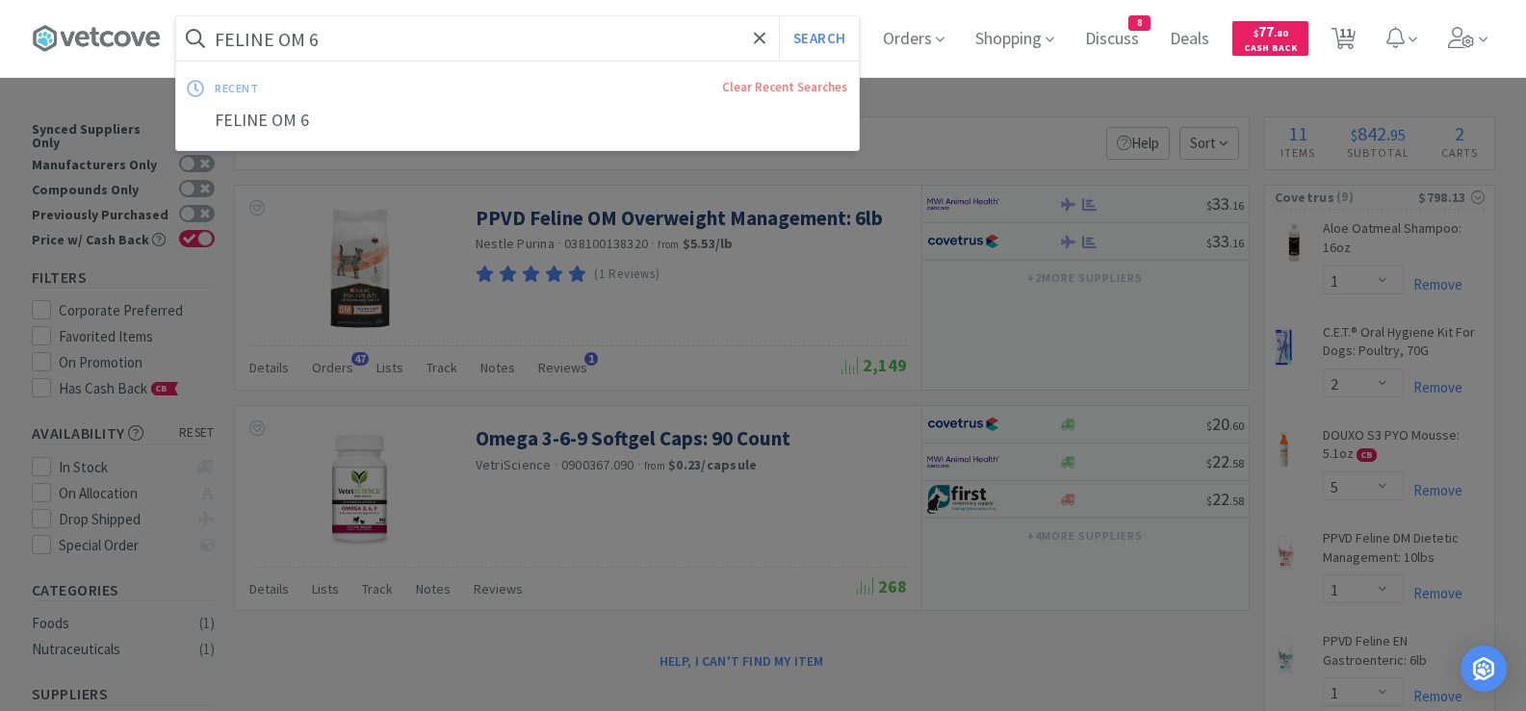
paste input "UR [GEOGRAPHIC_DATA]"
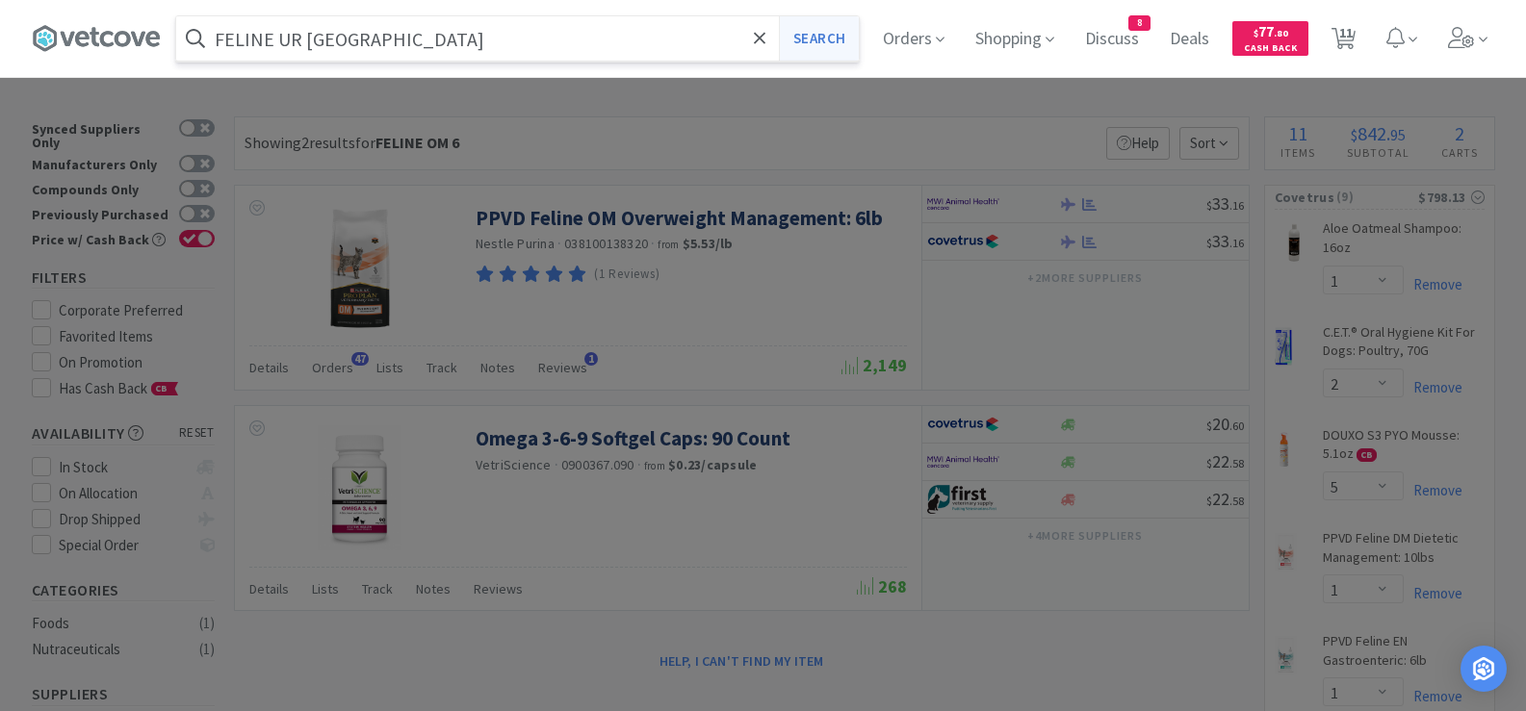
type input "FELINE UR [GEOGRAPHIC_DATA]"
click at [829, 36] on button "Search" at bounding box center [819, 38] width 80 height 44
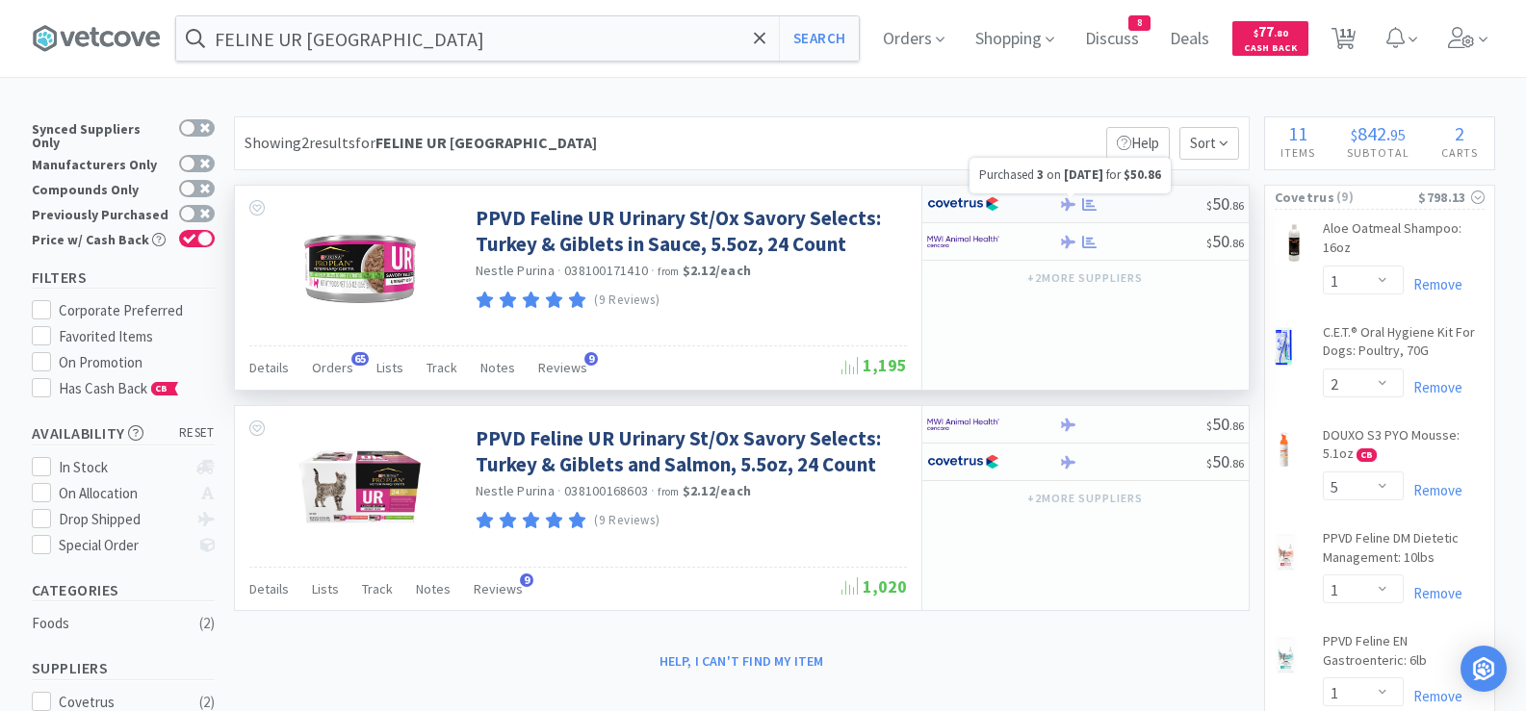
click at [1086, 209] on icon at bounding box center [1089, 203] width 14 height 13
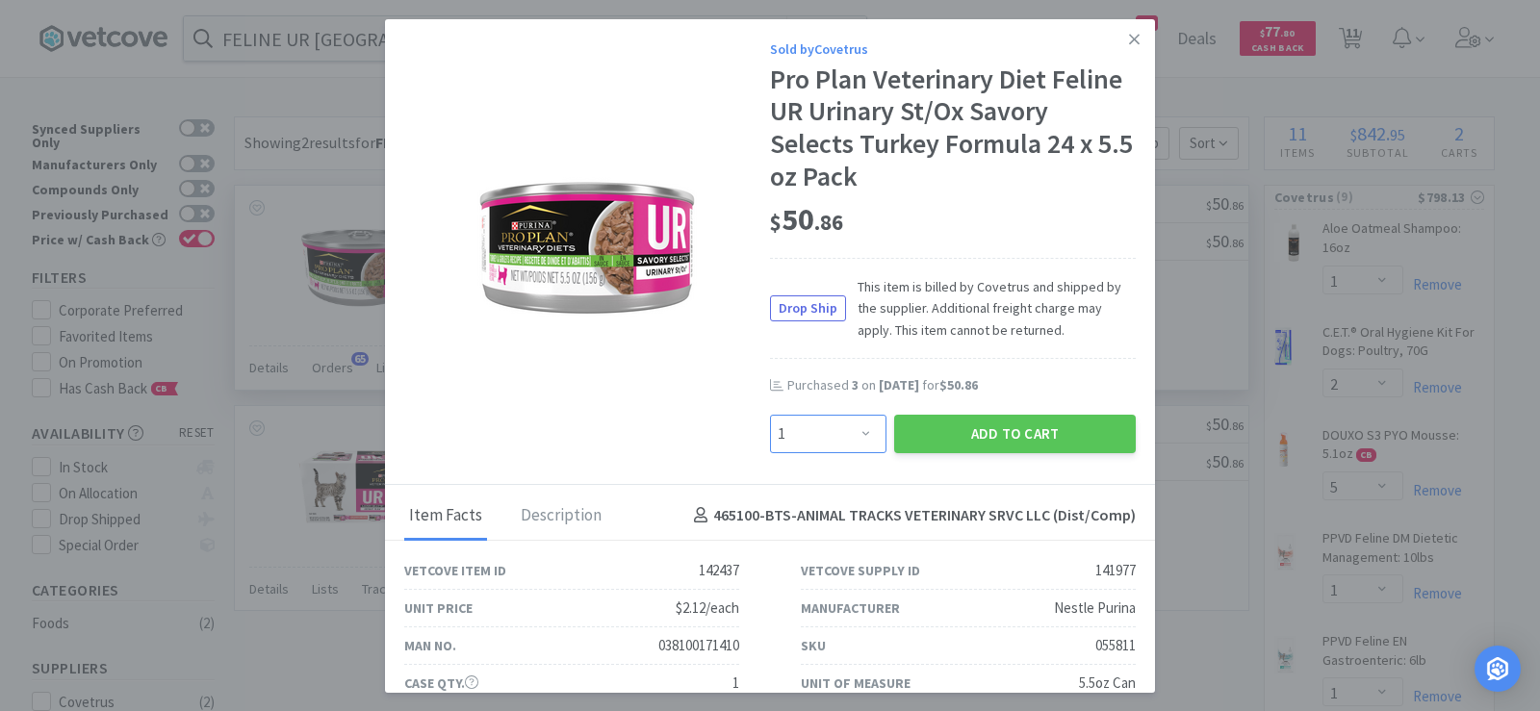
click at [817, 440] on select "Enter Quantity 1 2 3 4 5 6 7 8 9 10 11 12 13 14 15 16 17 18 19 20 Enter Quantity" at bounding box center [828, 434] width 116 height 39
select select "3"
click at [770, 415] on select "Enter Quantity 1 2 3 4 5 6 7 8 9 10 11 12 13 14 15 16 17 18 19 20 Enter Quantity" at bounding box center [828, 434] width 116 height 39
click at [949, 430] on button "Add to Cart" at bounding box center [1015, 434] width 242 height 39
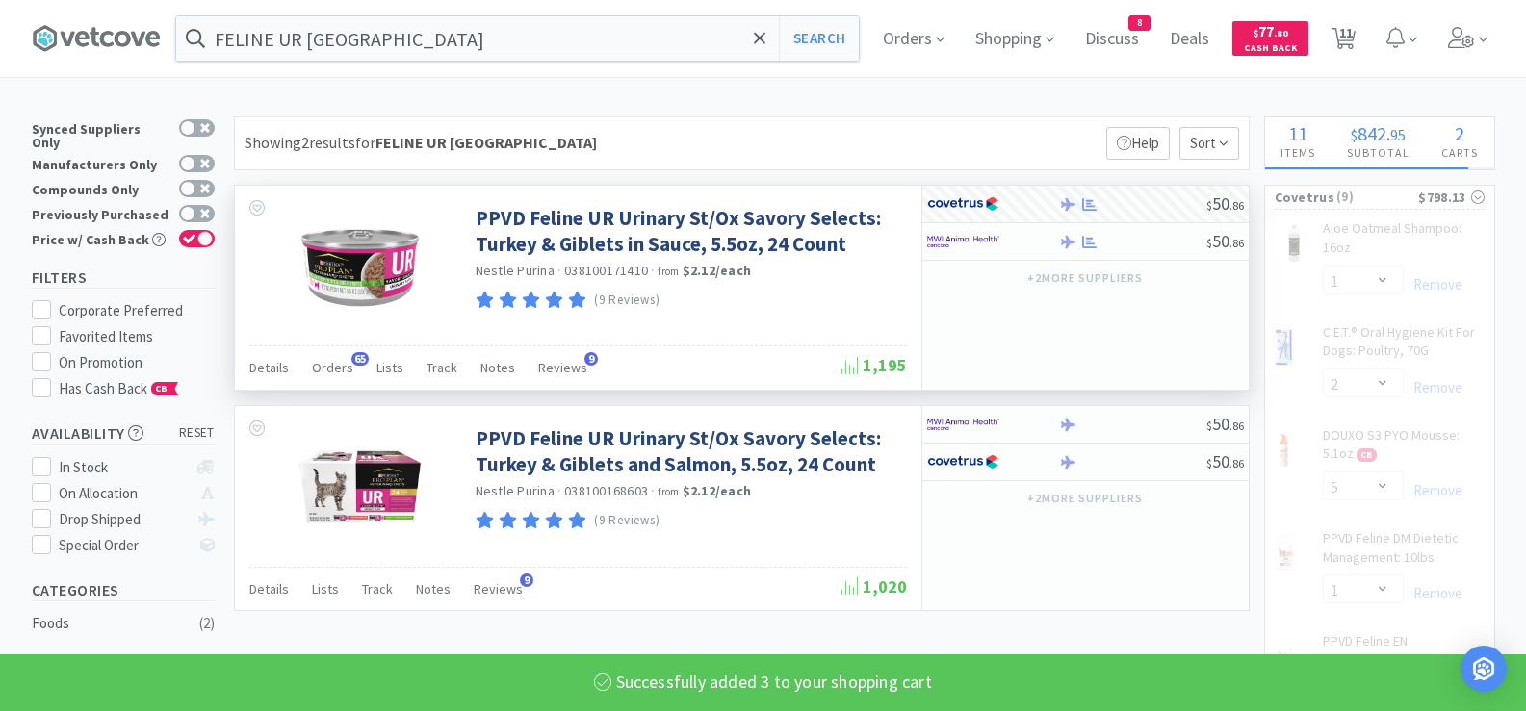
select select "3"
select select "1"
select select "2"
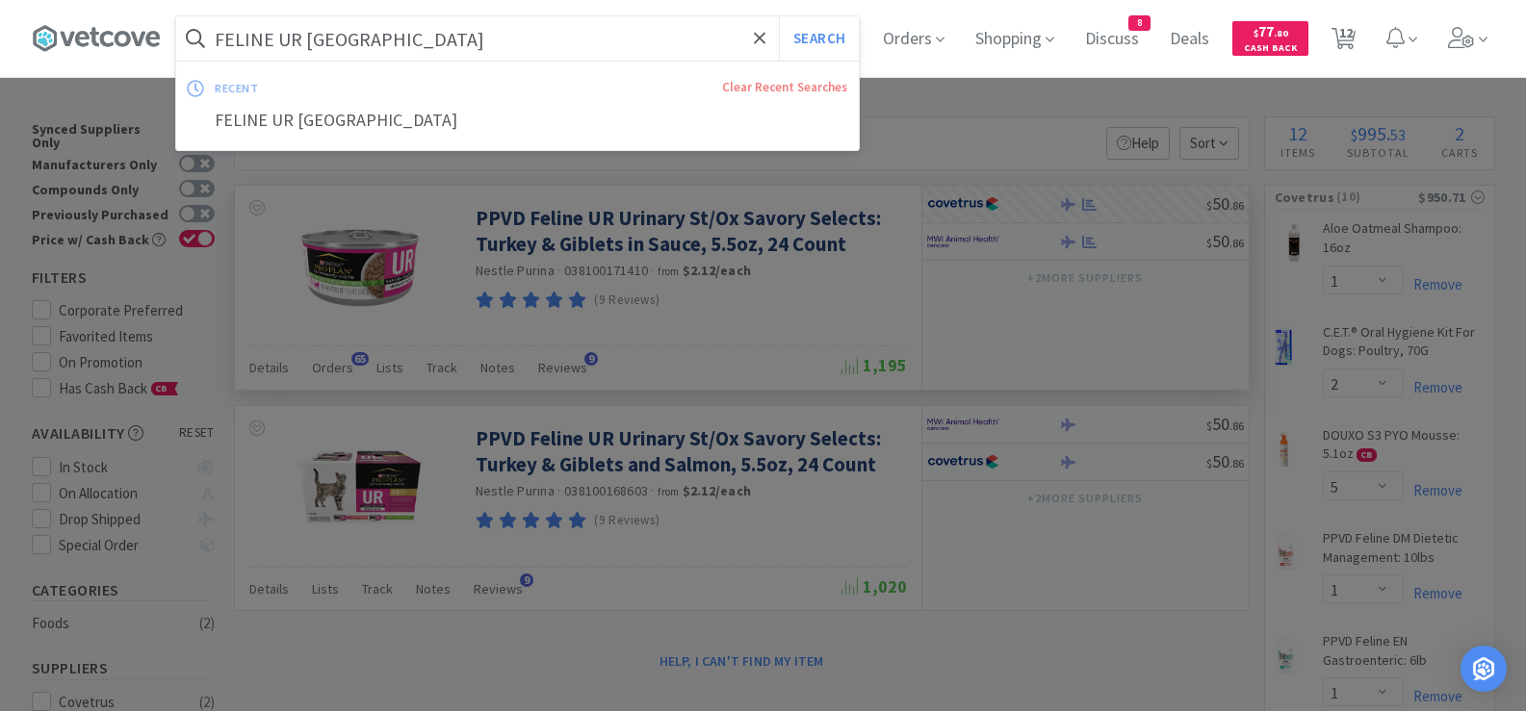
paste input "[MEDICAL_DATA] 100"
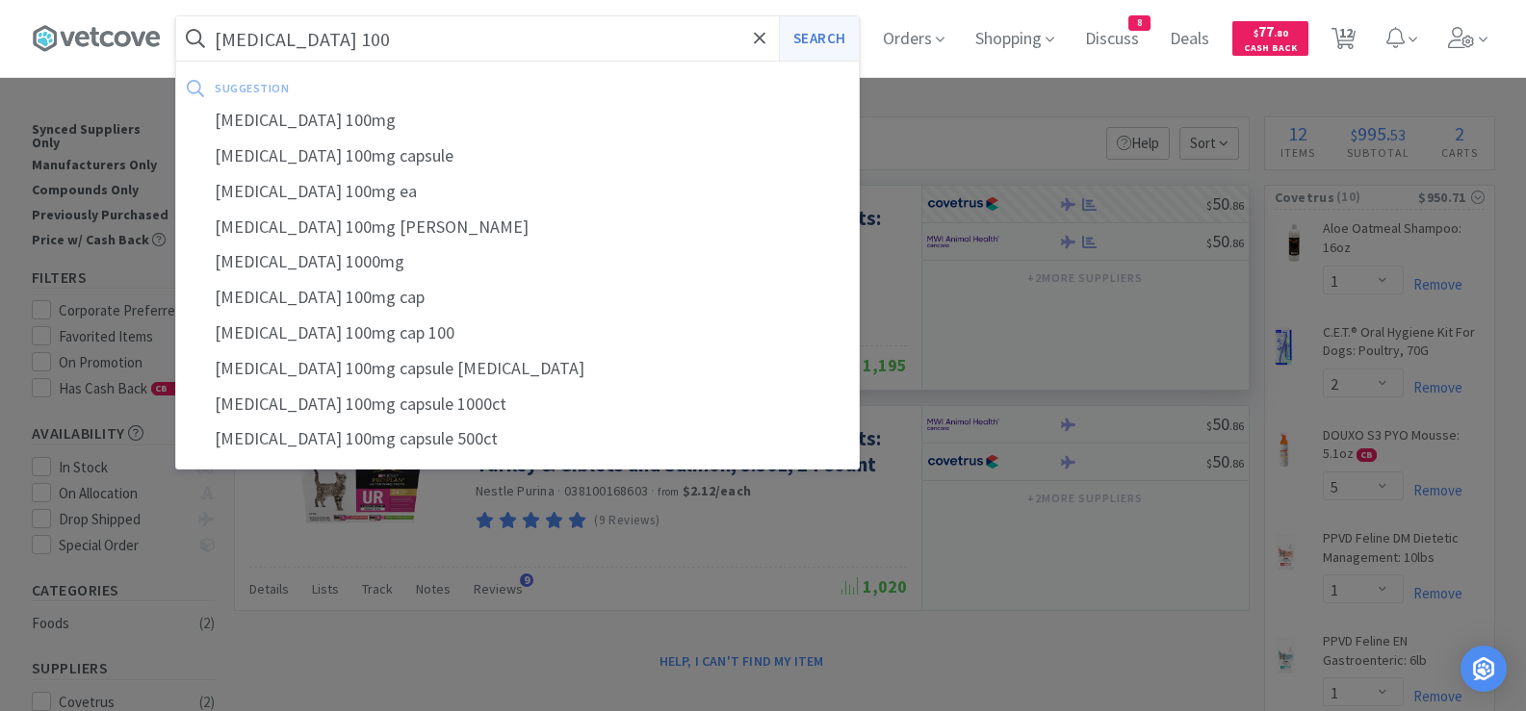
type input "[MEDICAL_DATA] 100"
click at [842, 39] on button "Search" at bounding box center [819, 38] width 80 height 44
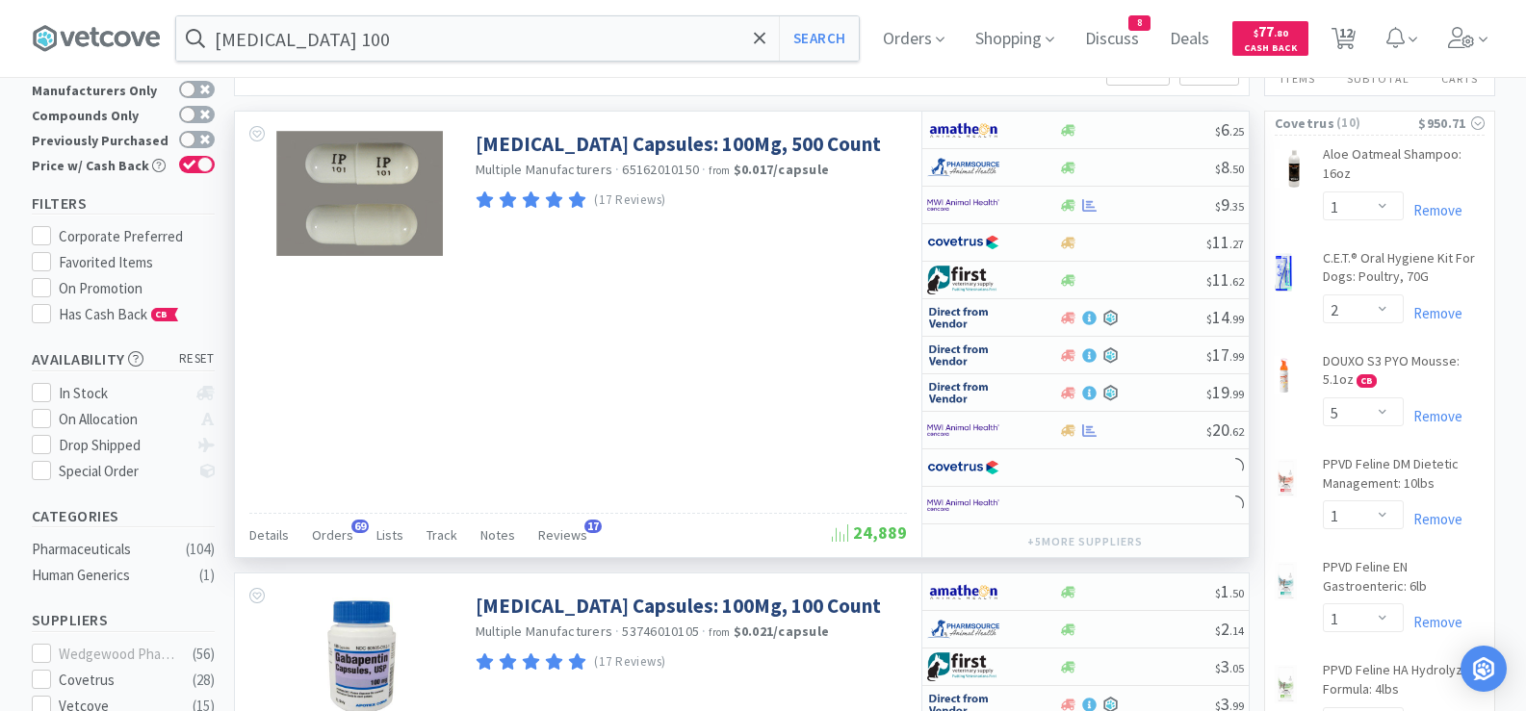
scroll to position [96, 0]
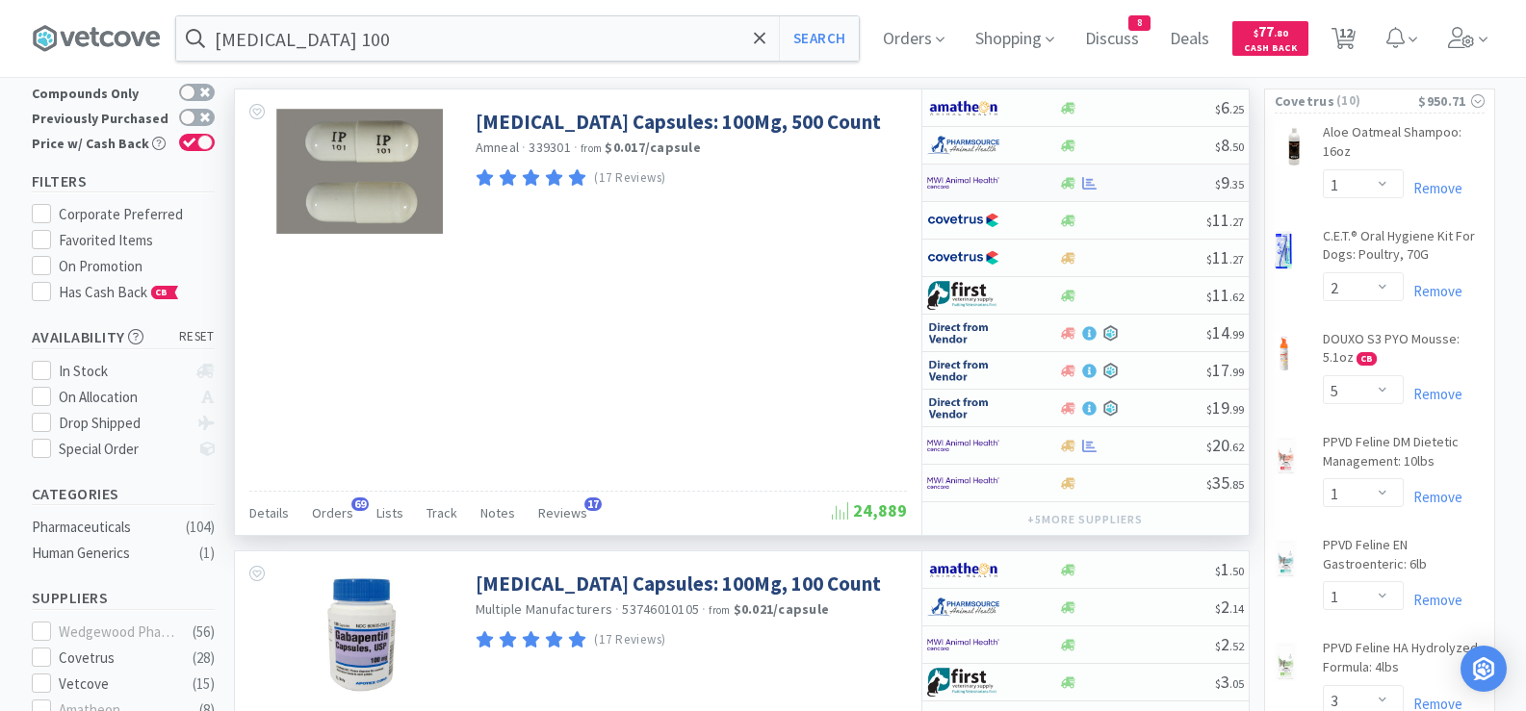
click at [1139, 183] on div at bounding box center [1137, 183] width 156 height 14
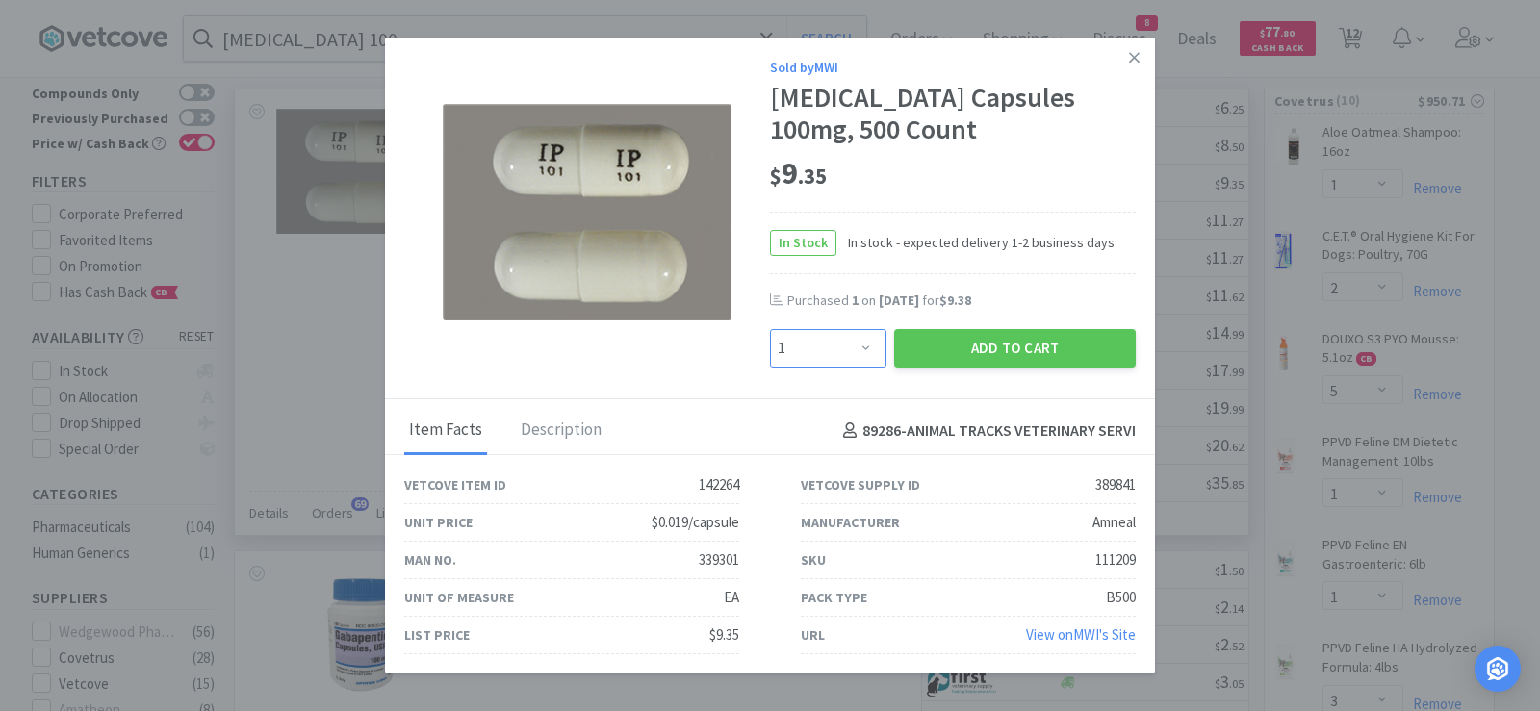
click at [835, 352] on select "Enter Quantity 1 2 3 4 5 6 7 8 9 10 11 12 13 14 15 16 17 18 19 20 Enter Quantity" at bounding box center [828, 348] width 116 height 39
select select "2"
click at [770, 329] on select "Enter Quantity 1 2 3 4 5 6 7 8 9 10 11 12 13 14 15 16 17 18 19 20 Enter Quantity" at bounding box center [828, 348] width 116 height 39
click at [932, 351] on button "Add to Cart" at bounding box center [1015, 348] width 242 height 39
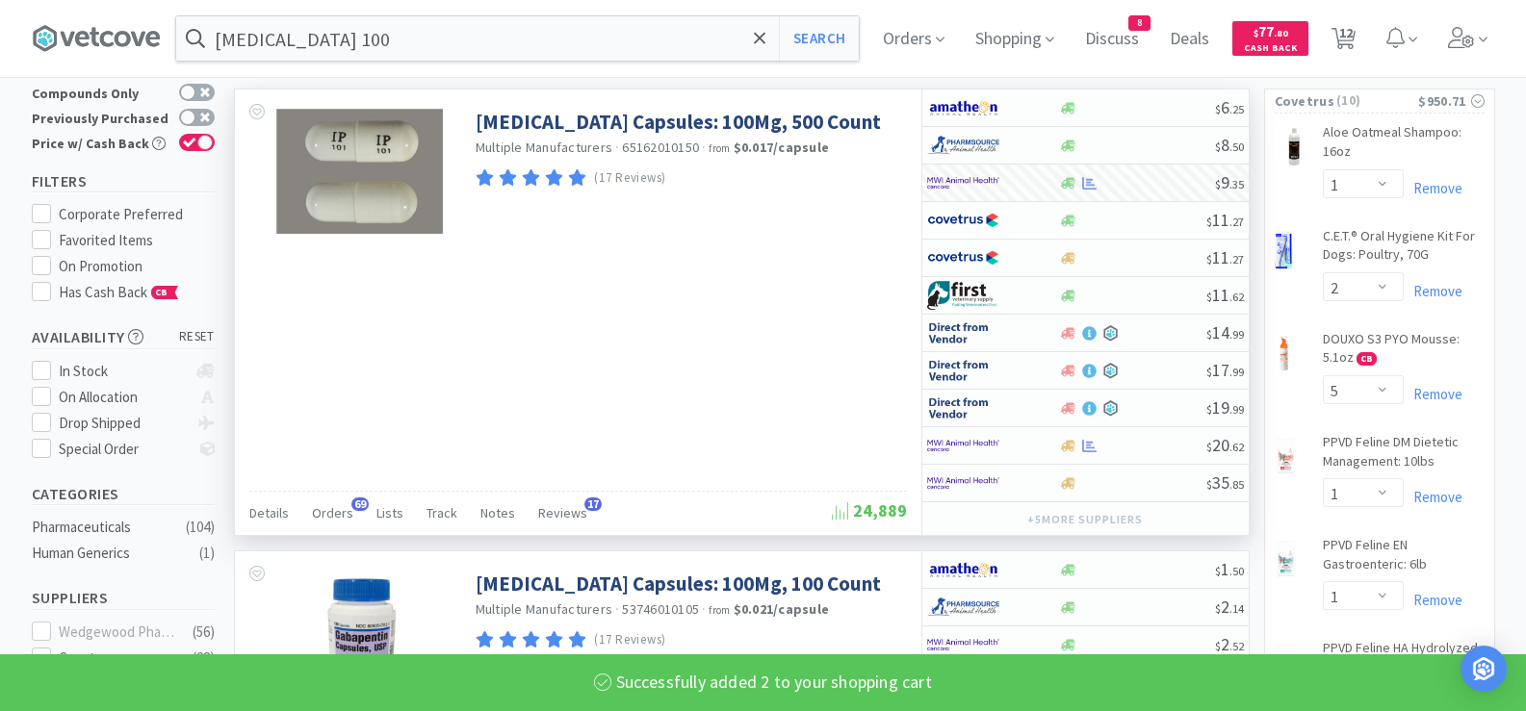
select select "2"
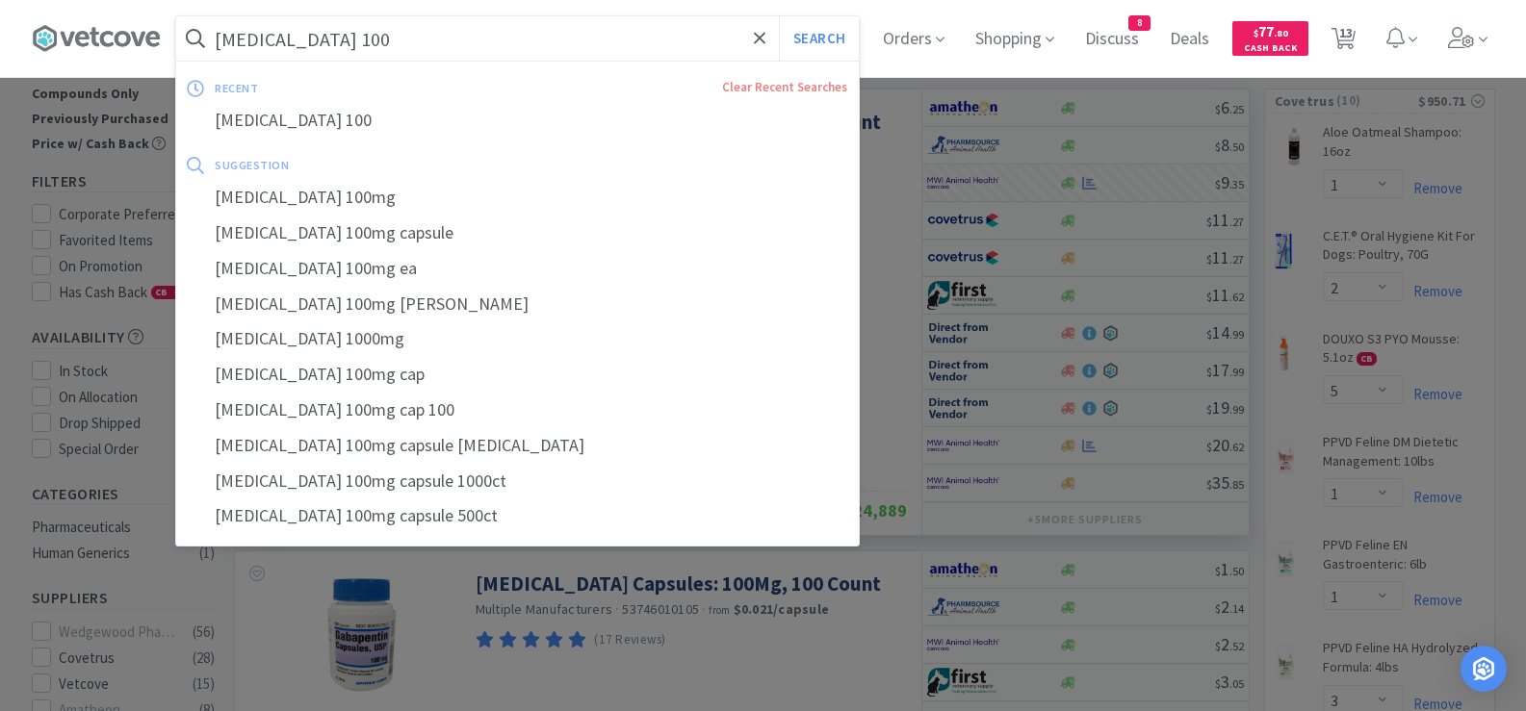
paste input "Laxatone Tuna"
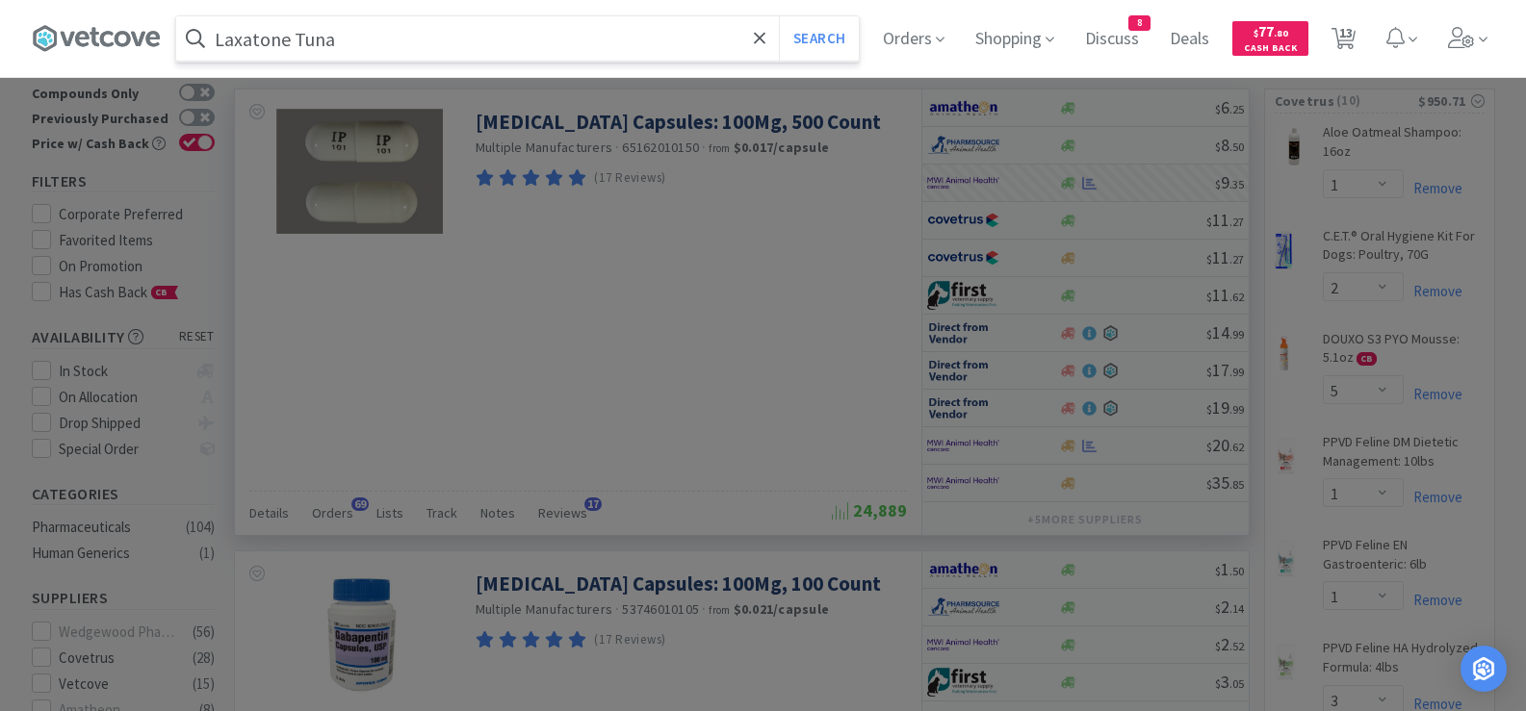
type input "Laxatone Tuna"
select select "2"
select select "1"
select select "3"
select select "1"
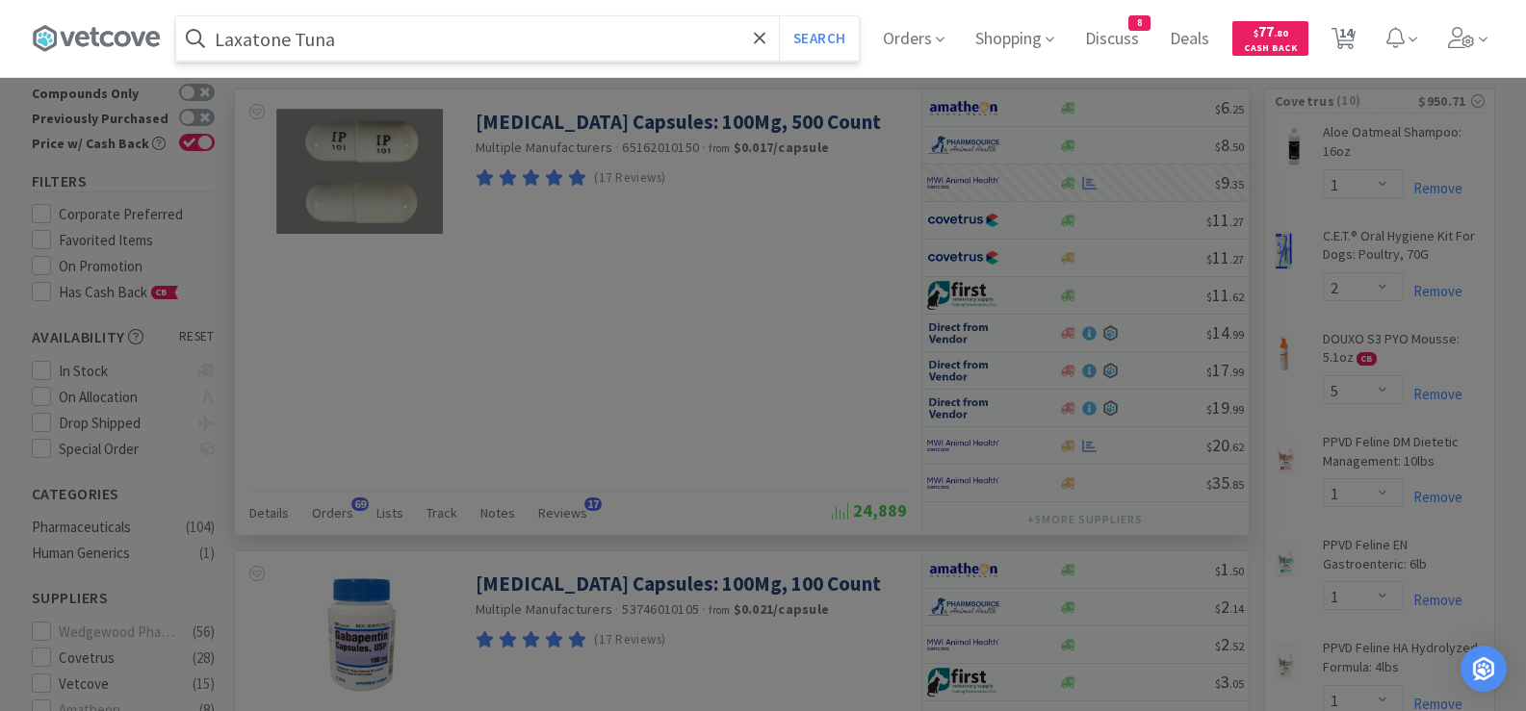
select select "1"
select select "3"
select select "1"
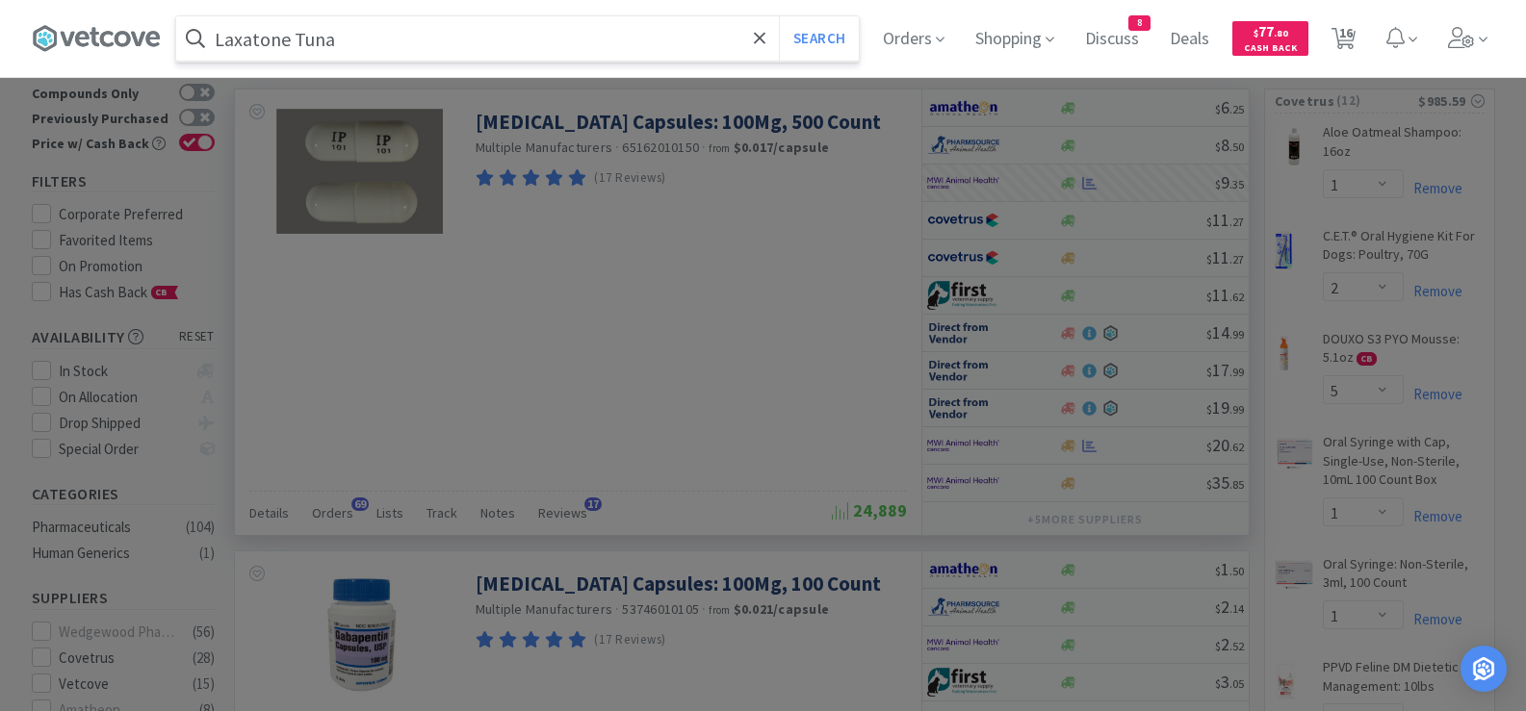
select select "2"
select select "1"
select select "2"
select select "1"
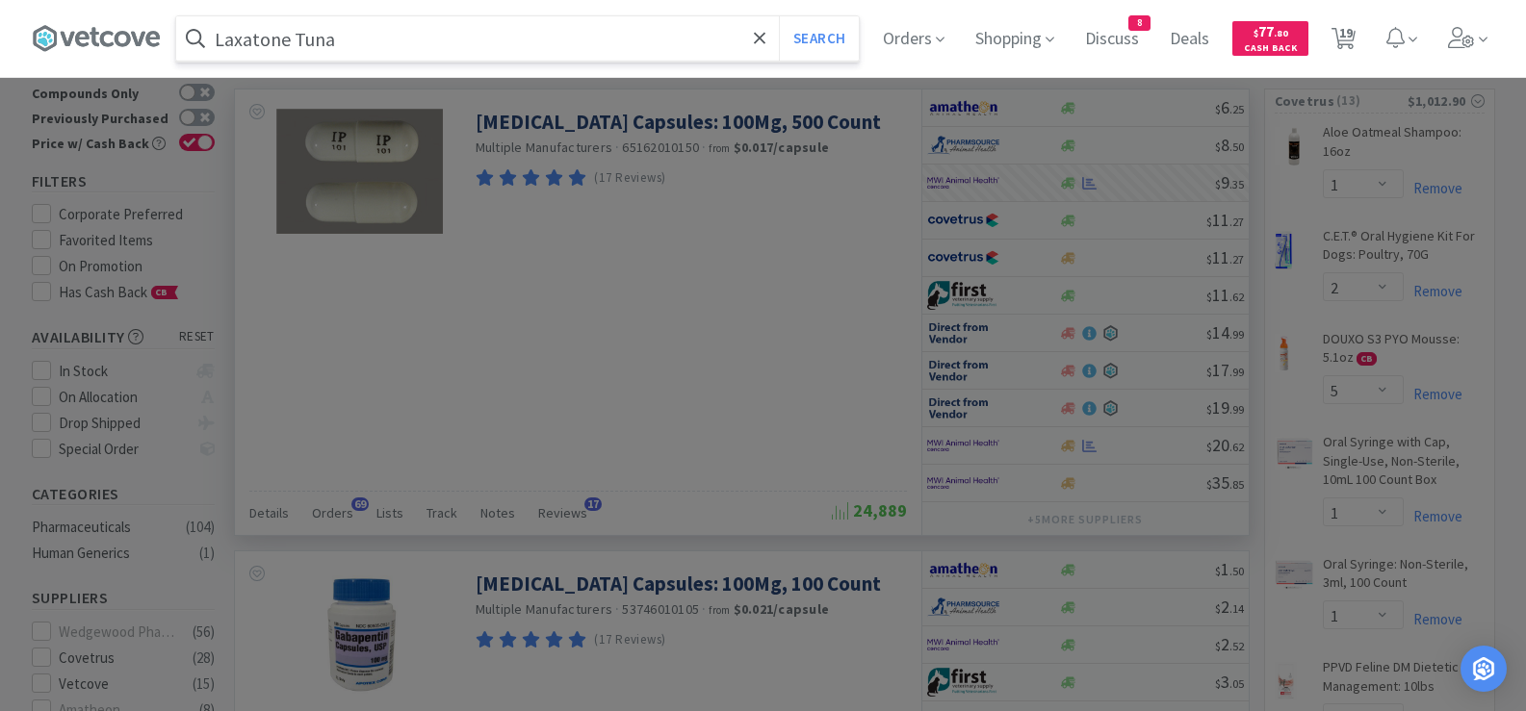
select select "3"
select select "1"
select select "3"
select select "1"
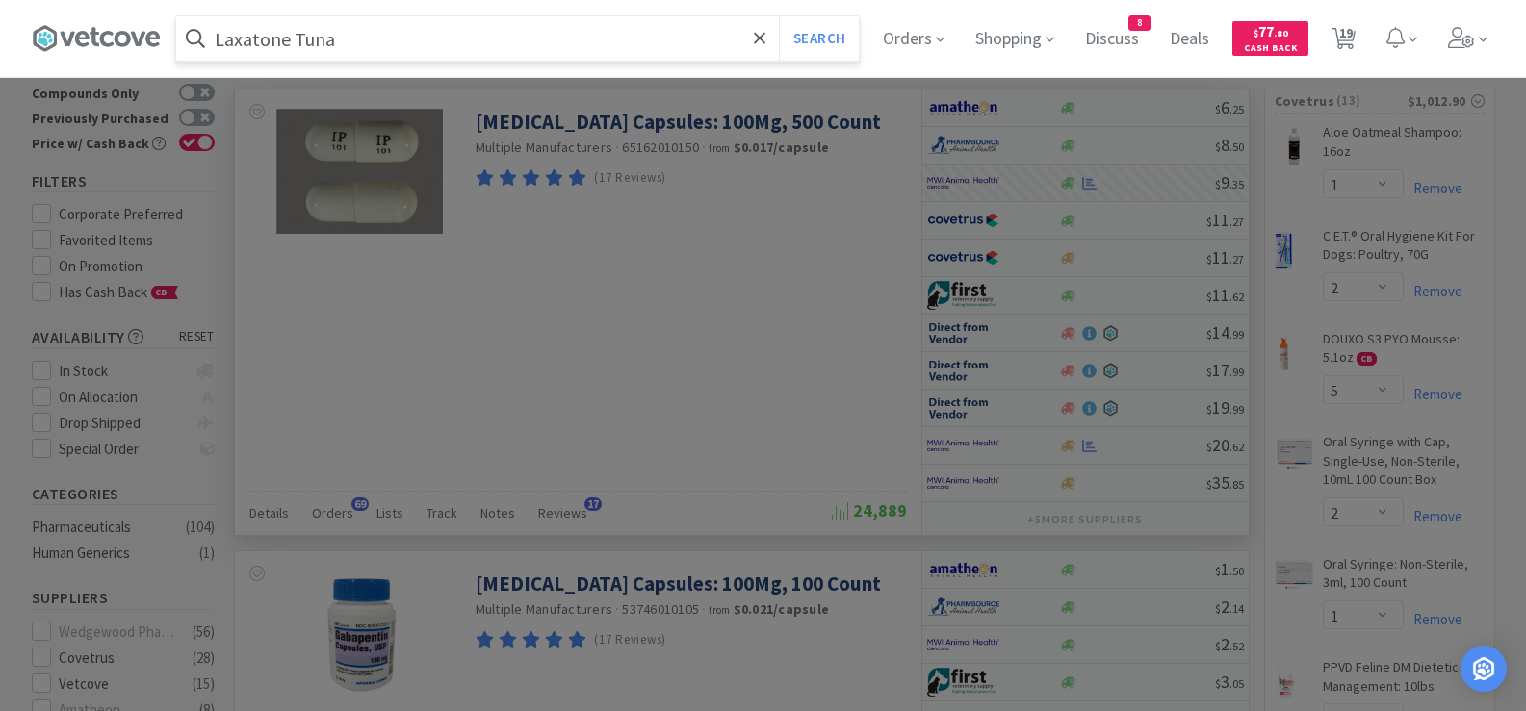
select select "2"
select select "1"
select select "2"
select select "1"
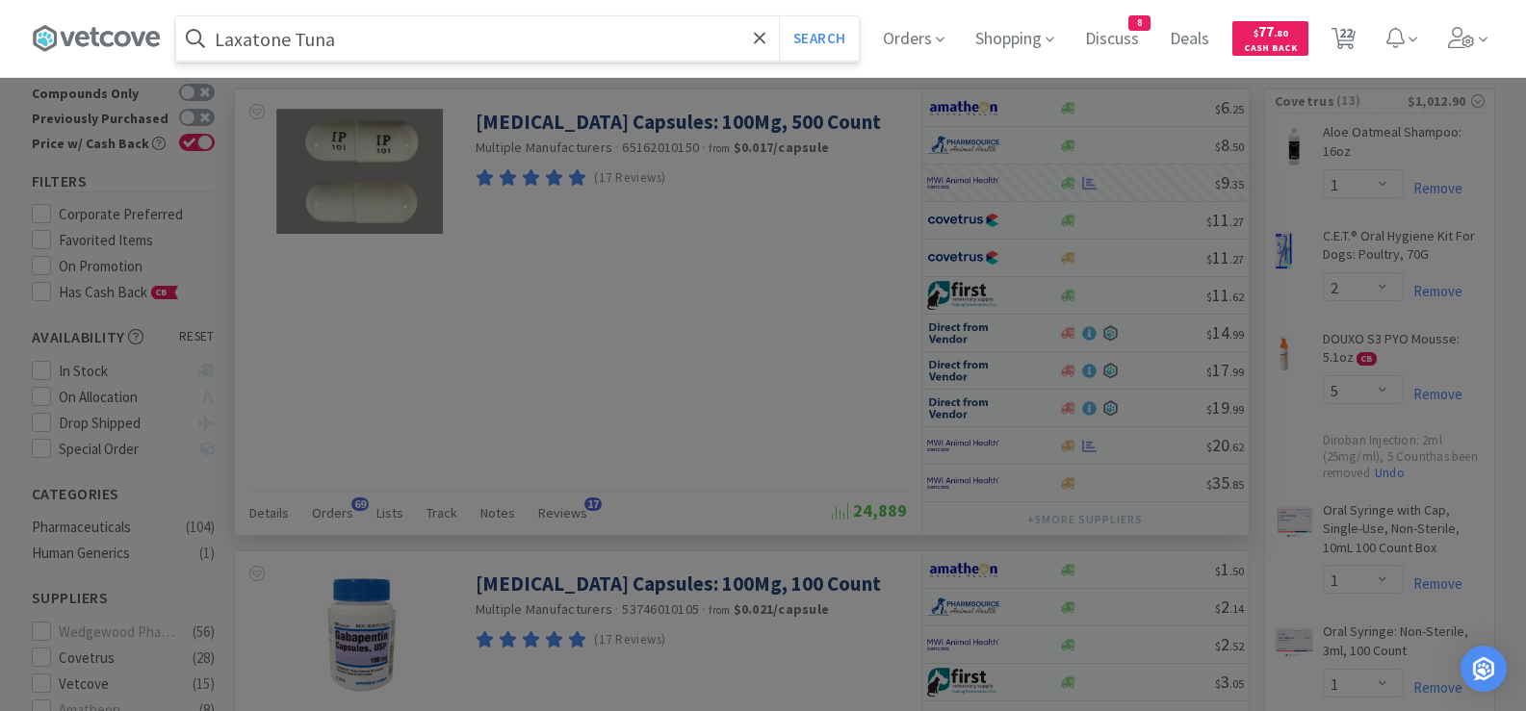
select select "1"
select select "3"
select select "12"
select select "1"
select select "3"
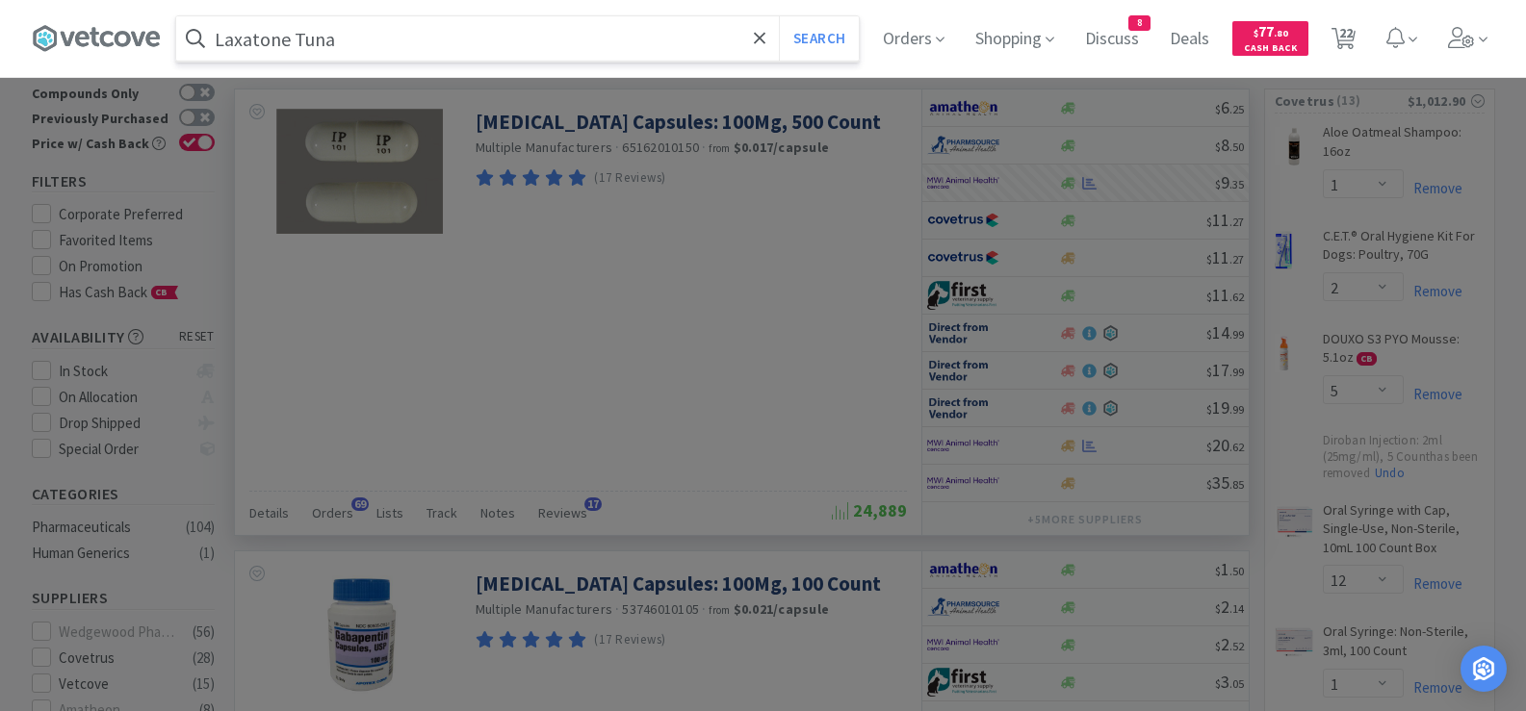
select select "2"
select select "1"
select select "2"
select select "1"
select select "2"
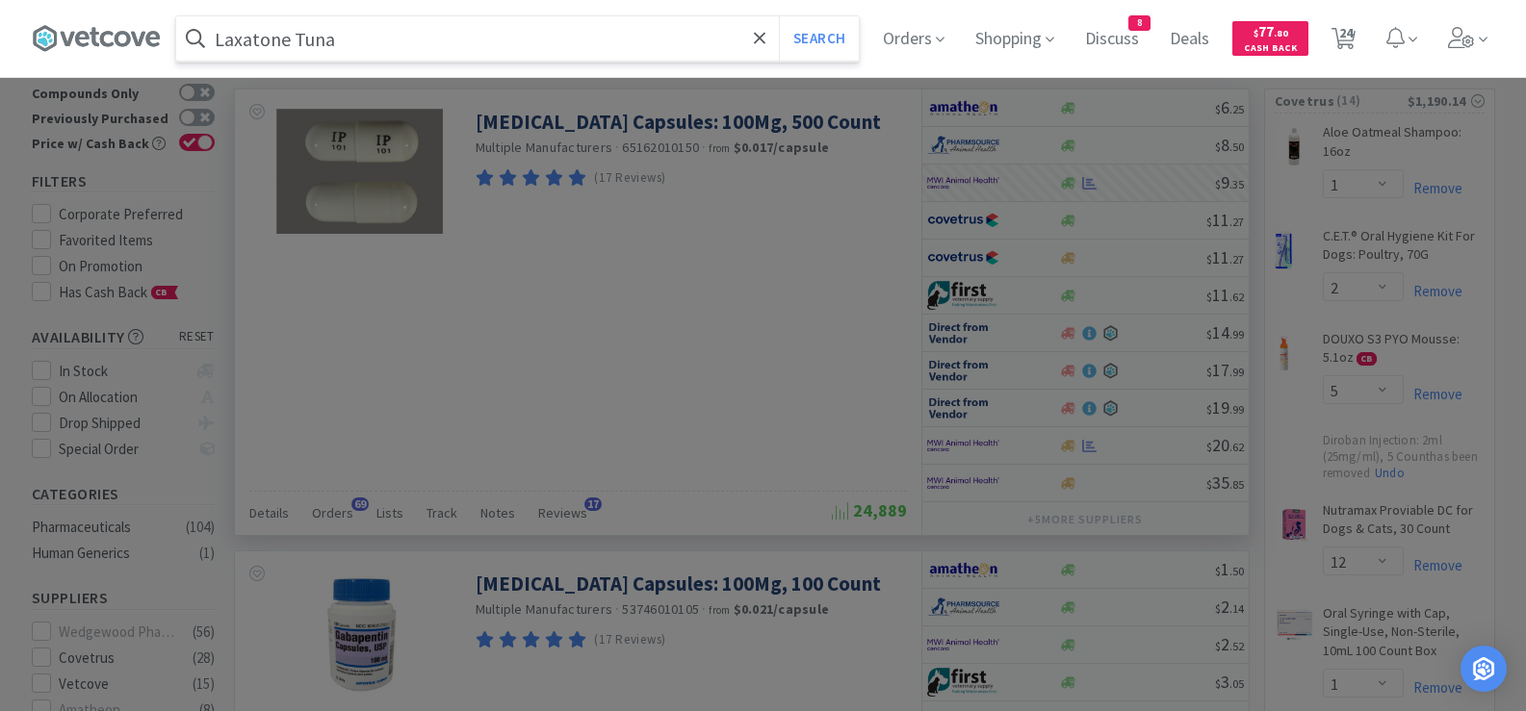
select select "2"
select select "1"
select select "12"
select select "1"
select select "3"
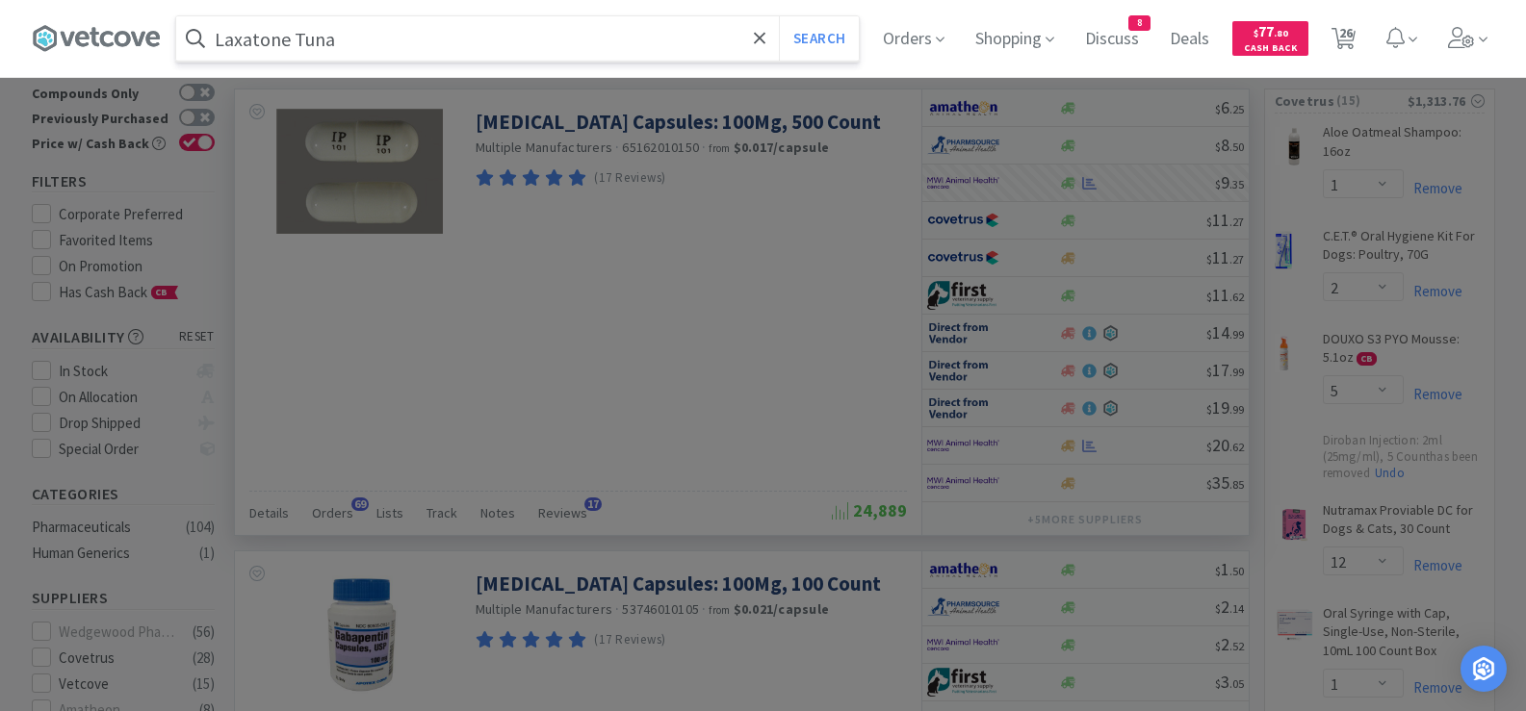
select select "3"
select select "1"
select select "2"
select select "3"
select select "1"
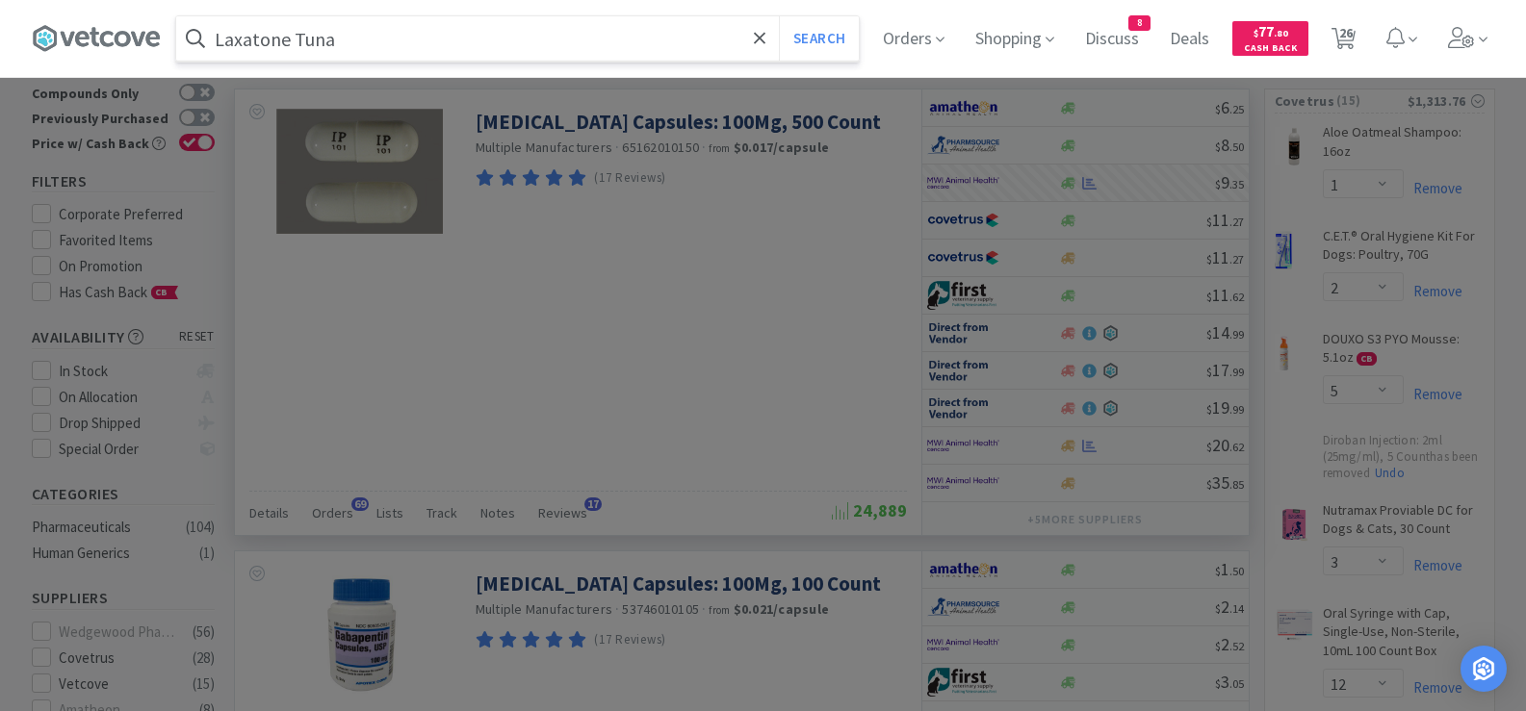
select select "2"
